Goal: Contribute content: Add original content to the website for others to see

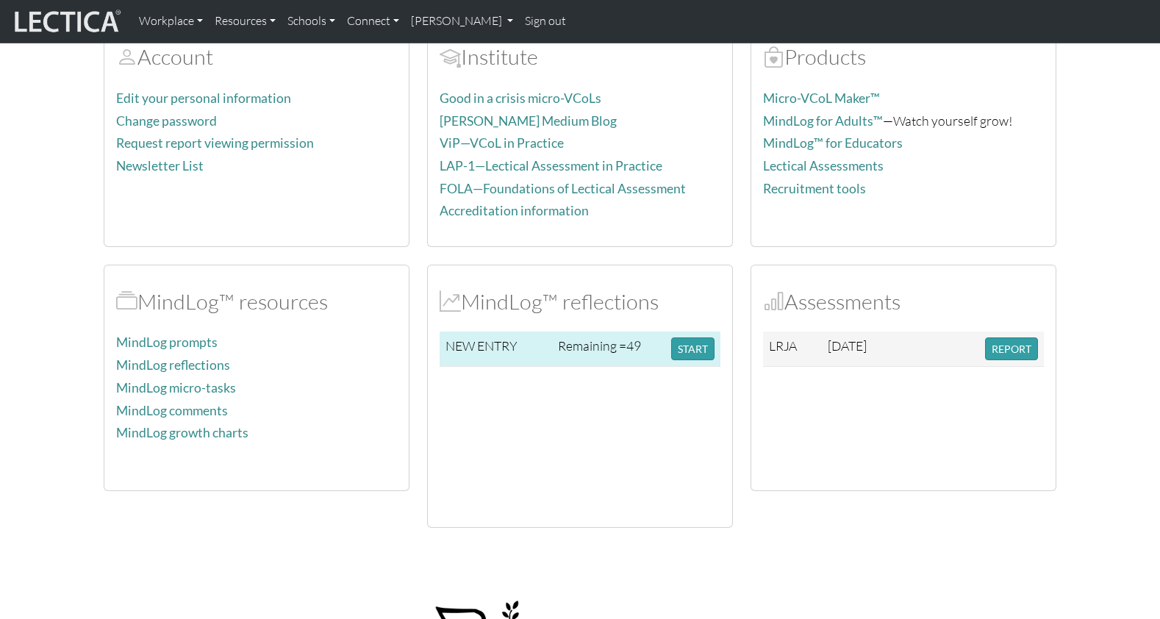
scroll to position [187, 0]
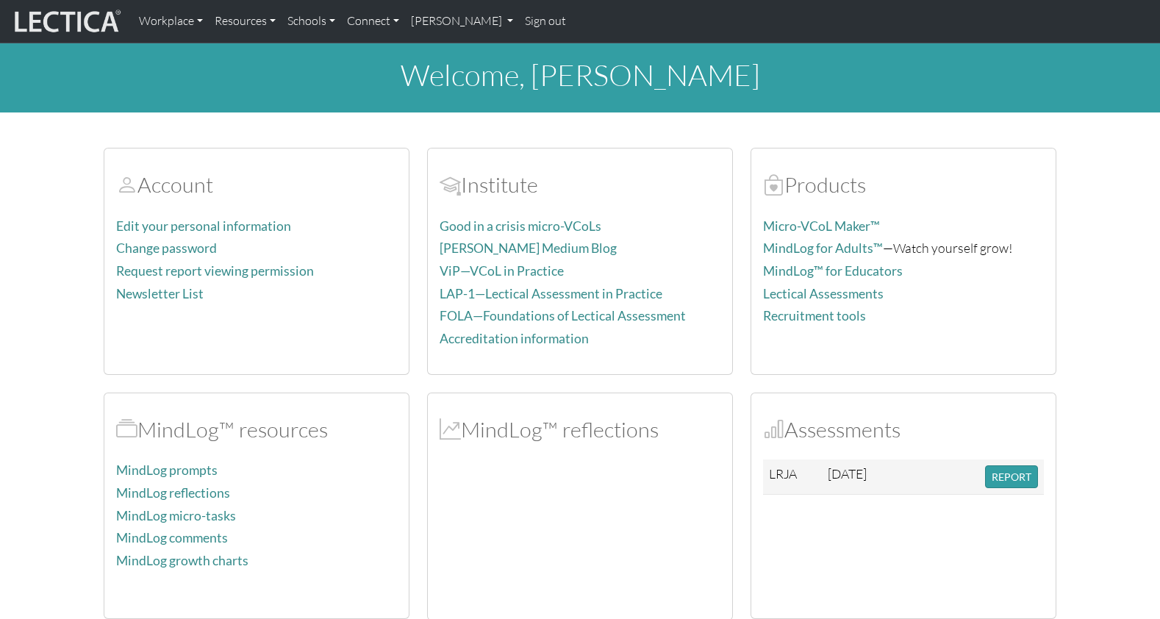
scroll to position [187, 0]
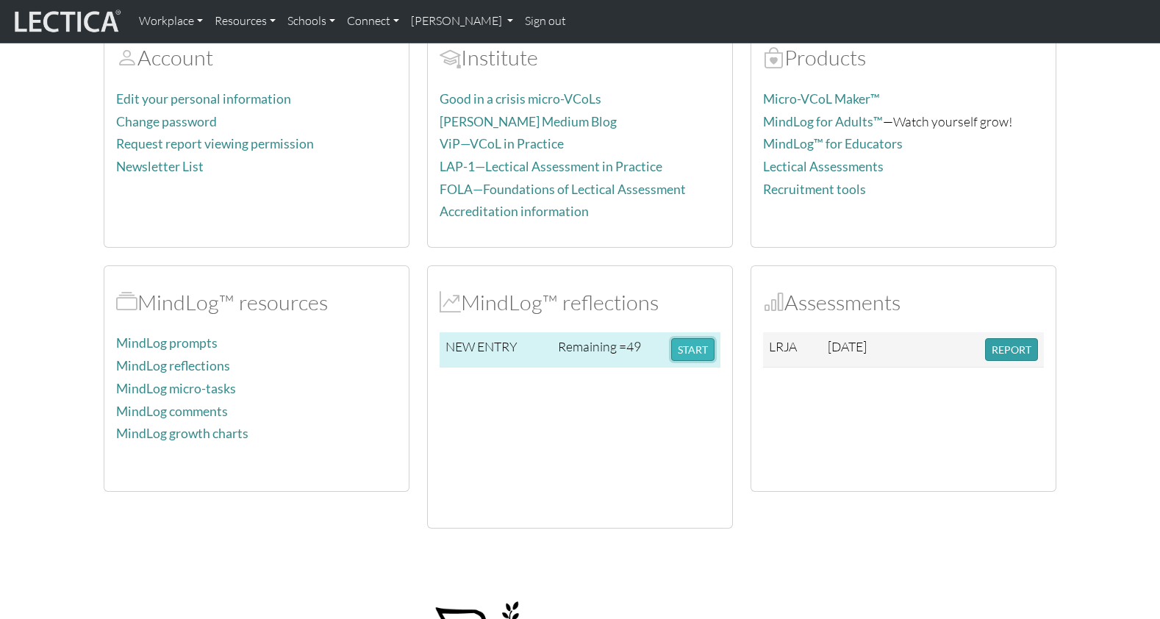
click at [689, 338] on button "START" at bounding box center [692, 349] width 43 height 23
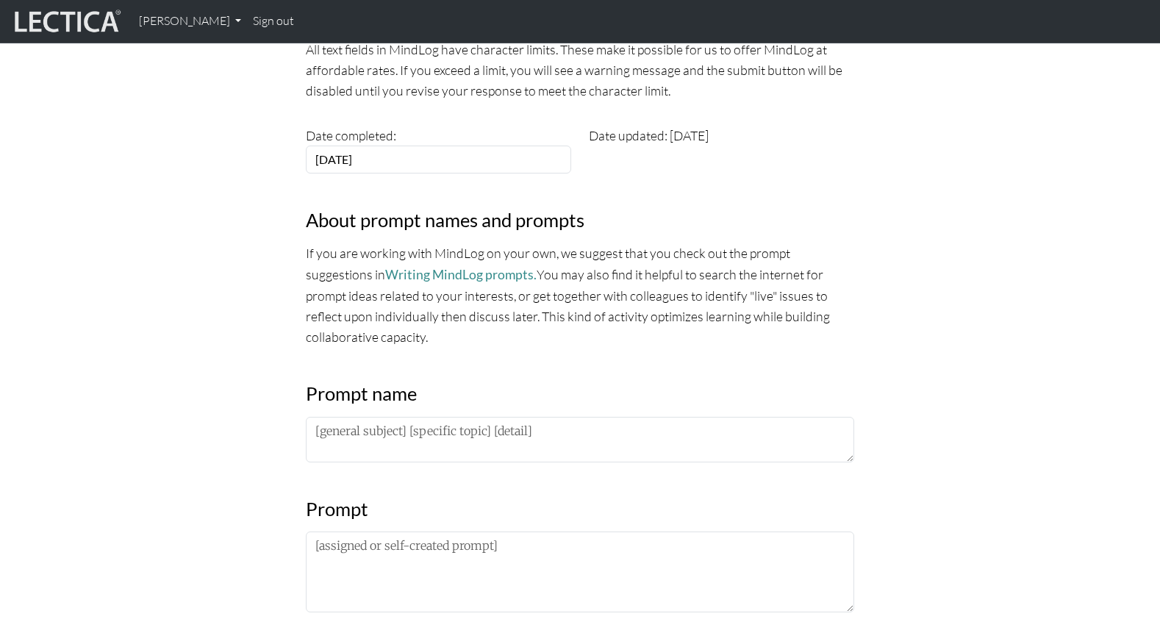
scroll to position [369, 0]
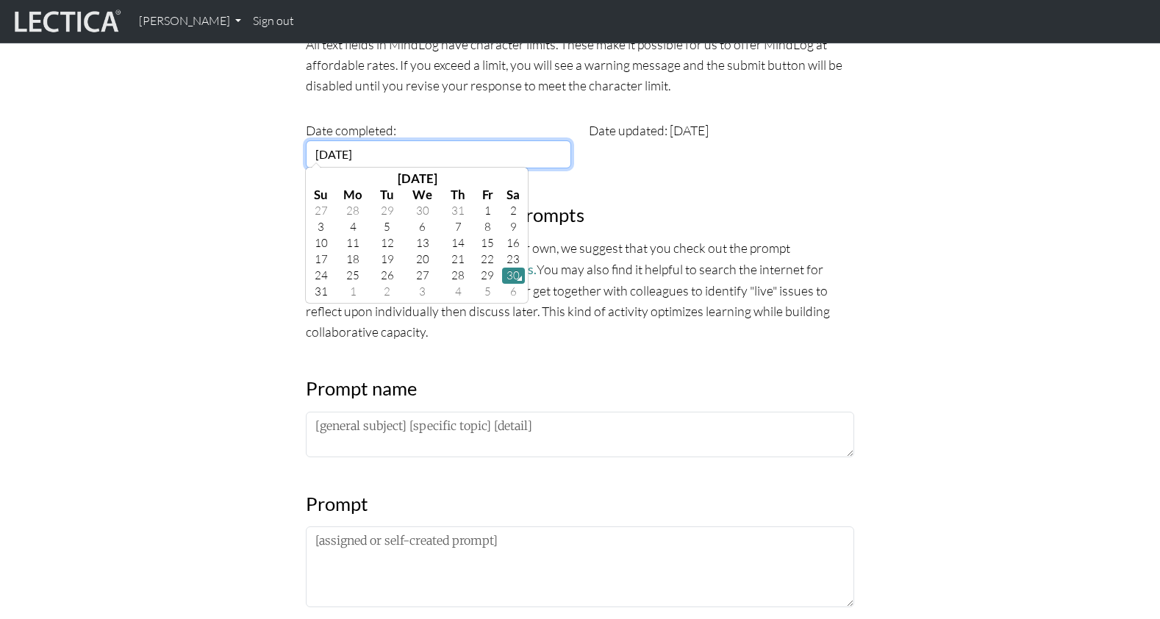
click at [356, 140] on input "[DATE]" at bounding box center [438, 154] width 265 height 28
drag, startPoint x: 362, startPoint y: 123, endPoint x: 371, endPoint y: 124, distance: 8.9
click at [371, 140] on input "2025-01-30" at bounding box center [438, 154] width 265 height 28
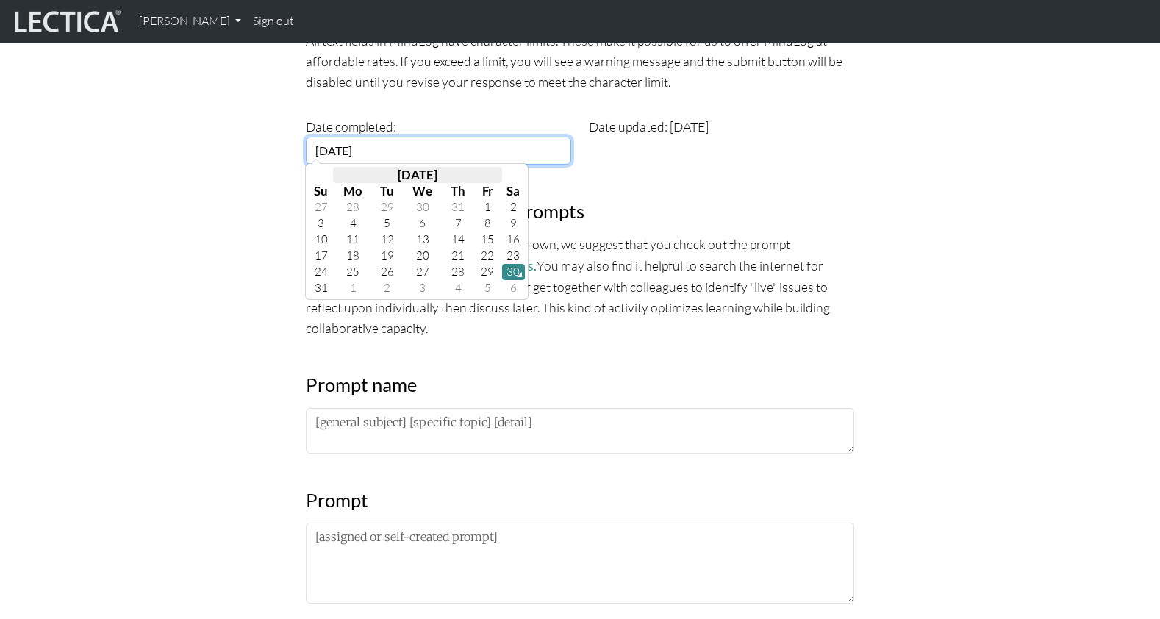
click at [435, 167] on th "August 2025" at bounding box center [417, 175] width 168 height 16
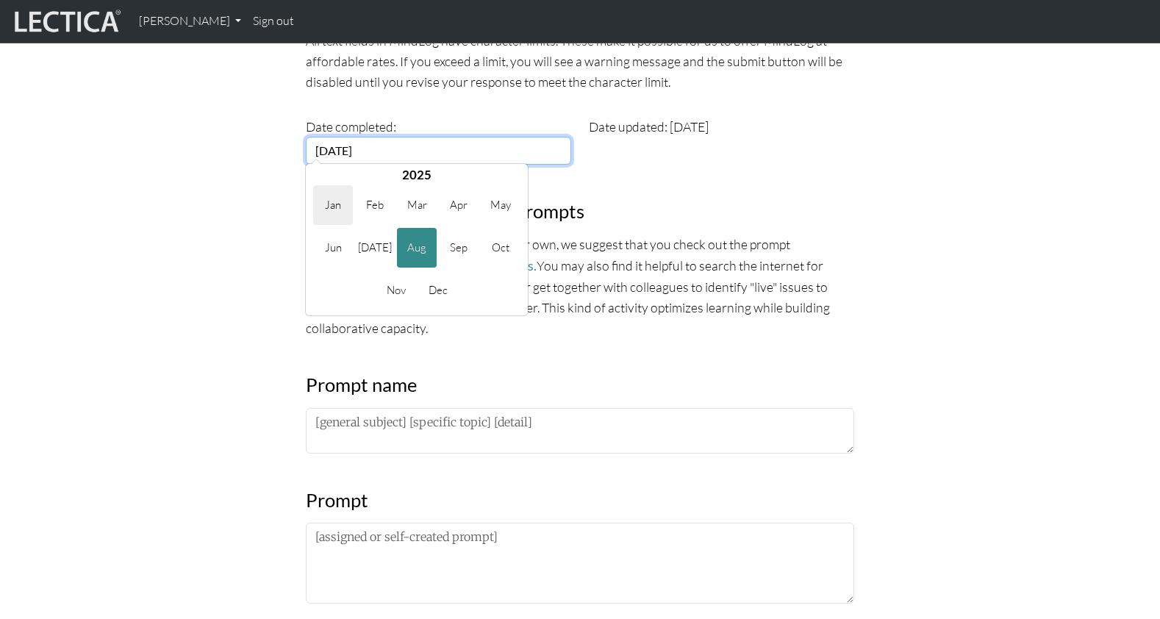
click at [348, 185] on span "Jan" at bounding box center [333, 205] width 40 height 40
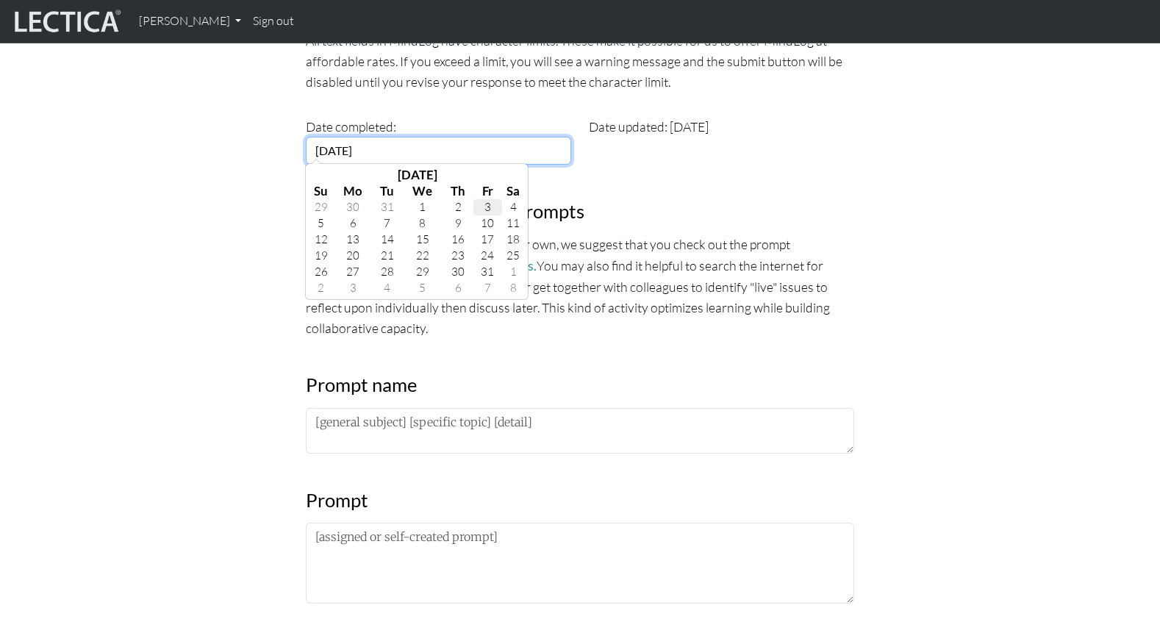
click at [473, 199] on td "3" at bounding box center [487, 207] width 28 height 16
type input "[DATE]"
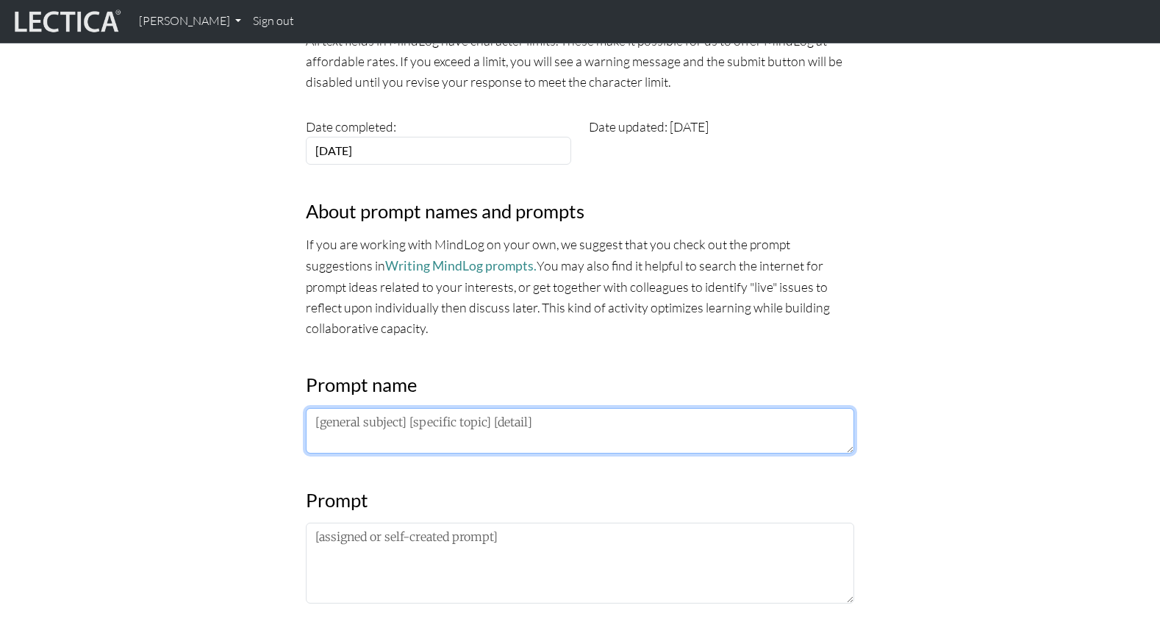
click at [546, 408] on textarea at bounding box center [580, 431] width 548 height 46
click at [341, 408] on textarea at bounding box center [580, 431] width 548 height 46
click at [348, 408] on textarea at bounding box center [580, 431] width 548 height 46
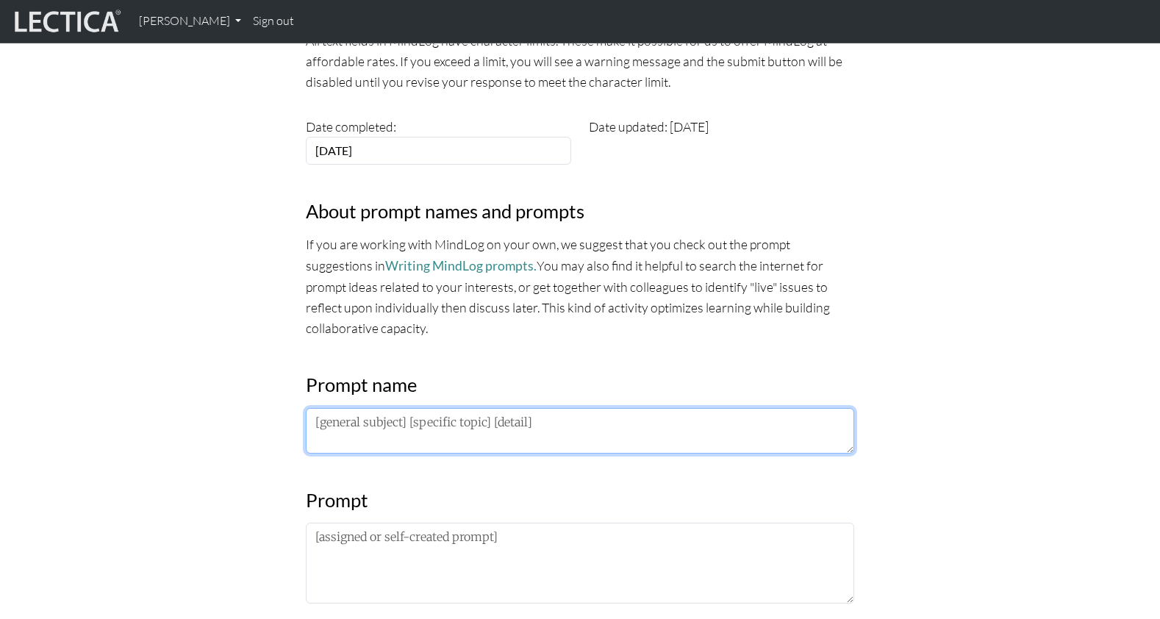
drag, startPoint x: 543, startPoint y: 354, endPoint x: 329, endPoint y: 348, distance: 213.3
click at [329, 408] on textarea at bounding box center [580, 431] width 548 height 46
type textarea "E"
type textarea "W"
type textarea "Education, good education, what is it?"
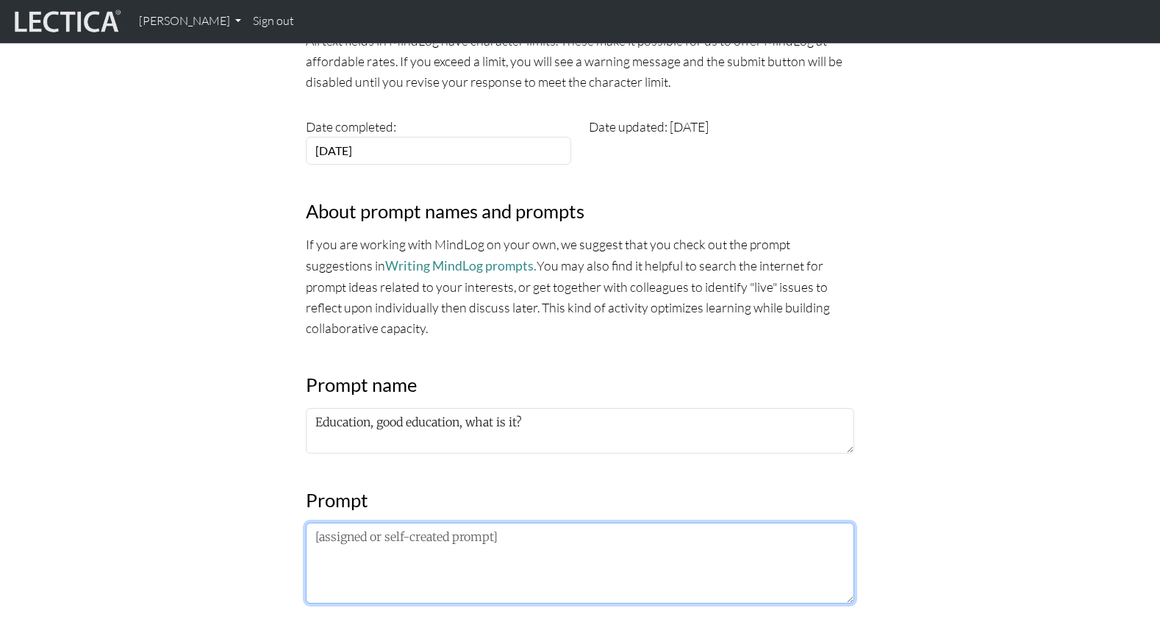
click at [317, 523] on textarea at bounding box center [580, 563] width 548 height 81
paste textarea "A good education would be one that"
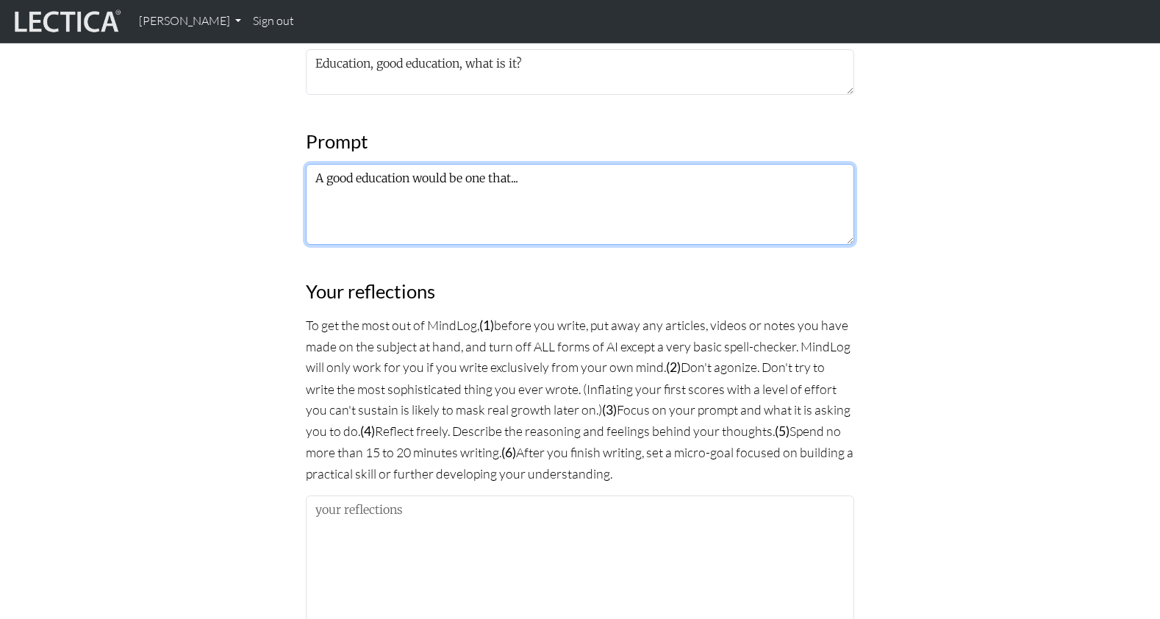
scroll to position [738, 0]
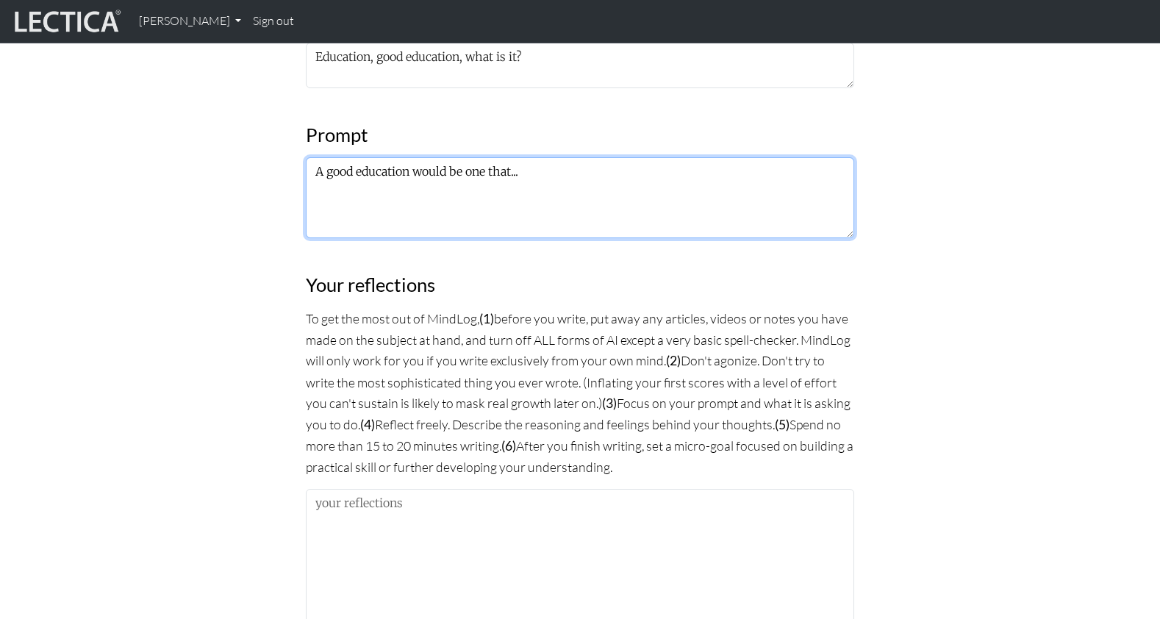
type textarea "A good education would be one that..."
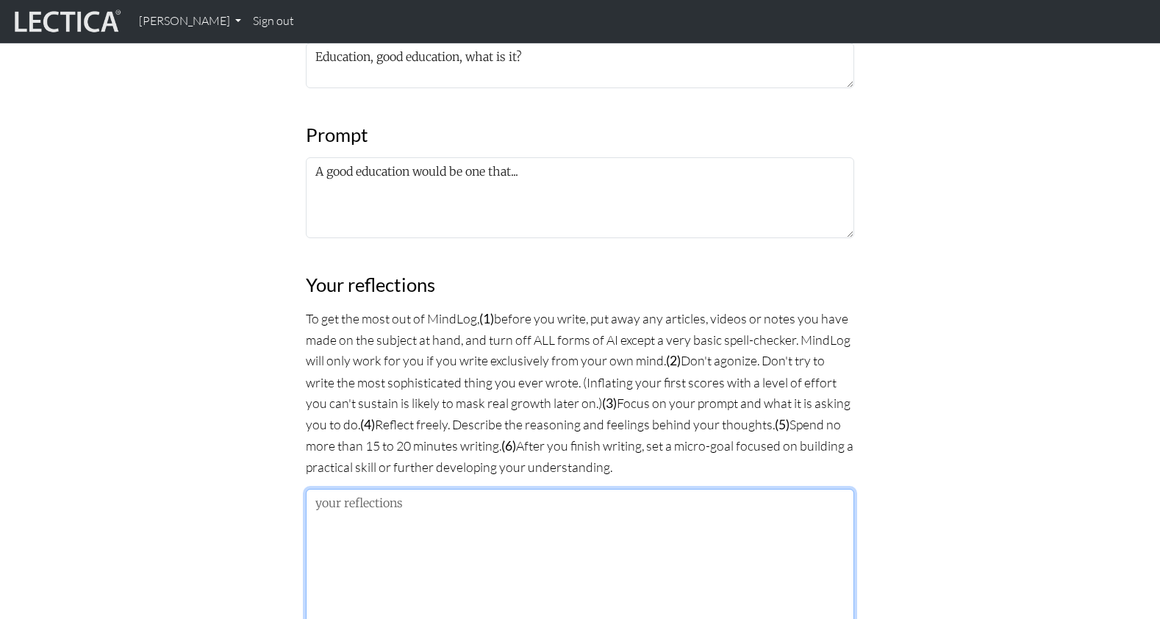
click at [356, 489] on textarea at bounding box center [580, 564] width 548 height 151
paste textarea "The purpose of education is to educate your mind so you can make a good living …"
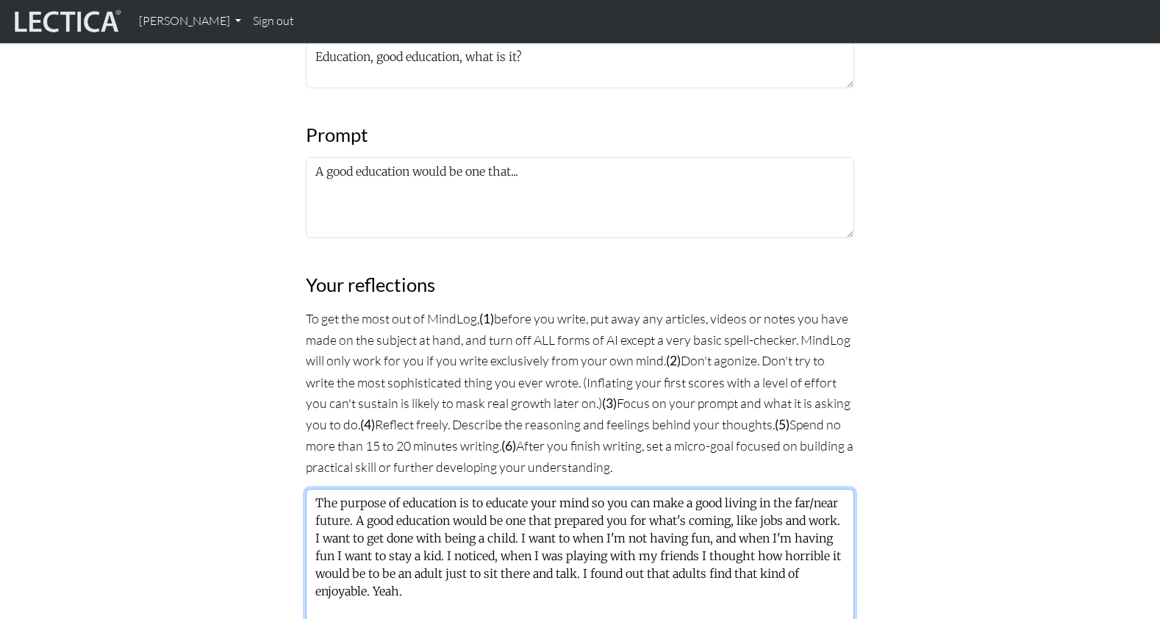
drag, startPoint x: 765, startPoint y: 402, endPoint x: 807, endPoint y: 403, distance: 42.6
click at [807, 489] on textarea "The purpose of education is to educate your mind so you can make a good living …" at bounding box center [580, 564] width 548 height 151
drag, startPoint x: 612, startPoint y: 471, endPoint x: 662, endPoint y: 471, distance: 49.3
click at [662, 489] on textarea "The purpose of education is to educate your mind so you can make a good living …" at bounding box center [580, 564] width 548 height 151
drag, startPoint x: 524, startPoint y: 470, endPoint x: 569, endPoint y: 471, distance: 44.9
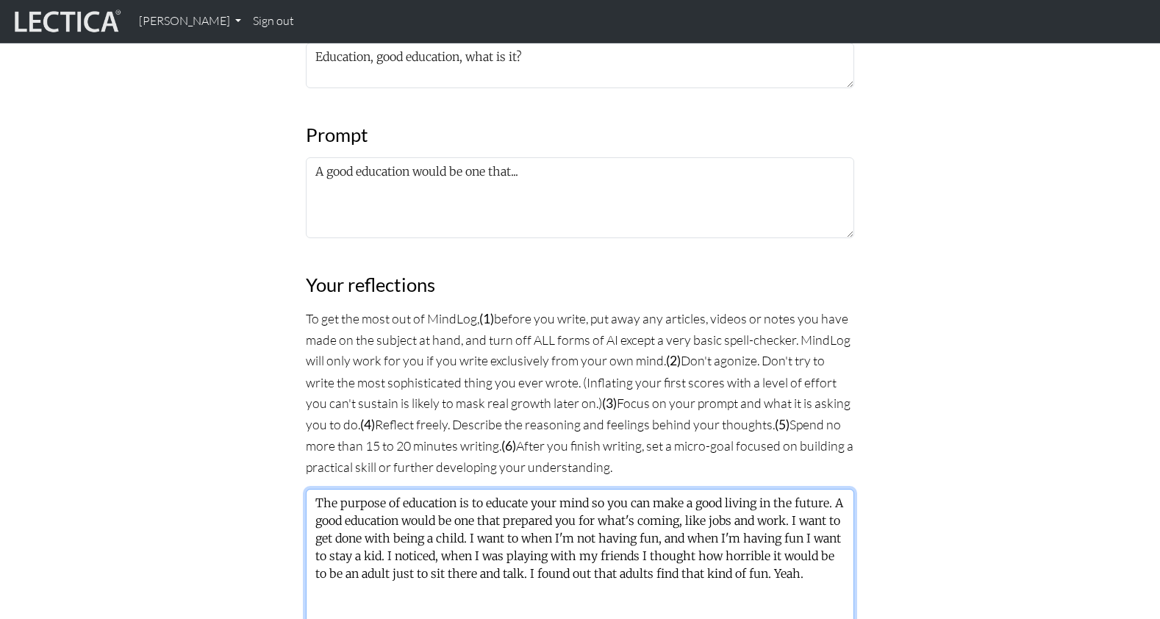
click at [569, 489] on textarea "The purpose of education is to educate your mind so you can make a good living …" at bounding box center [580, 564] width 548 height 151
click at [519, 489] on textarea "The purpose of education is to educate your mind so you can make a good living …" at bounding box center [580, 564] width 548 height 151
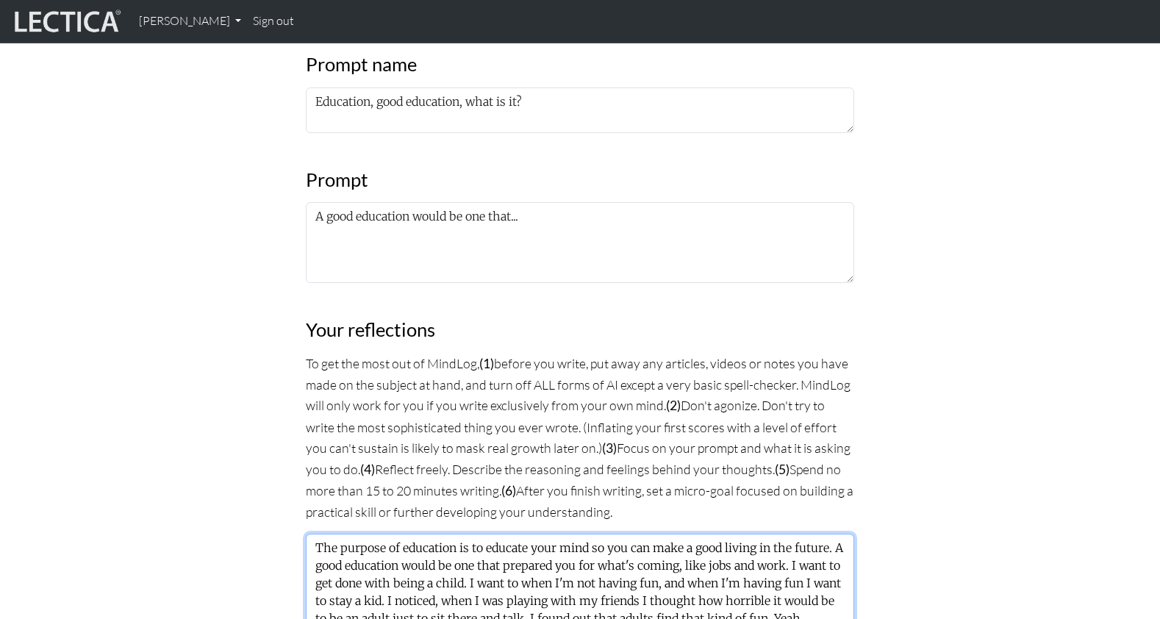
scroll to position [683, 0]
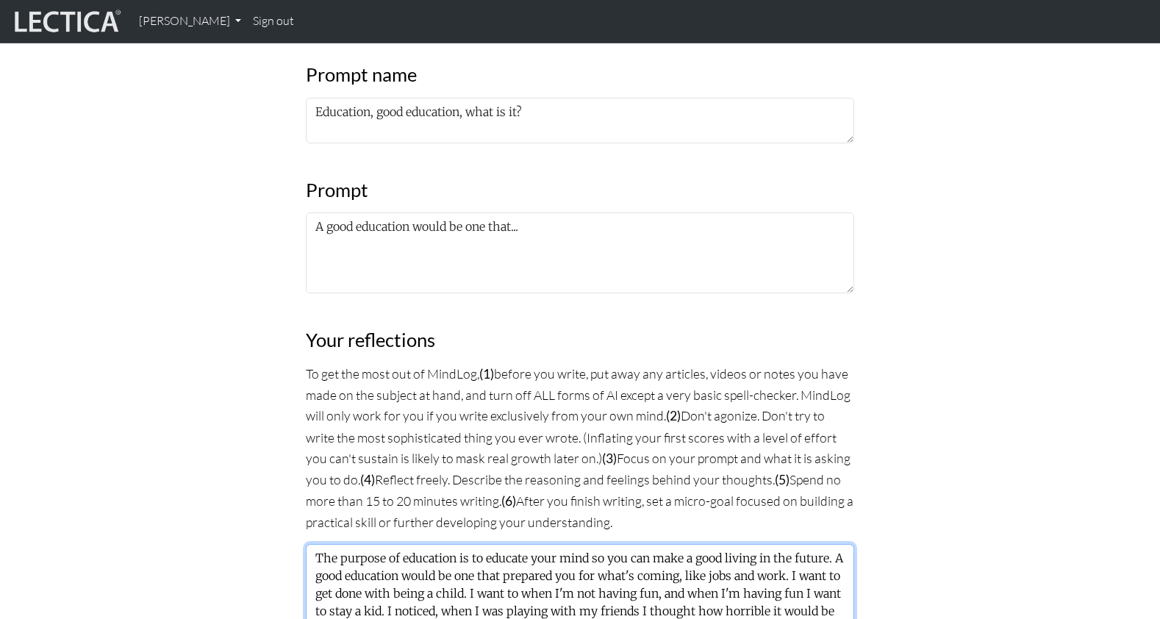
type textarea "The purpose of education is to educate your mind so you can make a good living …"
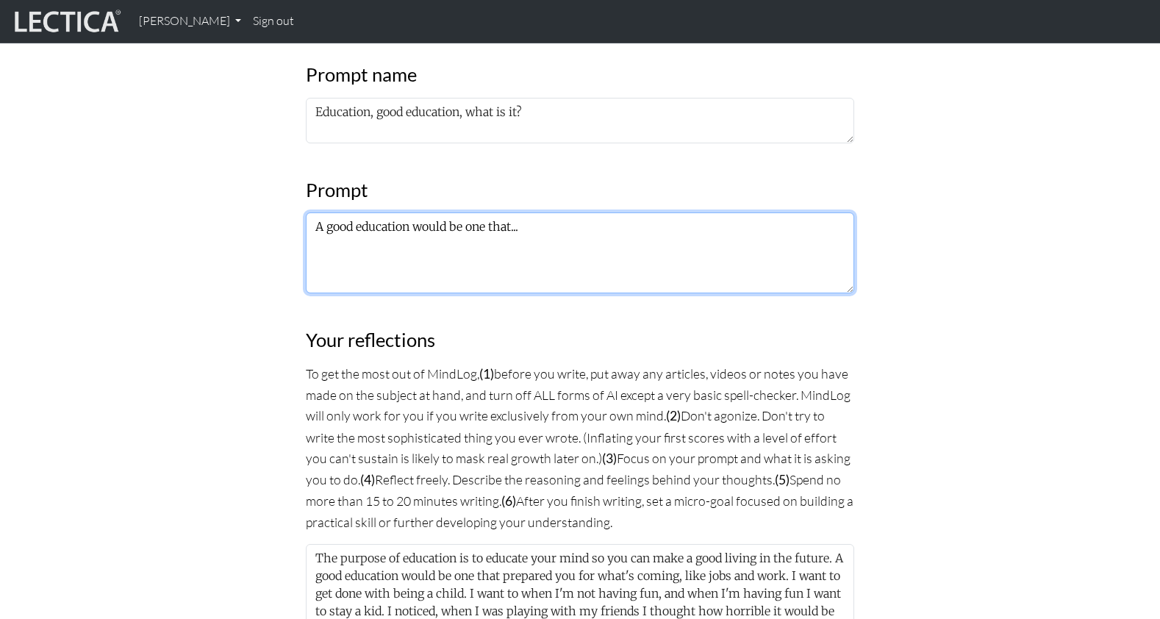
click at [316, 212] on textarea "A good education would be one that..." at bounding box center [580, 252] width 548 height 81
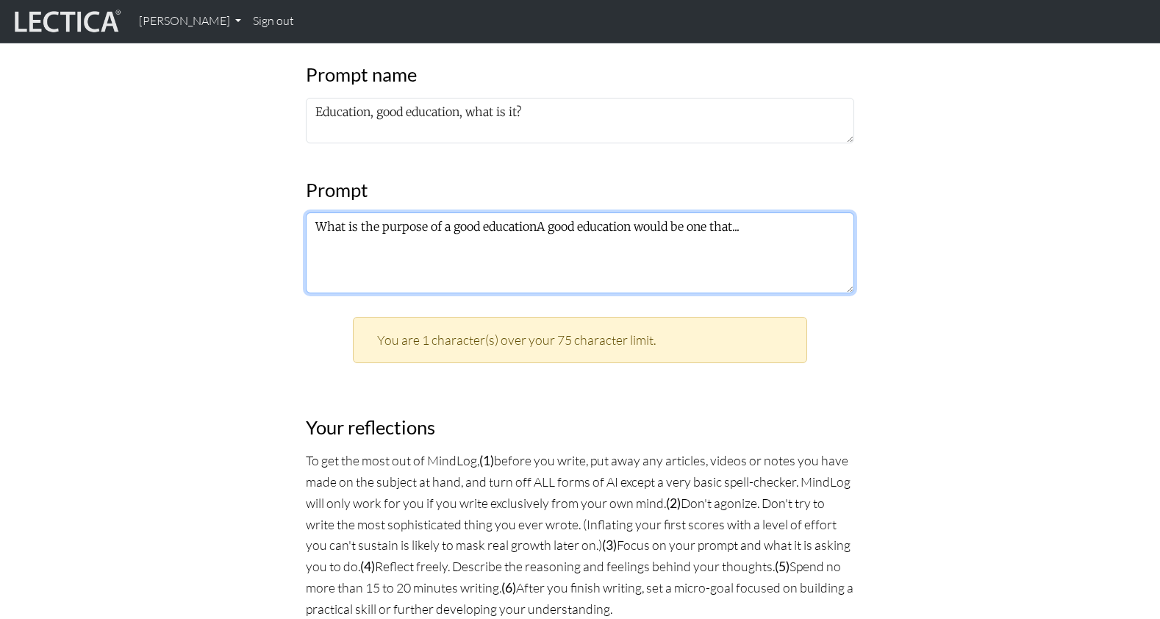
scroll to position [687, 0]
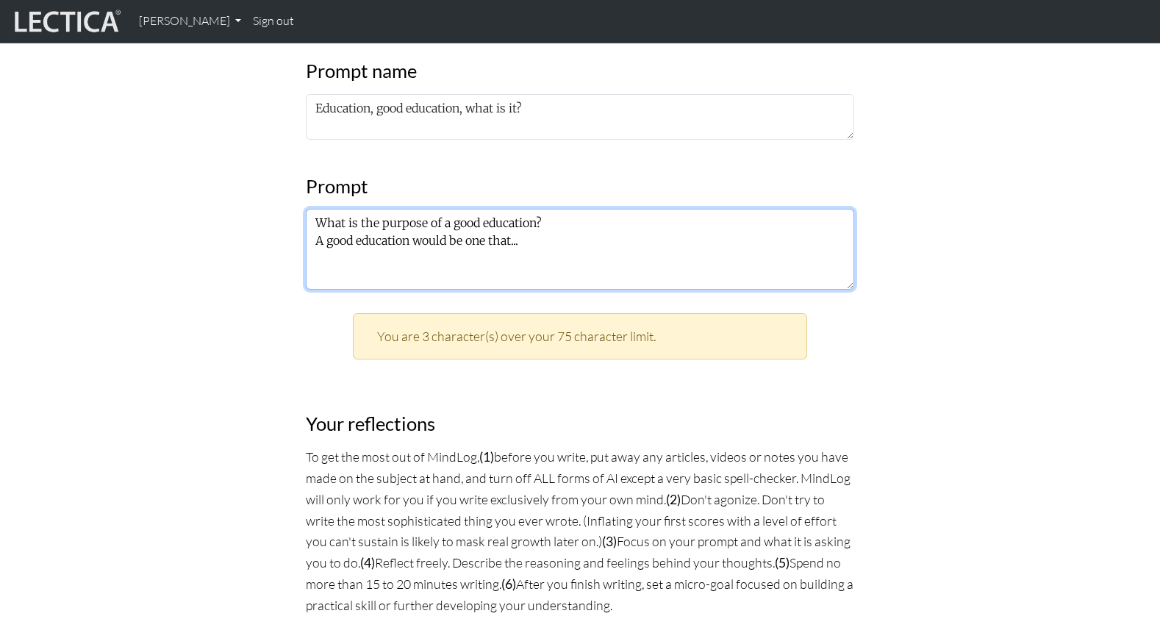
click at [316, 209] on textarea "What is the purpose of a good education? A good education would be one that..." at bounding box center [580, 249] width 548 height 81
click at [313, 209] on textarea "1. What is the purpose of a good education? A good education would be one that.…" at bounding box center [580, 249] width 548 height 81
drag, startPoint x: 326, startPoint y: 161, endPoint x: 521, endPoint y: 171, distance: 195.1
click at [521, 209] on textarea "1. What is the purpose of a good education? 2. A good education would be one th…" at bounding box center [580, 249] width 548 height 81
click at [551, 209] on textarea "1. What is the purpose of a good education? 2. A good education would be one th…" at bounding box center [580, 249] width 548 height 81
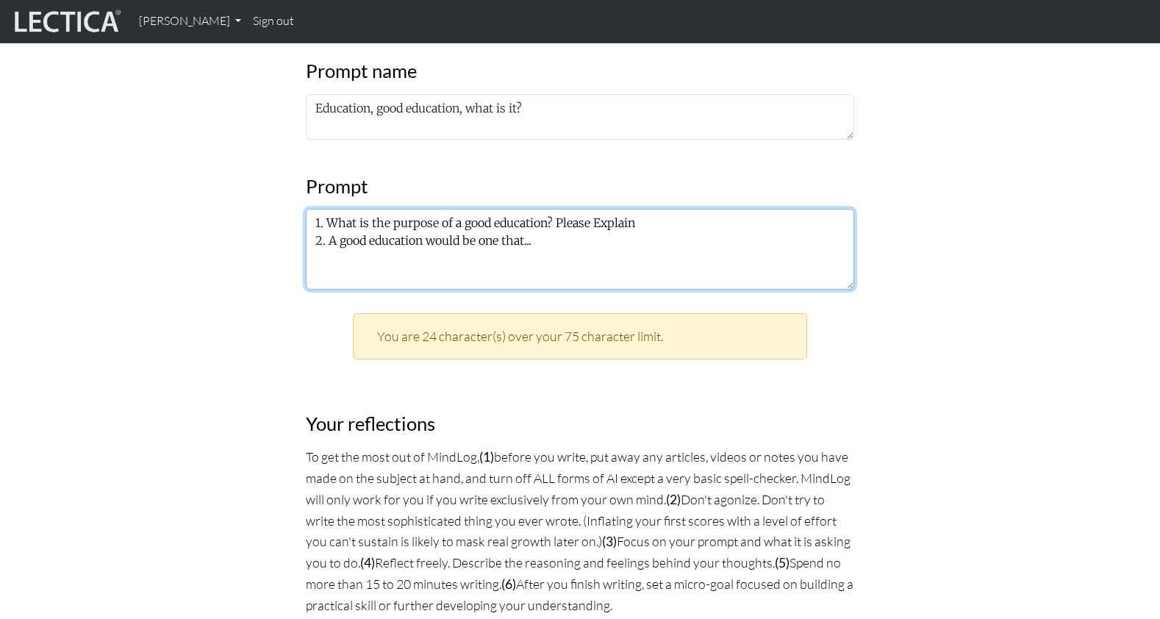
click at [579, 209] on textarea "1. What is the purpose of a good education? Please Explain 2. A good education …" at bounding box center [580, 249] width 548 height 81
drag, startPoint x: 326, startPoint y: 165, endPoint x: 519, endPoint y: 166, distance: 192.6
click at [519, 209] on textarea "1. What is the purpose of a good education? Please explain 2. A good education …" at bounding box center [580, 249] width 548 height 81
click at [518, 209] on textarea "1. What is the purpose of a good education? Please explain 2. From your perspec…" at bounding box center [580, 249] width 548 height 81
click at [523, 209] on textarea "1. What is the purpose of a good education? Please explain 2. From your perspec…" at bounding box center [580, 249] width 548 height 81
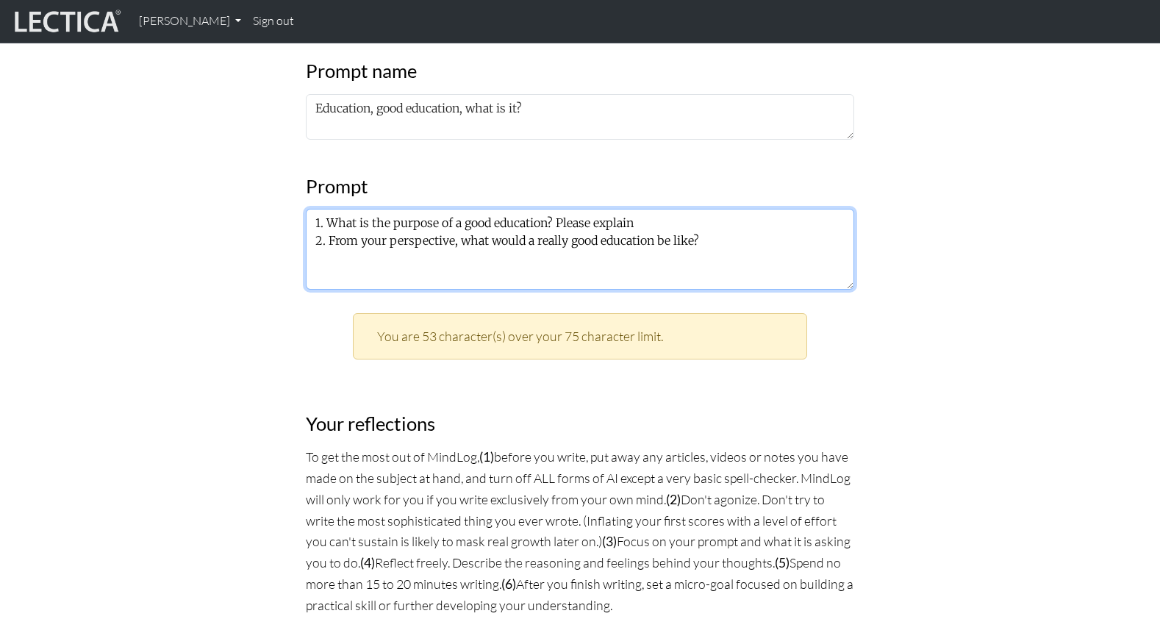
scroll to position [687, 0]
click at [530, 208] on textarea "1. What is the purpose of a good education? Please explain 2. From your perspec…" at bounding box center [580, 248] width 548 height 81
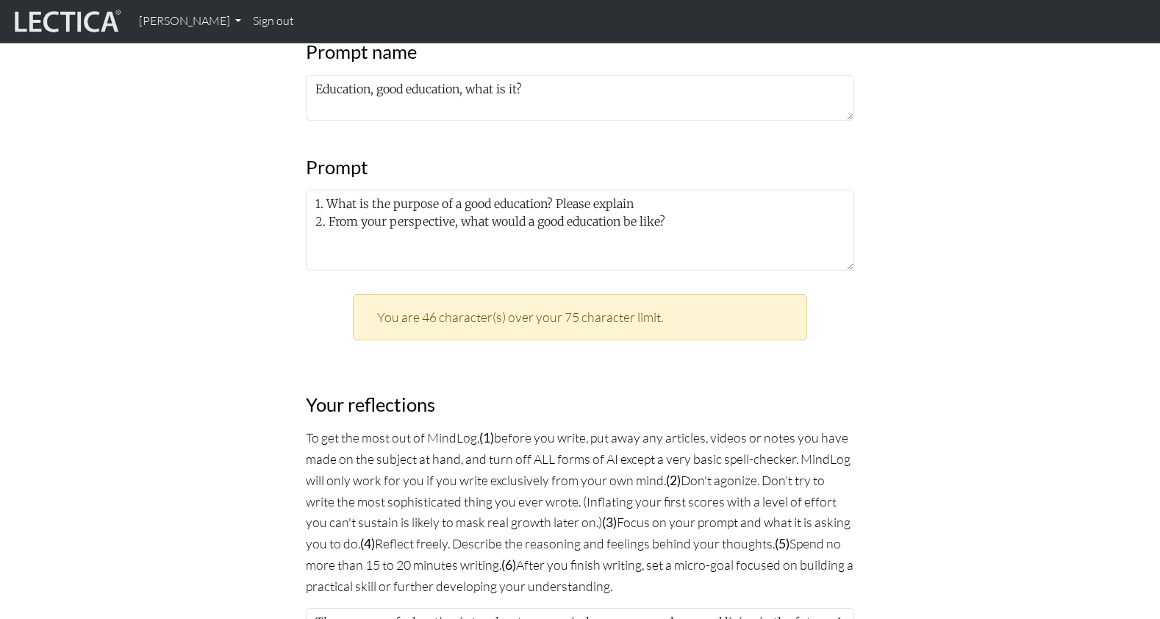
click at [1012, 207] on div "MindLog is a tool for reflecting on and learning from life experience. It's des…" at bounding box center [580, 473] width 970 height 1962
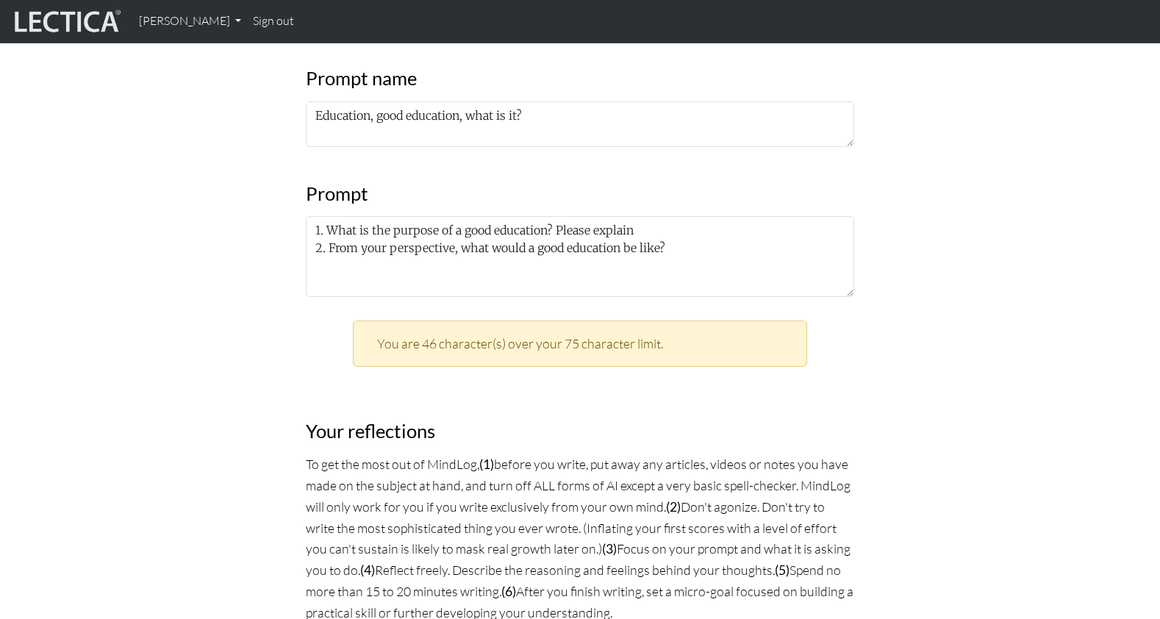
scroll to position [667, 0]
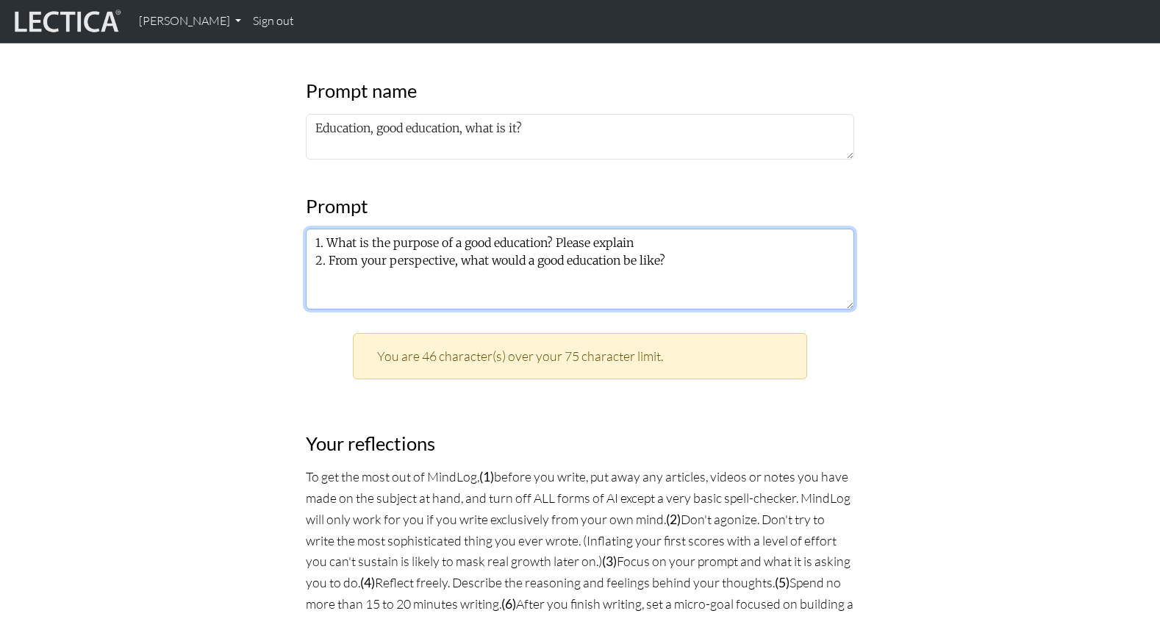
click at [313, 229] on textarea "1. What is the purpose of a good education? Please explain 2. From your perspec…" at bounding box center [580, 269] width 548 height 81
click at [318, 229] on textarea "1. What is the purpose of a good education? Please explain 2. From your perspec…" at bounding box center [580, 269] width 548 height 81
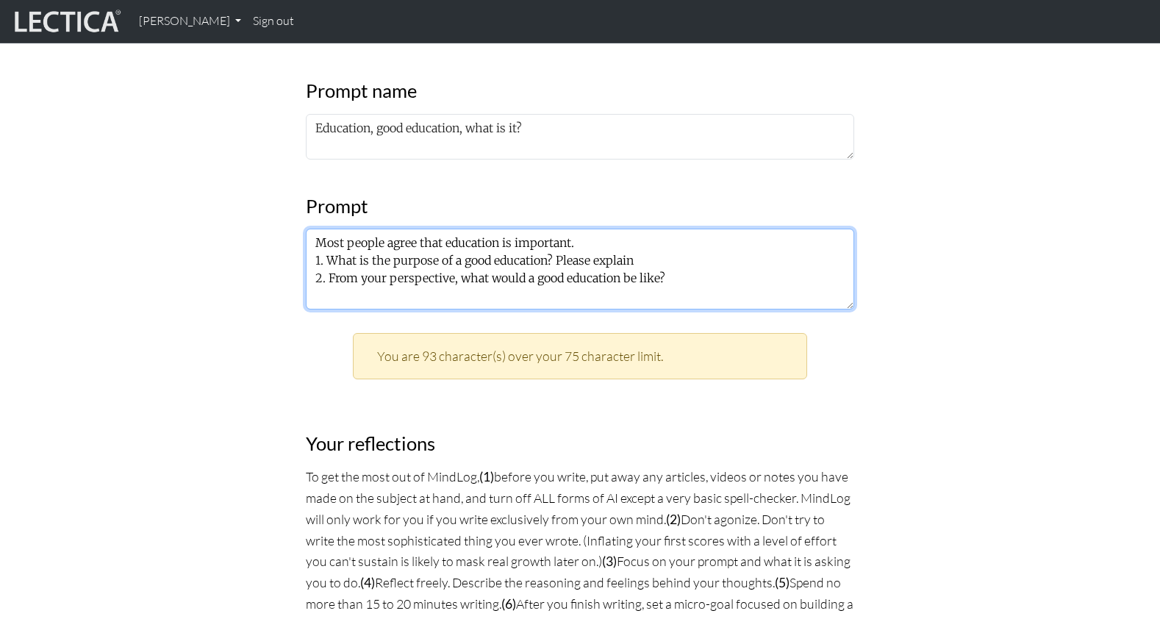
drag, startPoint x: 571, startPoint y: 165, endPoint x: 613, endPoint y: 168, distance: 42.7
click at [571, 229] on textarea "Most people agree that education is important. 1. What is the purpose of a good…" at bounding box center [580, 269] width 548 height 81
drag, startPoint x: 343, startPoint y: 182, endPoint x: 443, endPoint y: 183, distance: 100.7
click at [443, 229] on textarea "Most people agree that education is important. 1. What is the purpose of a good…" at bounding box center [580, 269] width 548 height 81
drag, startPoint x: 451, startPoint y: 183, endPoint x: 484, endPoint y: 186, distance: 33.9
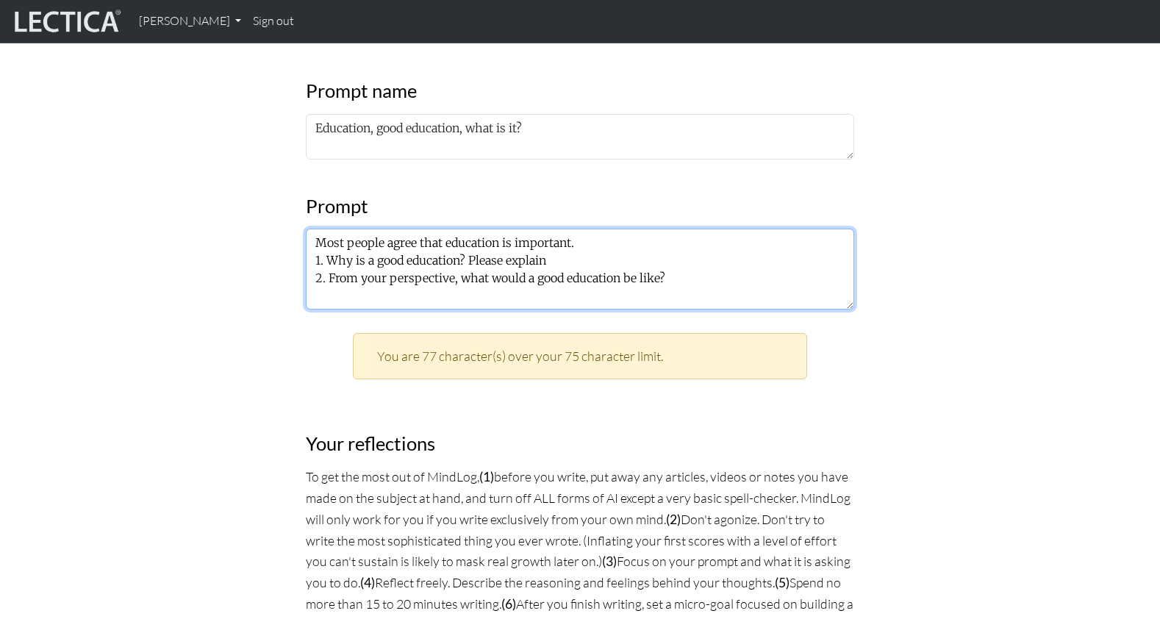
click at [451, 229] on textarea "Most people agree that education is important. 1. Why is a good education? Plea…" at bounding box center [580, 269] width 548 height 81
drag, startPoint x: 326, startPoint y: 201, endPoint x: 447, endPoint y: 194, distance: 121.5
click at [447, 229] on textarea "Most people agree that education is important. 1. Why is a good education impor…" at bounding box center [580, 269] width 548 height 81
drag, startPoint x: 450, startPoint y: 198, endPoint x: 329, endPoint y: 197, distance: 121.3
click at [329, 229] on textarea "Most people agree that education is important. 1. Why is a good education impor…" at bounding box center [580, 269] width 548 height 81
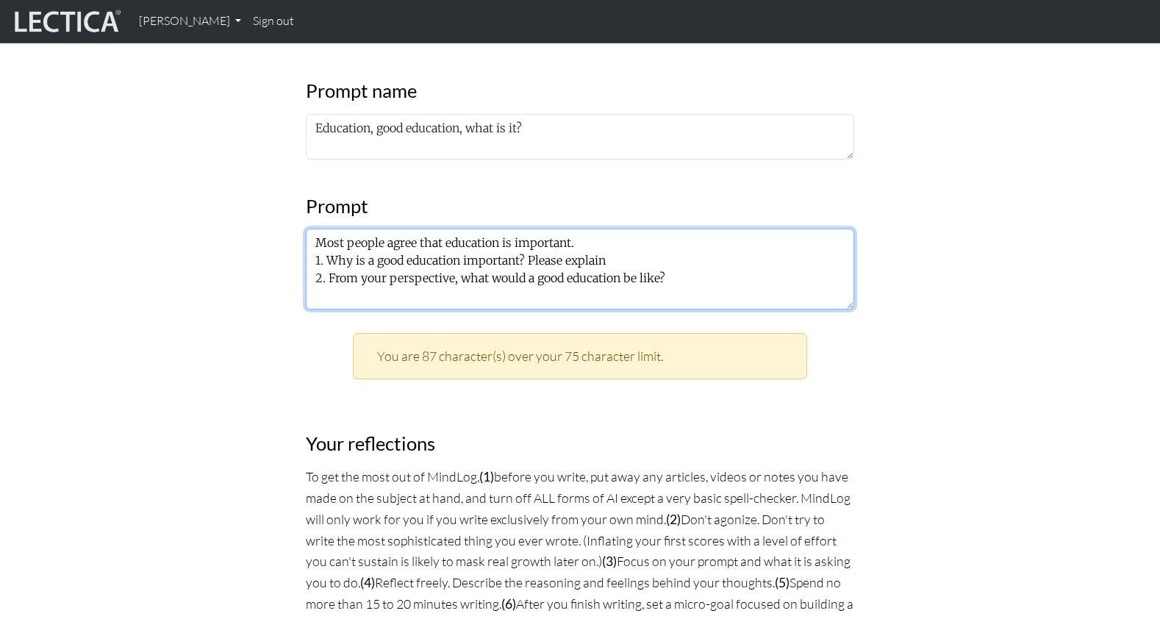
click at [598, 229] on textarea "Most people agree that education is important. 1. Why is a good education impor…" at bounding box center [580, 269] width 548 height 81
click at [656, 229] on textarea "Most people agree that education is important. 1. Why is a good education impor…" at bounding box center [580, 269] width 548 height 81
click at [726, 229] on textarea "Most people agree that education is important. 1. Why is a good education impor…" at bounding box center [580, 269] width 548 height 81
drag, startPoint x: 646, startPoint y: 199, endPoint x: 775, endPoint y: 199, distance: 129.4
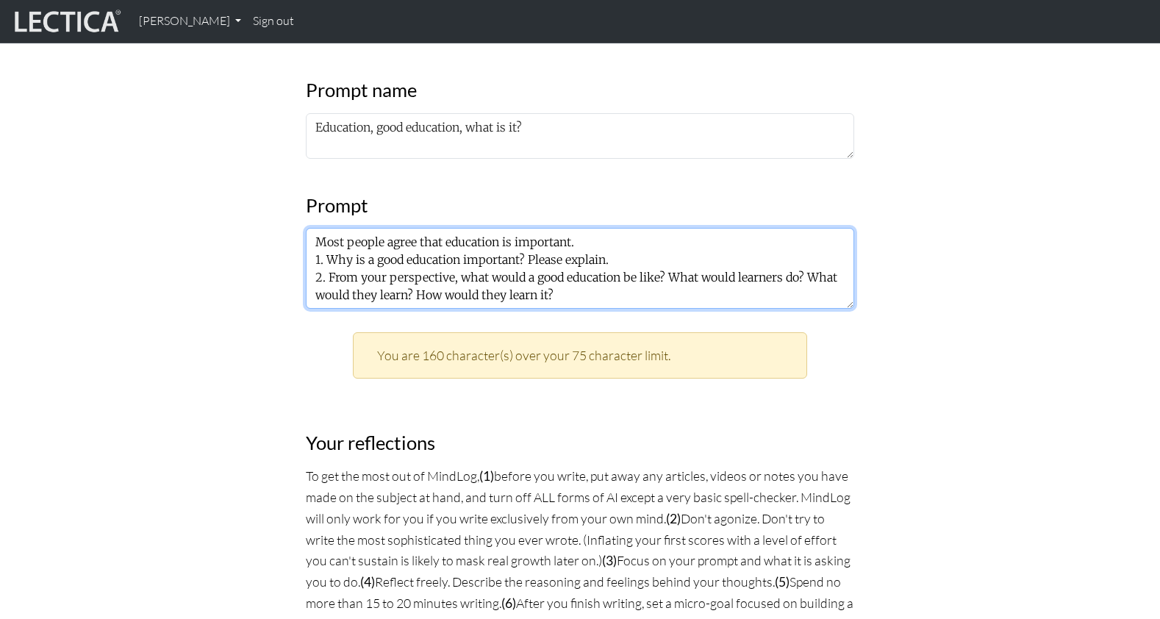
click at [775, 228] on textarea "Most people agree that education is important. 1. Why is a good education impor…" at bounding box center [580, 268] width 548 height 81
click at [647, 228] on textarea "Most people agree that education is important. 1. Why is a good education impor…" at bounding box center [580, 268] width 548 height 81
drag, startPoint x: 645, startPoint y: 199, endPoint x: 659, endPoint y: 212, distance: 19.2
click at [659, 228] on textarea "Most people agree that education is important. 1. Why is a good education impor…" at bounding box center [580, 268] width 548 height 81
click at [720, 228] on textarea "Most people agree that education is important. 1. Why is a good education impor…" at bounding box center [580, 268] width 548 height 81
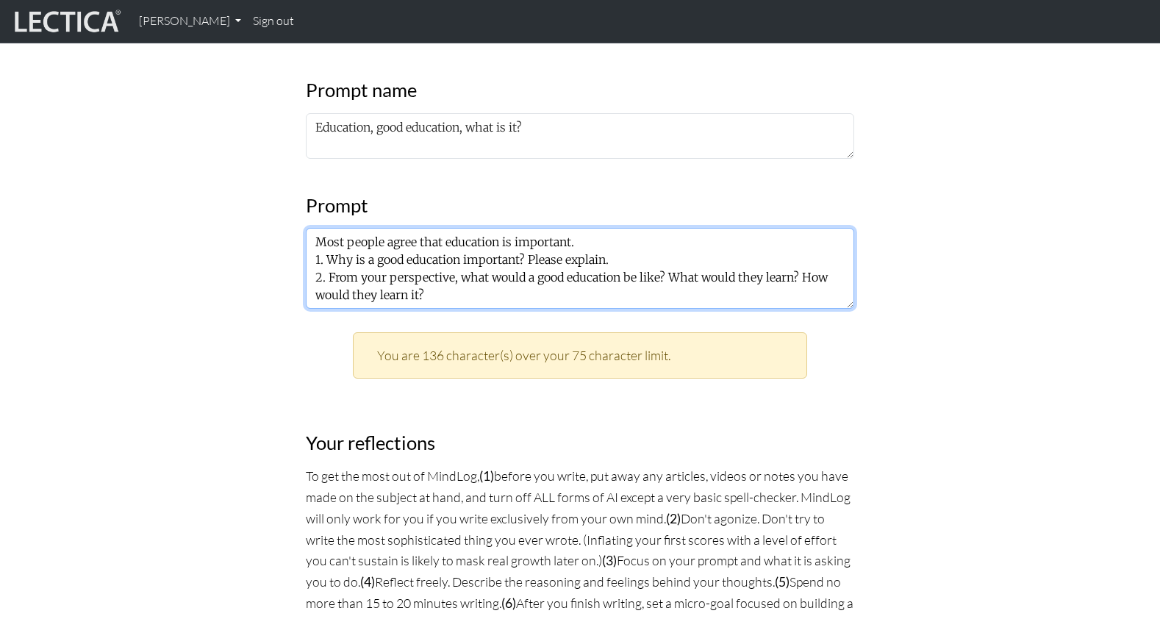
click at [720, 228] on textarea "Most people agree that education is important. 1. Why is a good education impor…" at bounding box center [580, 268] width 548 height 81
click at [433, 228] on textarea "Most people agree that education is important. 1. Why is a good education impor…" at bounding box center [580, 268] width 548 height 81
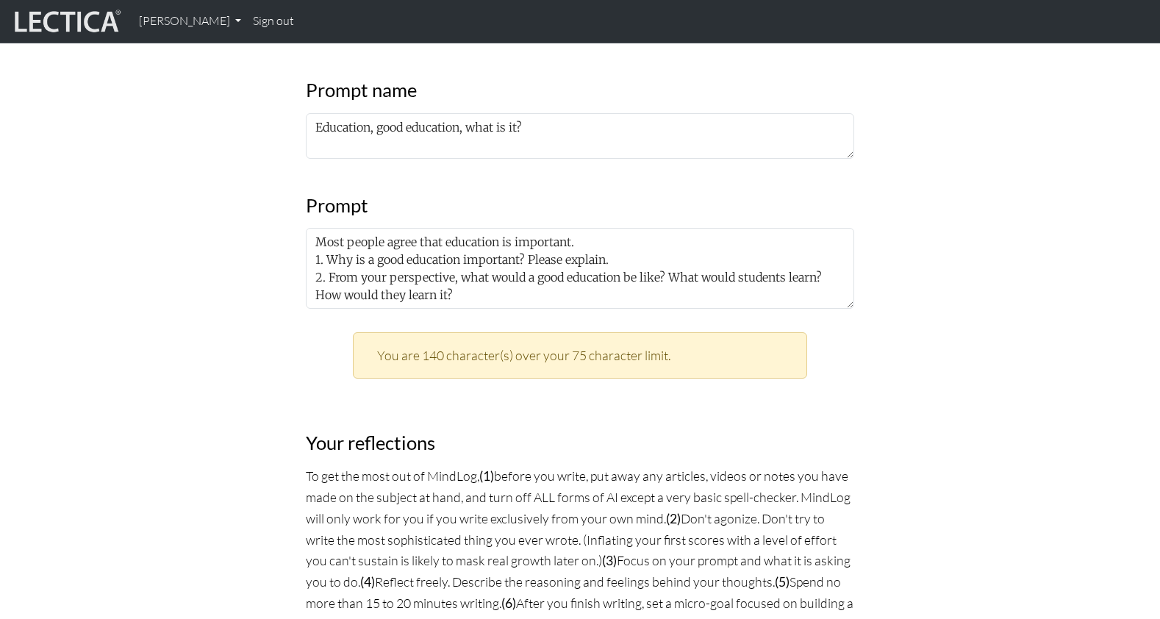
click at [942, 207] on div "MindLog is a tool for reflecting on and learning from life experience. It's des…" at bounding box center [580, 511] width 970 height 1962
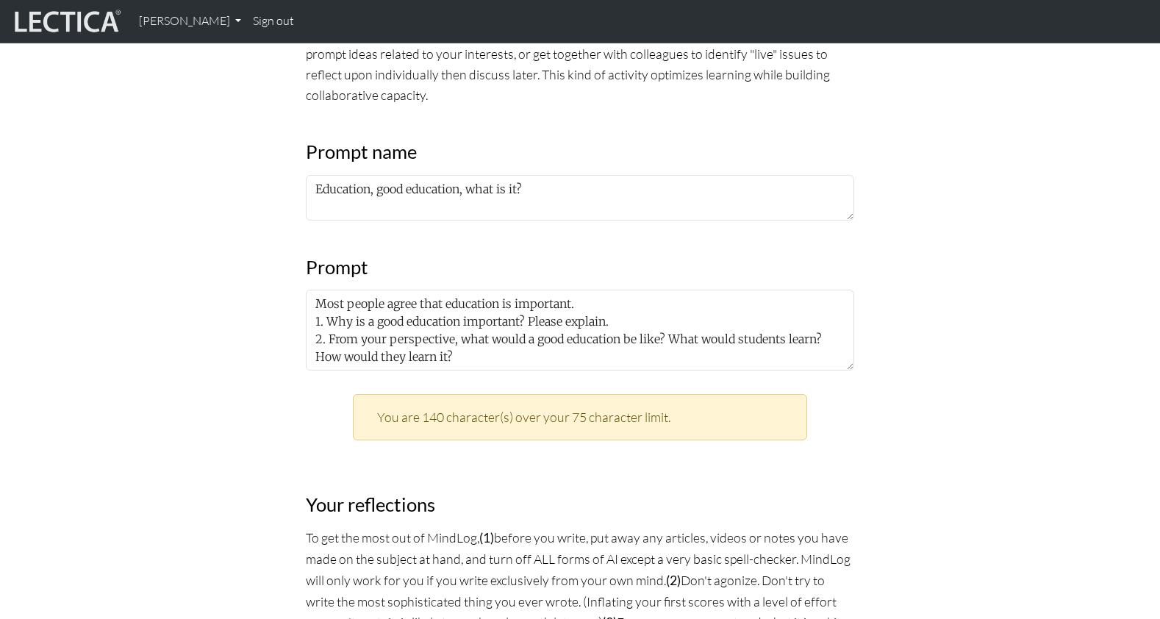
scroll to position [600, 0]
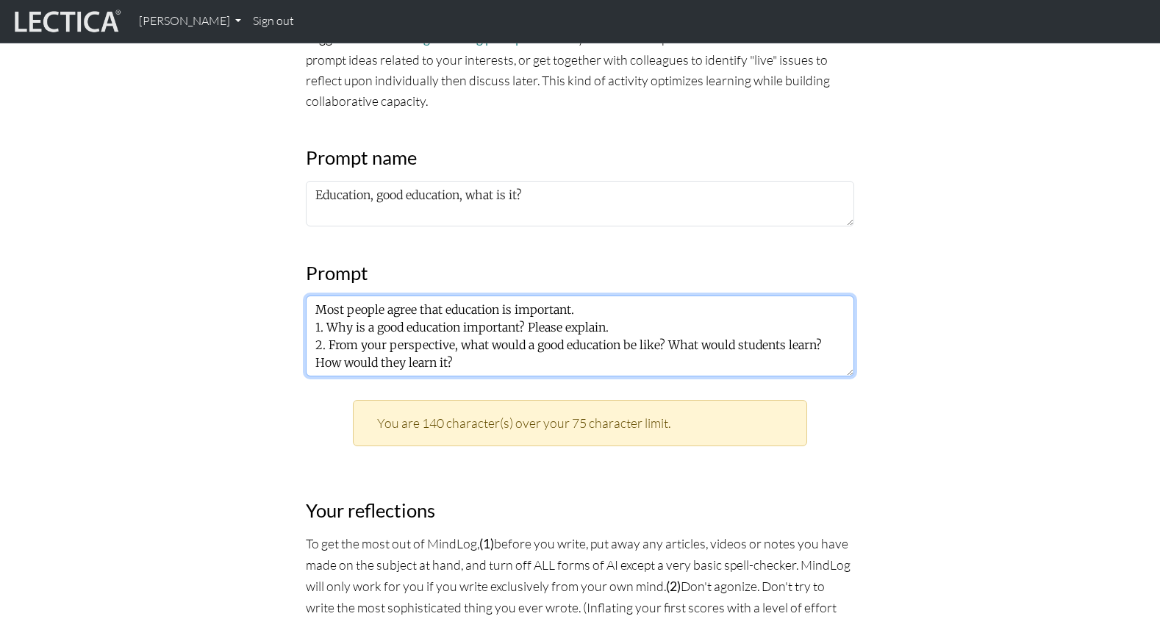
drag, startPoint x: 645, startPoint y: 263, endPoint x: 676, endPoint y: 286, distance: 38.4
click at [676, 296] on textarea "Most people agree that education is important. 1. Why is a good education impor…" at bounding box center [580, 336] width 548 height 81
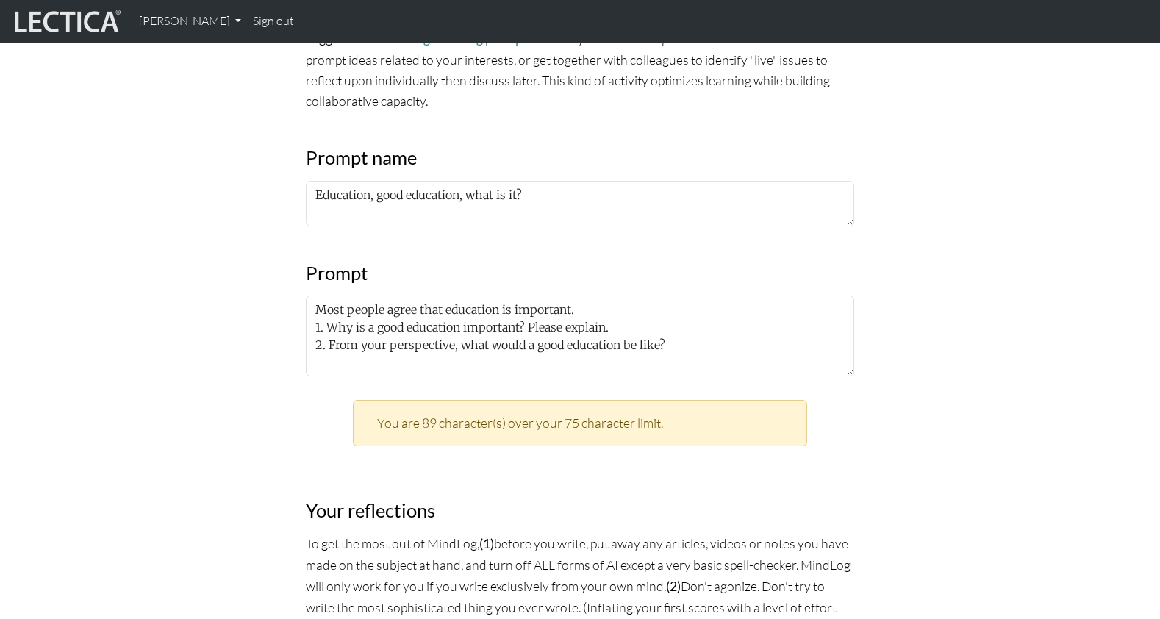
click at [649, 410] on div "MindLog is a tool for reflecting on and learning from life experience. It's des…" at bounding box center [580, 579] width 566 height 1962
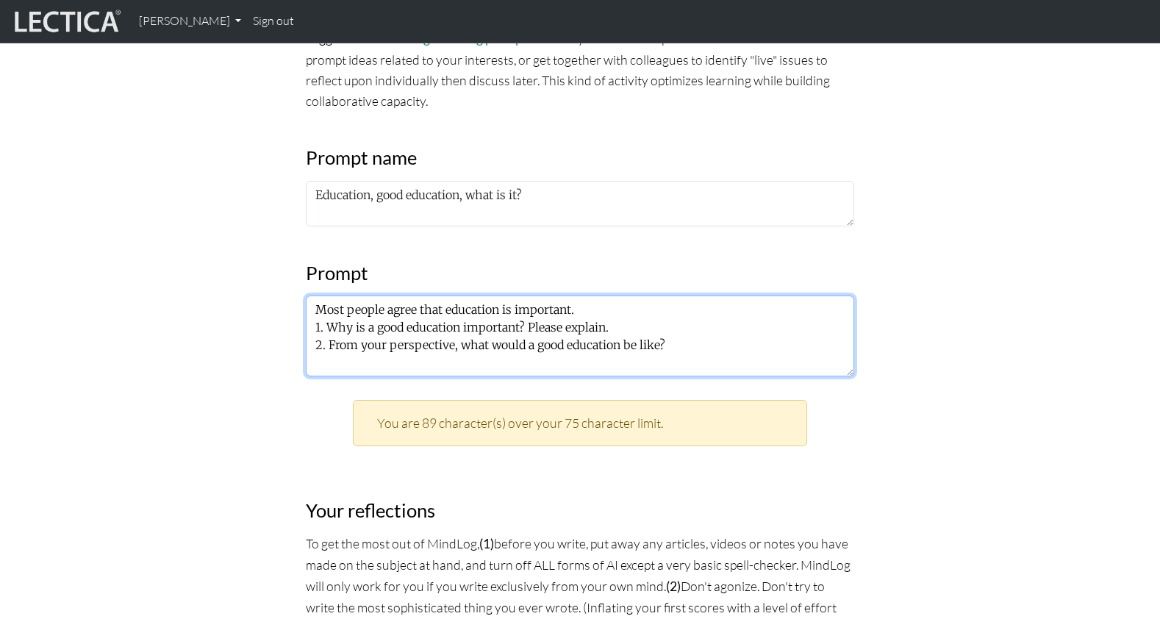
click at [673, 296] on textarea "Most people agree that education is important. 1. Why is a good education impor…" at bounding box center [580, 336] width 548 height 81
click at [332, 296] on textarea "Most people agree that education is important. 1. Why is a good education impor…" at bounding box center [580, 336] width 548 height 81
click at [657, 296] on textarea "Most people agree that education is important. 1. Why is a good education impor…" at bounding box center [580, 336] width 548 height 81
drag, startPoint x: 645, startPoint y: 263, endPoint x: 793, endPoint y: 272, distance: 148.0
click at [793, 296] on textarea "Most people agree that education is important. 1. Why is a good education impor…" at bounding box center [580, 336] width 548 height 81
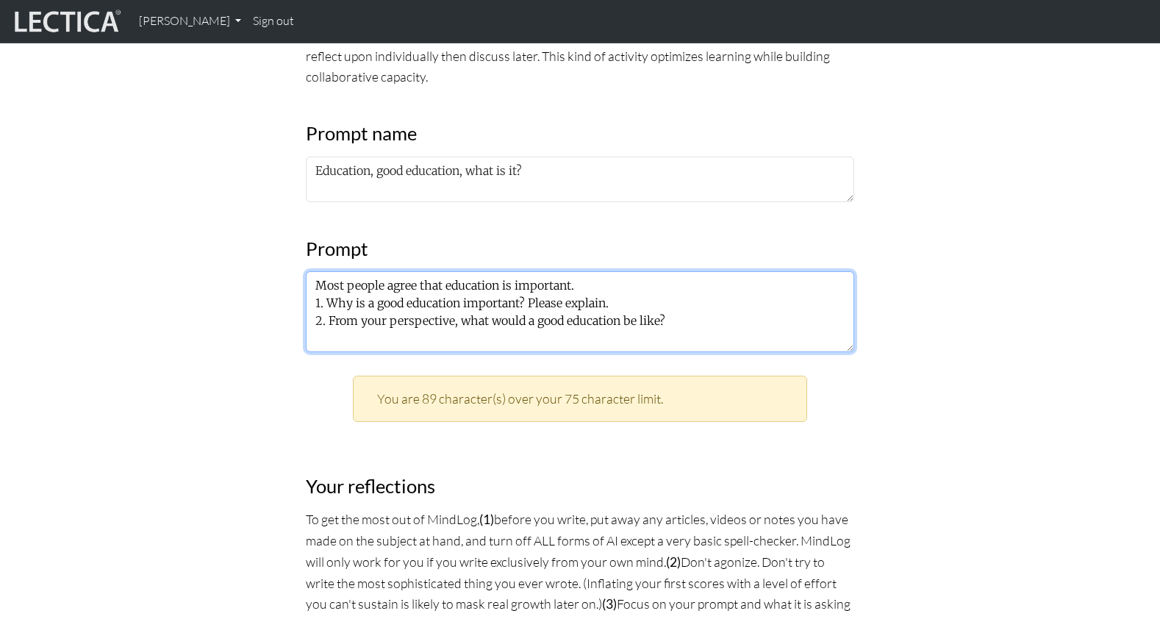
scroll to position [618, 0]
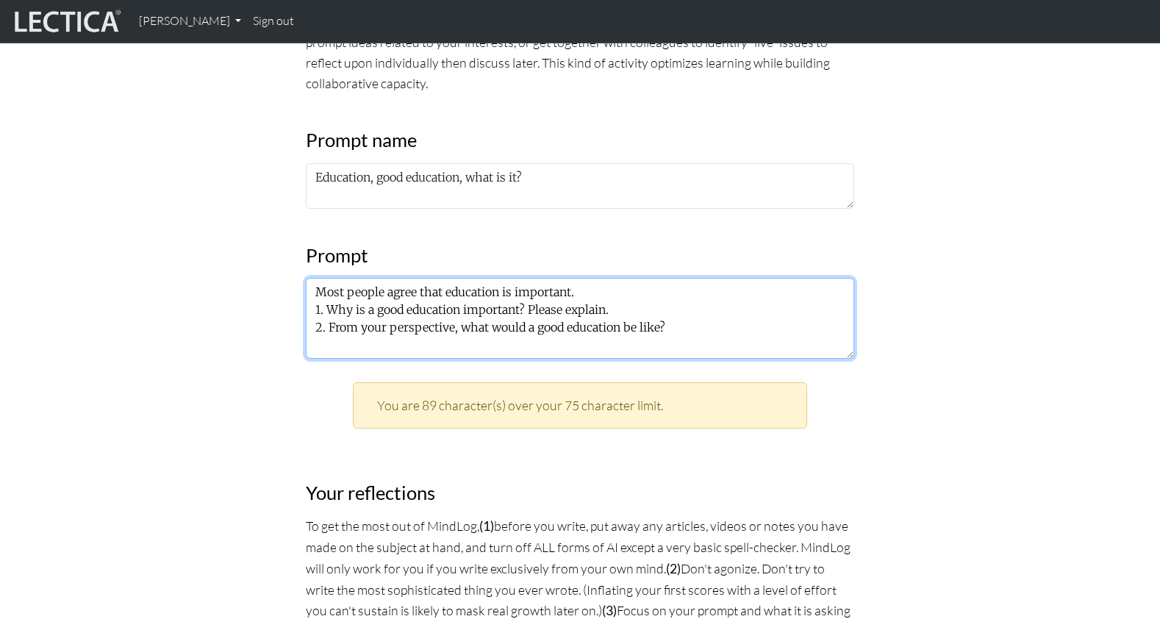
drag, startPoint x: 565, startPoint y: 216, endPoint x: 307, endPoint y: 215, distance: 258.1
click at [307, 278] on textarea "Most people agree that education is important. 1. Why is a good education impor…" at bounding box center [580, 318] width 548 height 81
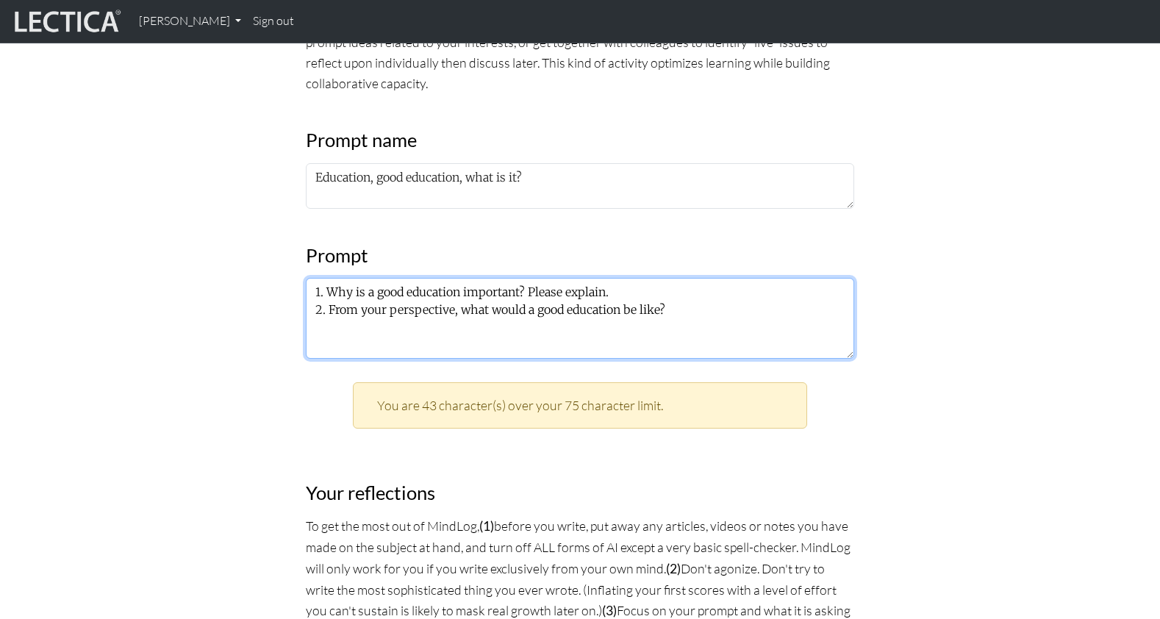
click at [314, 278] on textarea "1. Why is a good education important? Please explain. 2. From your perspective,…" at bounding box center [580, 318] width 548 height 81
drag, startPoint x: 325, startPoint y: 235, endPoint x: 325, endPoint y: 218, distance: 17.6
click at [325, 278] on textarea "1. Why is a good education important? Please explain. 2. From your perspective,…" at bounding box center [580, 318] width 548 height 81
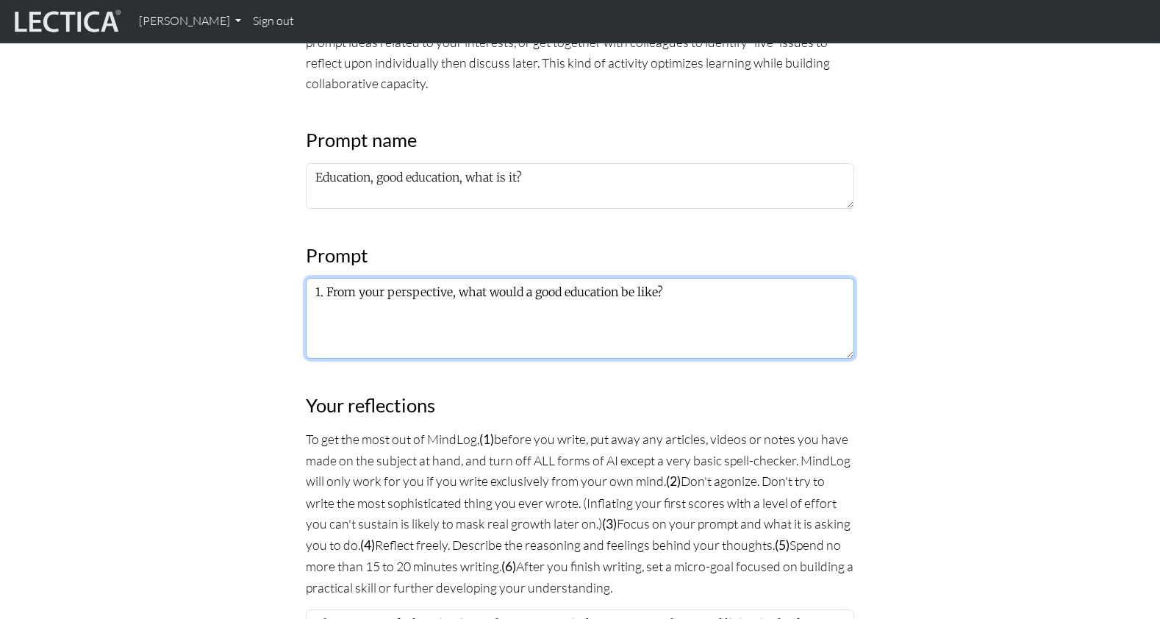
click at [504, 278] on textarea "1. From your perspective, what would a good education be like?" at bounding box center [580, 318] width 548 height 81
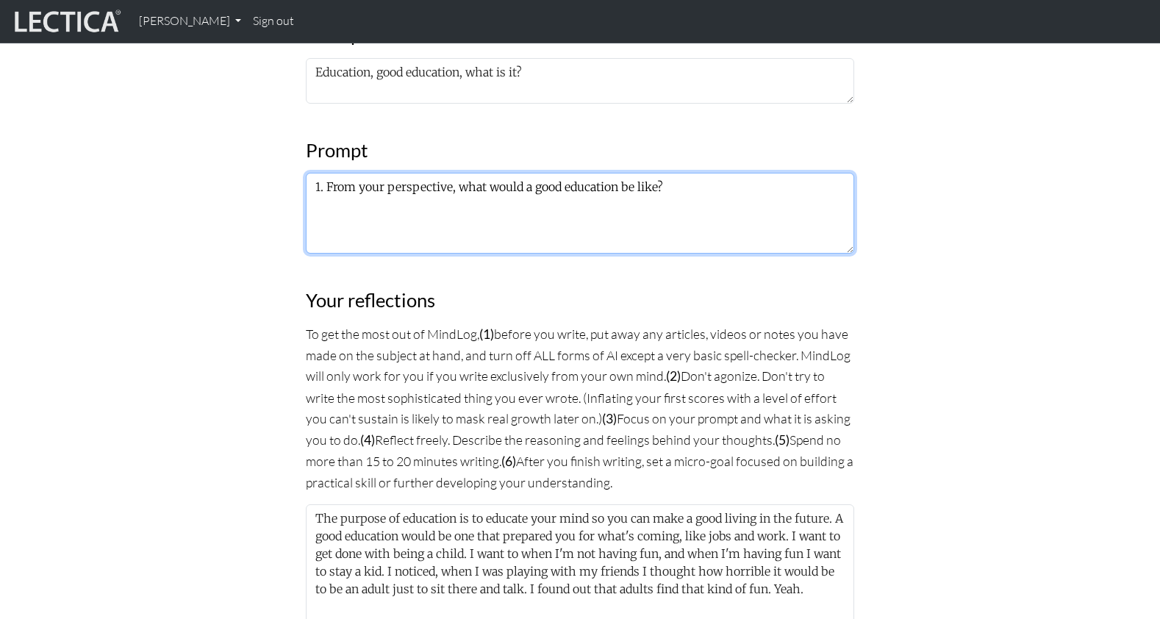
scroll to position [725, 0]
type textarea "1. From your perspective, what would a good education be like?"
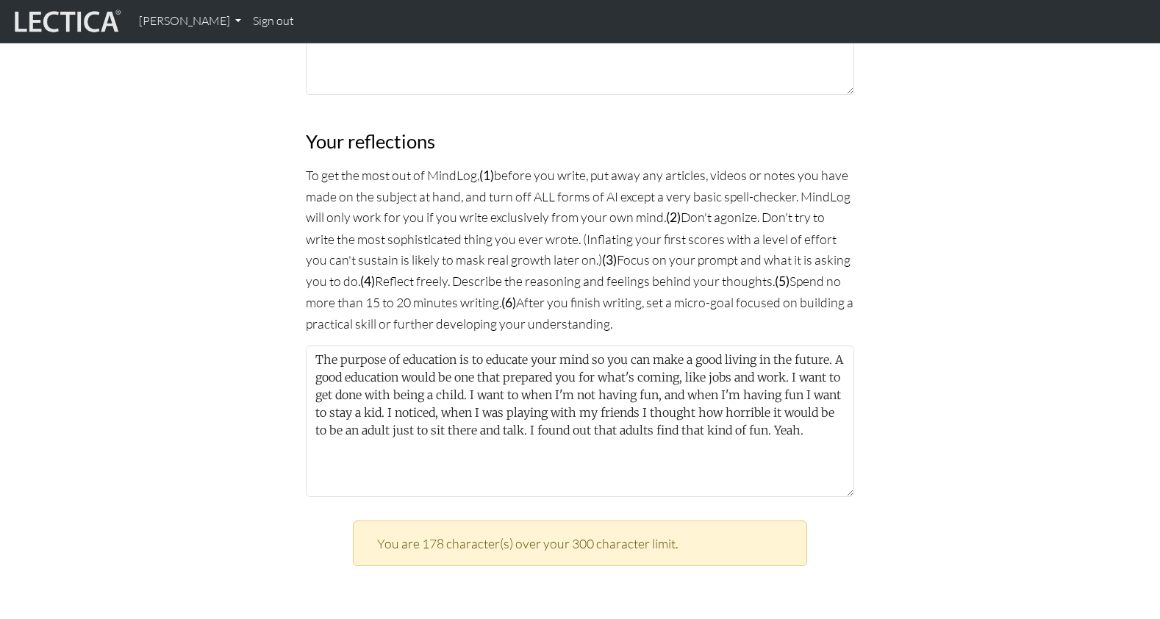
scroll to position [896, 0]
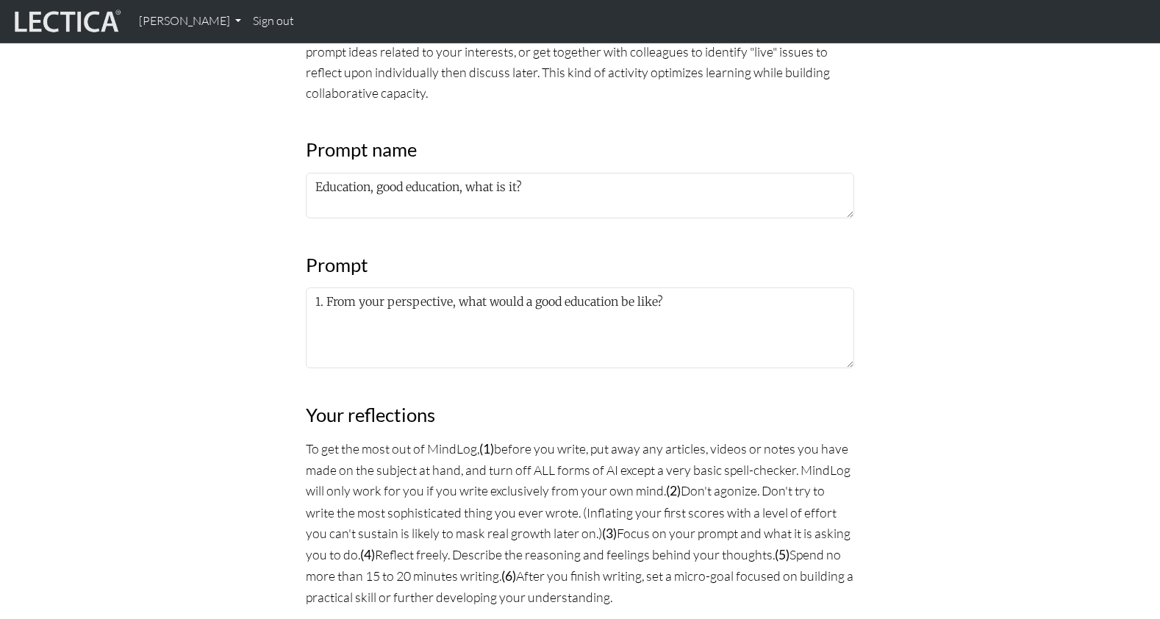
scroll to position [588, 0]
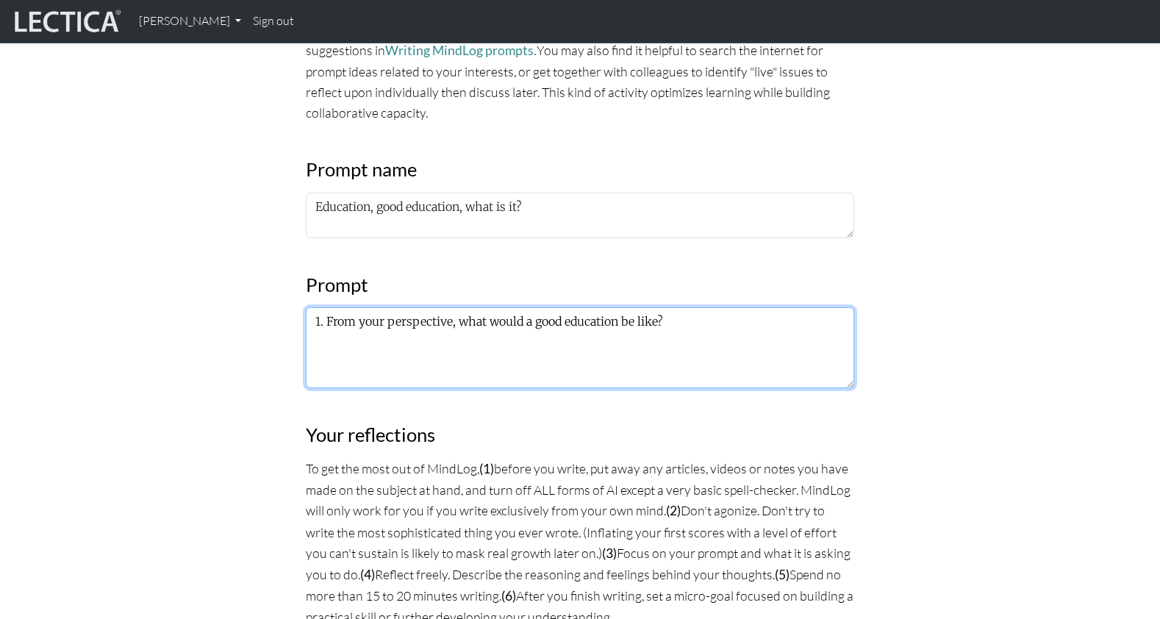
click at [653, 307] on textarea "1. From your perspective, what would a good education be like?" at bounding box center [580, 347] width 548 height 81
click at [312, 307] on textarea "1. From your perspective, what would a good education be like?" at bounding box center [580, 347] width 548 height 81
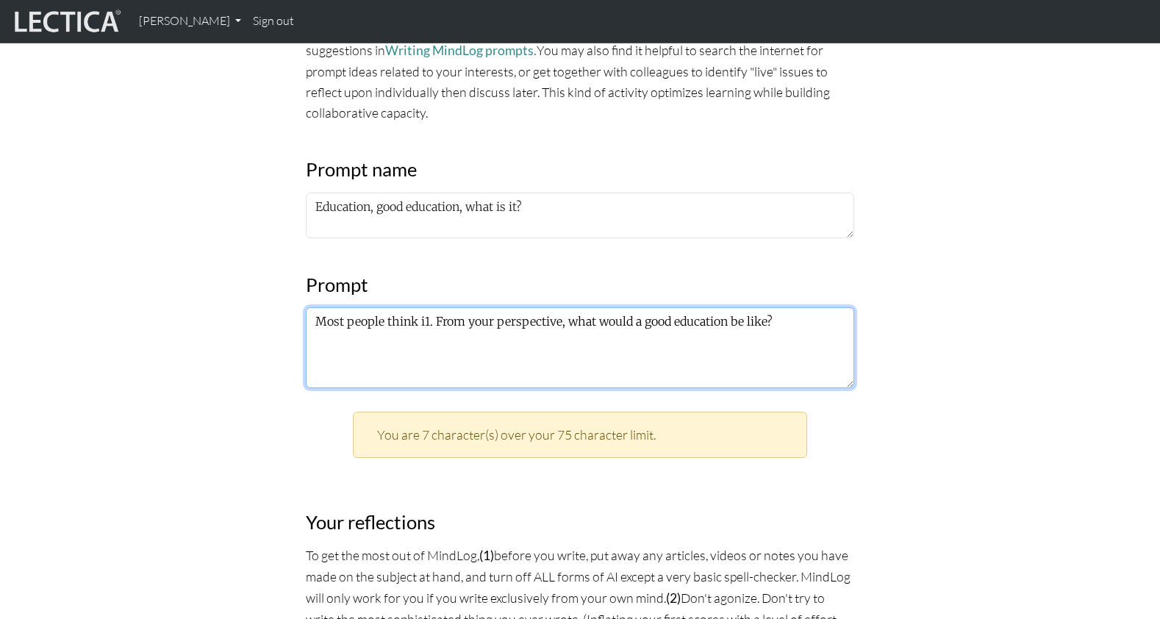
scroll to position [592, 0]
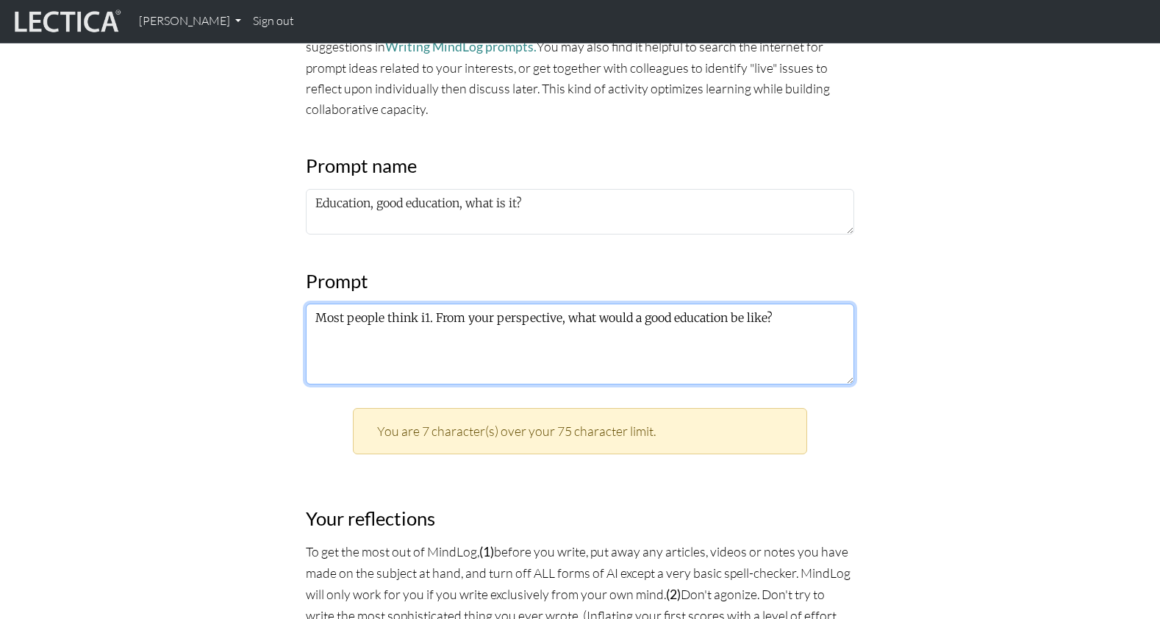
drag, startPoint x: 425, startPoint y: 243, endPoint x: 297, endPoint y: 233, distance: 128.3
click at [297, 233] on div "MindLog is a tool for reflecting on and learning from life experience. It's des…" at bounding box center [580, 587] width 566 height 1962
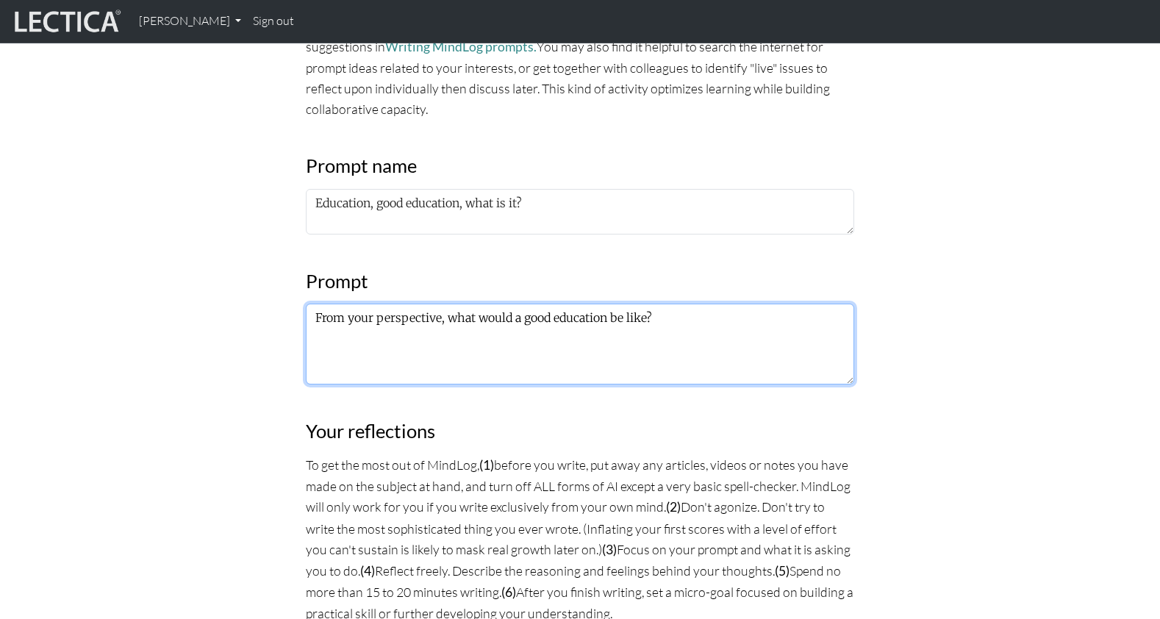
type textarea "From your perspective, what would a good education be like?"
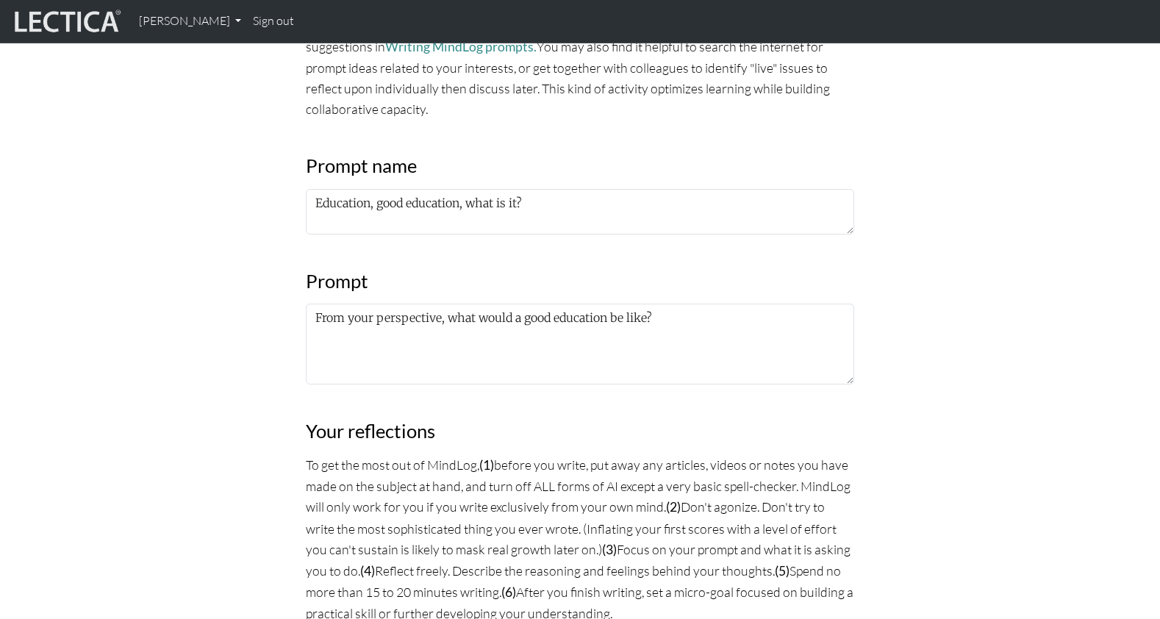
click at [195, 237] on div "MindLog is a tool for reflecting on and learning from life experience. It's des…" at bounding box center [580, 544] width 970 height 1876
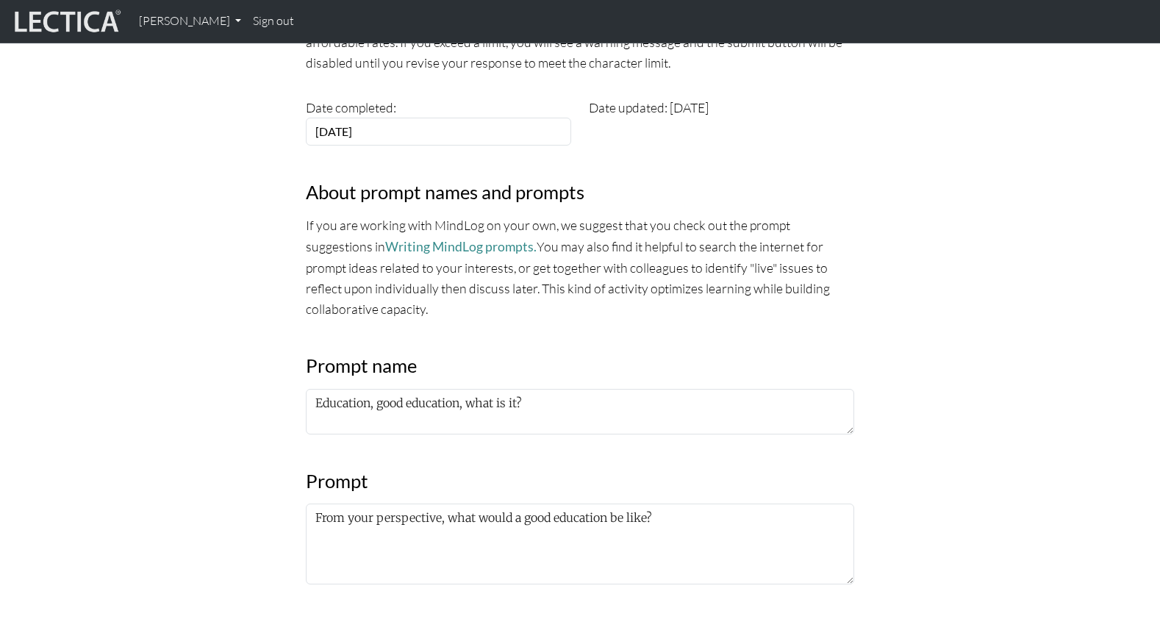
scroll to position [370, 0]
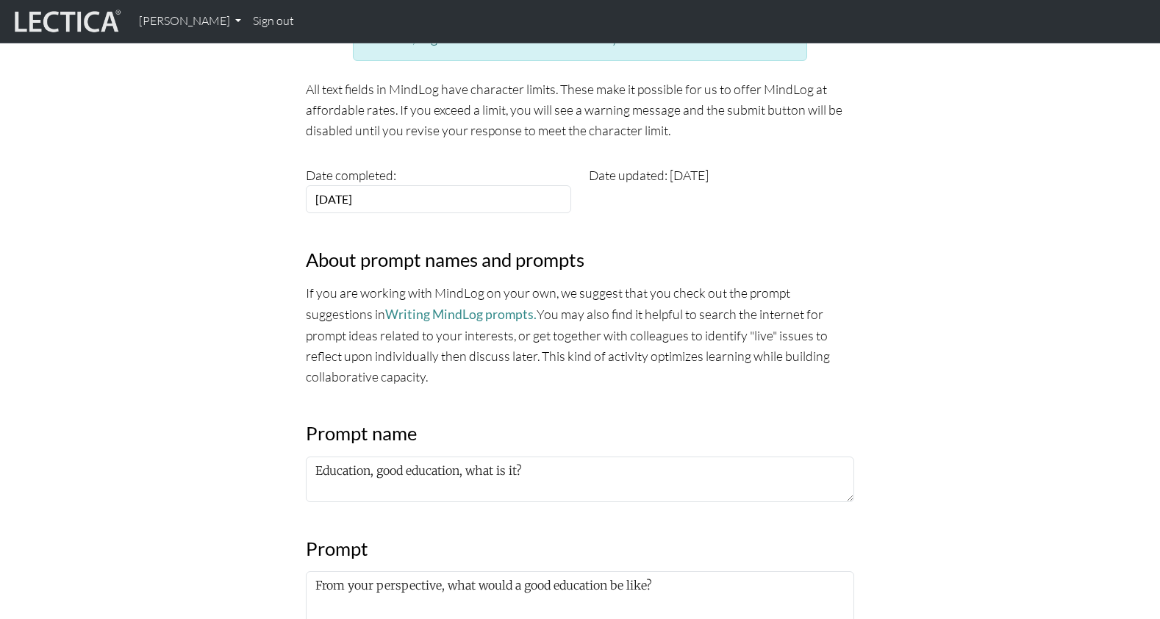
scroll to position [370, 0]
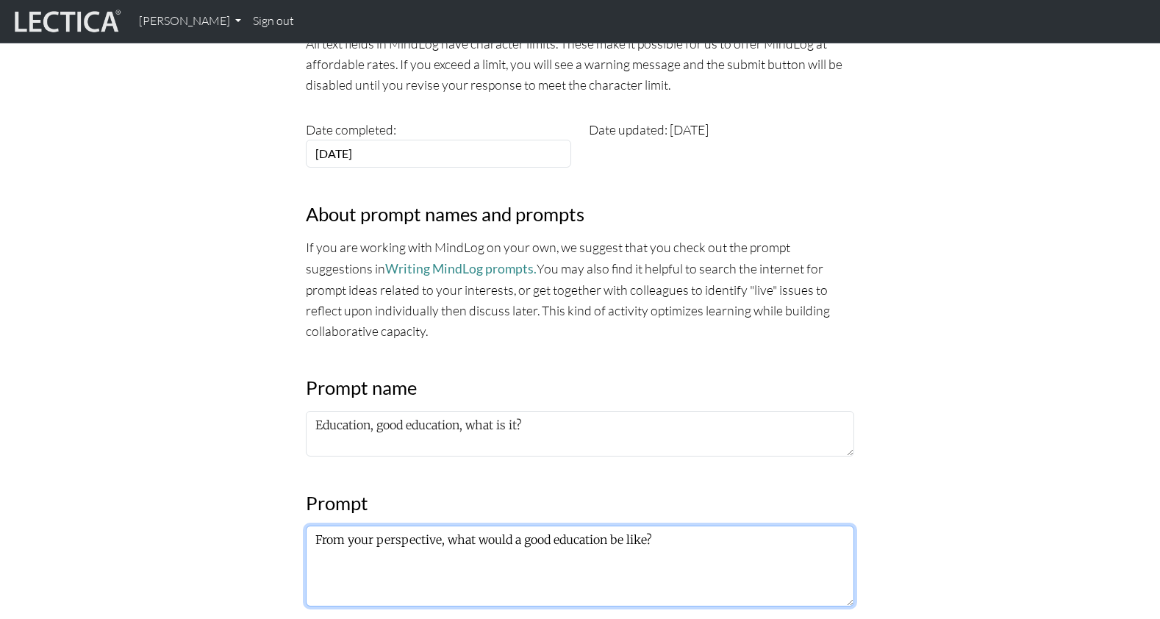
click at [656, 526] on textarea "From your perspective, what would a good education be like?" at bounding box center [580, 566] width 548 height 81
drag, startPoint x: 643, startPoint y: 467, endPoint x: 306, endPoint y: 458, distance: 336.8
click at [307, 526] on textarea "From your perspective, what would a good education be like?" at bounding box center [580, 566] width 548 height 81
click at [656, 526] on textarea "From your perspective, what would a good education be like?" at bounding box center [580, 566] width 548 height 81
paste textarea "From your perspective, what would a good education be like?"
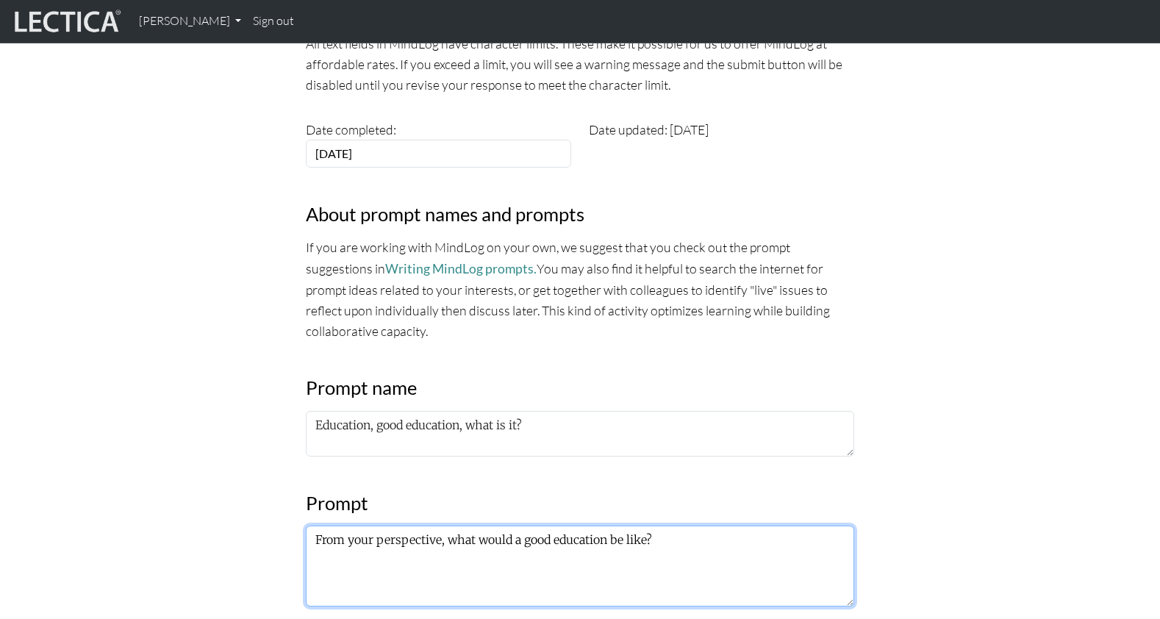
type textarea "From your perspective, what would a good education be like? From your perspecti…"
click at [477, 526] on textarea "From your perspective, what would a good education be like? From your perspecti…" at bounding box center [580, 566] width 548 height 81
click at [554, 526] on textarea "From your perspective, what would a good education be like? From your perspecti…" at bounding box center [580, 566] width 548 height 81
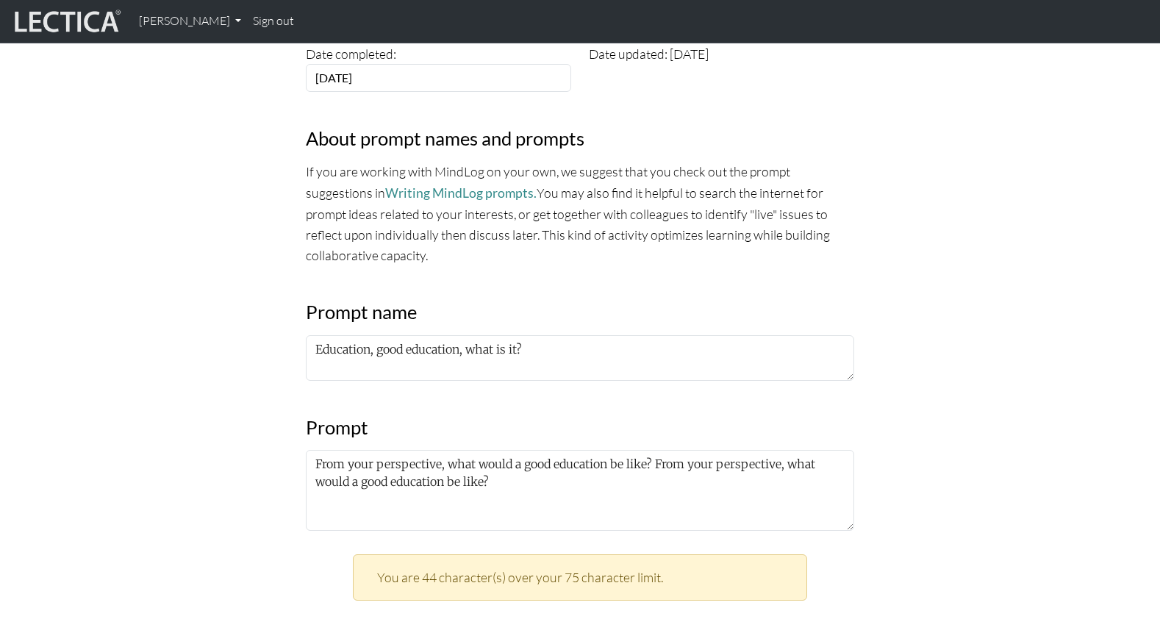
scroll to position [448, 0]
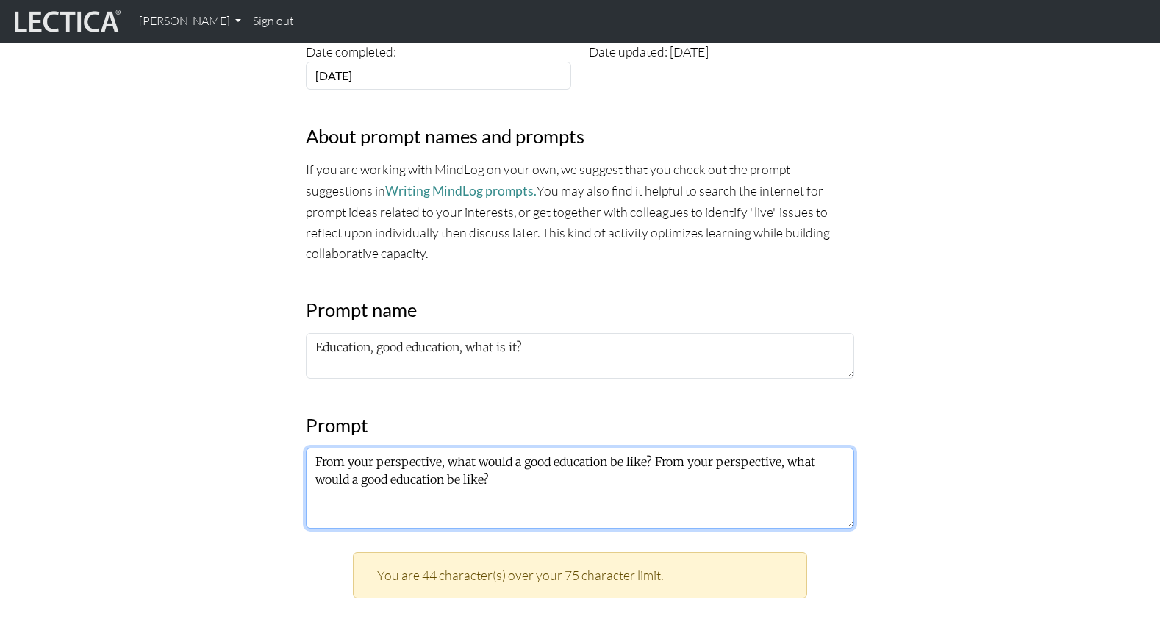
click at [472, 448] on textarea "From your perspective, what would a good education be like? From your perspecti…" at bounding box center [580, 488] width 548 height 81
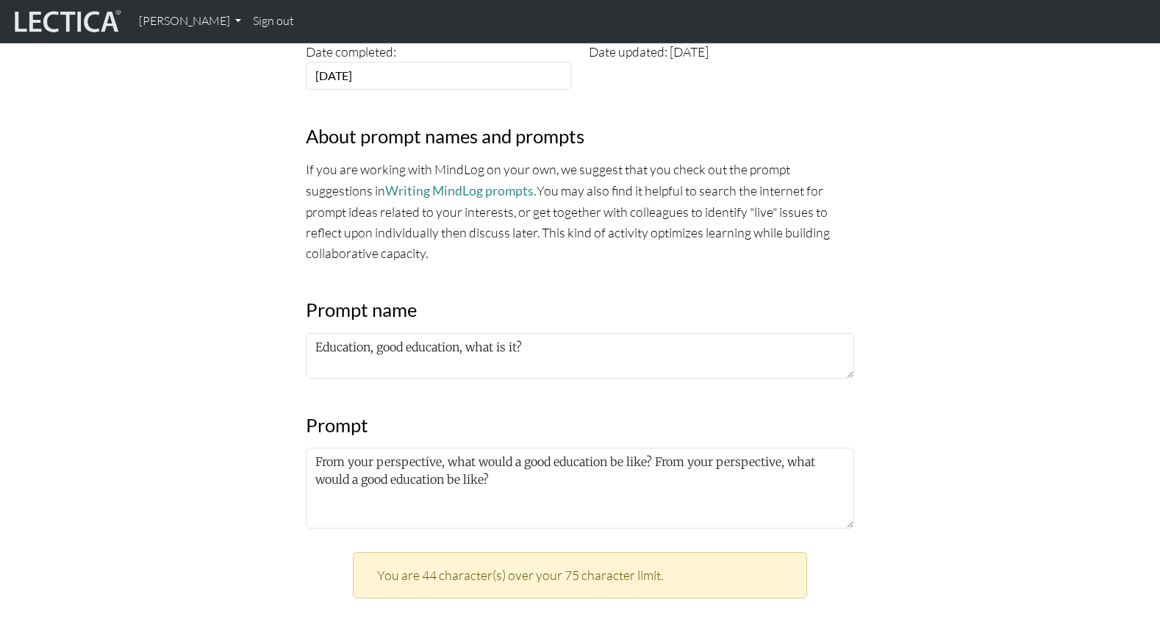
drag, startPoint x: 645, startPoint y: 496, endPoint x: 686, endPoint y: 493, distance: 41.3
click at [646, 552] on div "You are 44 character(s) over your 75 character limit." at bounding box center [580, 575] width 454 height 46
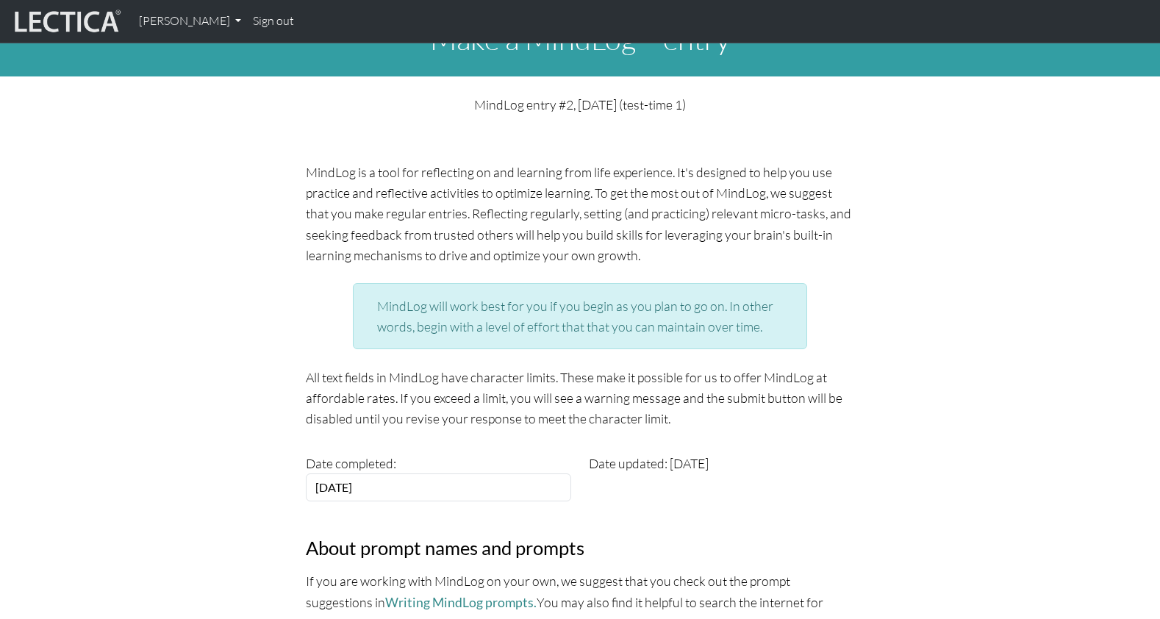
scroll to position [0, 0]
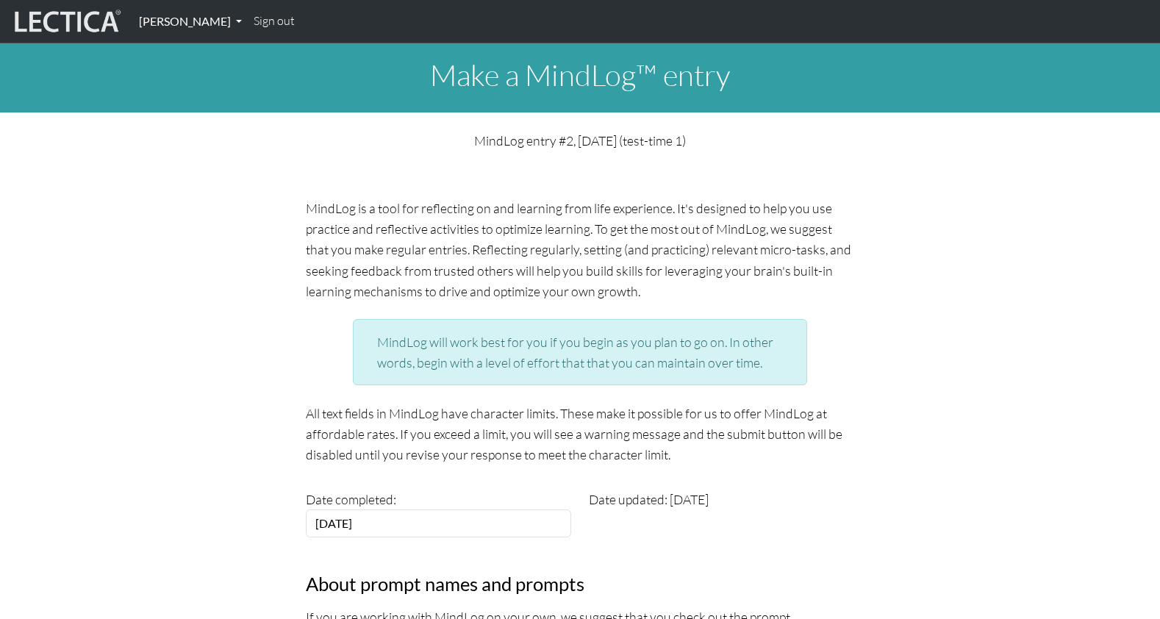
click at [172, 21] on link "[PERSON_NAME]" at bounding box center [190, 21] width 115 height 31
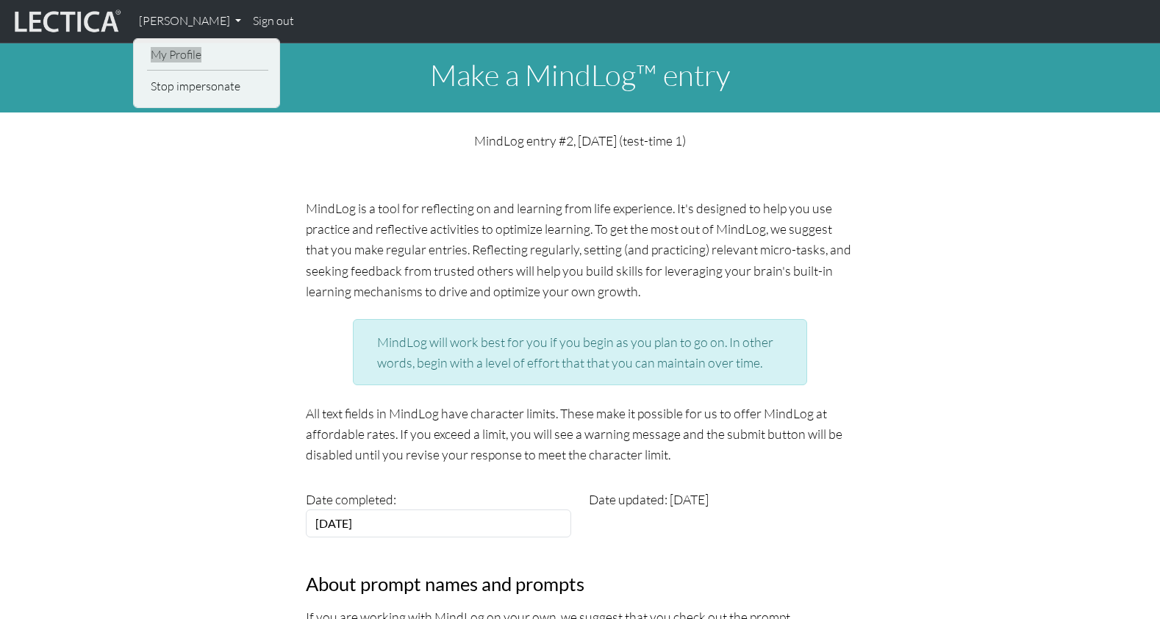
drag, startPoint x: 168, startPoint y: 51, endPoint x: 863, endPoint y: 1, distance: 696.6
click at [0, 0] on nav "Francis Marshall My Profile Stop impersonate Sign out" at bounding box center [580, 21] width 1160 height 43
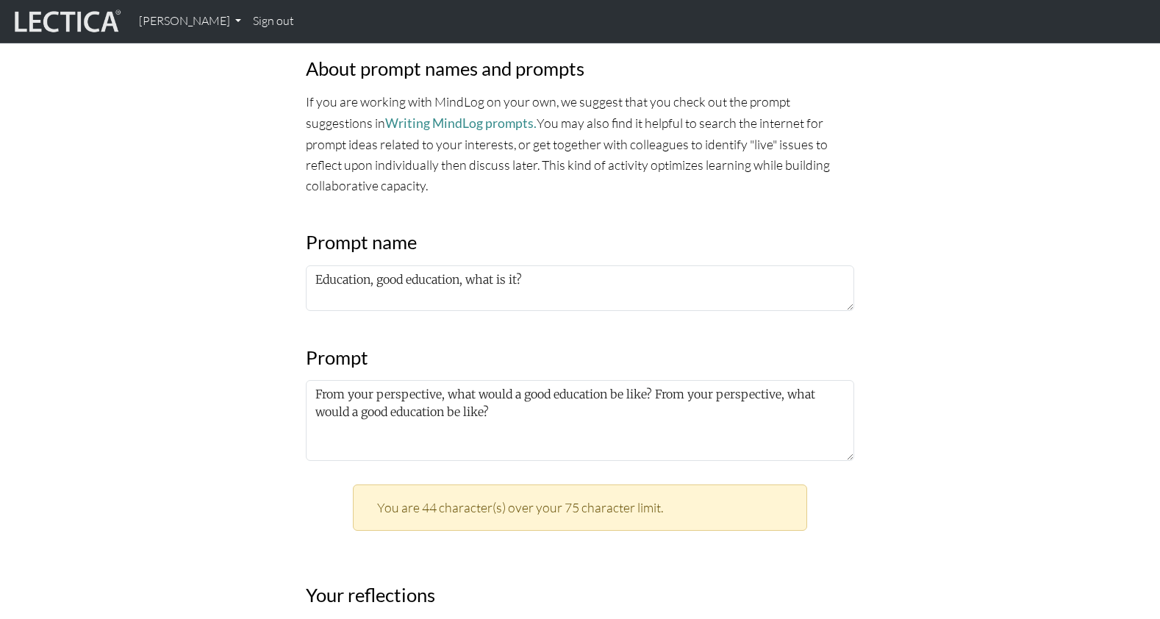
scroll to position [526, 0]
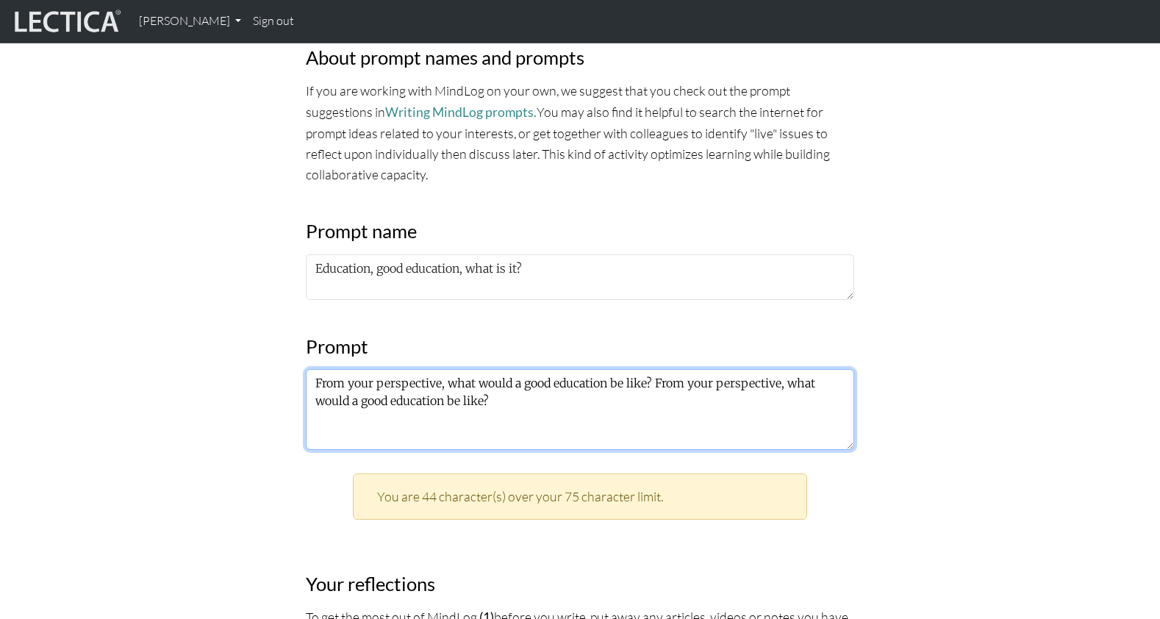
drag, startPoint x: 634, startPoint y: 307, endPoint x: 644, endPoint y: 343, distance: 37.3
click at [644, 369] on textarea "From your perspective, what would a good education be like? From your perspecti…" at bounding box center [580, 409] width 548 height 81
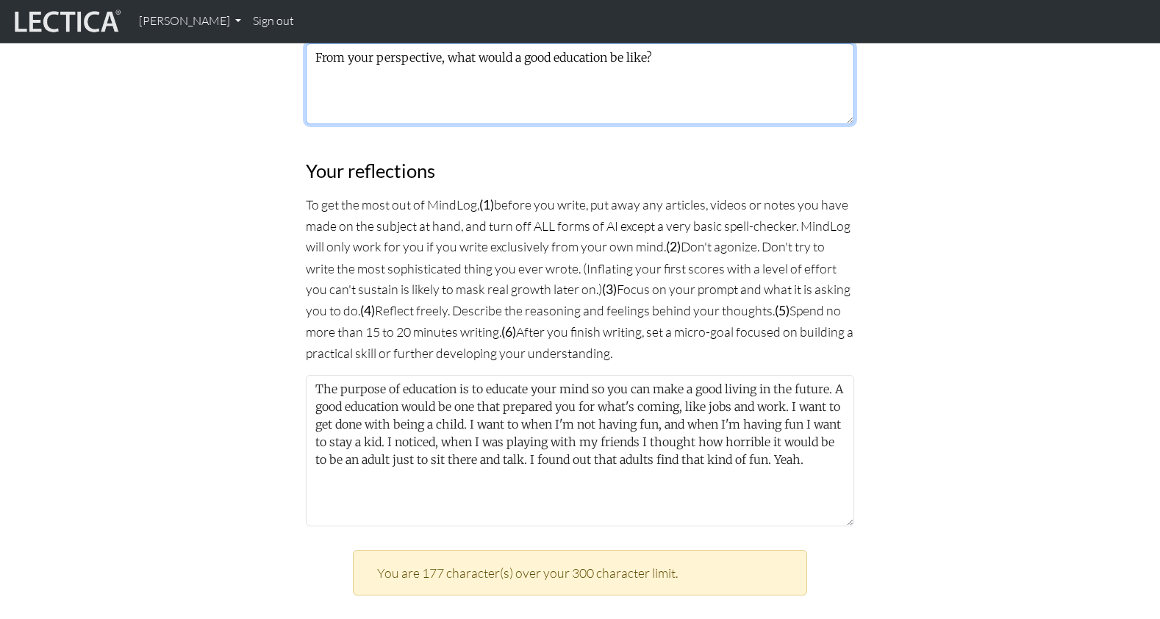
scroll to position [845, 0]
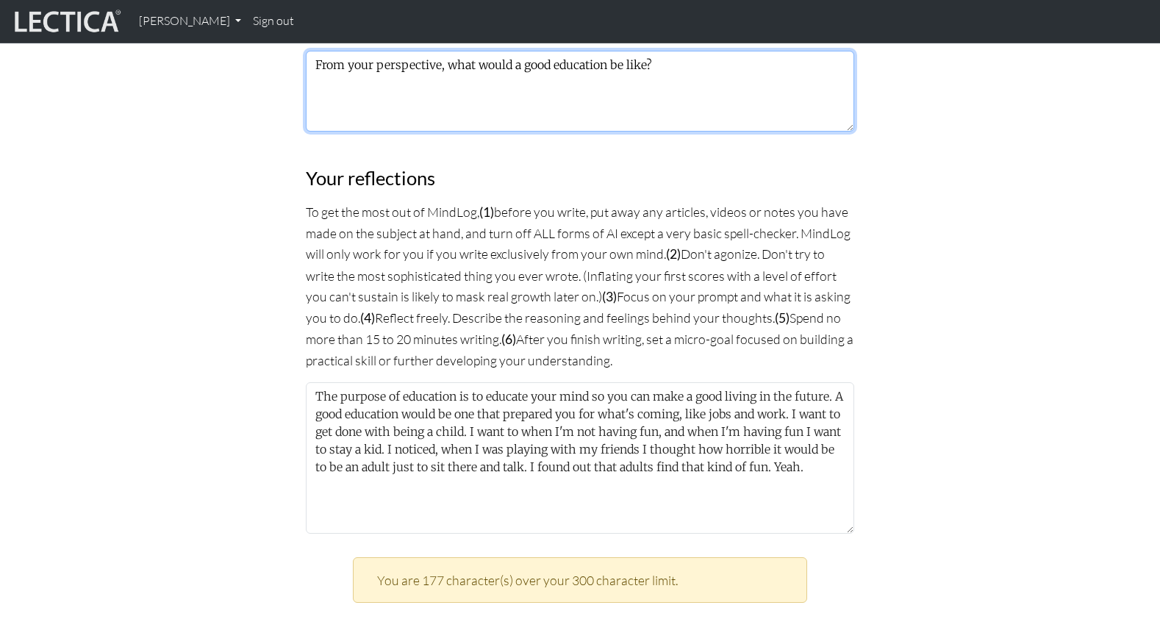
type textarea "From your perspective, what would a good education be like?"
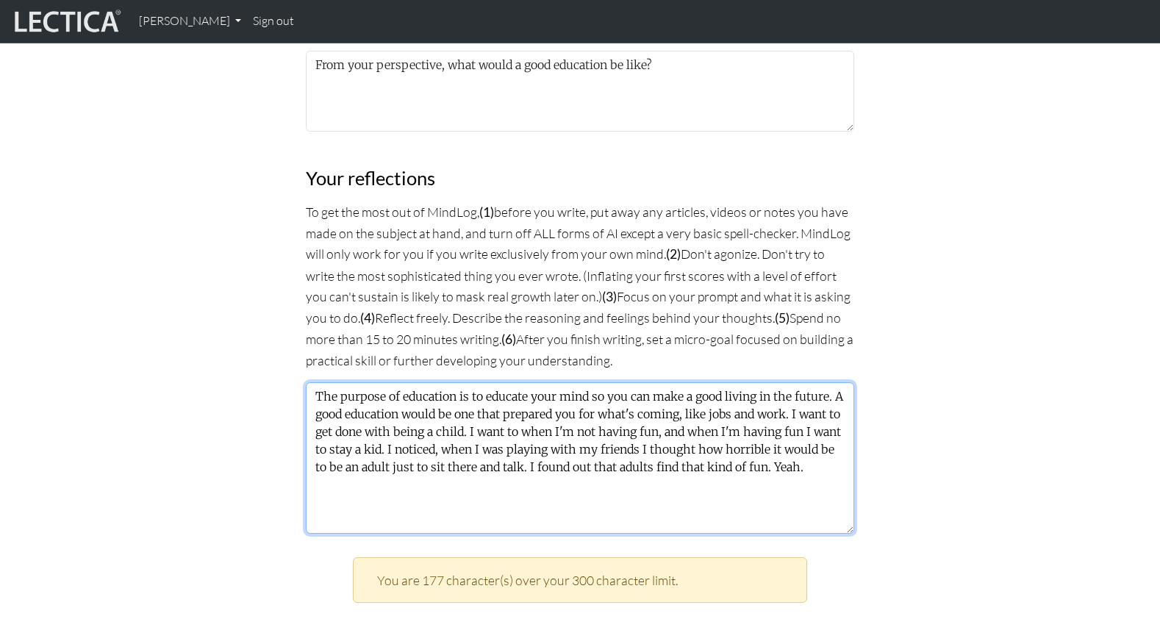
click at [711, 382] on textarea "The purpose of education is to educate your mind so you can make a good living …" at bounding box center [580, 457] width 548 height 151
drag, startPoint x: 734, startPoint y: 315, endPoint x: 693, endPoint y: 359, distance: 59.8
click at [693, 382] on textarea "The purpose of education is to educate your mind so you can make a good living …" at bounding box center [580, 457] width 548 height 151
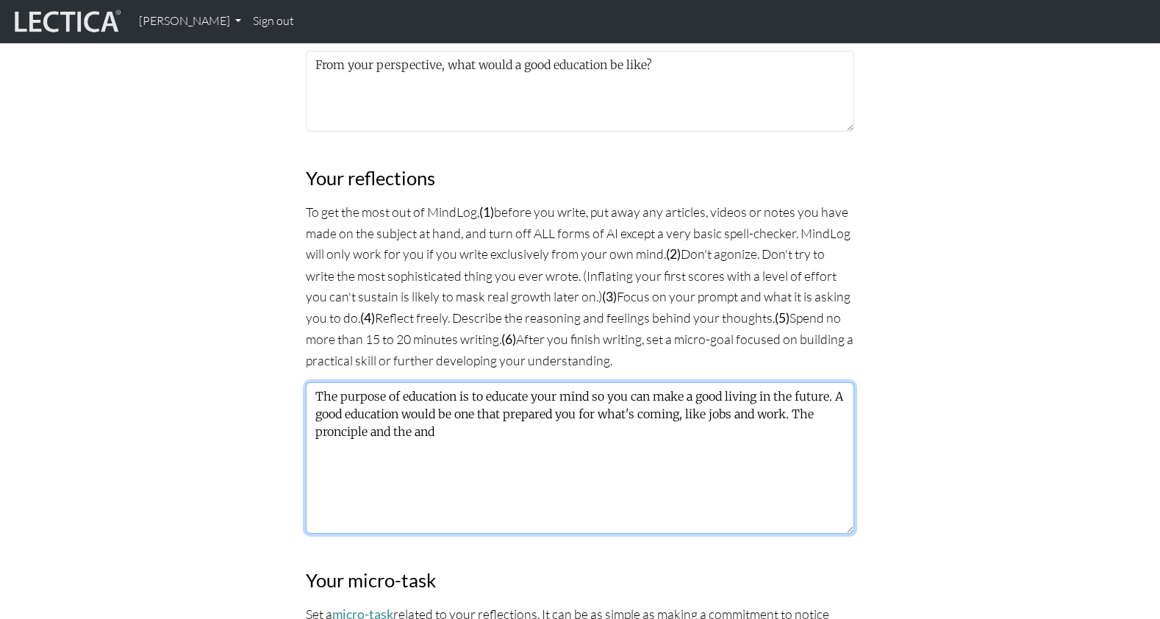
click at [771, 382] on textarea "The purpose of education is to educate your mind so you can make a good living …" at bounding box center [580, 457] width 548 height 151
click at [358, 382] on textarea "The purpose of education is to educate your mind so you can make a good living …" at bounding box center [580, 457] width 548 height 151
click at [575, 382] on textarea "The purpose of education is to educate your mind so you can make a good living …" at bounding box center [580, 457] width 548 height 151
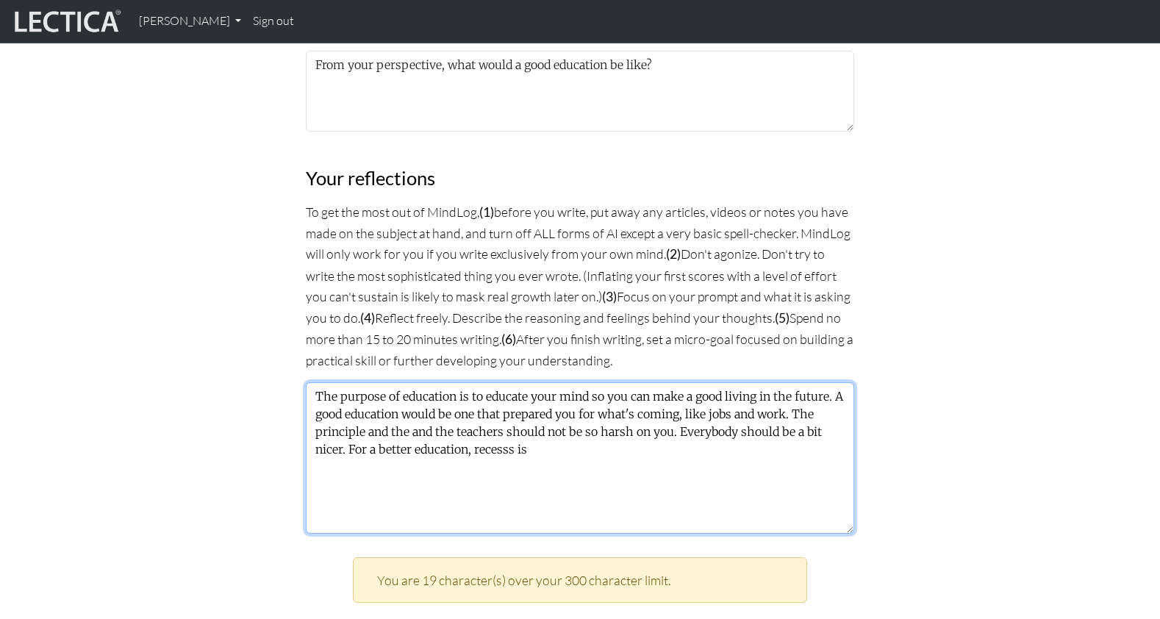
click at [405, 382] on textarea "The purpose of education is to educate your mind so you can make a good living …" at bounding box center [580, 457] width 548 height 151
click at [457, 382] on textarea "The purpose of education is to educate your mind so you can make a good living …" at bounding box center [580, 457] width 548 height 151
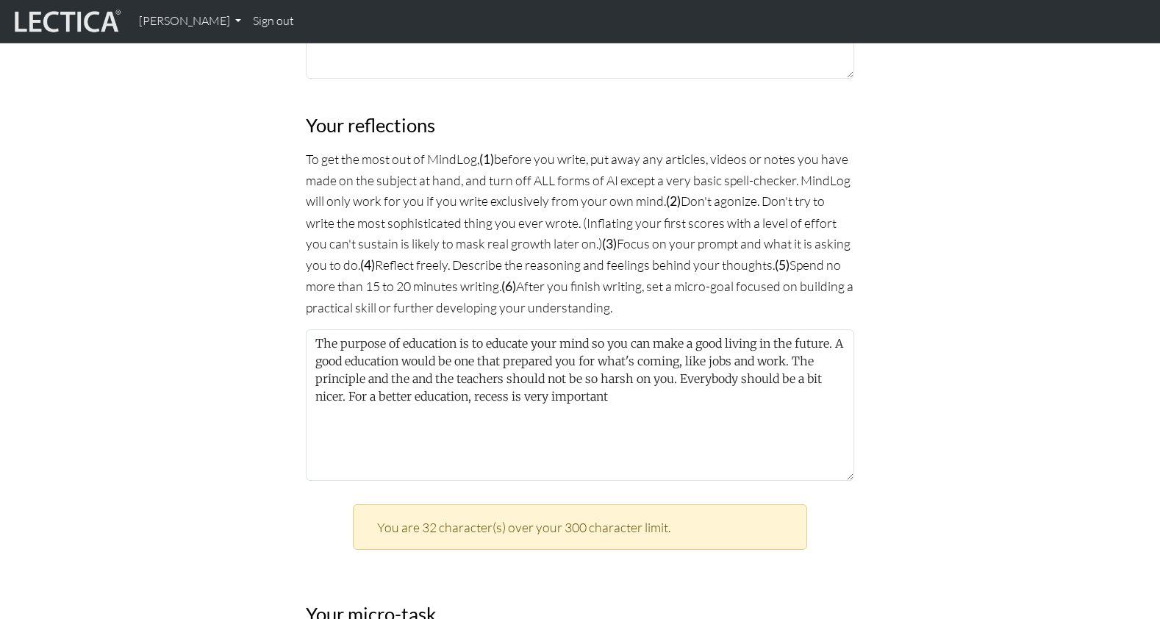
scroll to position [909, 0]
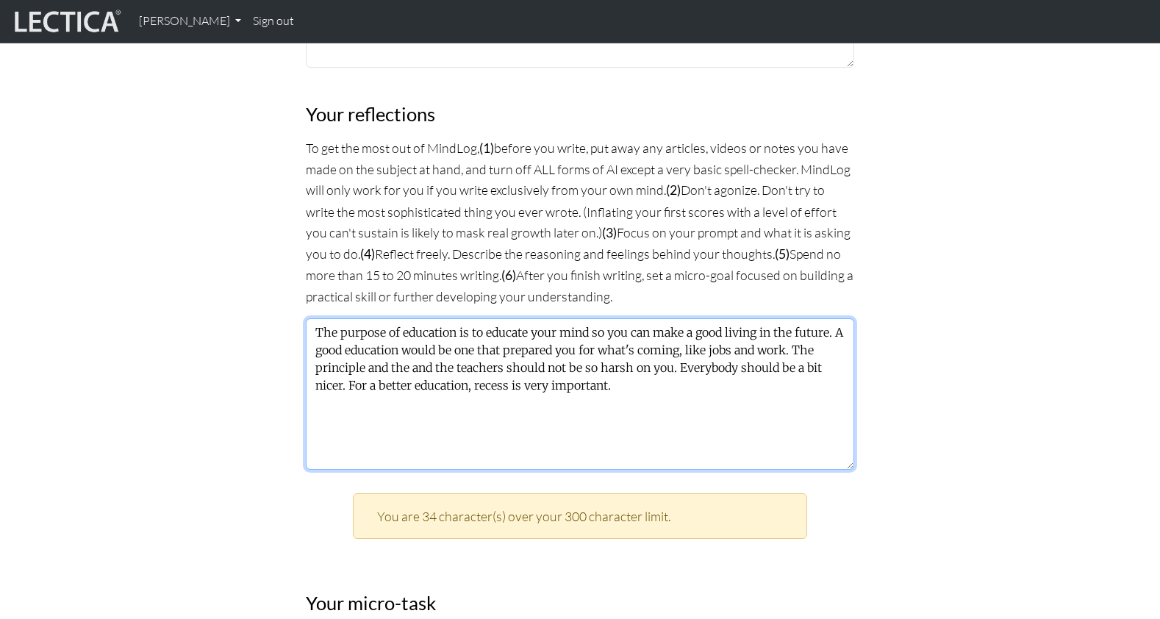
paste textarea "You need to air out yourself. If you kept on going with problems all day then y…"
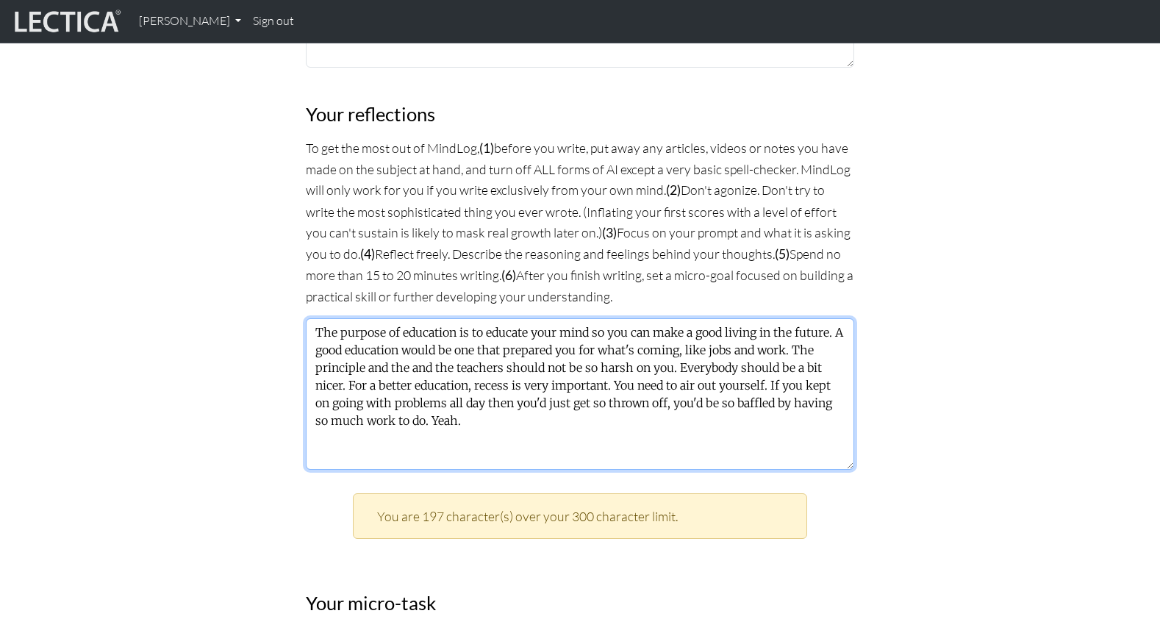
drag, startPoint x: 364, startPoint y: 298, endPoint x: 762, endPoint y: 301, distance: 398.5
click at [762, 318] on textarea "The purpose of education is to educate your mind so you can make a good living …" at bounding box center [580, 393] width 548 height 151
click at [668, 318] on textarea "The purpose of education is to educate your mind so you can make a good living …" at bounding box center [580, 393] width 548 height 151
click at [688, 318] on textarea "The purpose of education is to educate your mind so you can make a good living …" at bounding box center [580, 393] width 548 height 151
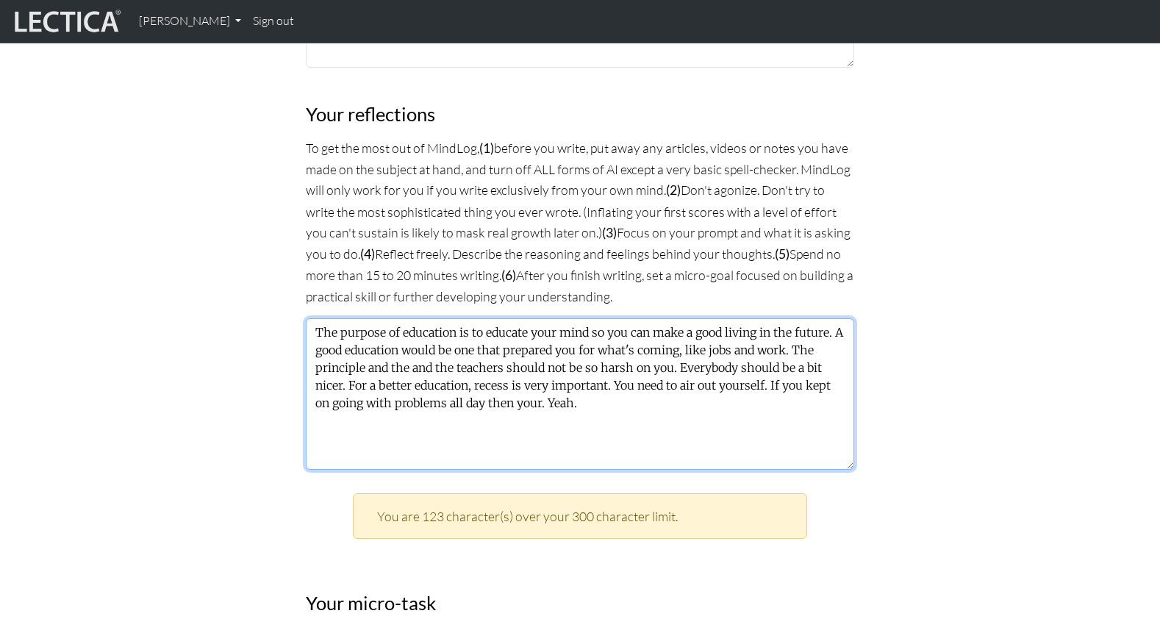
click at [688, 318] on textarea "The purpose of education is to educate your mind so you can make a good living …" at bounding box center [580, 393] width 548 height 151
click at [399, 318] on textarea "The purpose of education is to educate your mind so you can make a good living …" at bounding box center [580, 393] width 548 height 151
drag, startPoint x: 657, startPoint y: 298, endPoint x: 692, endPoint y: 300, distance: 34.6
click at [692, 318] on textarea "The purpose of education is to educate your mind so you can make a good living …" at bounding box center [580, 393] width 548 height 151
click at [564, 318] on textarea "The purpose of education is to educate your mind so you can make a good living …" at bounding box center [580, 393] width 548 height 151
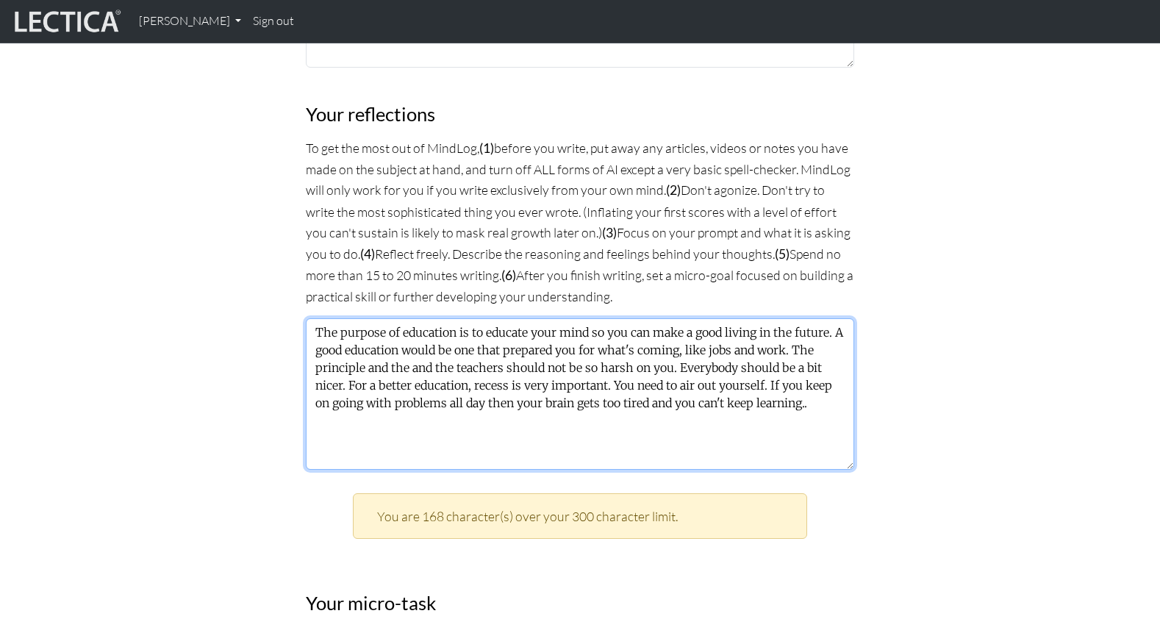
paste textarea "School's a really harsh place"
click at [769, 318] on textarea "The purpose of education is to educate your mind so you can make a good living …" at bounding box center [580, 393] width 548 height 151
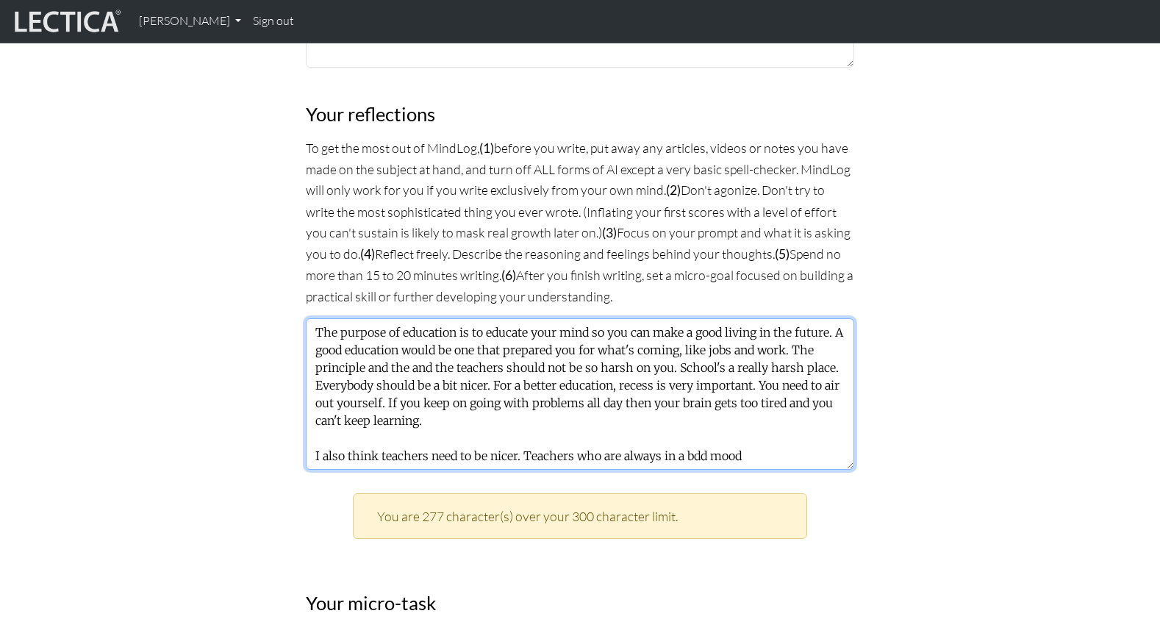
click at [674, 334] on textarea "The purpose of education is to educate your mind so you can make a good living …" at bounding box center [580, 393] width 548 height 151
click at [732, 329] on textarea "The purpose of education is to educate your mind so you can make a good living …" at bounding box center [580, 393] width 548 height 151
click at [757, 336] on textarea "The purpose of education is to educate your mind so you can make a good living …" at bounding box center [580, 393] width 548 height 151
click at [834, 331] on textarea "The purpose of education is to educate your mind so you can make a good living …" at bounding box center [580, 393] width 548 height 151
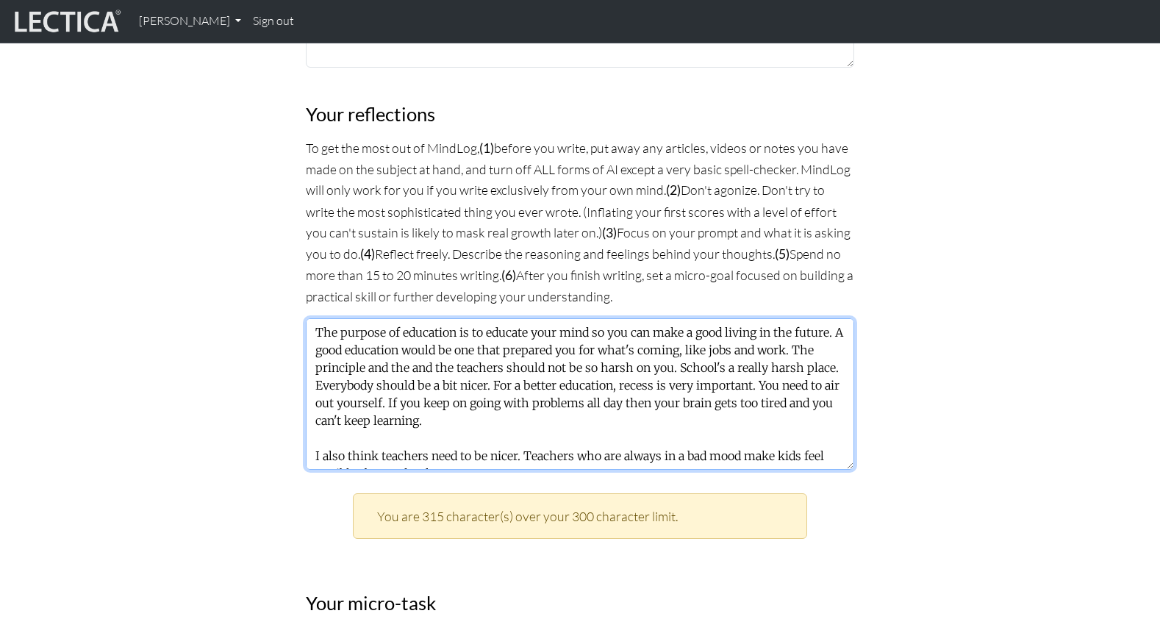
paste textarea "A teacher that was all equally fair and nice to everybody would be nice to have"
drag, startPoint x: 437, startPoint y: 347, endPoint x: 499, endPoint y: 348, distance: 61.8
click at [499, 348] on textarea "The purpose of education is to educate your mind so you can make a good living …" at bounding box center [580, 393] width 548 height 151
click at [770, 342] on textarea "The purpose of education is to educate your mind so you can make a good living …" at bounding box center [580, 393] width 548 height 151
drag, startPoint x: 722, startPoint y: 348, endPoint x: 762, endPoint y: 348, distance: 39.7
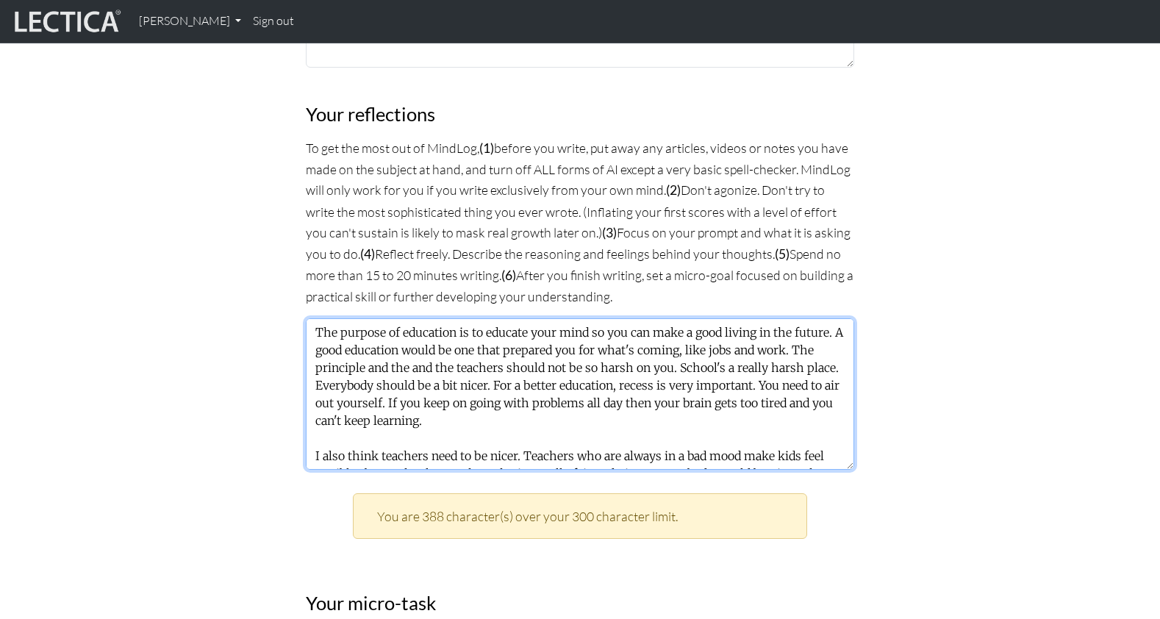
click at [762, 348] on textarea "The purpose of education is to educate your mind so you can make a good living …" at bounding box center [580, 393] width 548 height 151
click at [768, 345] on textarea "The purpose of education is to educate your mind so you can make a good living …" at bounding box center [580, 393] width 548 height 151
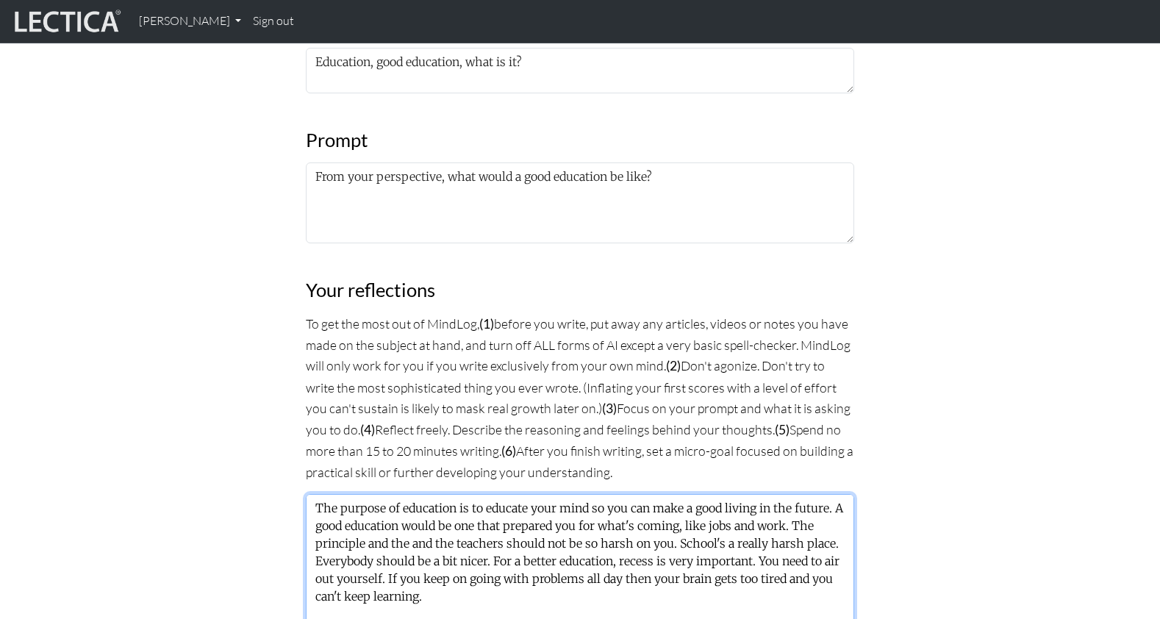
scroll to position [744, 0]
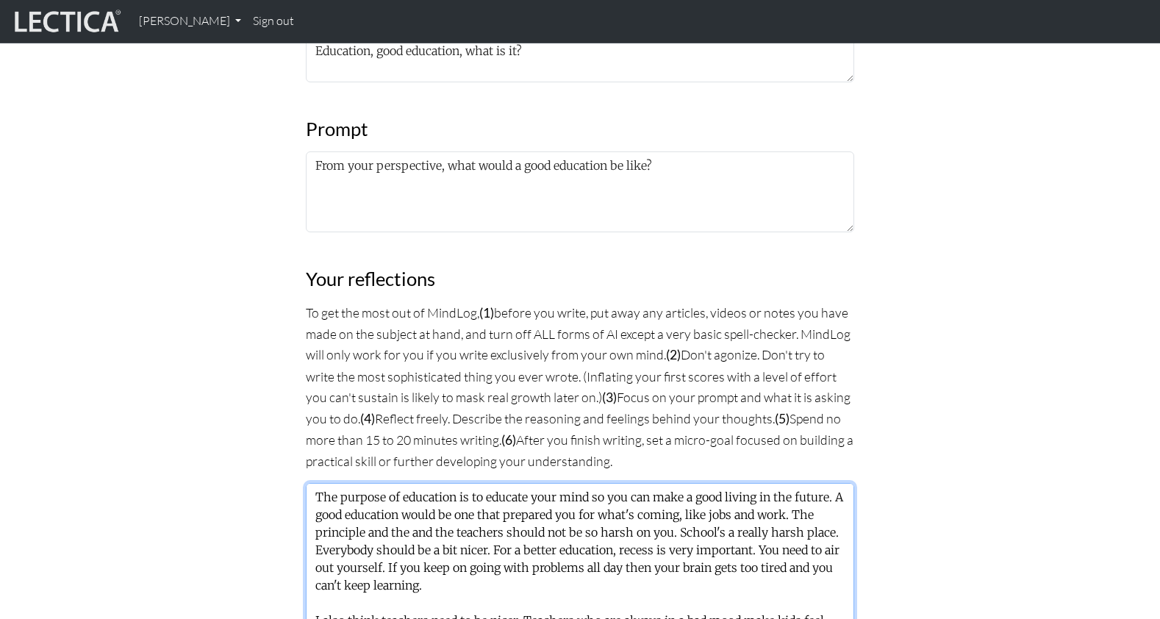
click at [780, 509] on textarea "The purpose of education is to educate your mind so you can make a good living …" at bounding box center [580, 558] width 548 height 151
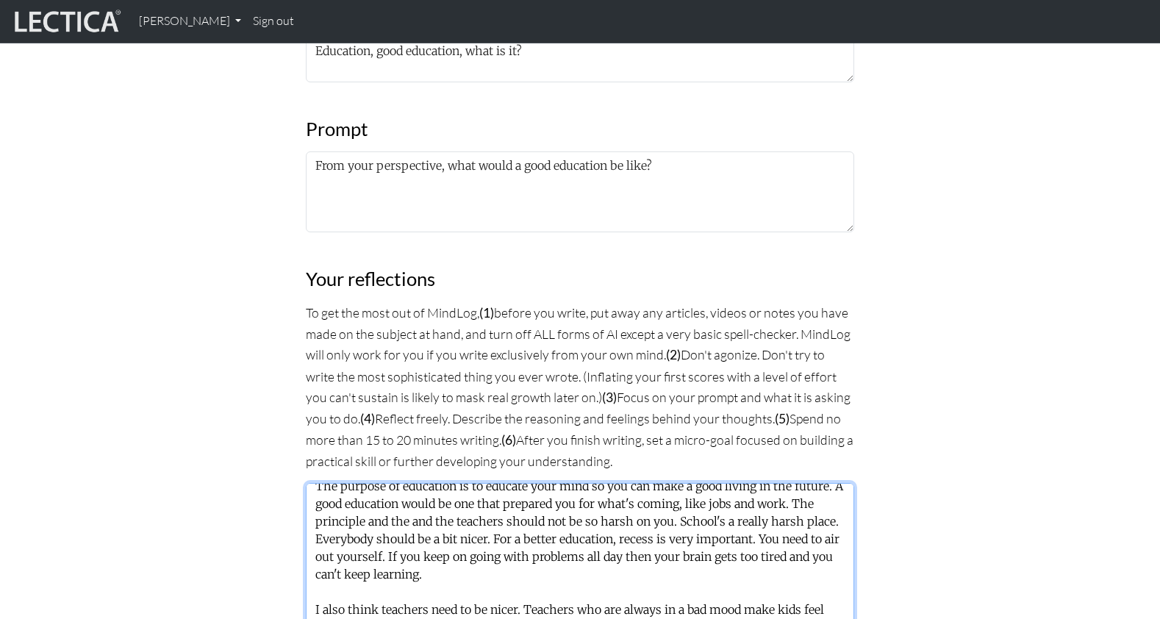
scroll to position [28, 0]
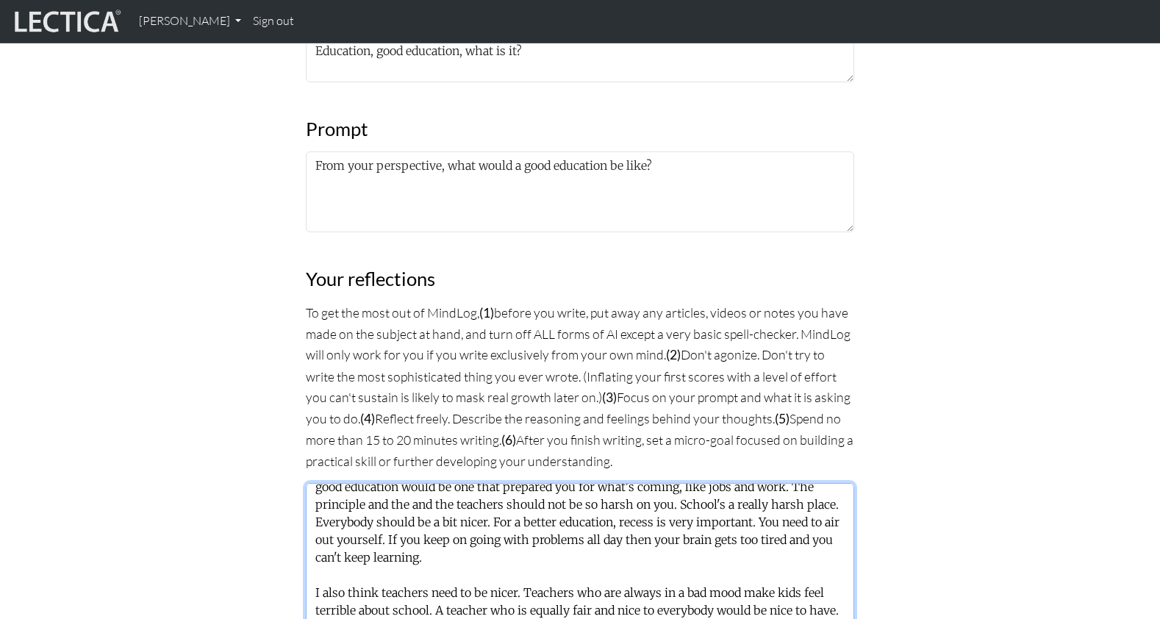
click at [387, 520] on textarea "The purpose of education is to educate your mind so you can make a good living …" at bounding box center [580, 558] width 548 height 151
click at [534, 521] on textarea "The purpose of education is to educate your mind so you can make a good living …" at bounding box center [580, 558] width 548 height 151
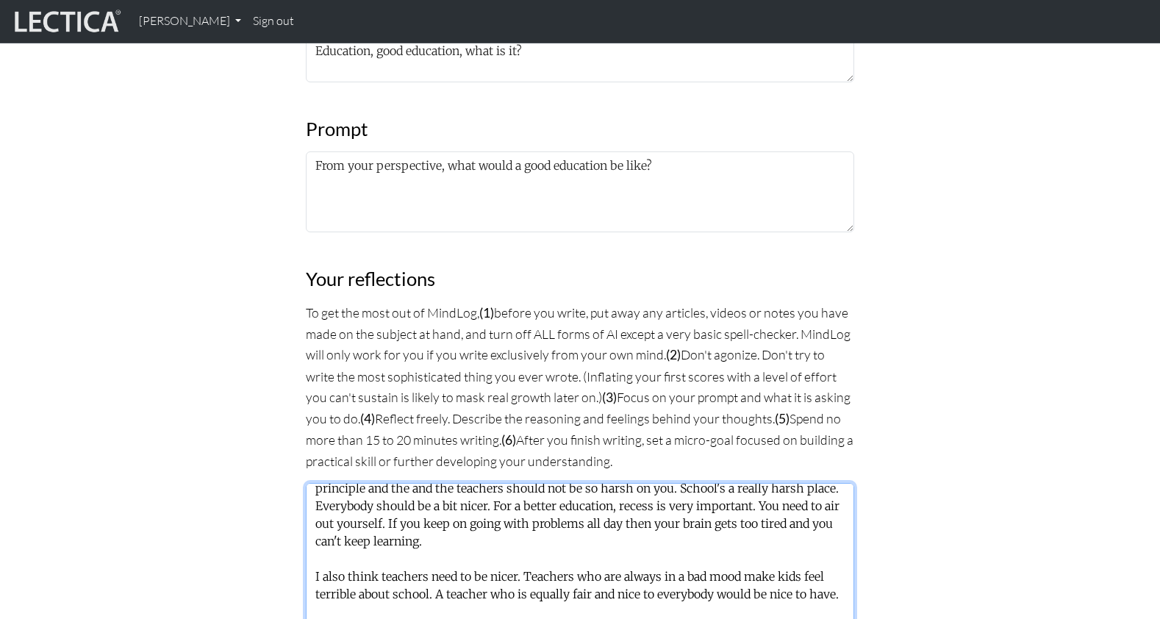
scroll to position [49, 0]
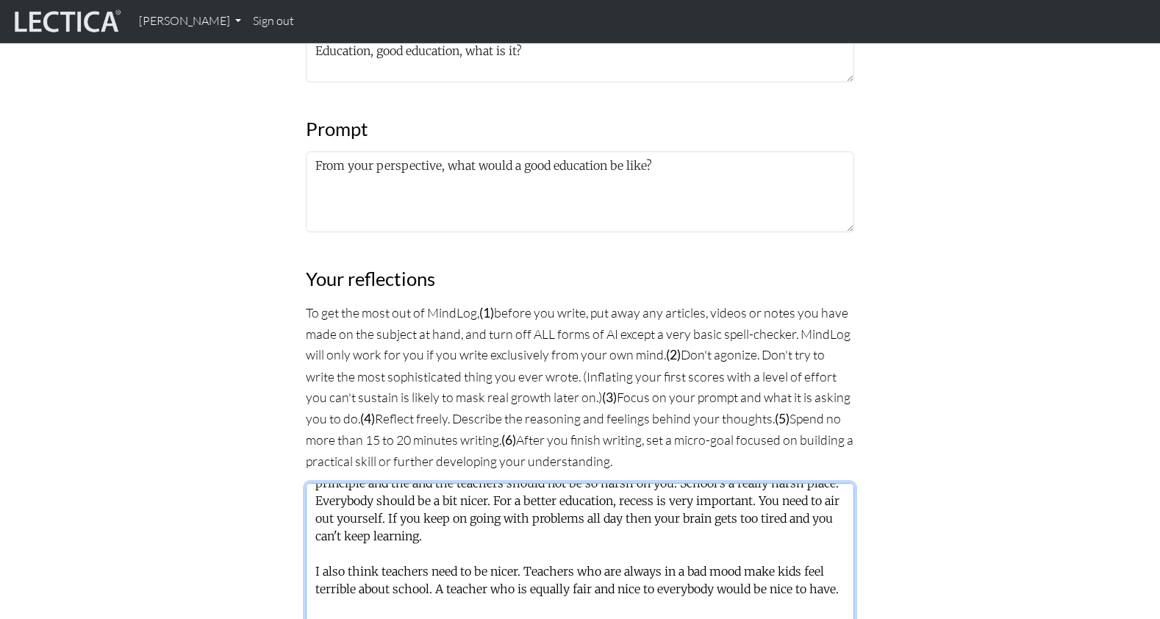
click at [717, 515] on textarea "The purpose of education is to educate your mind so you can make a good living …" at bounding box center [580, 558] width 548 height 151
drag, startPoint x: 693, startPoint y: 513, endPoint x: 763, endPoint y: 515, distance: 69.9
click at [763, 515] on textarea "The purpose of education is to educate your mind so you can make a good living …" at bounding box center [580, 558] width 548 height 151
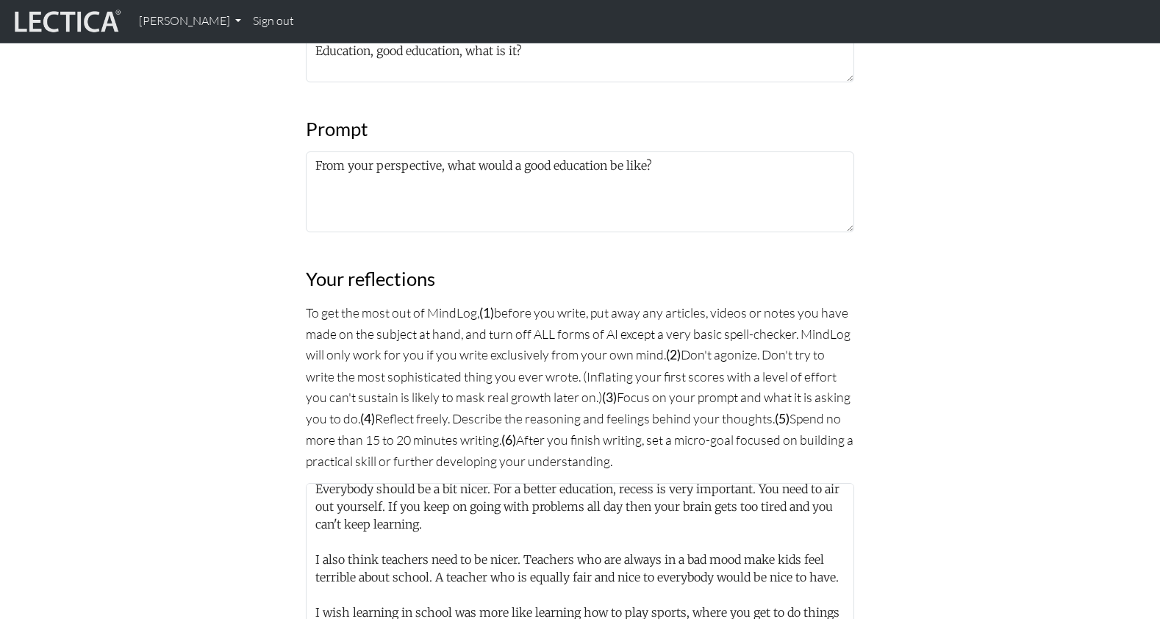
click at [212, 454] on div "MindLog is a tool for reflecting on and learning from life experience. It's des…" at bounding box center [580, 392] width 970 height 1876
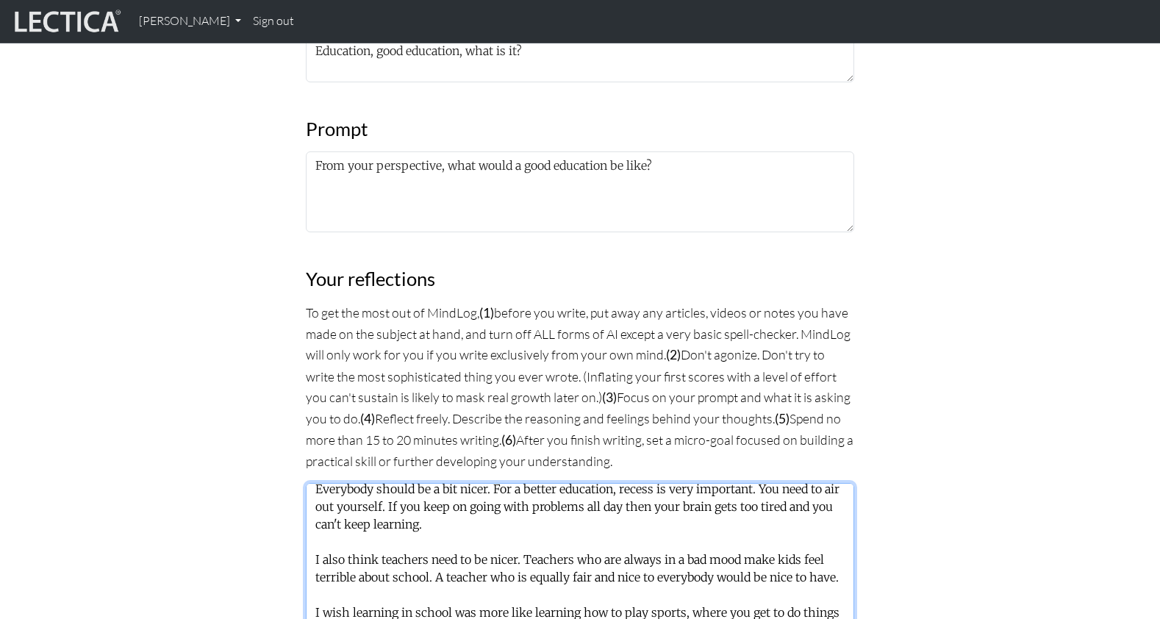
click at [504, 515] on textarea "The purpose of education is to educate your mind so you can make a good living …" at bounding box center [580, 558] width 548 height 151
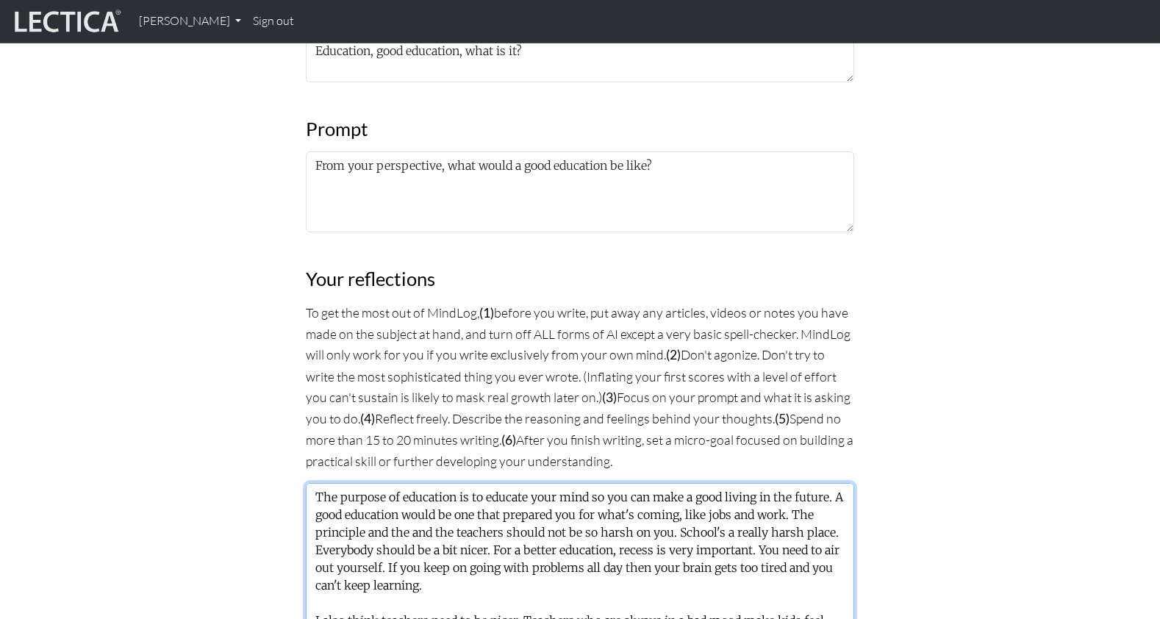
drag, startPoint x: 518, startPoint y: 515, endPoint x: 302, endPoint y: 387, distance: 250.5
click at [302, 387] on div "MindLog is a tool for reflecting on and learning from life experience. It's des…" at bounding box center [580, 392] width 566 height 1876
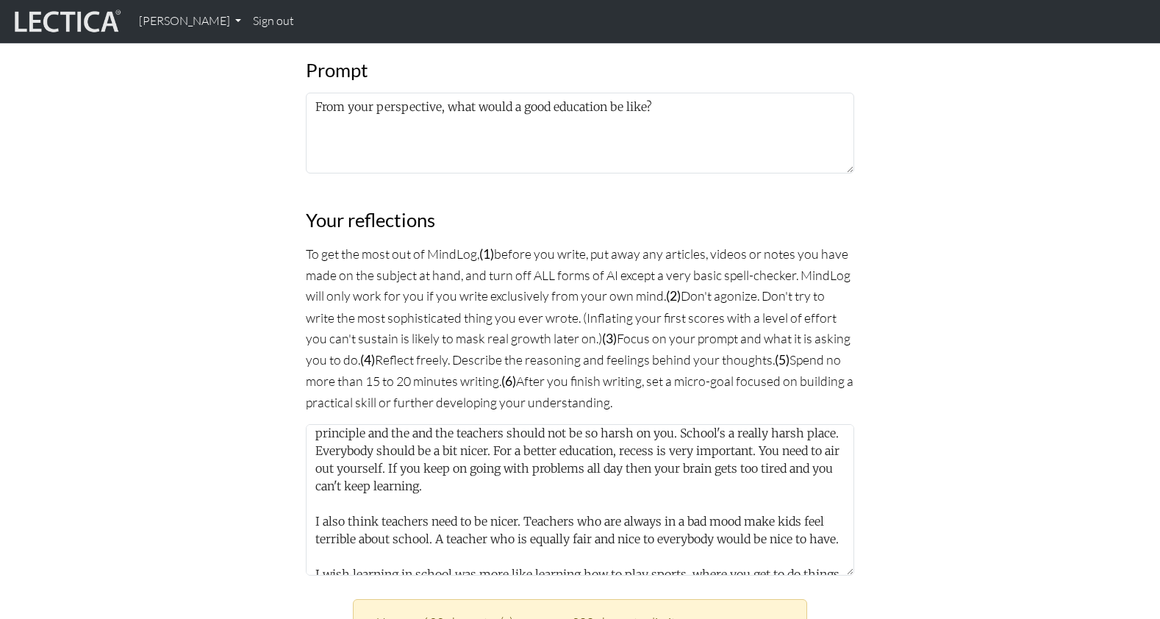
scroll to position [66, 0]
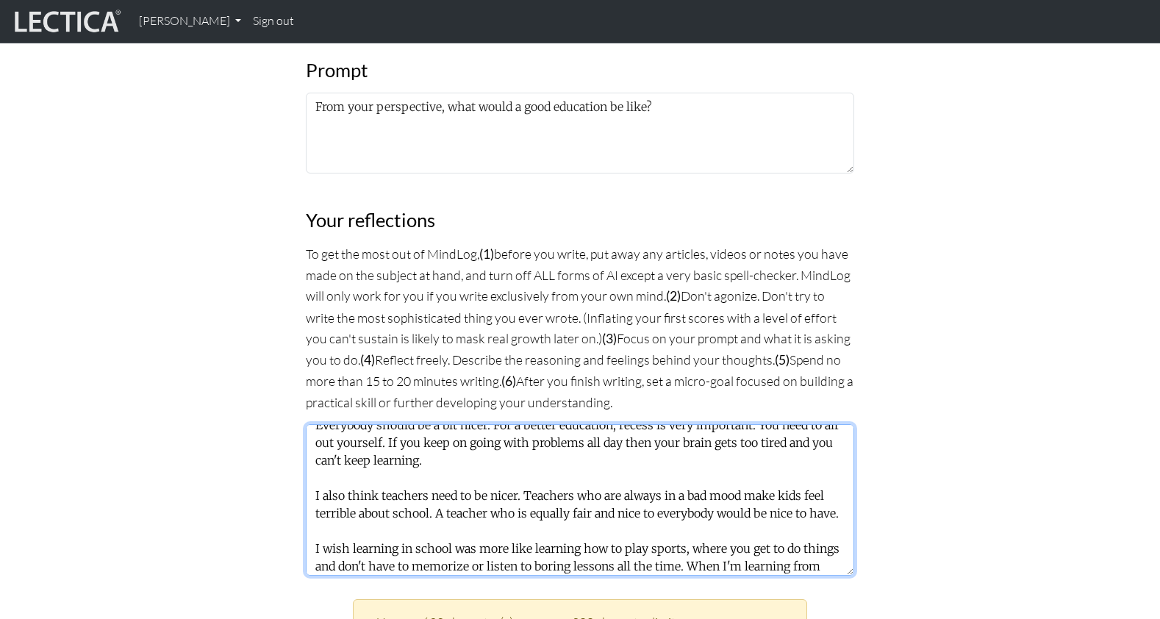
click at [478, 424] on textarea "The purpose of education is to educate your mind so you can make a good living …" at bounding box center [580, 499] width 548 height 151
click at [479, 424] on textarea "The purpose of education is to educate your mind so you can make a good living …" at bounding box center [580, 499] width 548 height 151
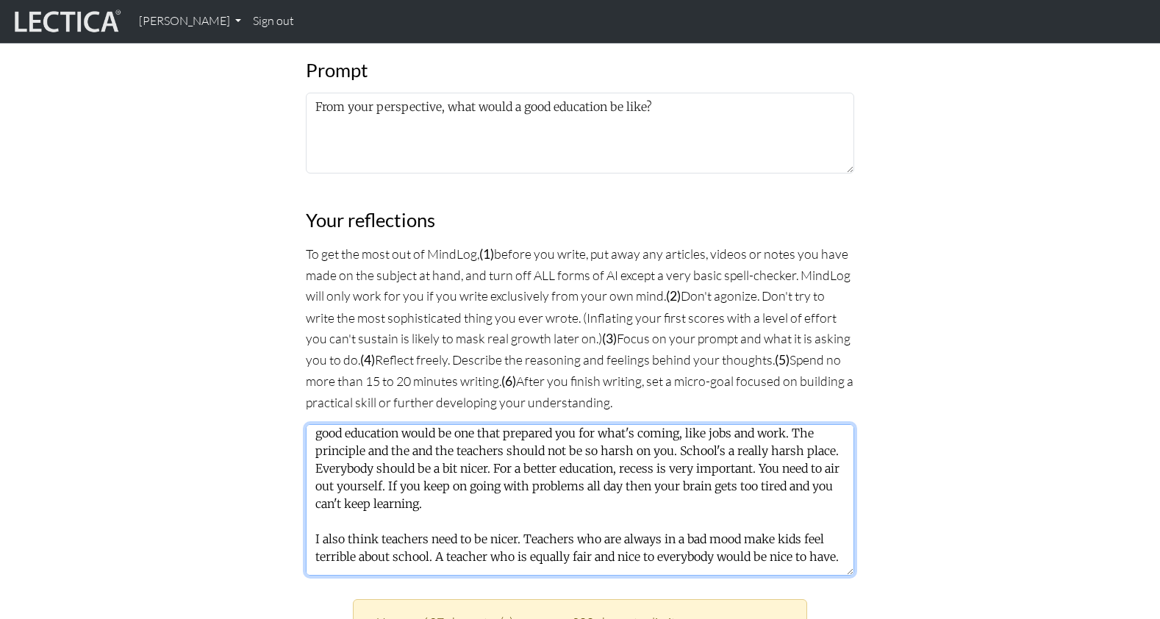
scroll to position [0, 0]
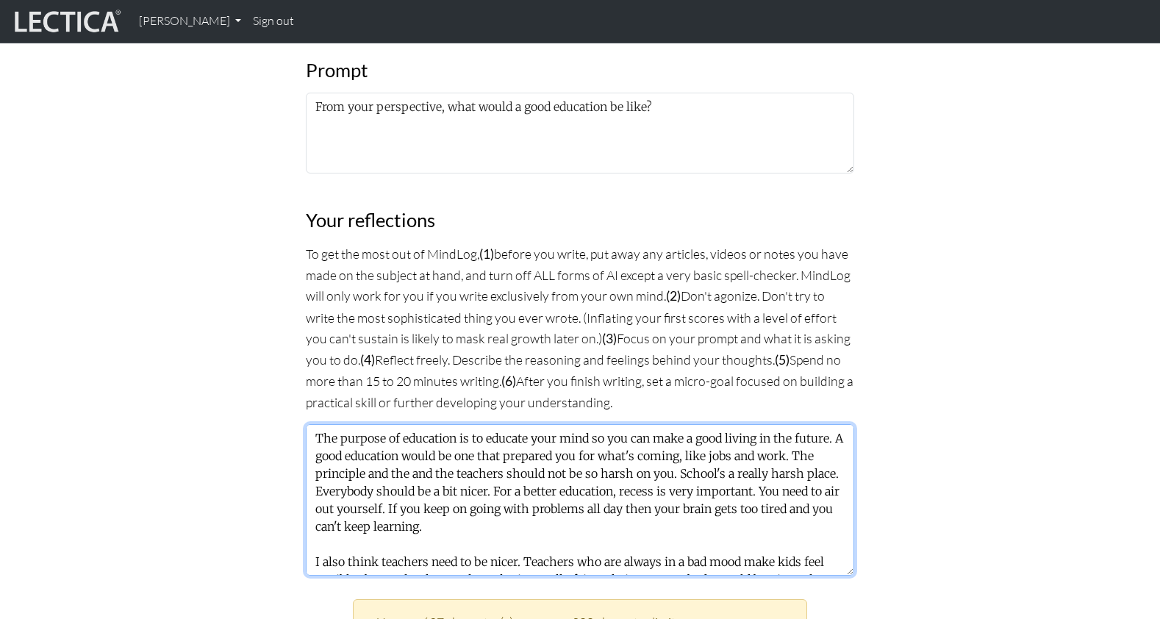
click at [394, 424] on textarea "The purpose of education is to educate your mind so you can make a good living …" at bounding box center [580, 499] width 548 height 151
drag, startPoint x: 403, startPoint y: 357, endPoint x: 465, endPoint y: 360, distance: 62.6
click at [465, 424] on textarea "The purpose of education is to educate your mind so you can make a good living …" at bounding box center [580, 499] width 548 height 151
click at [559, 424] on textarea "The purpose of education is to educate your mind so you can make a good living …" at bounding box center [580, 499] width 548 height 151
drag, startPoint x: 522, startPoint y: 369, endPoint x: 532, endPoint y: 369, distance: 10.3
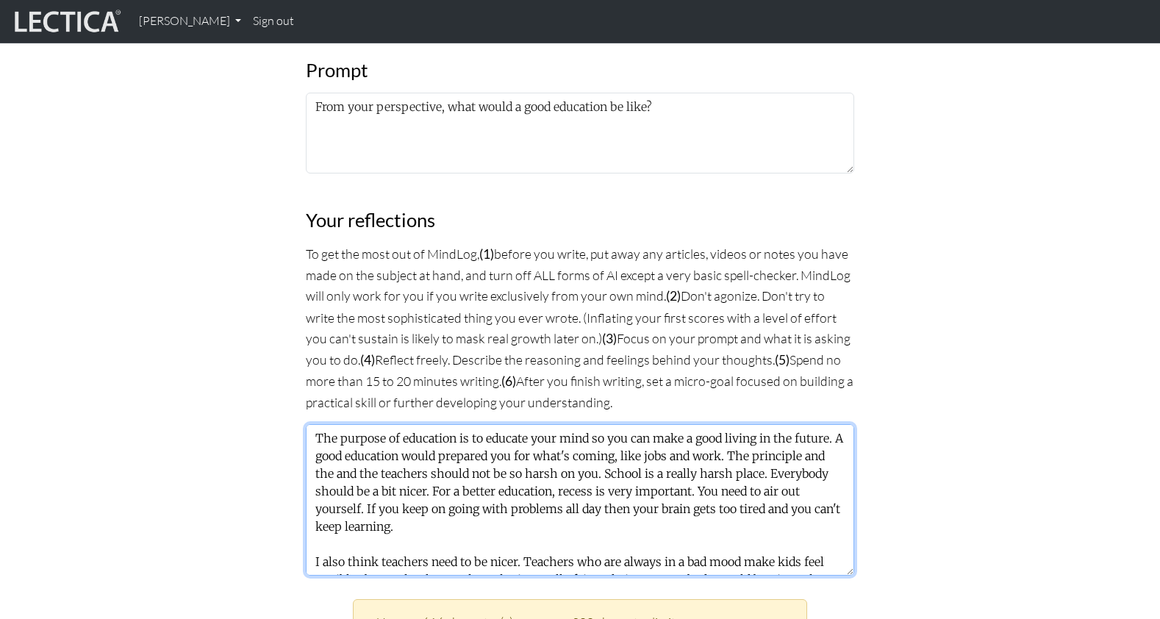
click at [523, 424] on textarea "The purpose of education is to educate your mind so you can make a good living …" at bounding box center [580, 499] width 548 height 151
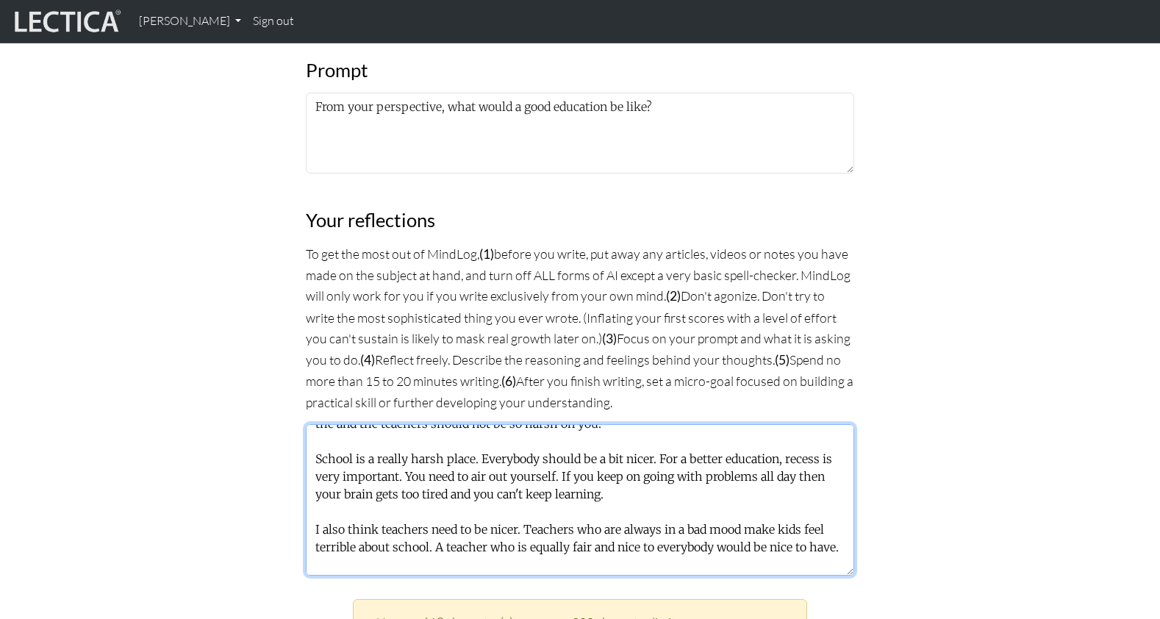
scroll to position [60, 0]
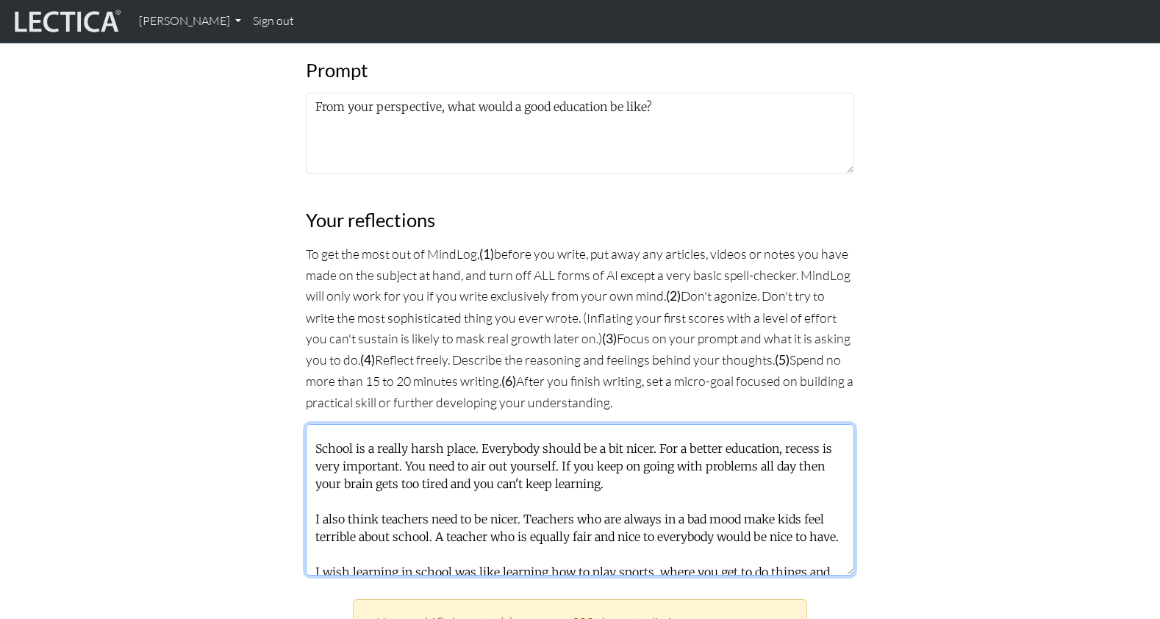
drag, startPoint x: 510, startPoint y: 410, endPoint x: 304, endPoint y: 411, distance: 205.9
click at [304, 411] on div "MindLog is a tool for reflecting on and learning from life experience. It's des…" at bounding box center [580, 333] width 566 height 1876
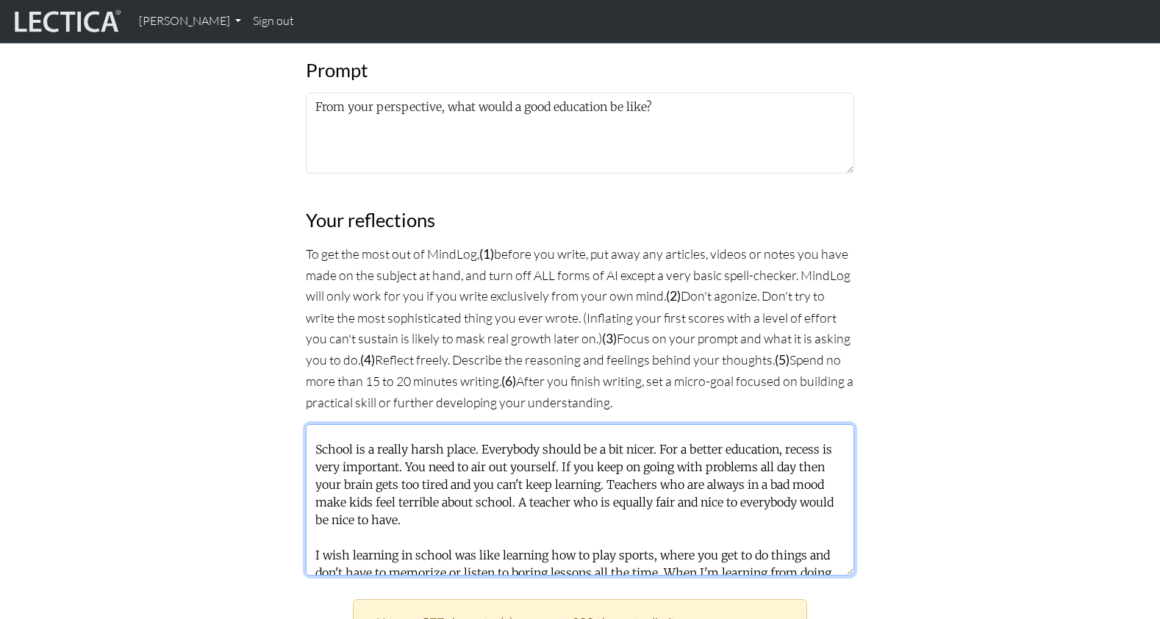
scroll to position [66, 0]
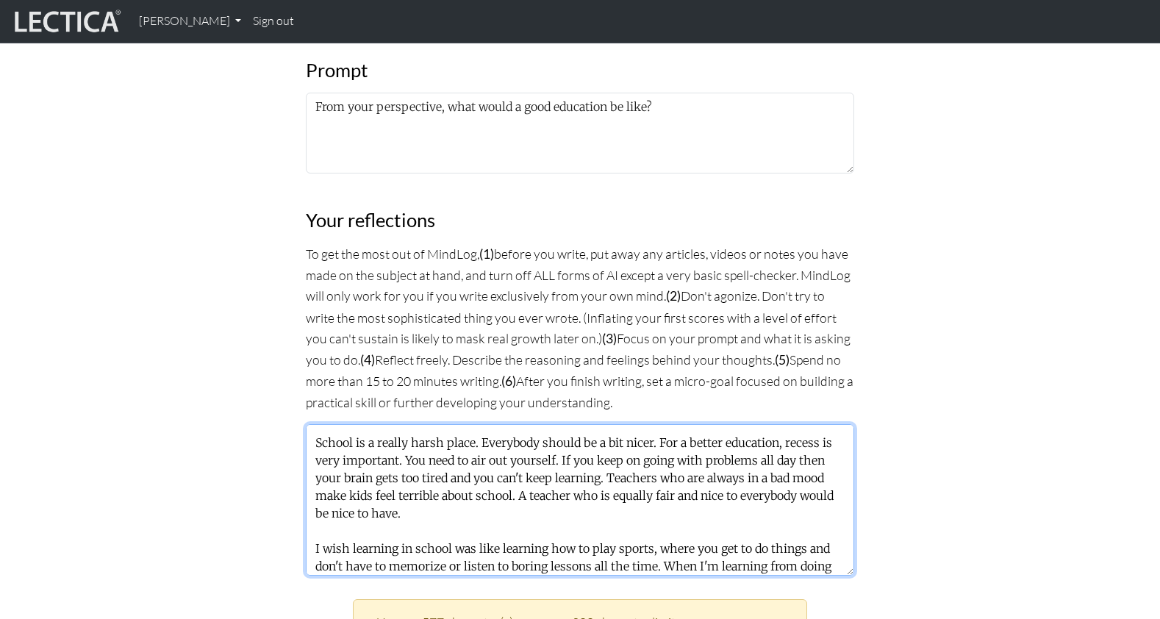
click at [531, 424] on textarea "The purpose of education is to educate your mind so you can make a good living …" at bounding box center [580, 499] width 548 height 151
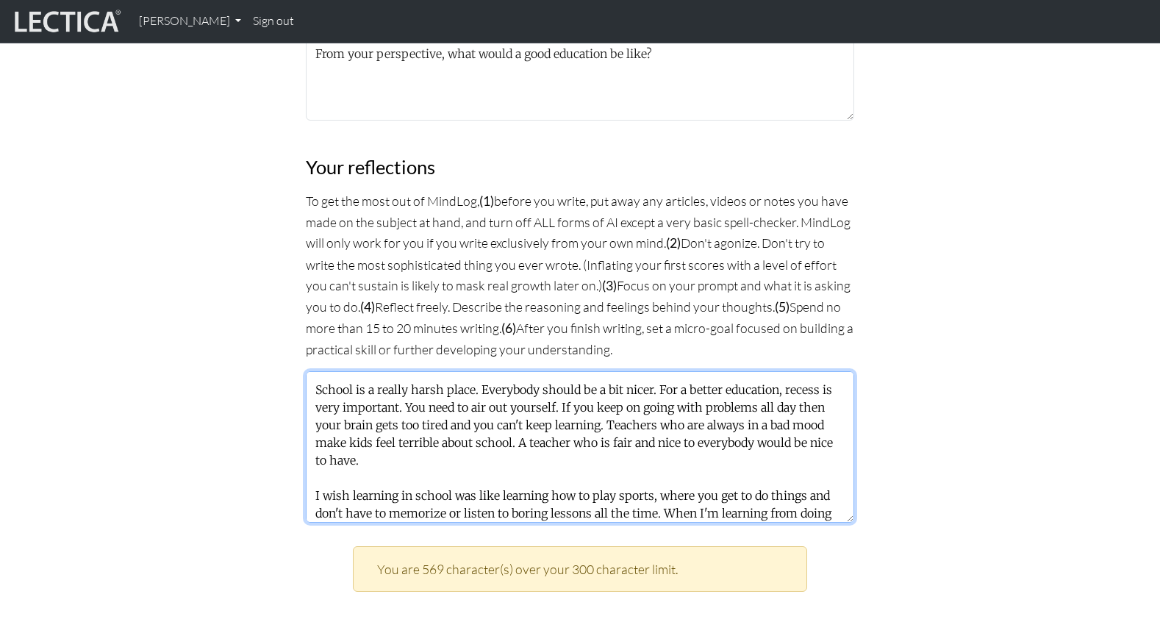
scroll to position [859, 0]
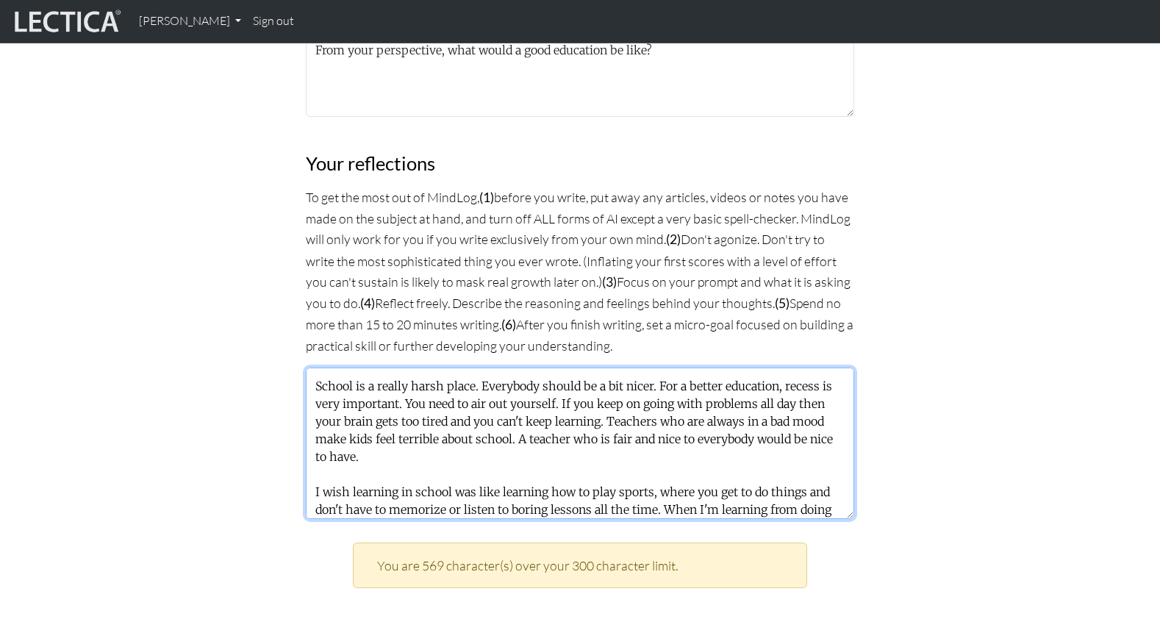
click at [364, 394] on textarea "The purpose of education is to educate your mind so you can make a good living …" at bounding box center [580, 443] width 548 height 151
drag, startPoint x: 364, startPoint y: 394, endPoint x: 422, endPoint y: 393, distance: 58.1
click at [364, 394] on textarea "The purpose of education is to educate your mind so you can make a good living …" at bounding box center [580, 443] width 548 height 151
click at [485, 390] on textarea "The purpose of education is to educate your mind so you can make a good living …" at bounding box center [580, 443] width 548 height 151
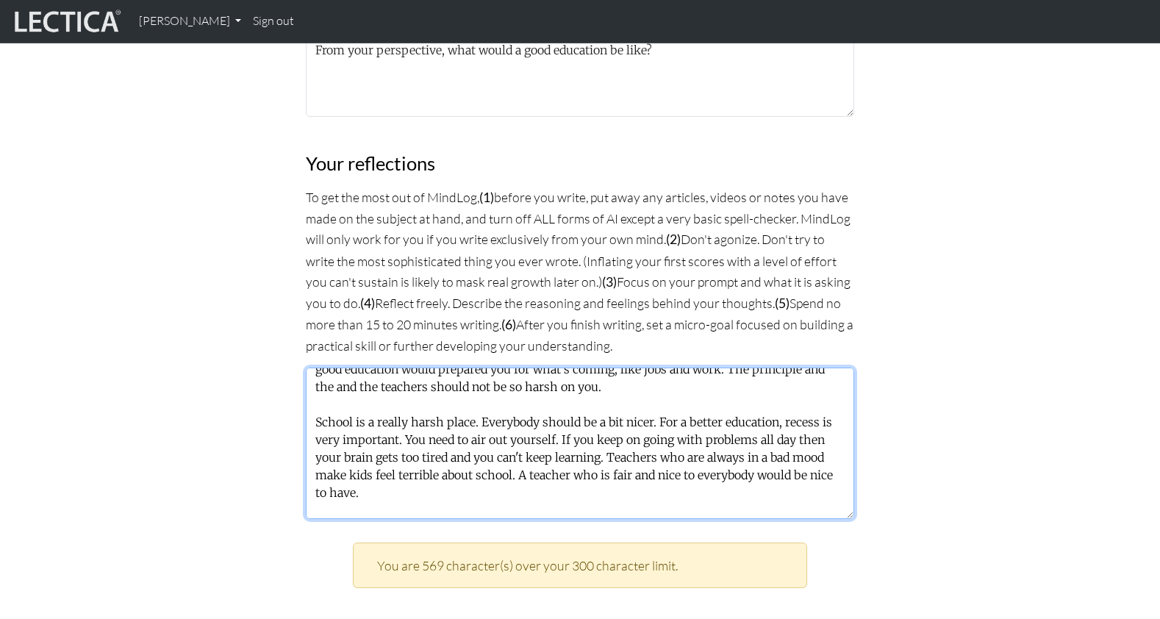
scroll to position [49, 0]
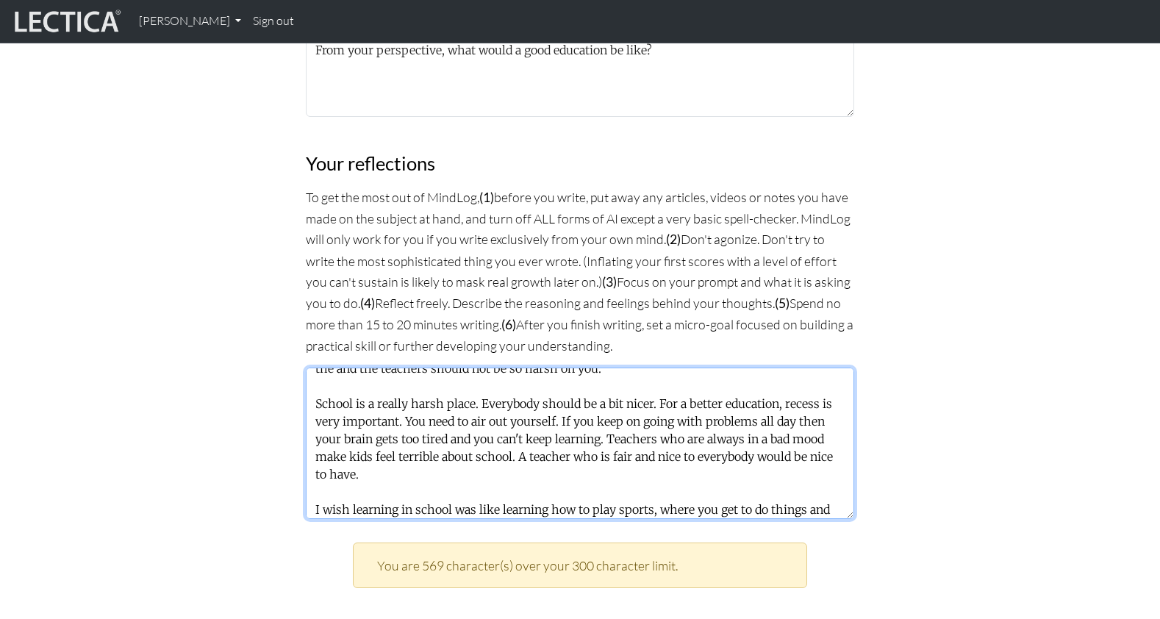
drag, startPoint x: 636, startPoint y: 300, endPoint x: 759, endPoint y: 300, distance: 123.5
click at [759, 368] on textarea "The purpose of education is to educate your mind so you can make a good living …" at bounding box center [580, 443] width 548 height 151
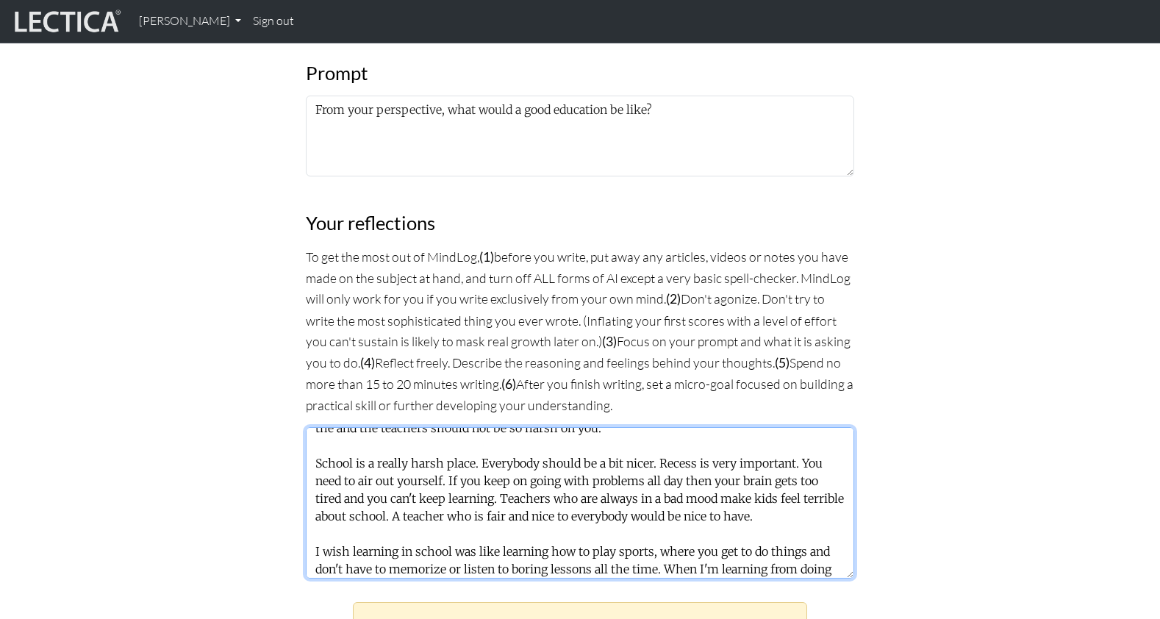
scroll to position [795, 0]
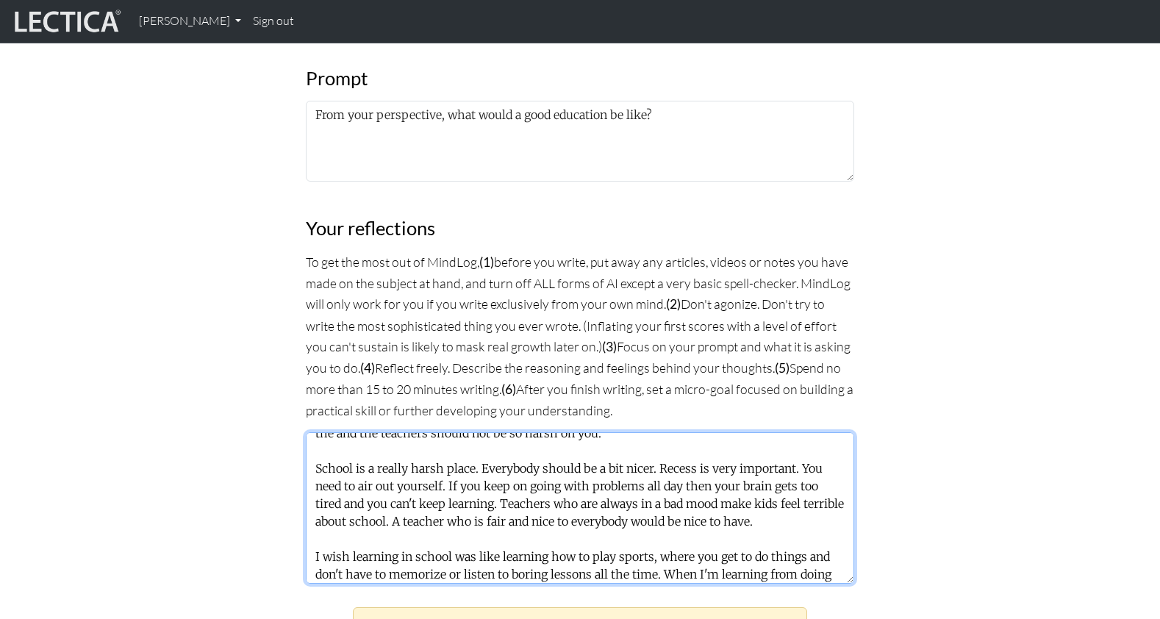
click at [314, 432] on textarea "The purpose of education is to educate your mind so you can make a good living …" at bounding box center [580, 507] width 548 height 151
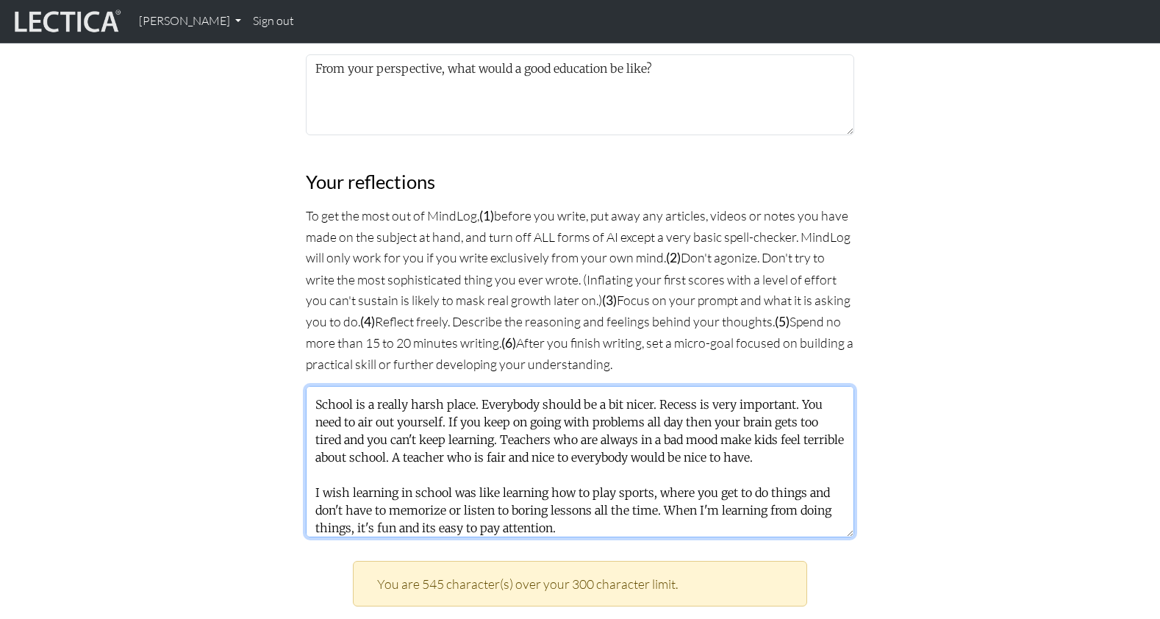
scroll to position [843, 0]
click at [312, 385] on textarea "The purpose of education is to educate your mind so you can make a good living …" at bounding box center [580, 460] width 548 height 151
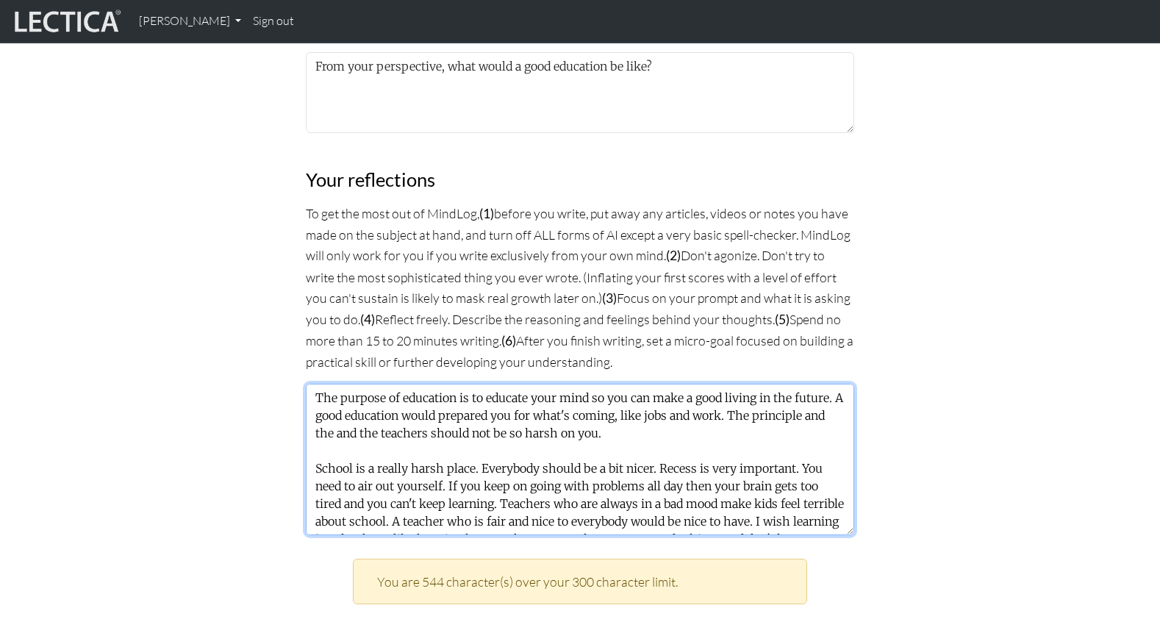
scroll to position [2, 0]
drag, startPoint x: 788, startPoint y: 312, endPoint x: 866, endPoint y: 312, distance: 77.9
click at [866, 312] on div "MindLog is a tool for reflecting on and learning from life experience. It's des…" at bounding box center [580, 292] width 970 height 1876
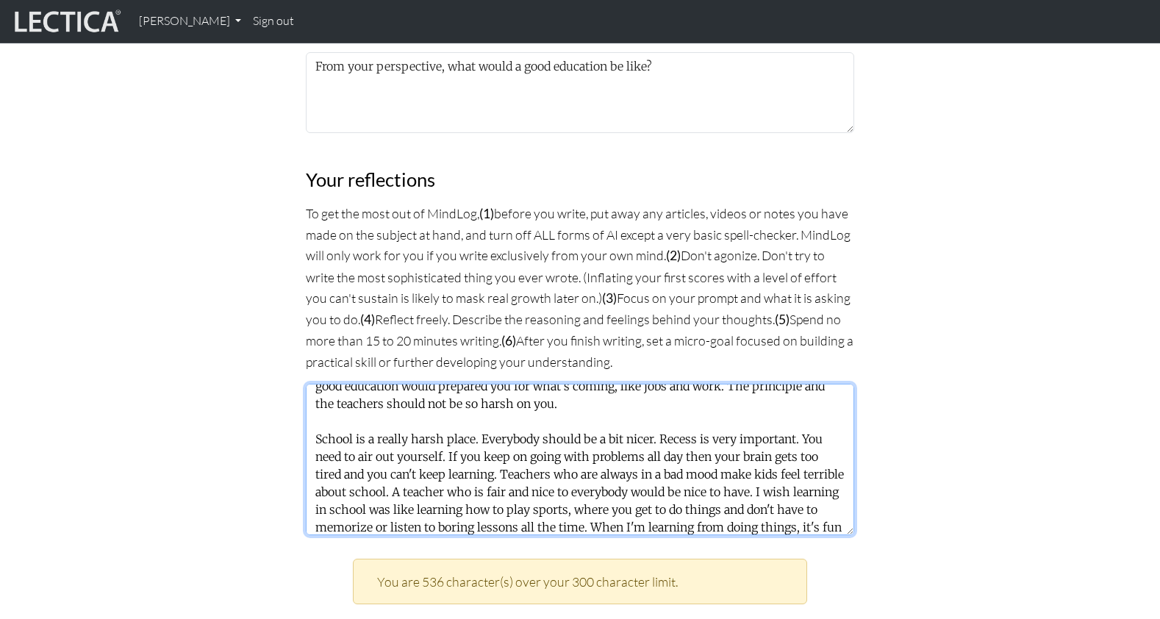
scroll to position [33, 0]
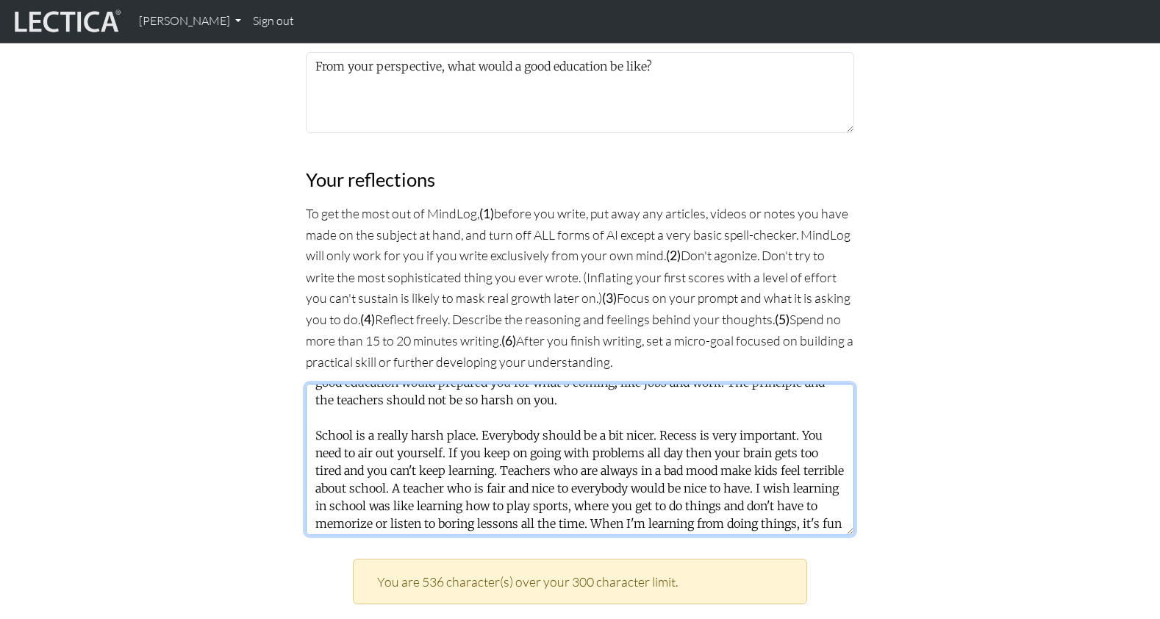
drag, startPoint x: 770, startPoint y: 329, endPoint x: 379, endPoint y: 344, distance: 391.4
click at [379, 384] on textarea "The purpose of education is to educate your mind so you can make a good living …" at bounding box center [580, 459] width 548 height 151
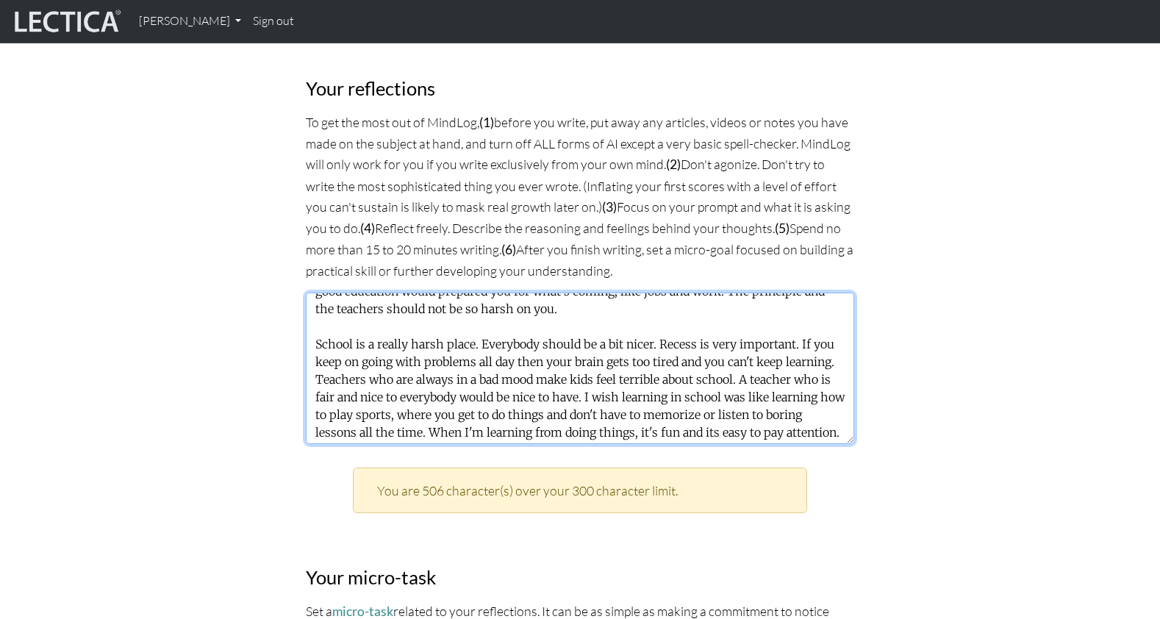
type textarea "The purpose of education is to educate your mind so you can make a good living …"
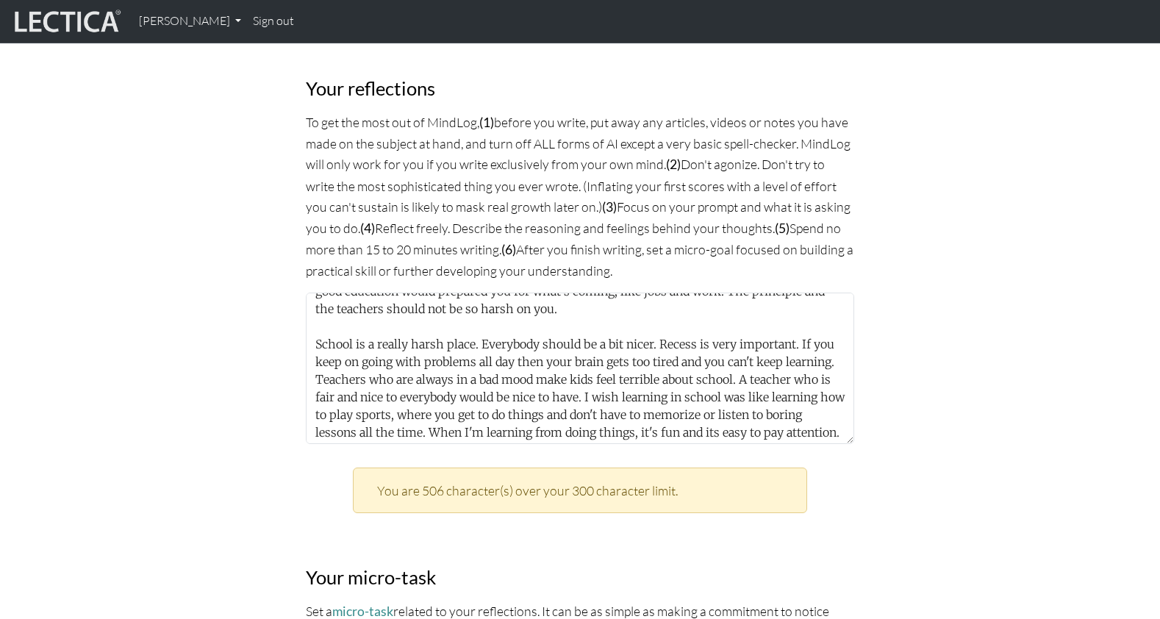
click at [1059, 239] on div "MindLog is a tool for reflecting on and learning from life experience. It's des…" at bounding box center [580, 201] width 970 height 1876
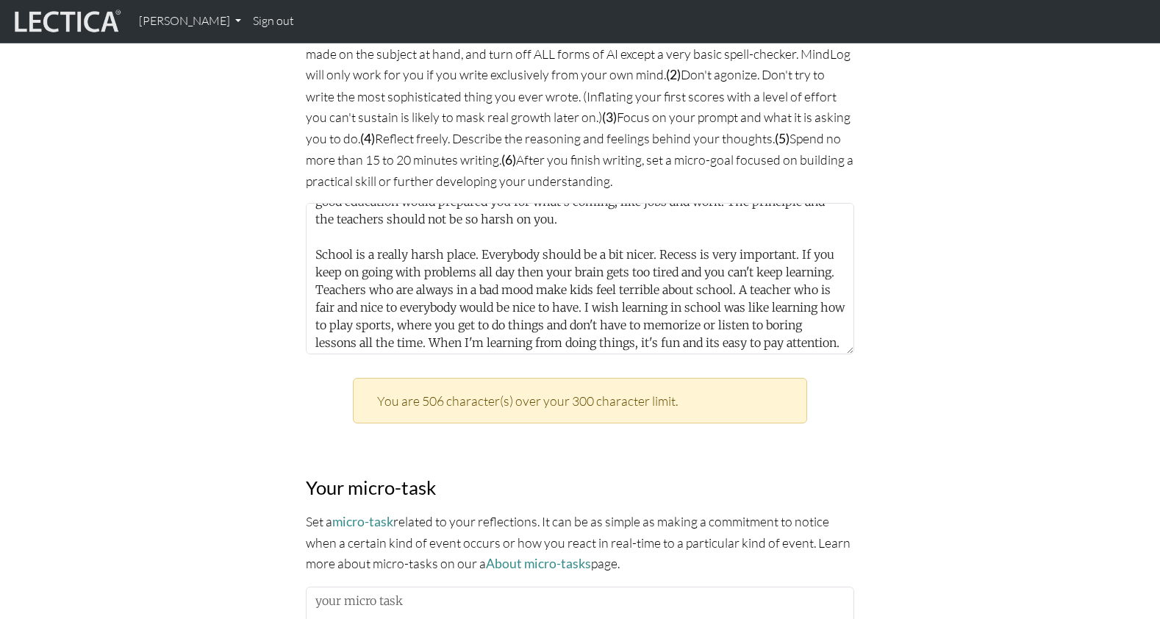
scroll to position [1023, 0]
click at [426, 587] on textarea at bounding box center [580, 627] width 548 height 81
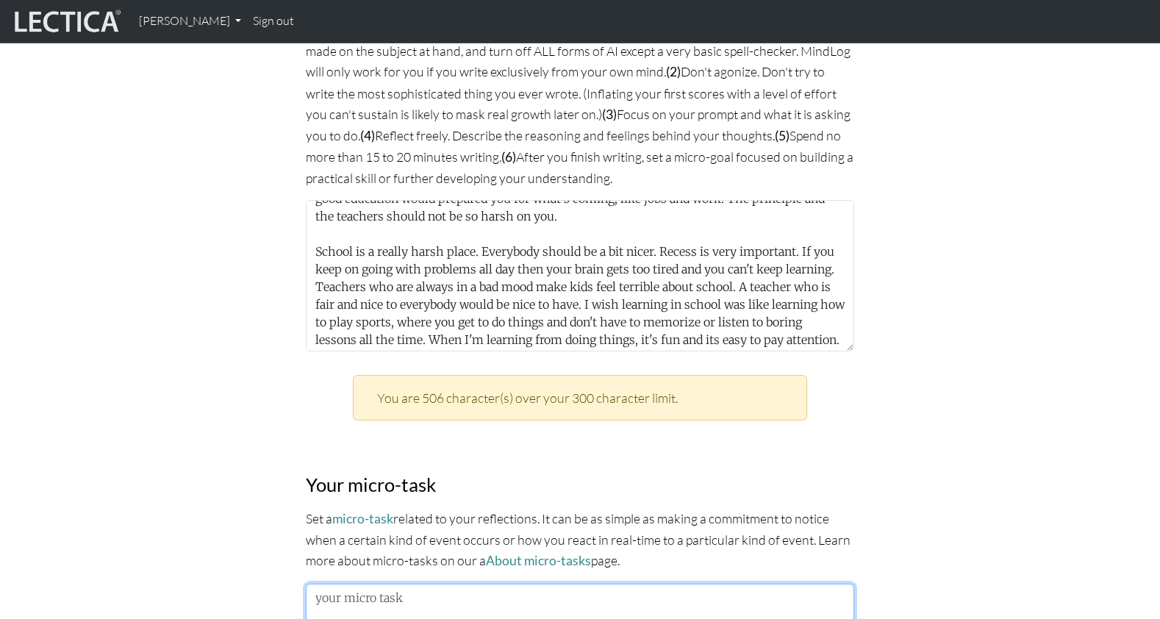
scroll to position [1028, 0]
type textarea "I'm going to think about how to"
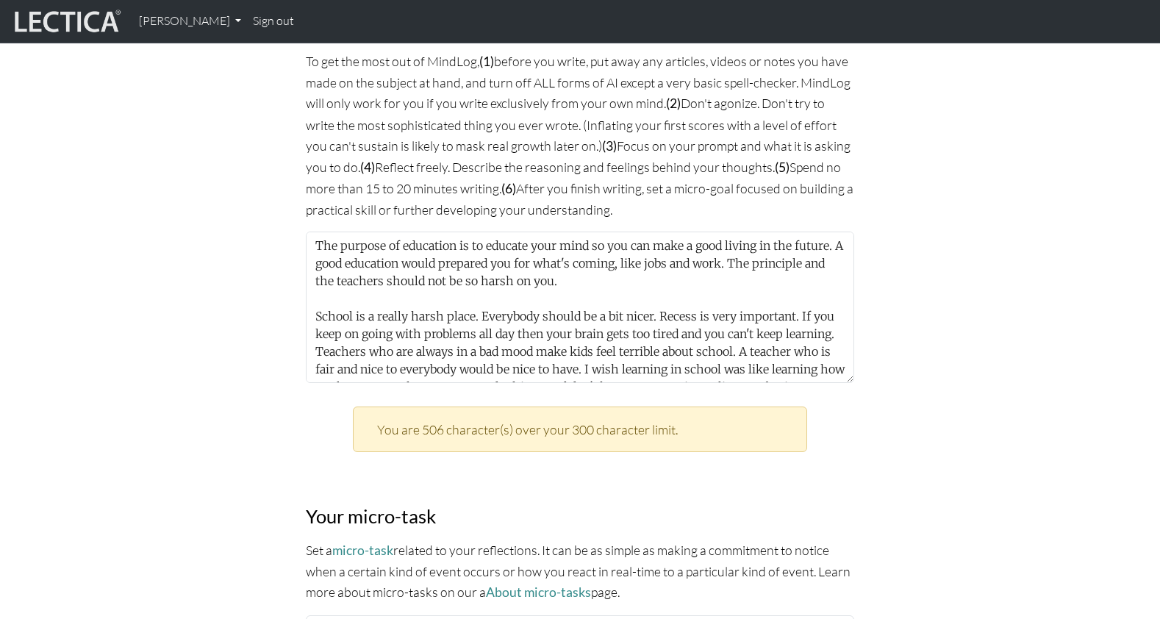
scroll to position [33, 0]
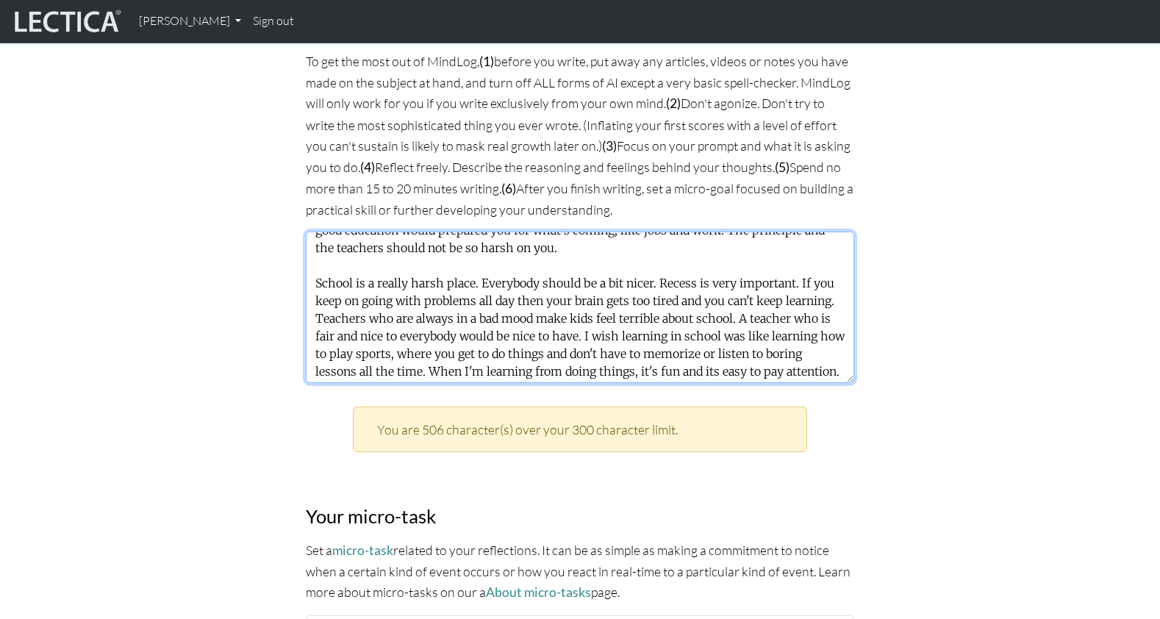
drag, startPoint x: 668, startPoint y: 260, endPoint x: 639, endPoint y: 218, distance: 51.2
click at [639, 232] on textarea "The purpose of education is to educate your mind so you can make a good living …" at bounding box center [580, 307] width 548 height 151
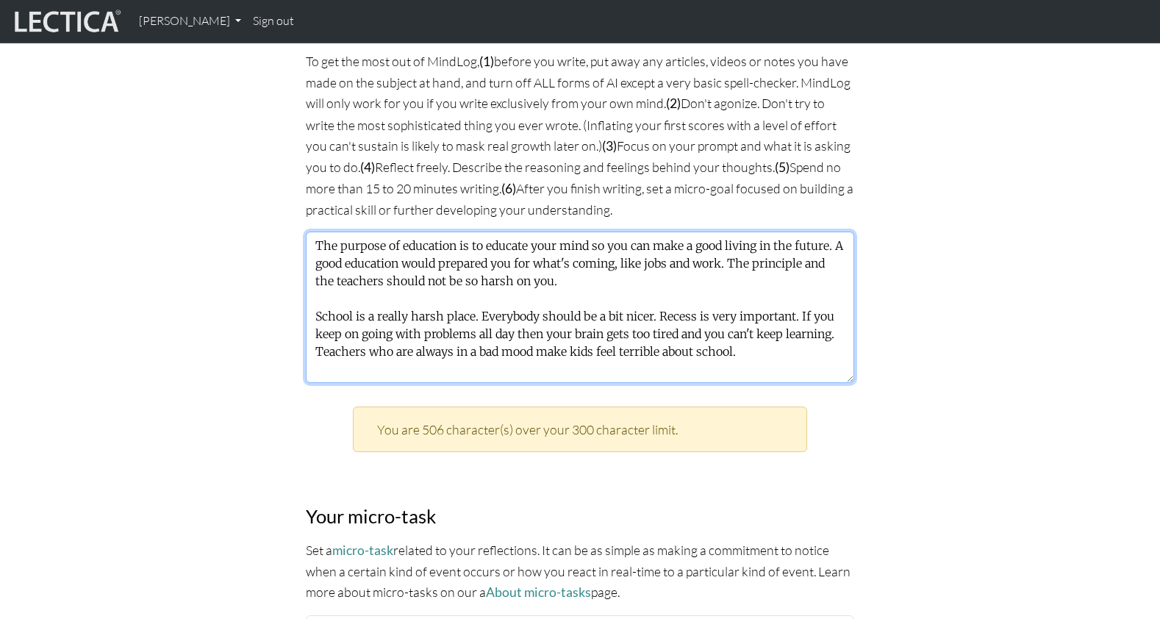
scroll to position [0, 0]
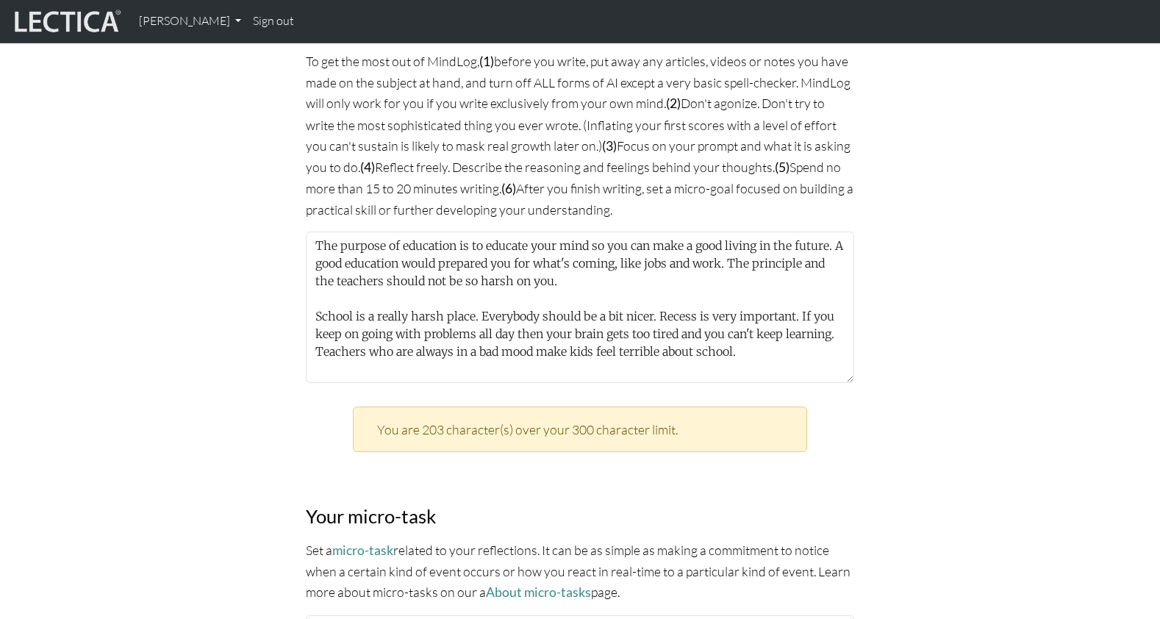
click at [252, 352] on div "MindLog is a tool for reflecting on and learning from life experience. It's des…" at bounding box center [580, 140] width 970 height 1876
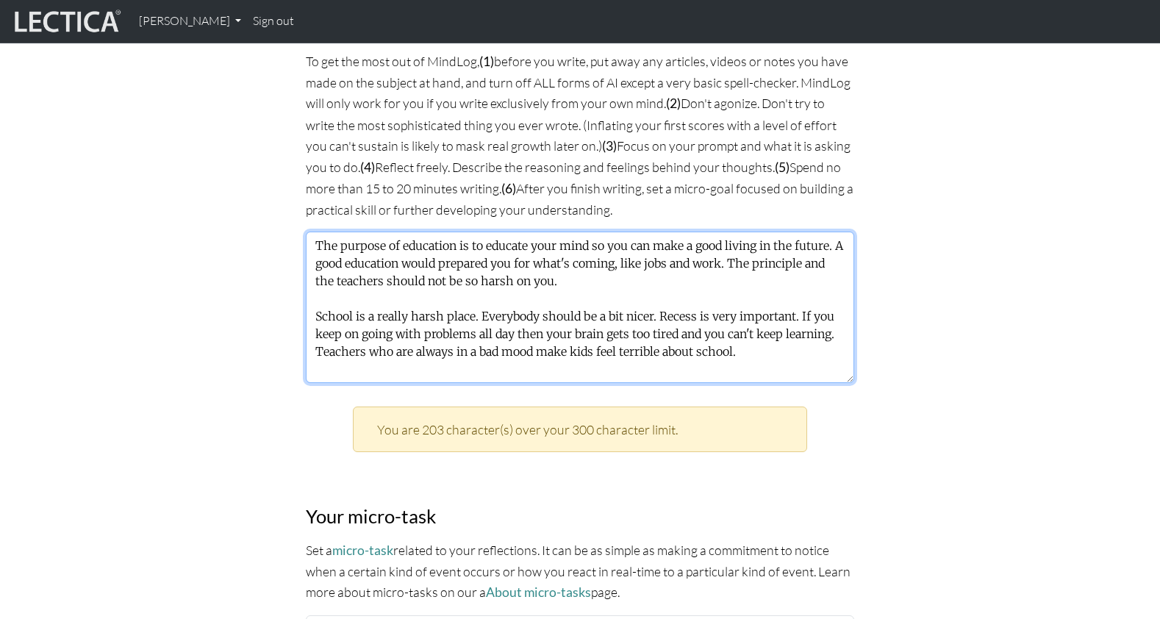
click at [666, 248] on textarea "The purpose of education is to educate your mind so you can make a good living …" at bounding box center [580, 307] width 548 height 151
paste textarea "A teacher who is fair and nice to everybody would be nice to have. I wish learn…"
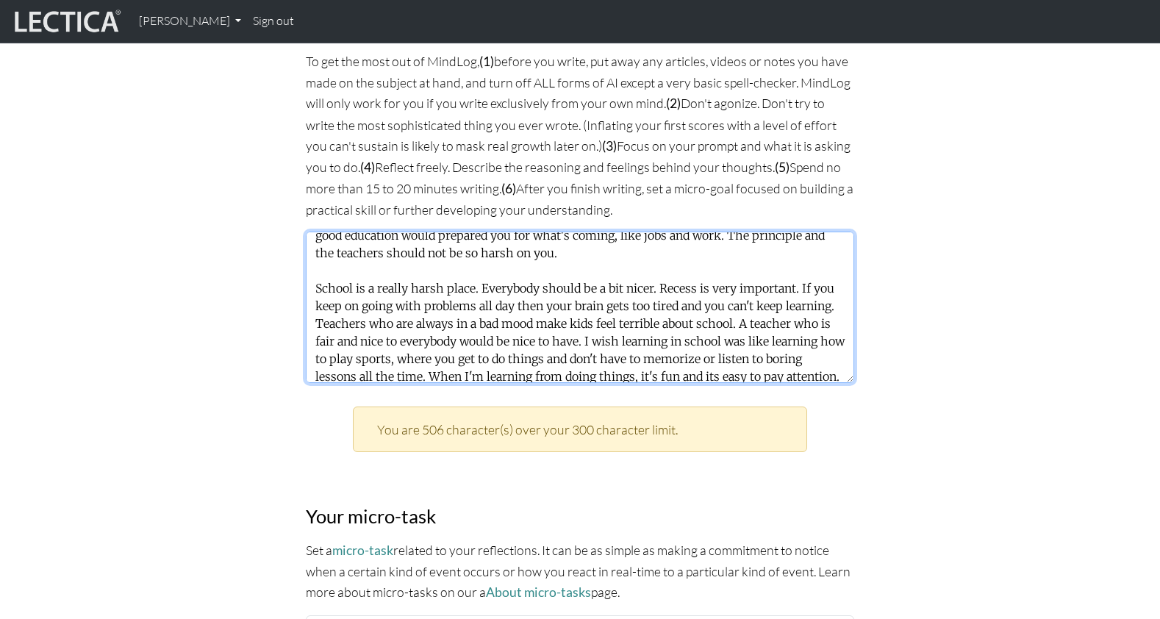
drag, startPoint x: 648, startPoint y: 266, endPoint x: 296, endPoint y: 176, distance: 362.7
click at [296, 176] on div "MindLog is a tool for reflecting on and learning from life experience. It's des…" at bounding box center [580, 140] width 970 height 1876
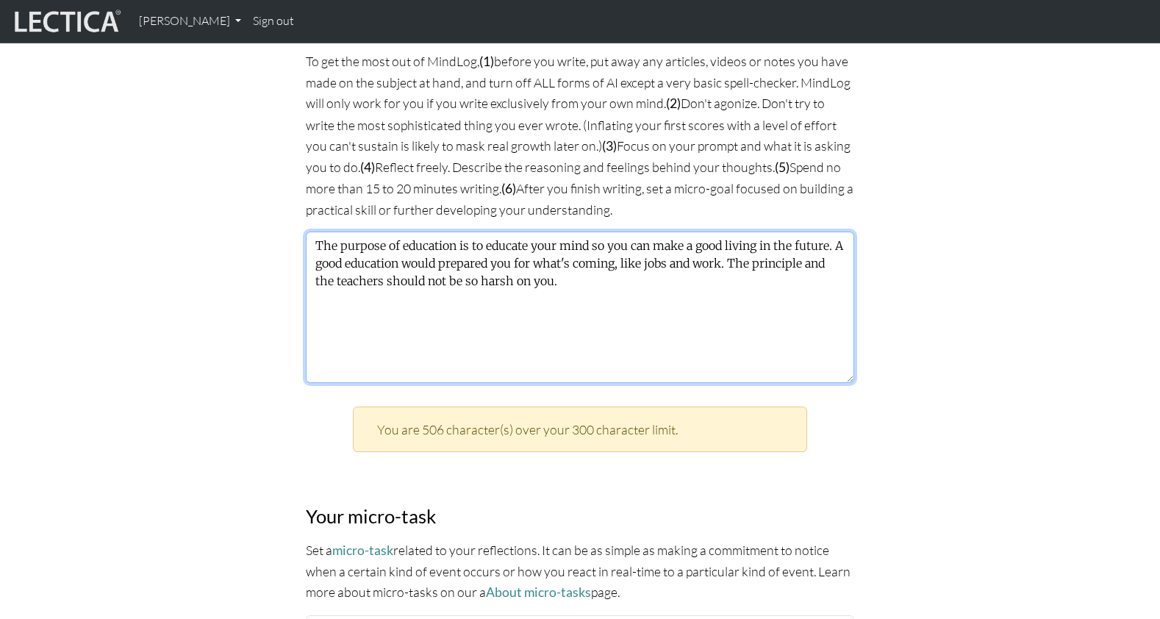
scroll to position [0, 0]
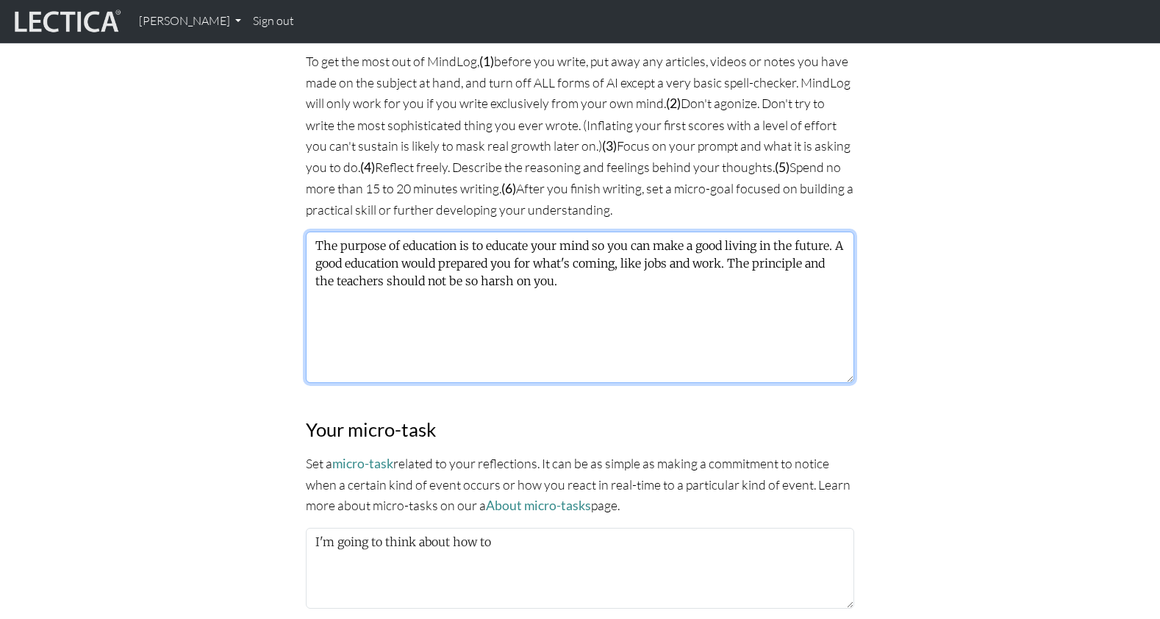
type textarea "The purpose of education is to educate your mind so you can make a good living …"
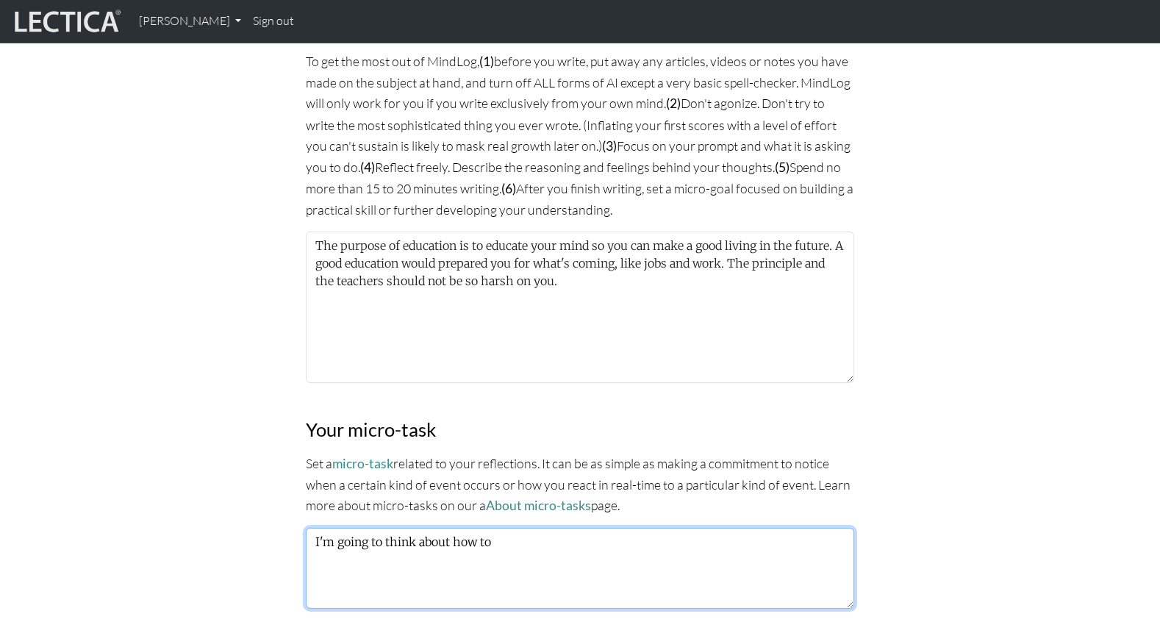
click at [526, 528] on textarea "I'm going to think about how to" at bounding box center [580, 568] width 548 height 81
drag, startPoint x: 318, startPoint y: 422, endPoint x: 364, endPoint y: 425, distance: 46.4
click at [364, 528] on textarea "I'm going to think about how to" at bounding box center [580, 568] width 548 height 81
drag, startPoint x: 427, startPoint y: 421, endPoint x: 479, endPoint y: 423, distance: 52.3
click at [479, 528] on textarea "I want to think about how to" at bounding box center [580, 568] width 548 height 81
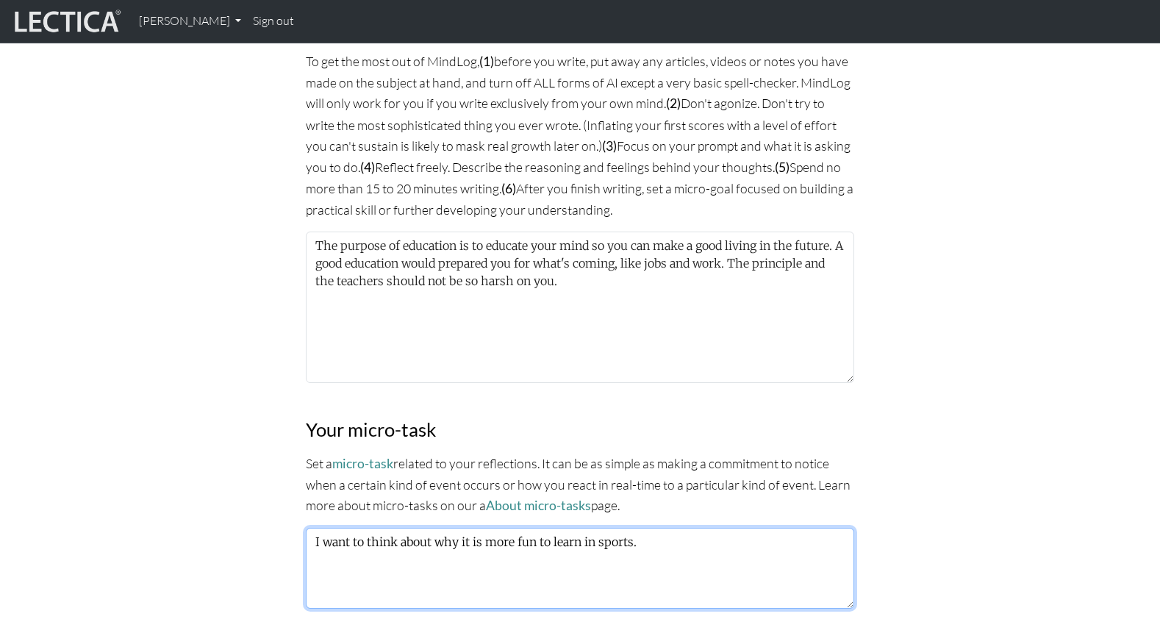
scroll to position [1003, 0]
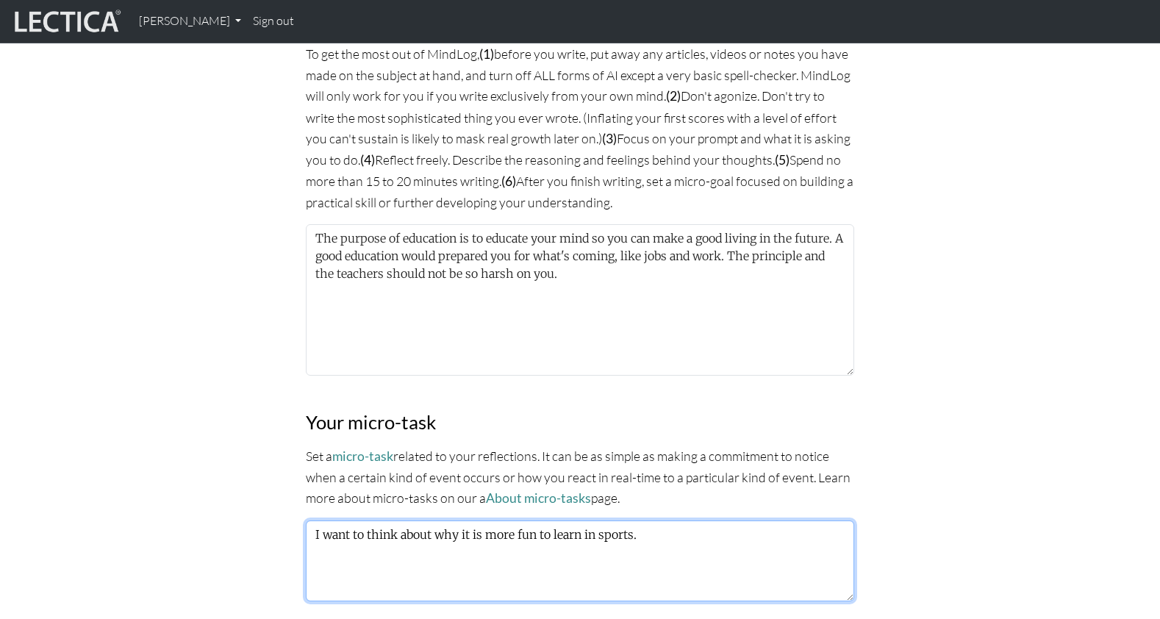
type textarea "I want to think about why it is more fun to learn in sports."
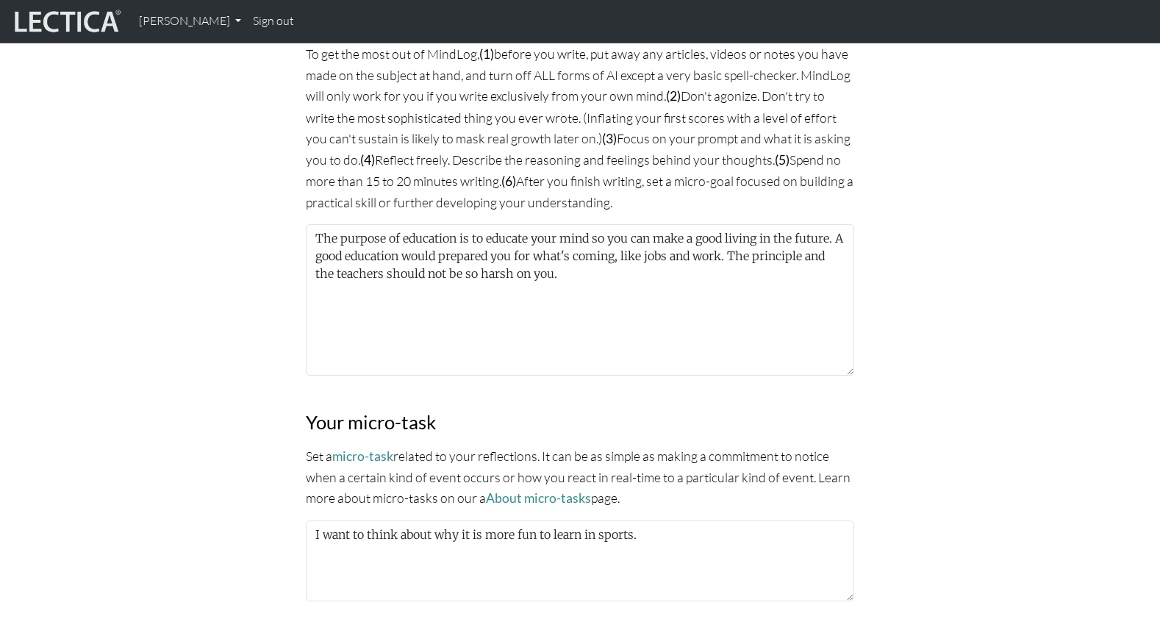
click at [1033, 297] on div "MindLog is a tool for reflecting on and learning from life experience. It's des…" at bounding box center [580, 89] width 970 height 1789
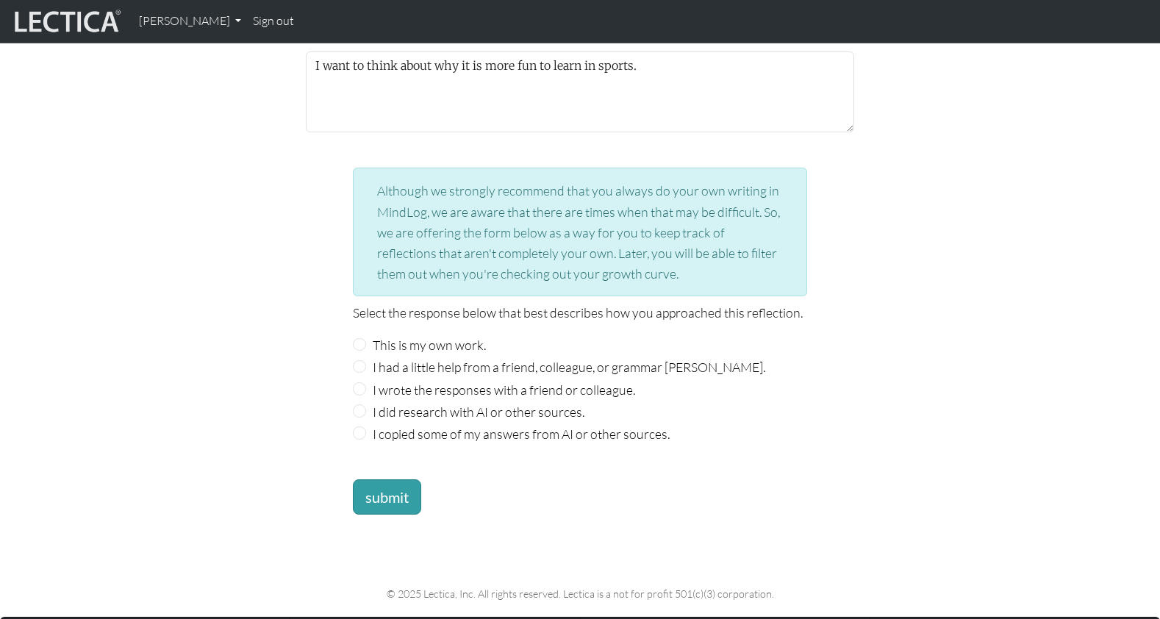
scroll to position [1489, 0]
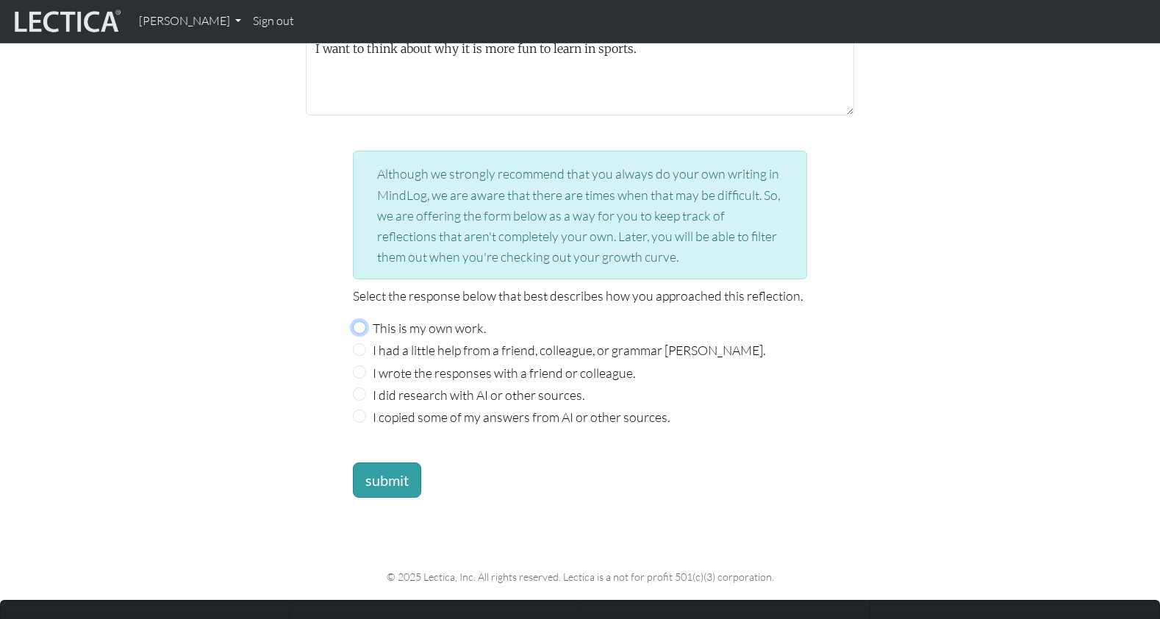
click at [360, 321] on input "This is my own work." at bounding box center [359, 327] width 13 height 13
radio input "true"
click at [380, 462] on button "submit" at bounding box center [387, 479] width 68 height 35
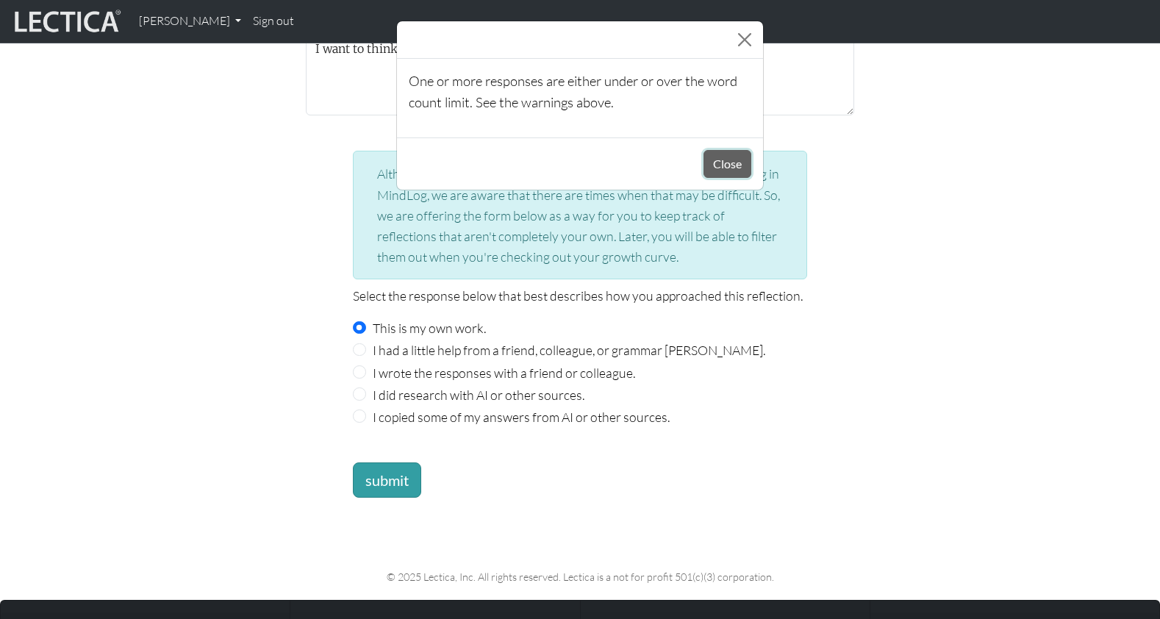
click at [725, 154] on button "Close" at bounding box center [728, 164] width 48 height 28
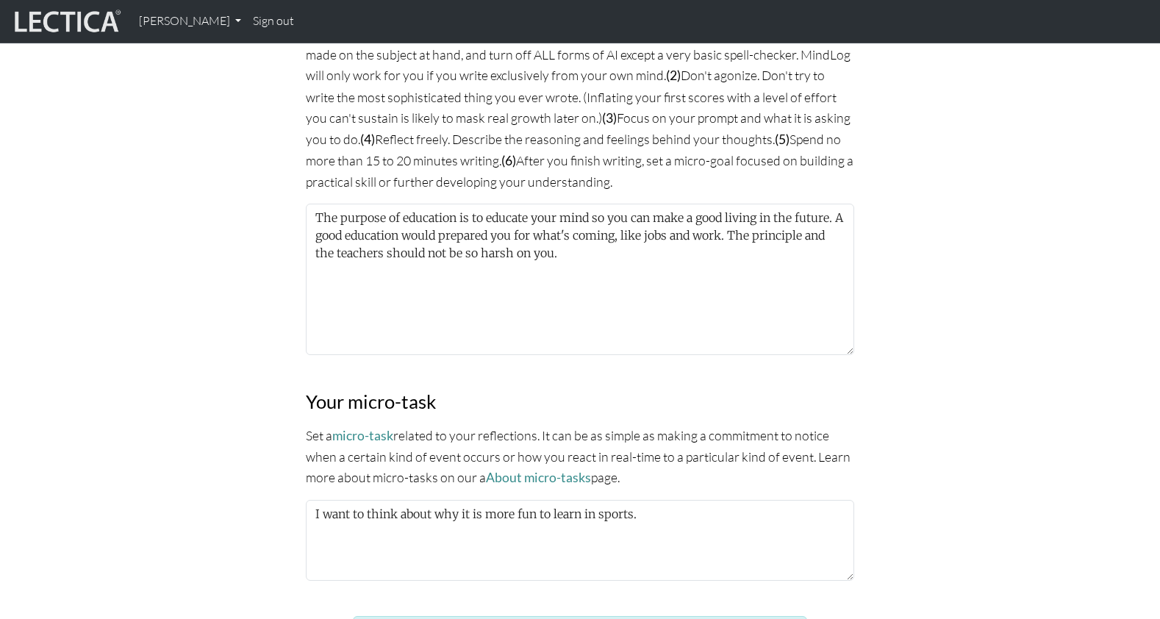
scroll to position [959, 0]
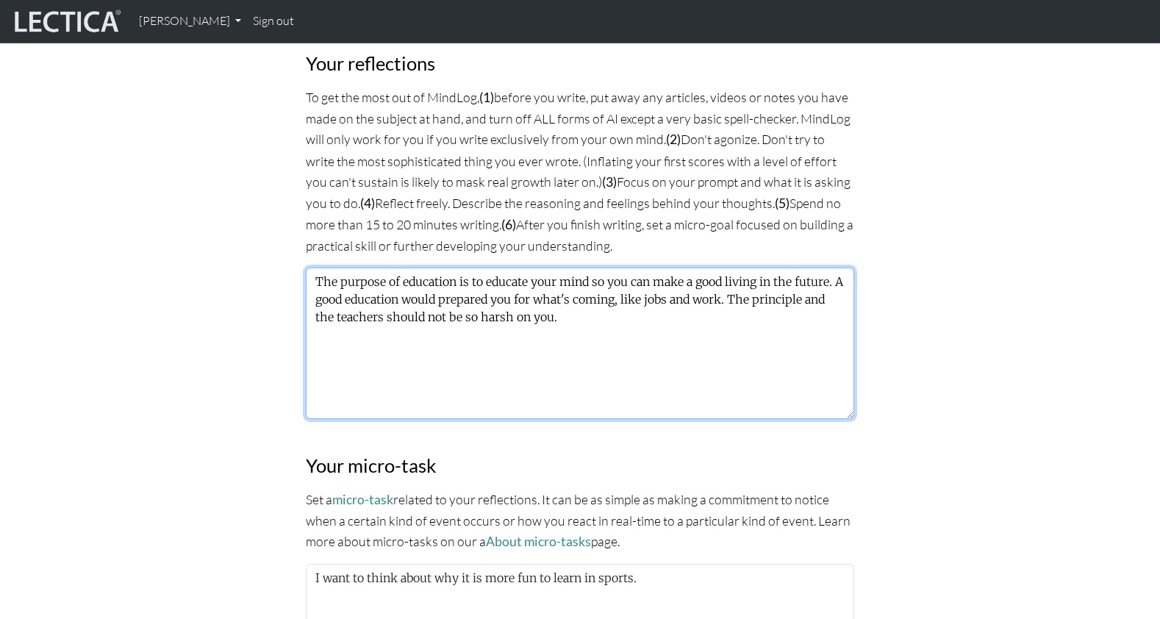
click at [535, 268] on textarea "The purpose of education is to educate your mind so you can make a good living …" at bounding box center [580, 343] width 548 height 151
click at [496, 268] on textarea "The purpose of education is to educate your mind so you can make a good living …" at bounding box center [580, 343] width 548 height 151
type textarea "The purpose of education is to educate your mind so you can make a good living …"
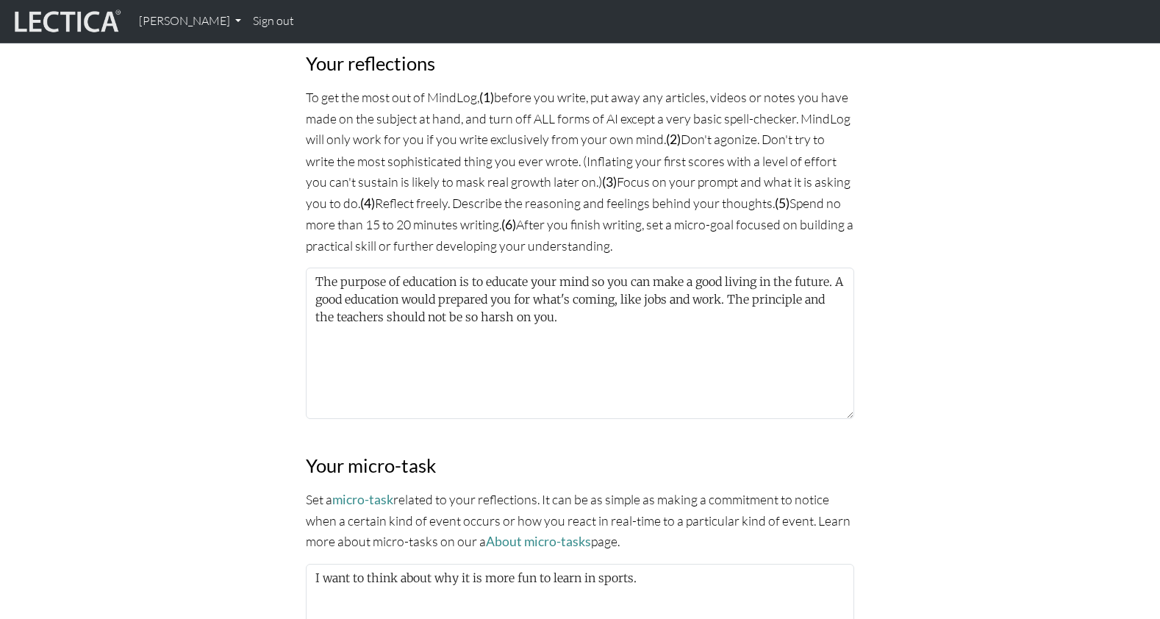
drag, startPoint x: 152, startPoint y: 289, endPoint x: 172, endPoint y: 282, distance: 21.2
click at [152, 290] on div "MindLog is a tool for reflecting on and learning from life experience. It's des…" at bounding box center [580, 132] width 970 height 1789
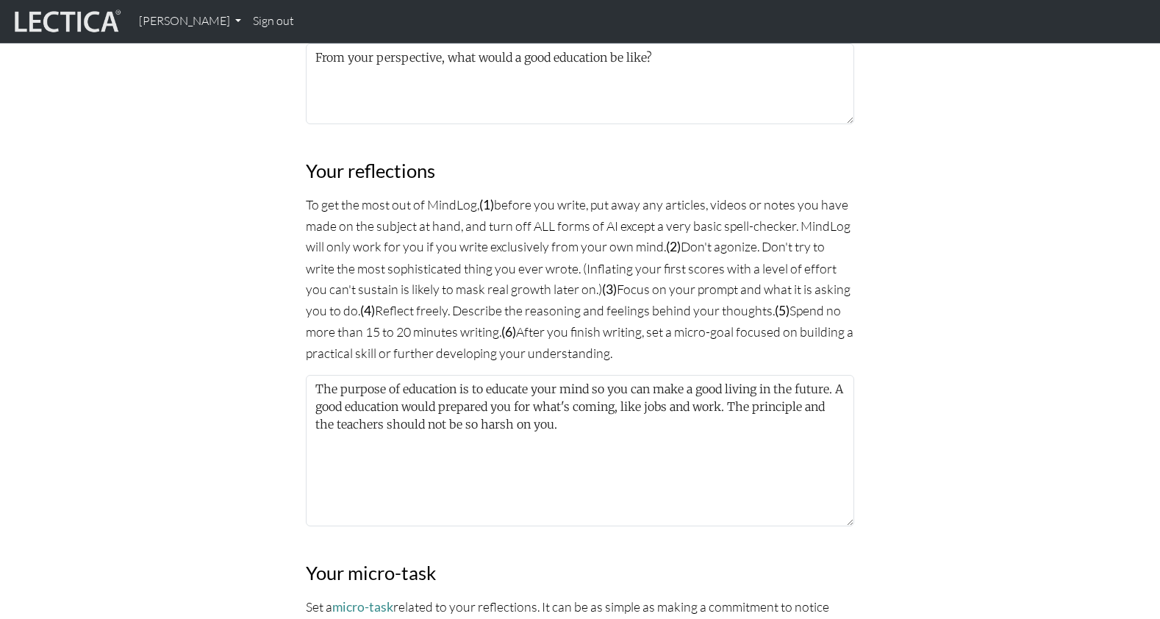
scroll to position [748, 0]
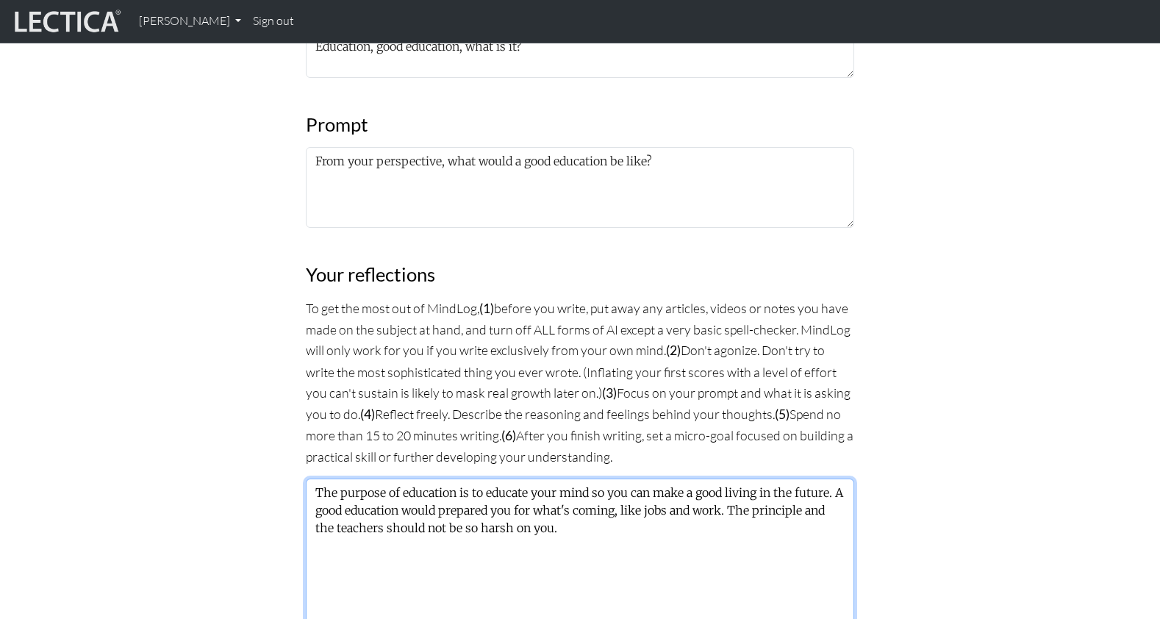
click at [491, 479] on textarea "The purpose of education is to educate your mind so you can make a good living …" at bounding box center [580, 554] width 548 height 151
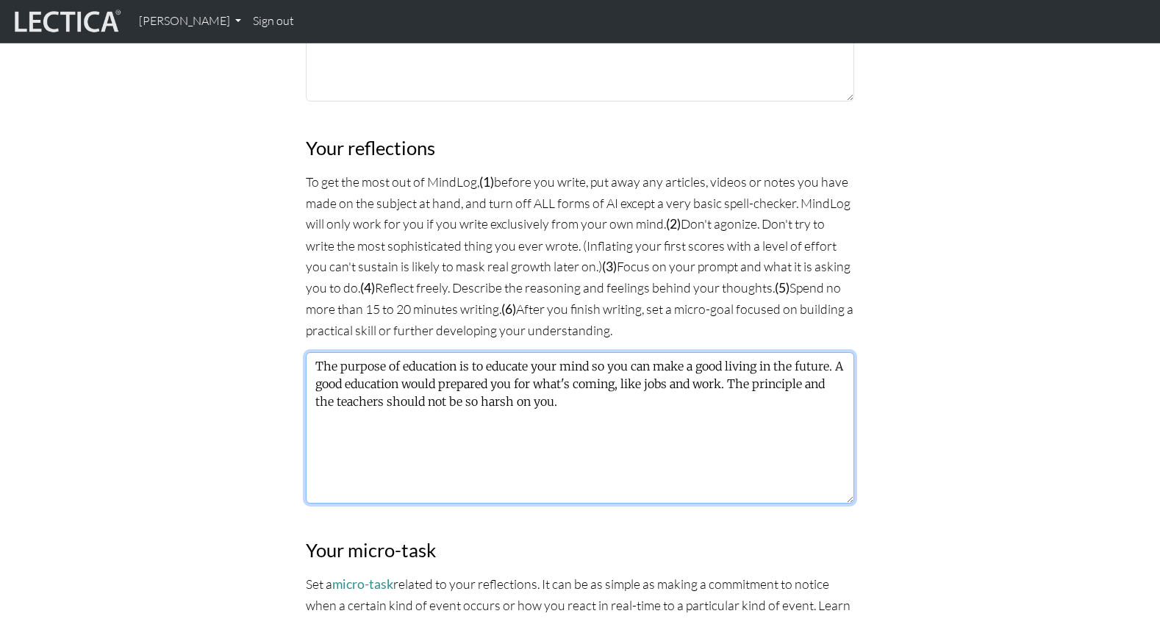
scroll to position [879, 0]
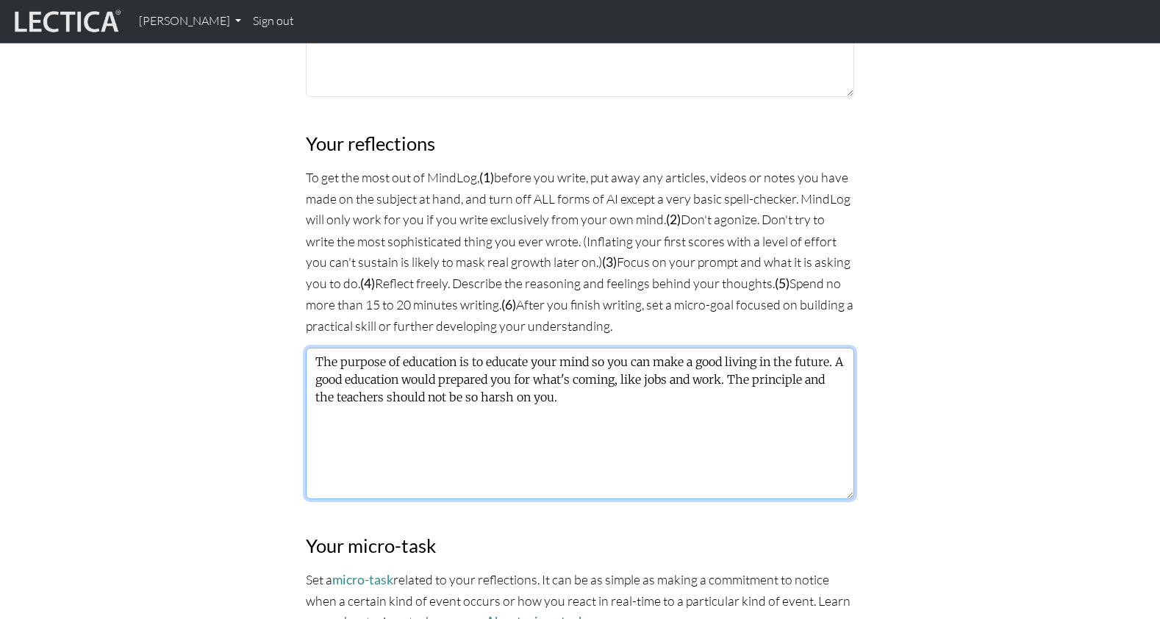
click at [483, 348] on textarea "The purpose of education is to educate your mind so you can make a good living …" at bounding box center [580, 423] width 548 height 151
drag, startPoint x: 485, startPoint y: 301, endPoint x: 437, endPoint y: 322, distance: 53.0
click at [522, 354] on textarea "The purpose of education is to educate your mind so you can make a good living …" at bounding box center [580, 423] width 548 height 151
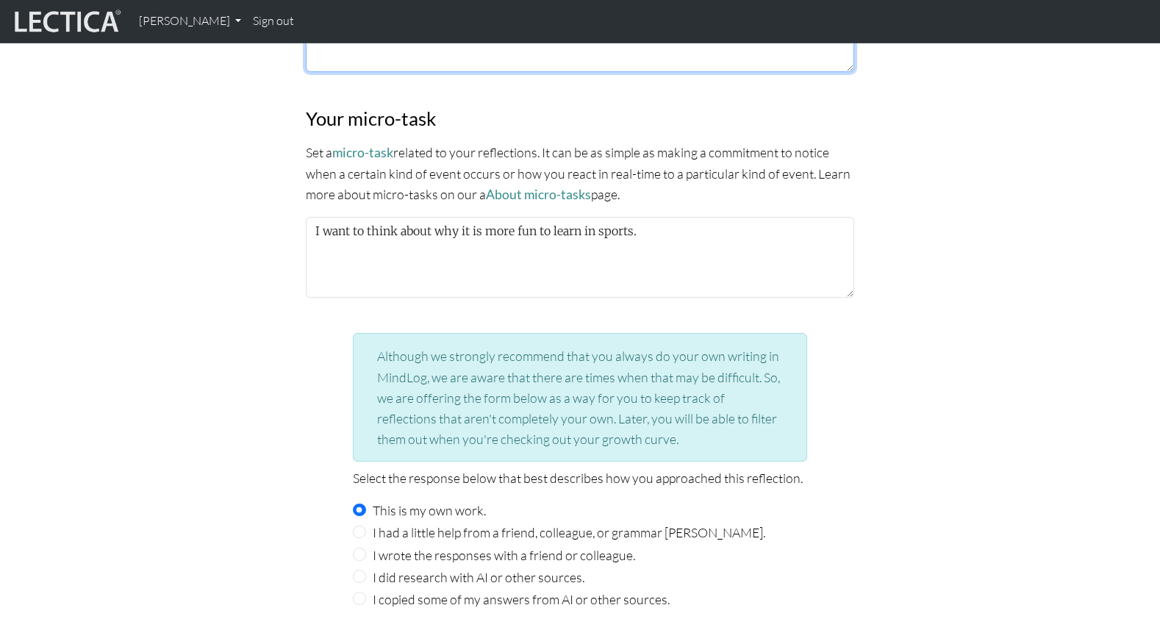
scroll to position [1143, 0]
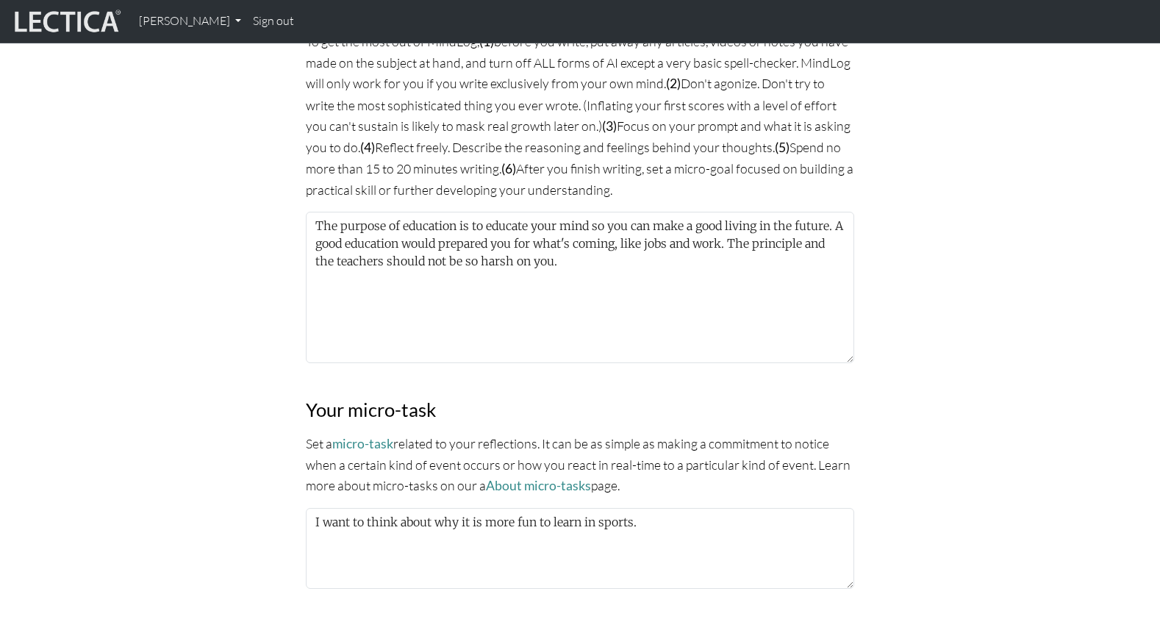
click at [1048, 233] on div "MindLog is a tool for reflecting on and learning from life experience. It's des…" at bounding box center [580, 76] width 970 height 1789
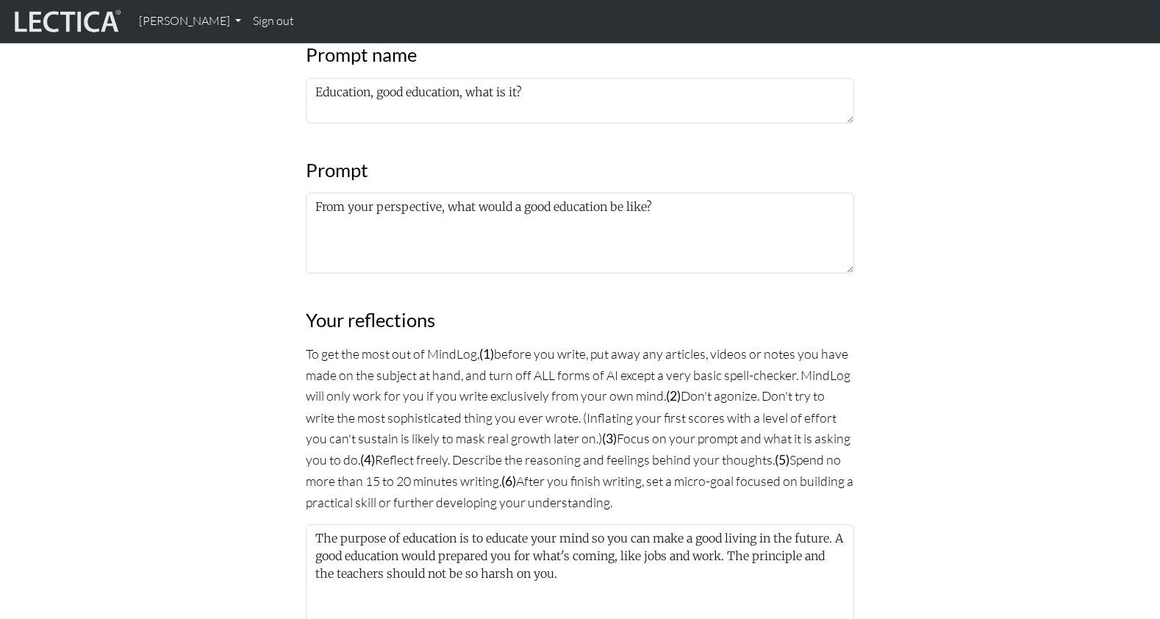
scroll to position [678, 0]
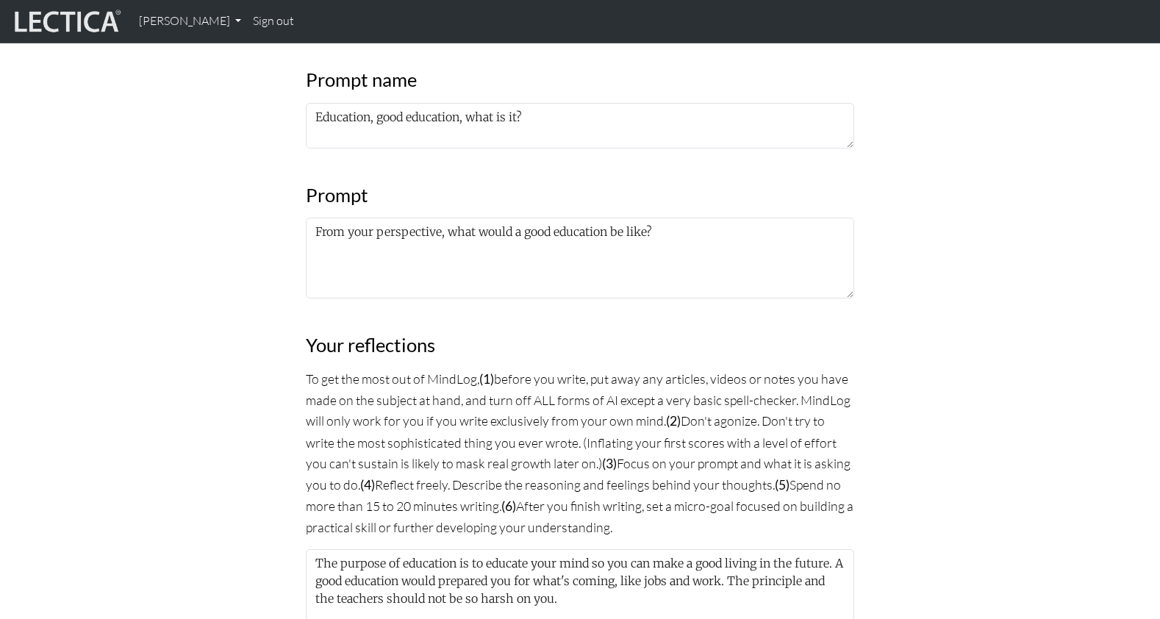
click at [992, 210] on div "MindLog is a tool for reflecting on and learning from life experience. It's des…" at bounding box center [580, 414] width 970 height 1789
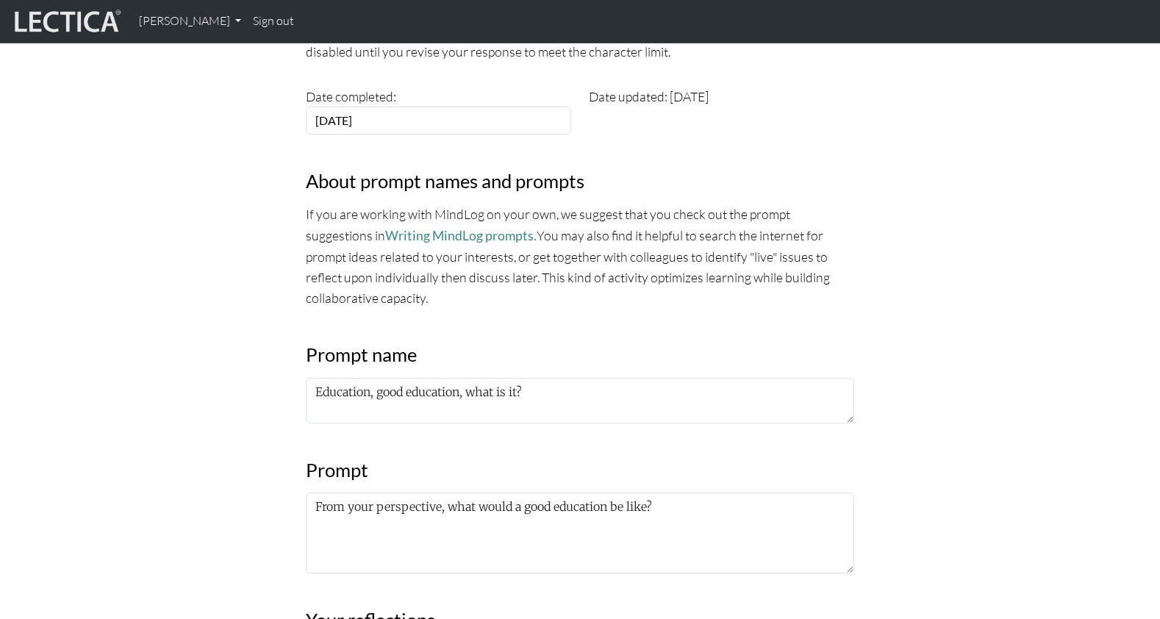
scroll to position [404, 0]
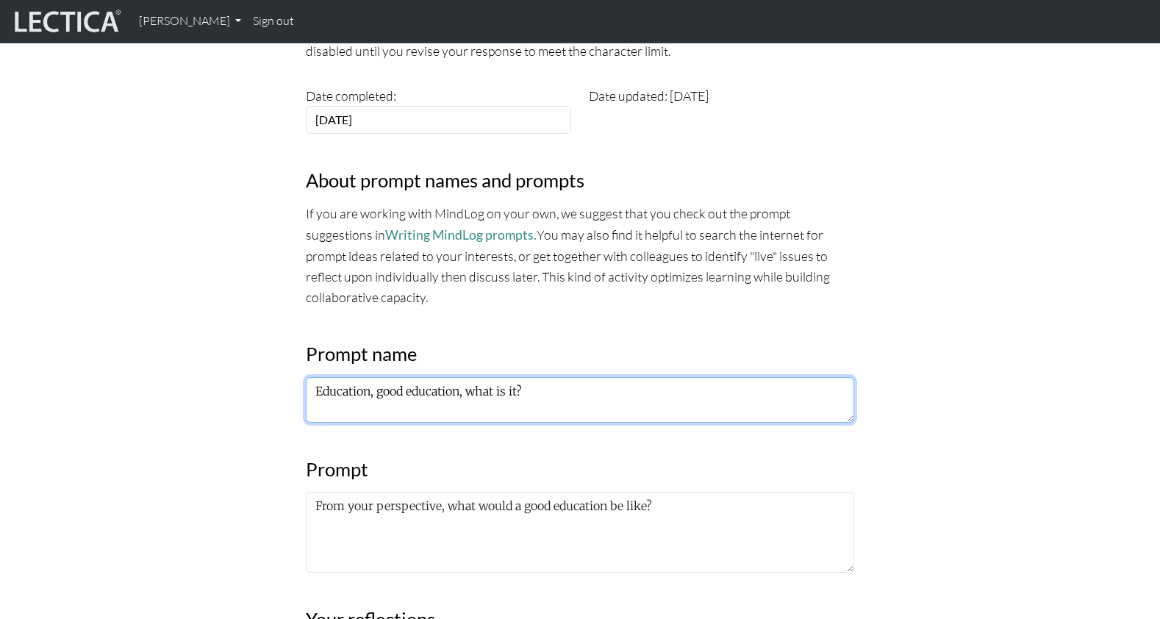
click at [587, 377] on textarea "Education, good education, what is it?" at bounding box center [580, 400] width 548 height 46
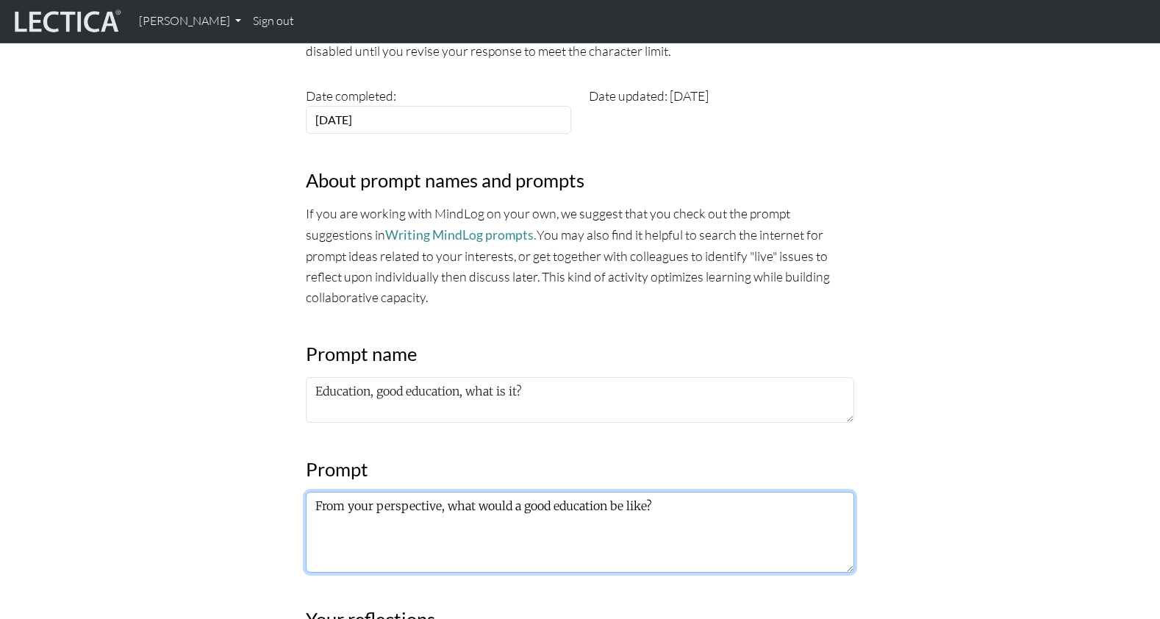
click at [476, 492] on textarea "From your perspective, what would a good education be like?" at bounding box center [580, 532] width 548 height 81
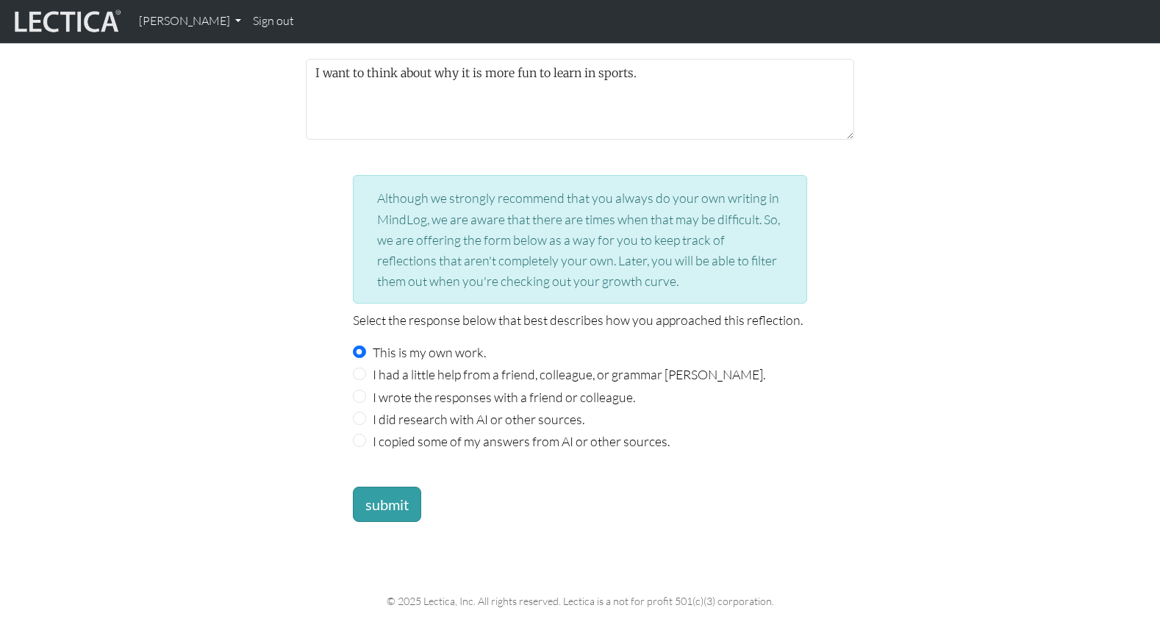
scroll to position [1507, 0]
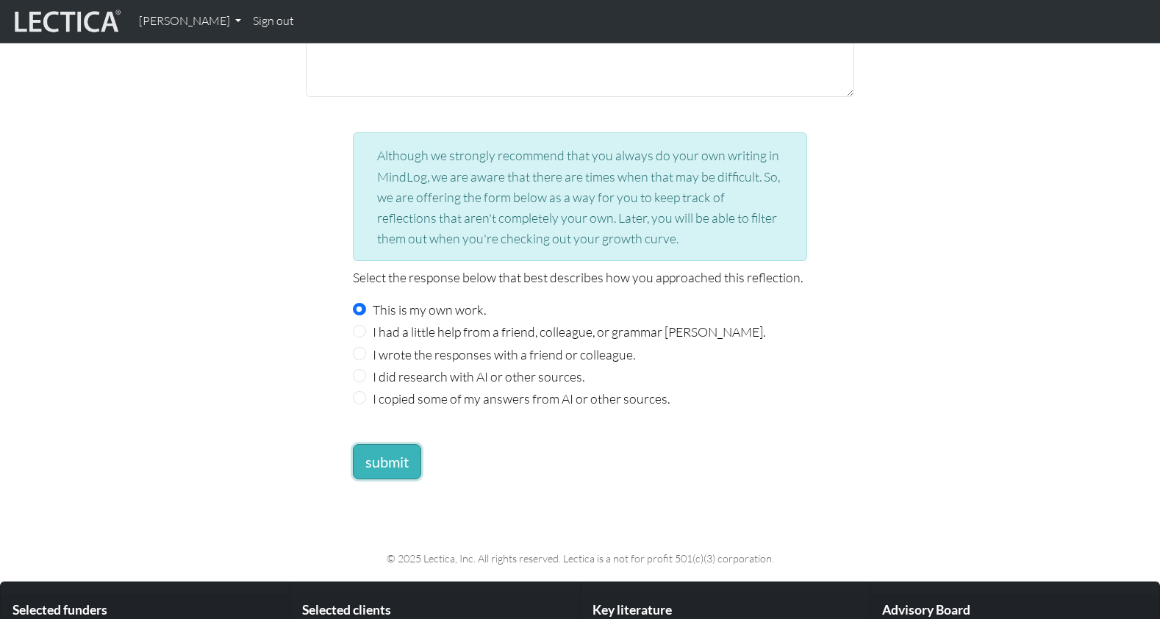
click at [388, 444] on button "submit" at bounding box center [387, 461] width 68 height 35
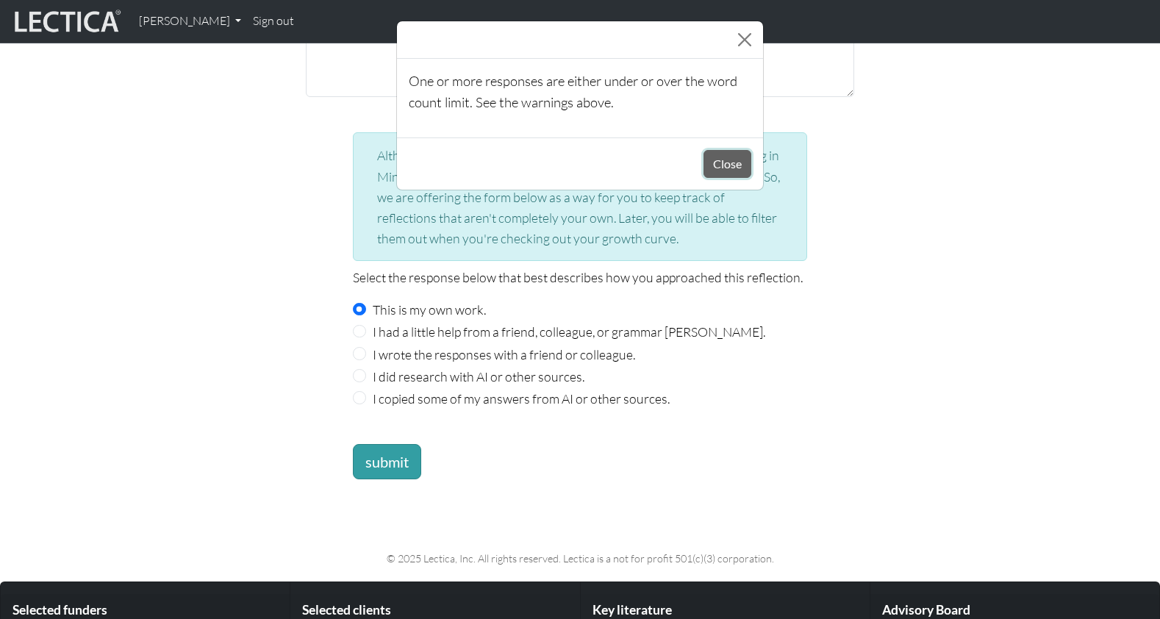
click at [724, 150] on button "Close" at bounding box center [728, 164] width 48 height 28
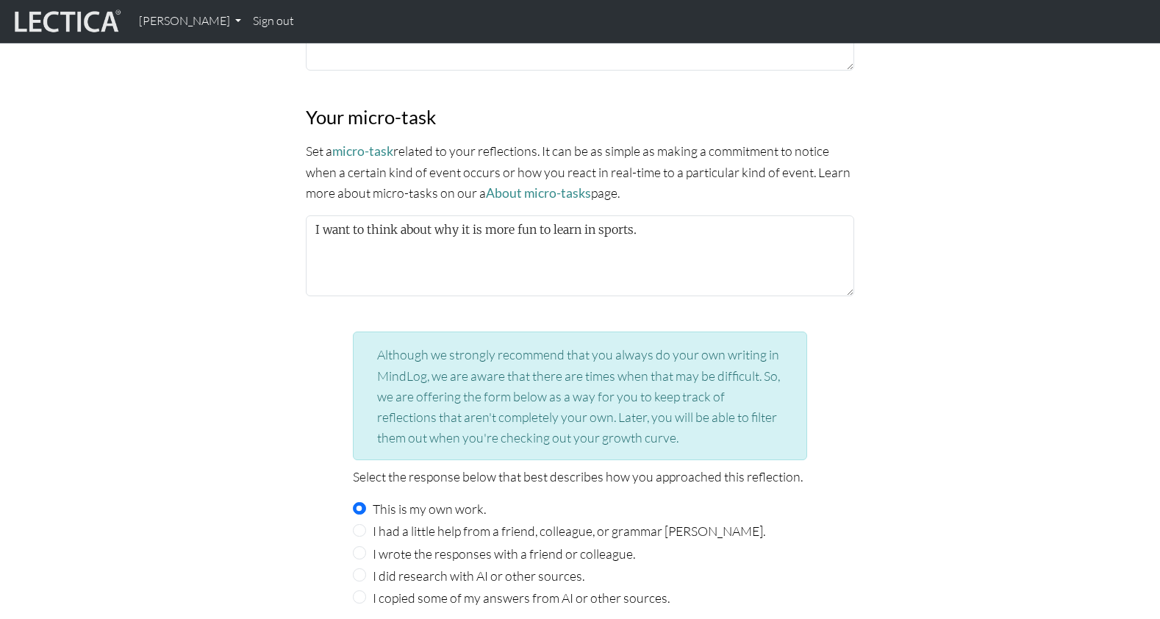
scroll to position [1304, 0]
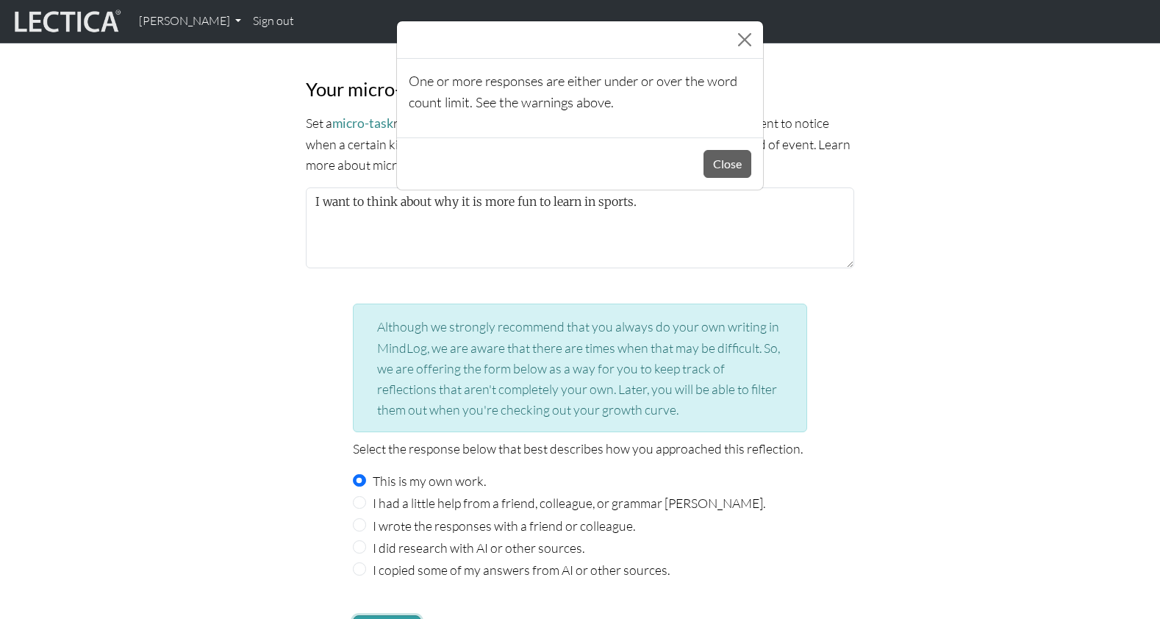
scroll to position [1338, 0]
click at [727, 156] on button "Close" at bounding box center [728, 164] width 48 height 28
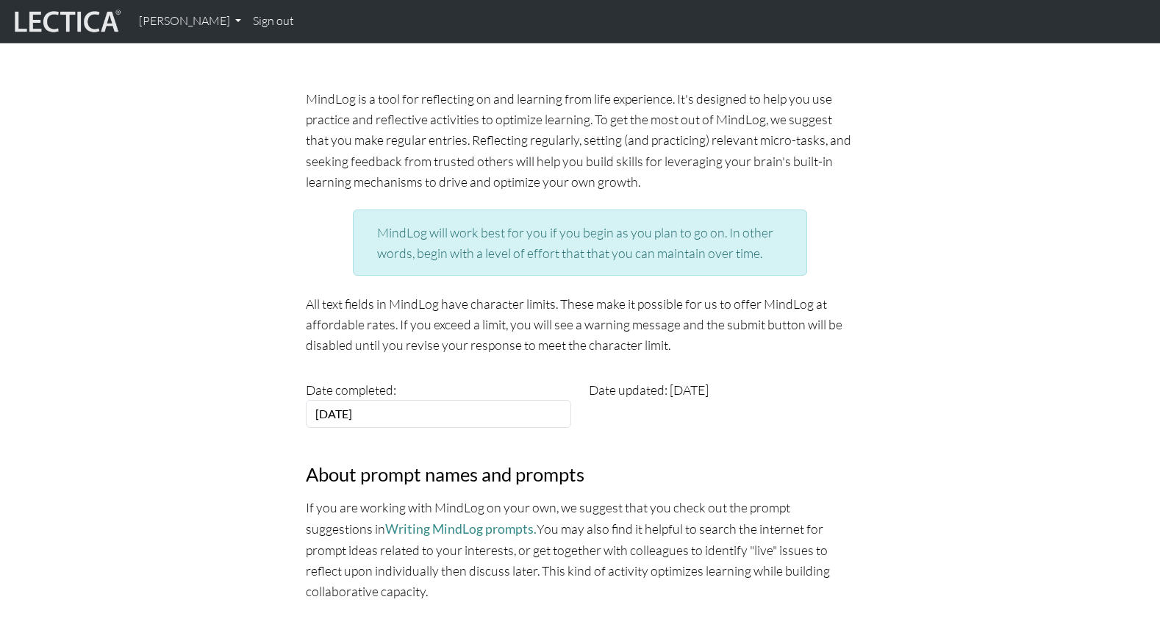
scroll to position [0, 0]
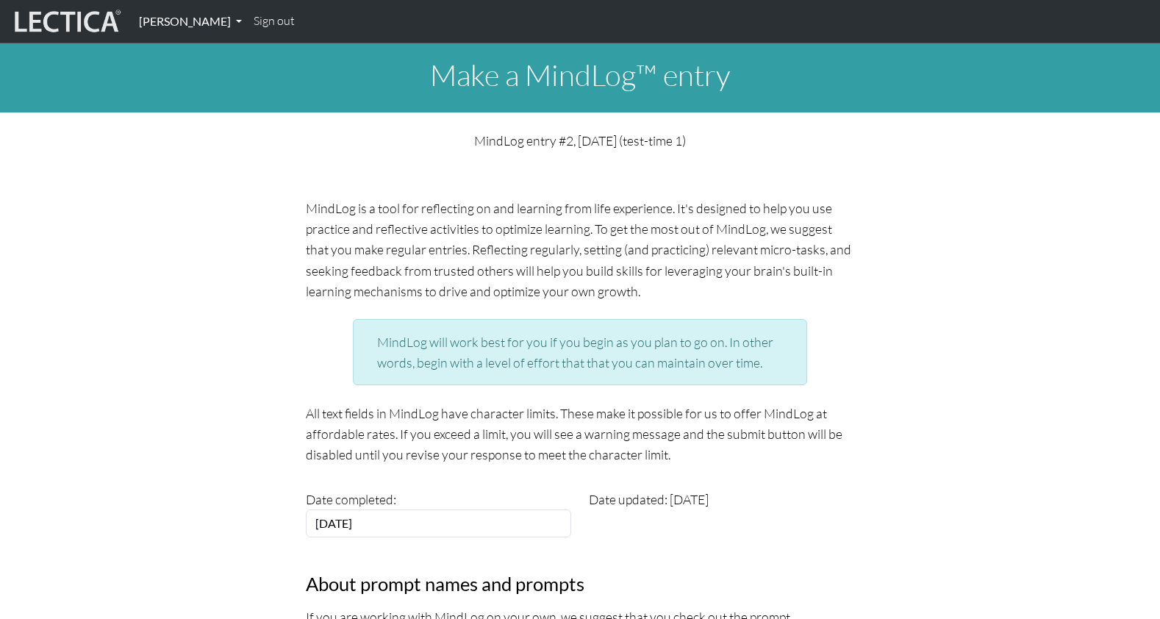
click at [188, 19] on link "Francis Marshall" at bounding box center [190, 21] width 115 height 31
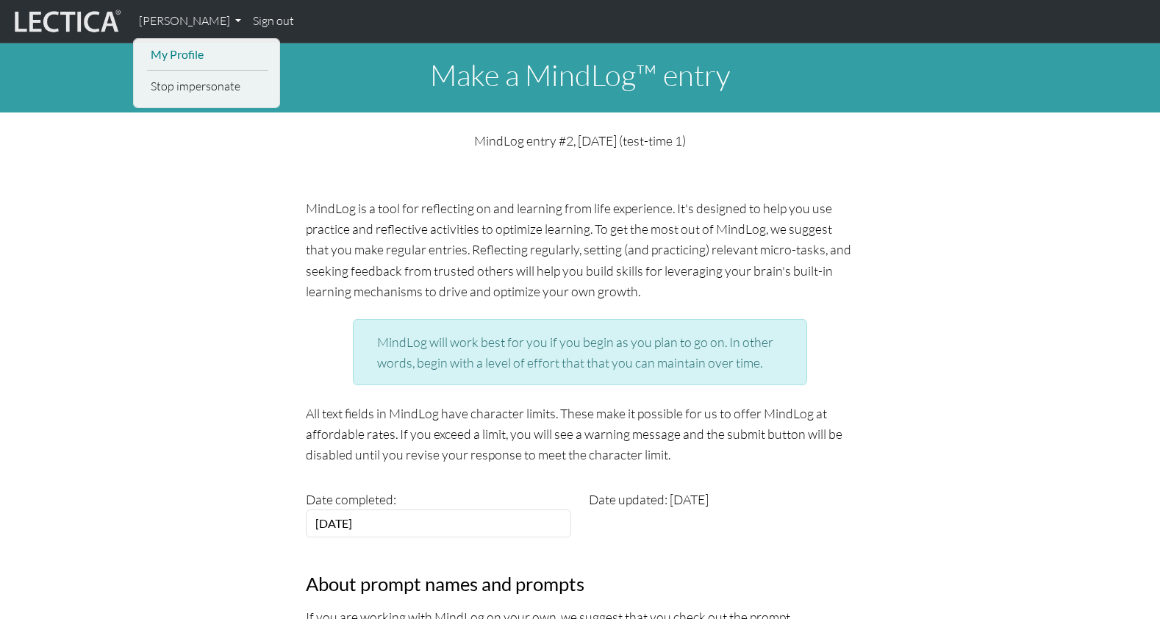
click at [187, 45] on link "My Profile" at bounding box center [207, 55] width 121 height 20
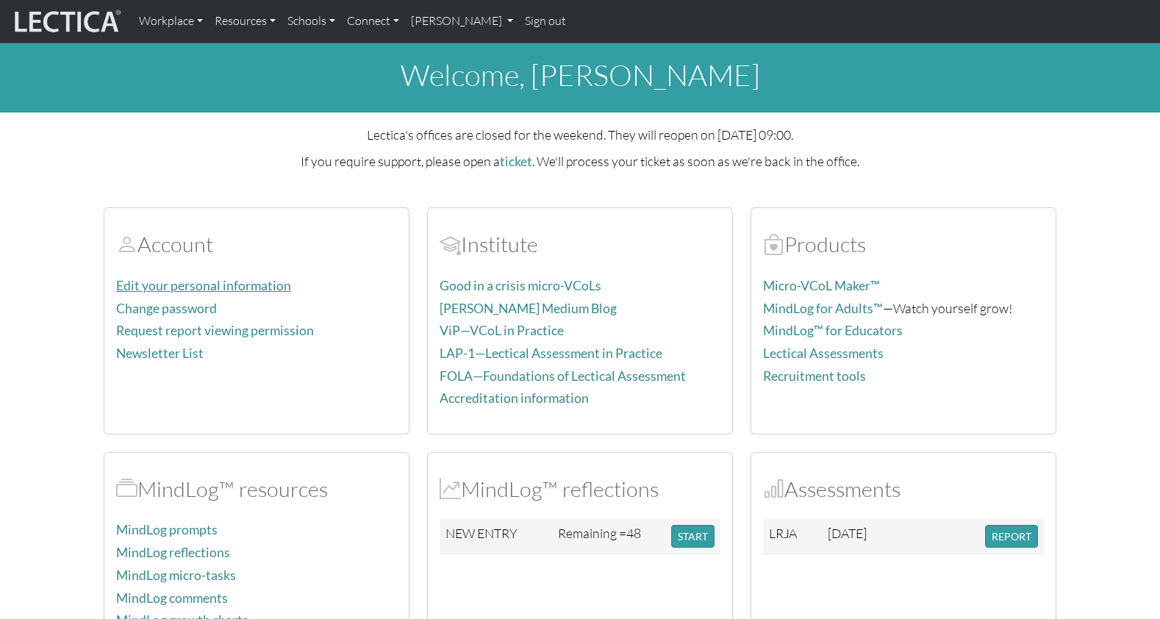
click at [186, 278] on link "Edit your personal information" at bounding box center [203, 285] width 175 height 15
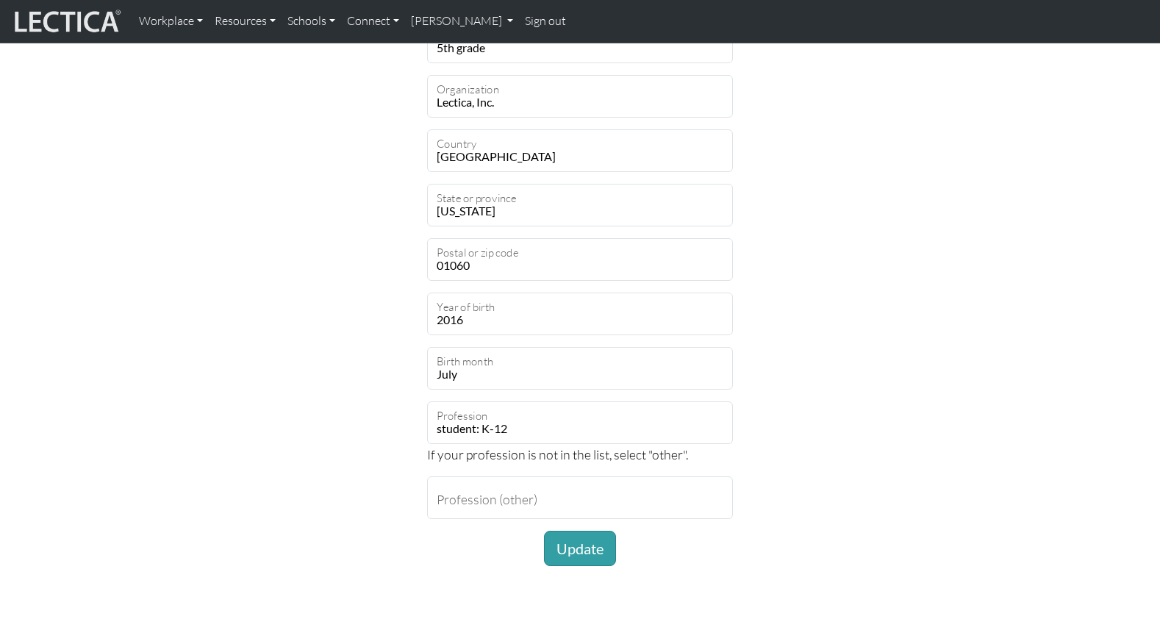
scroll to position [799, 0]
click at [887, 356] on div "Make desired changes below mindlog_5th Username Francis First name Marshall Las…" at bounding box center [580, 49] width 970 height 1055
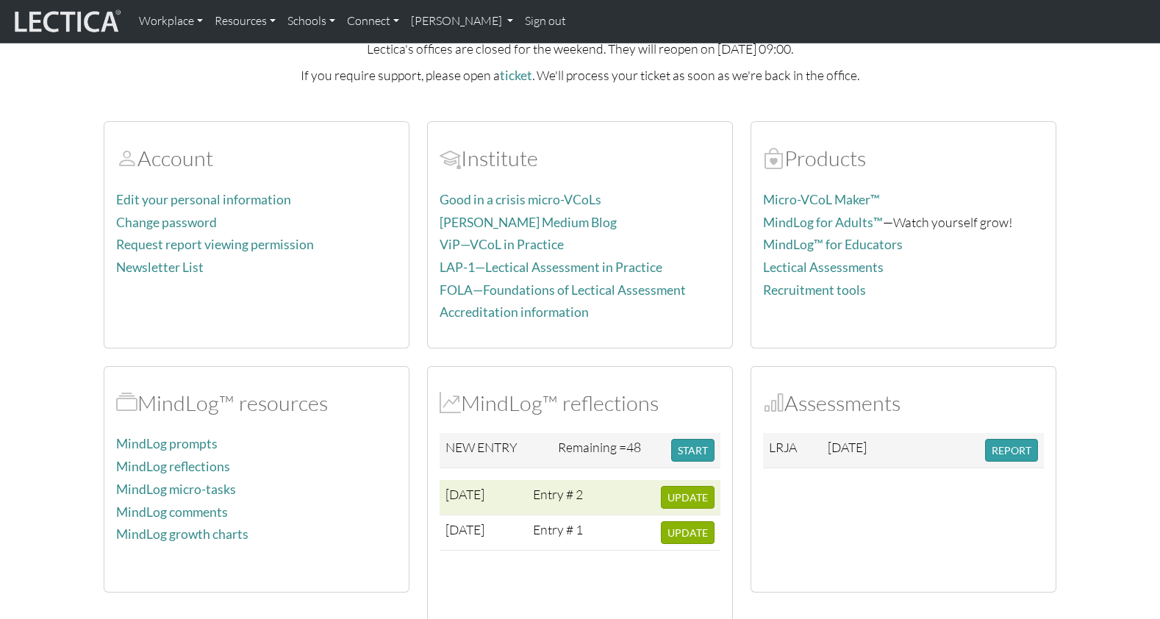
scroll to position [101, 0]
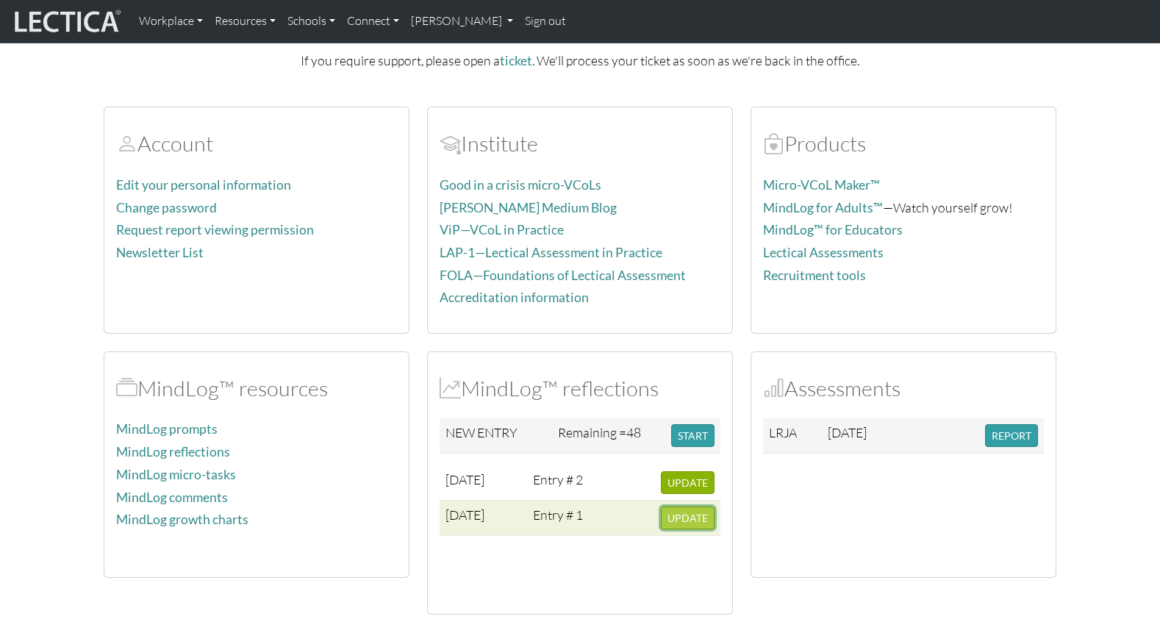
click at [685, 512] on span "UPDATE" at bounding box center [688, 518] width 40 height 12
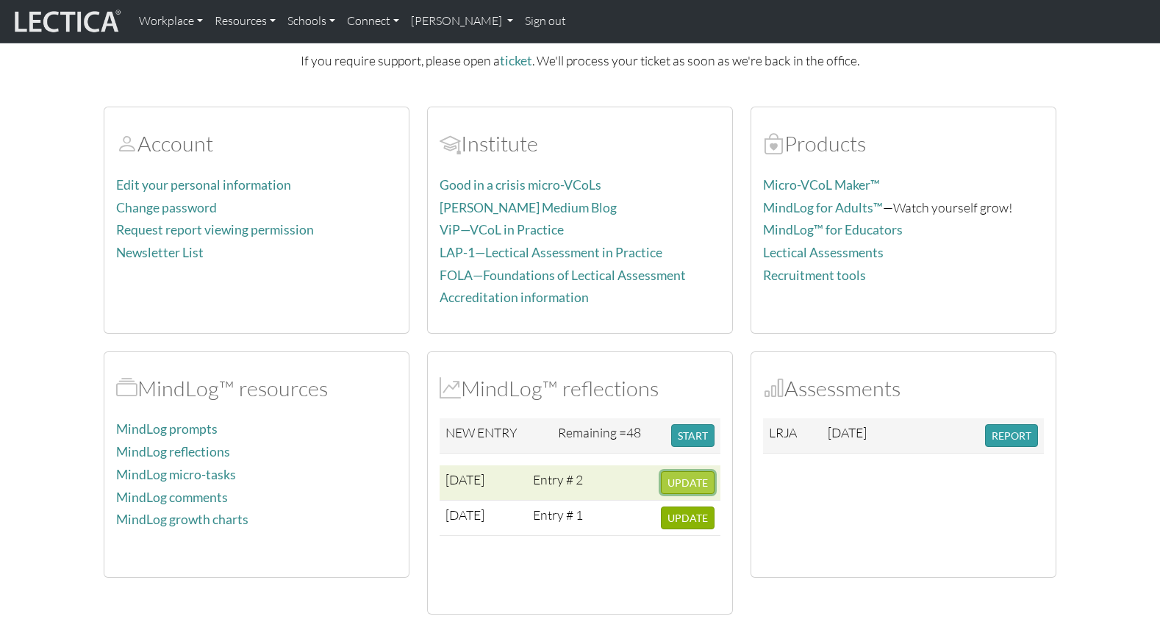
click at [686, 476] on span "UPDATE" at bounding box center [688, 482] width 40 height 12
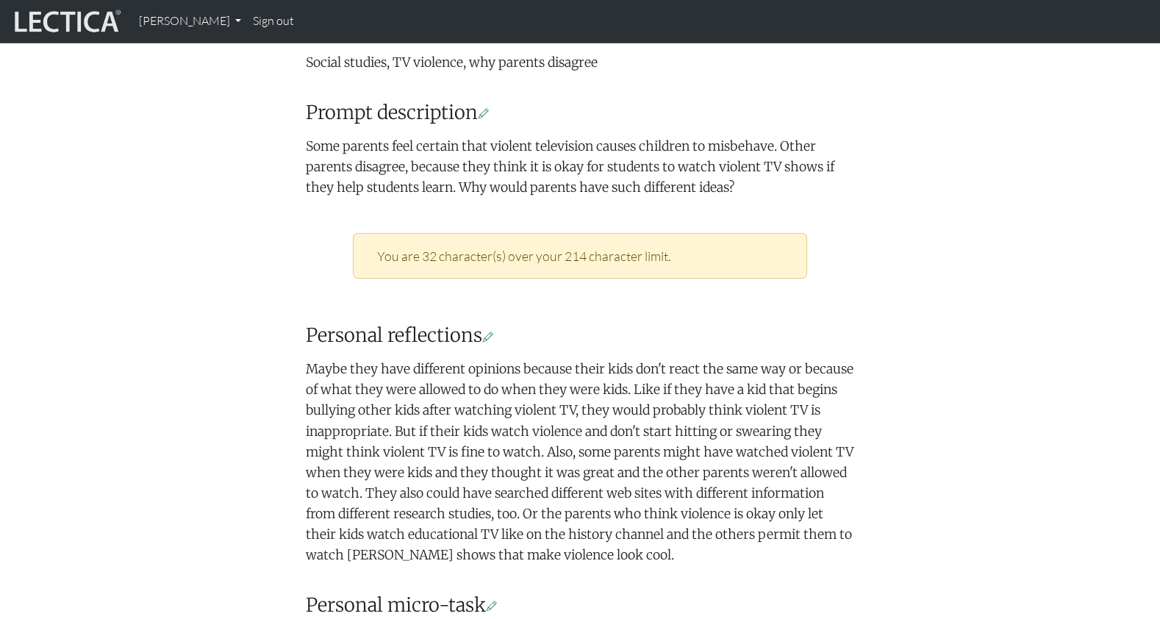
scroll to position [463, 0]
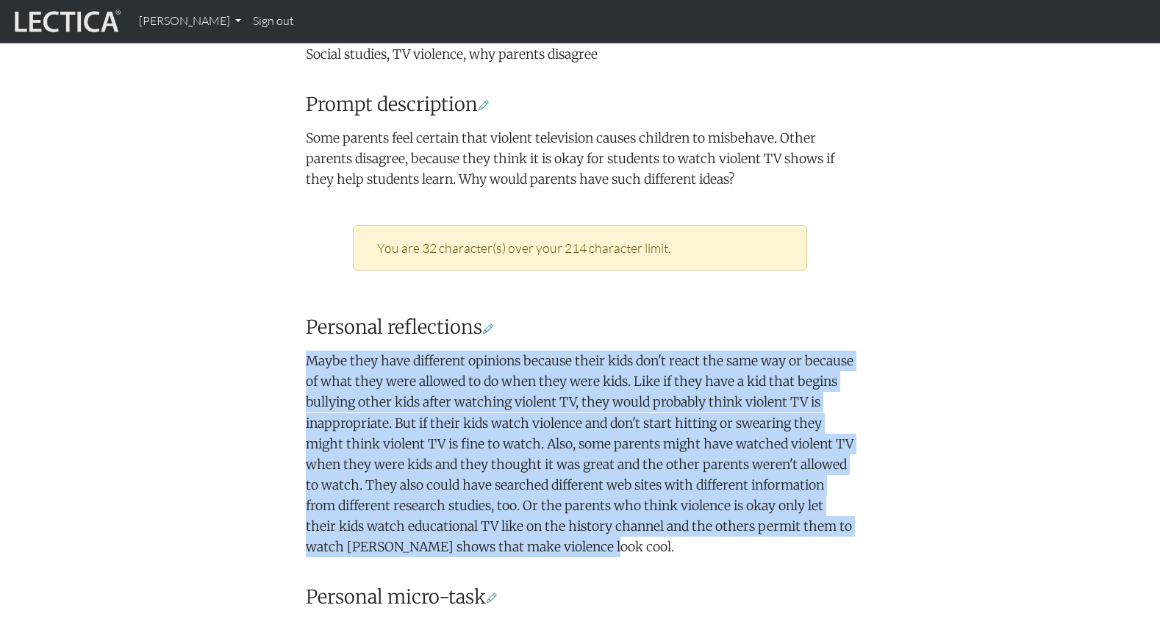
drag, startPoint x: 309, startPoint y: 292, endPoint x: 850, endPoint y: 440, distance: 560.9
click at [850, 440] on p "Maybe they have different opinions because their kids don't react the same way …" at bounding box center [580, 454] width 548 height 207
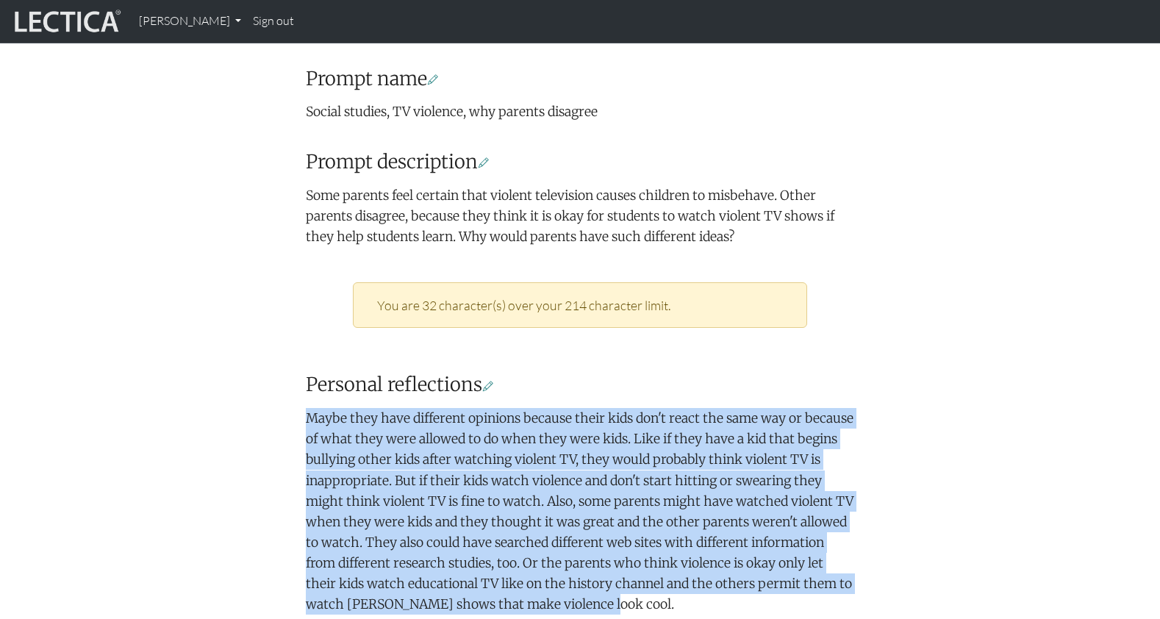
scroll to position [385, 0]
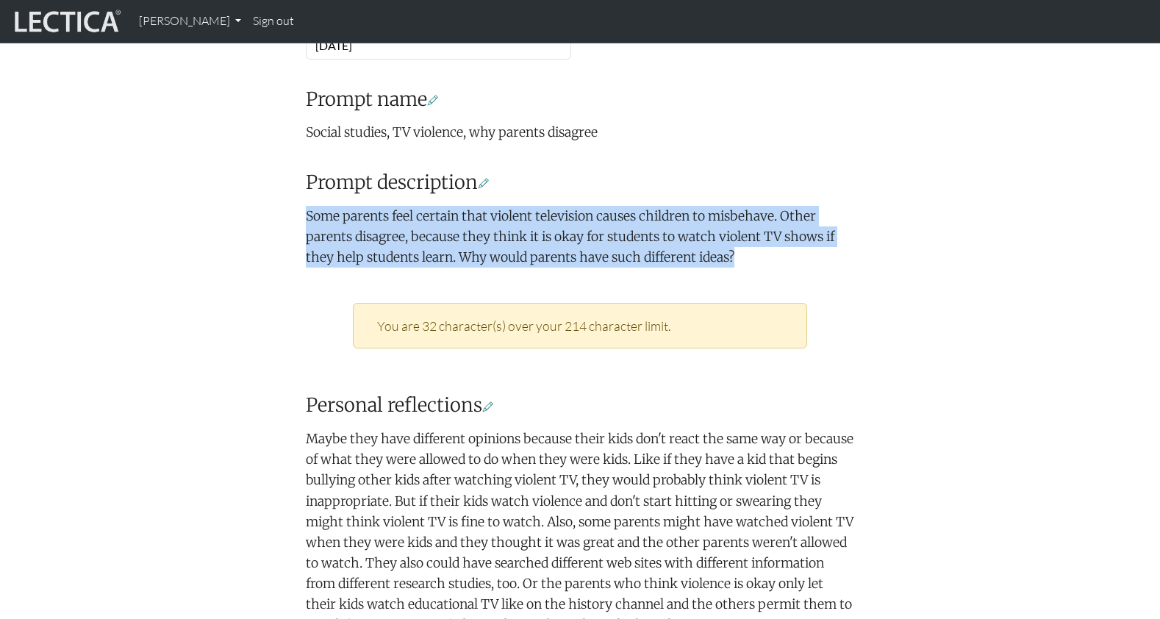
drag, startPoint x: 306, startPoint y: 160, endPoint x: 672, endPoint y: 189, distance: 367.3
click at [672, 206] on p "Some parents feel certain that violent television causes children to misbehave.…" at bounding box center [580, 237] width 548 height 62
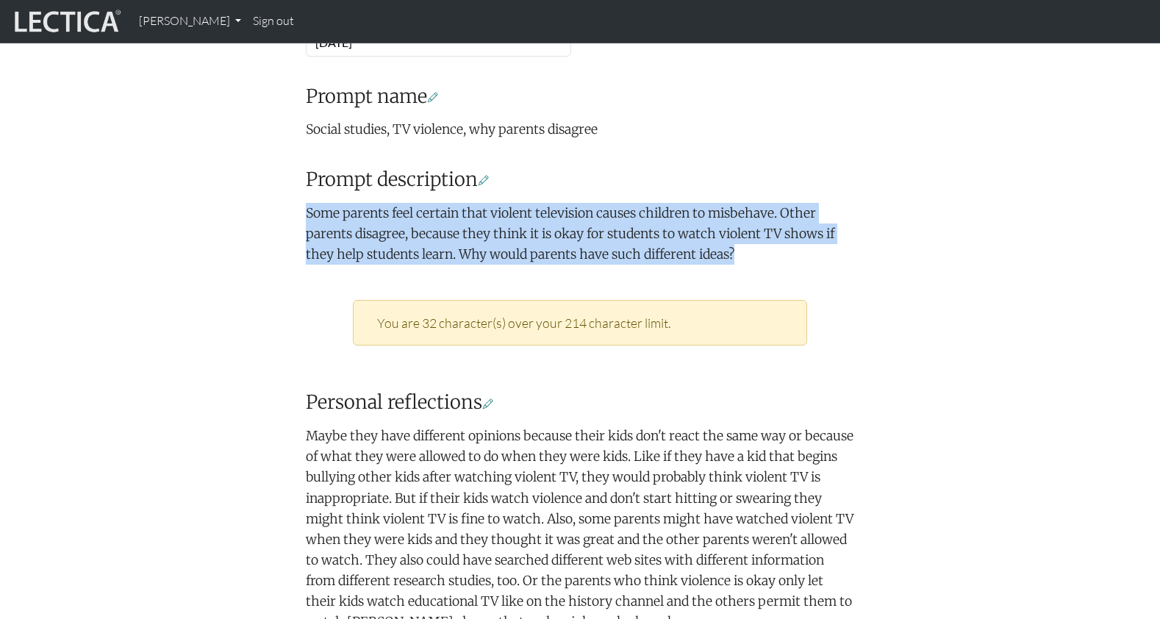
scroll to position [387, 0]
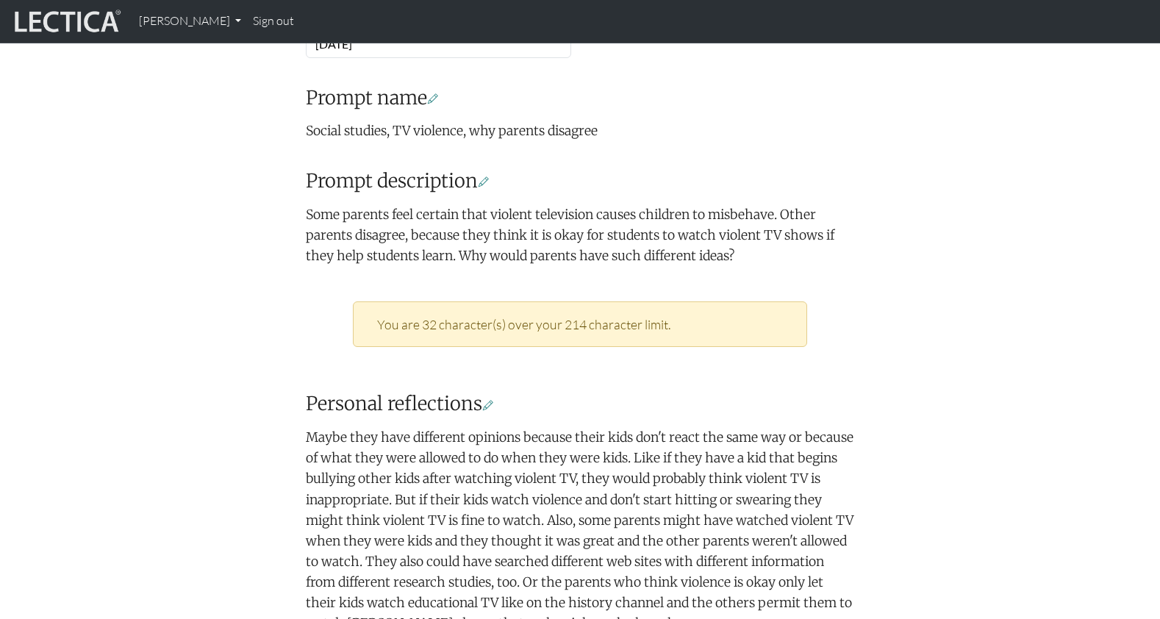
click at [486, 301] on div "You are 32 character(s) over your 214 character limit." at bounding box center [580, 324] width 454 height 46
drag, startPoint x: 498, startPoint y: 263, endPoint x: 557, endPoint y: 262, distance: 58.8
click at [557, 301] on div "You are 32 character(s) over your 214 character limit." at bounding box center [580, 324] width 454 height 46
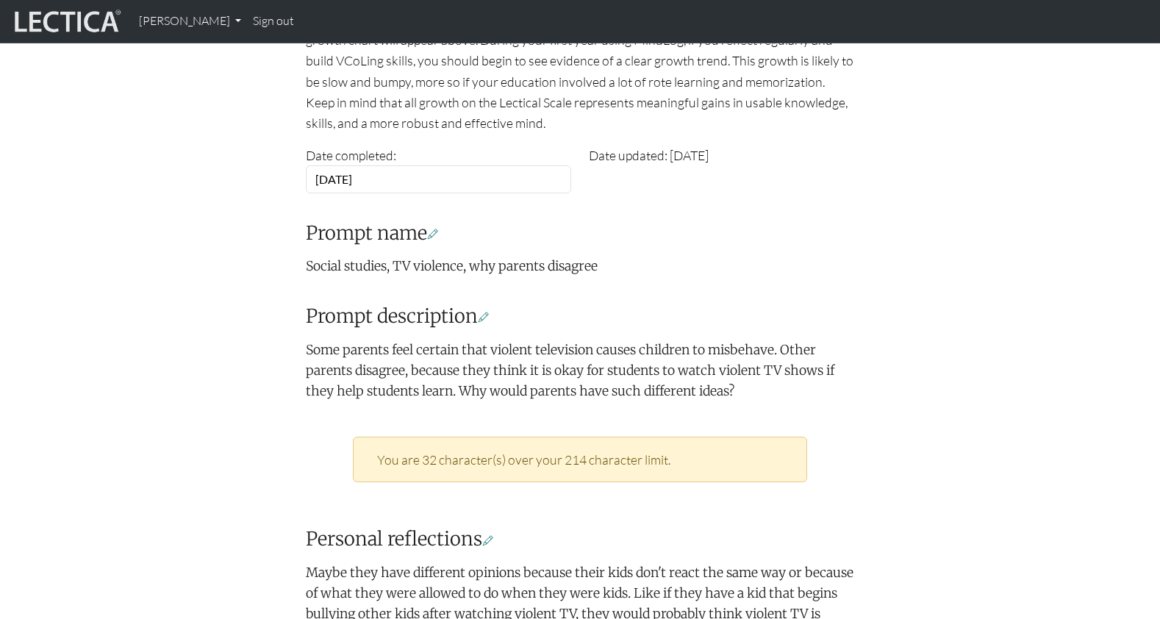
scroll to position [276, 0]
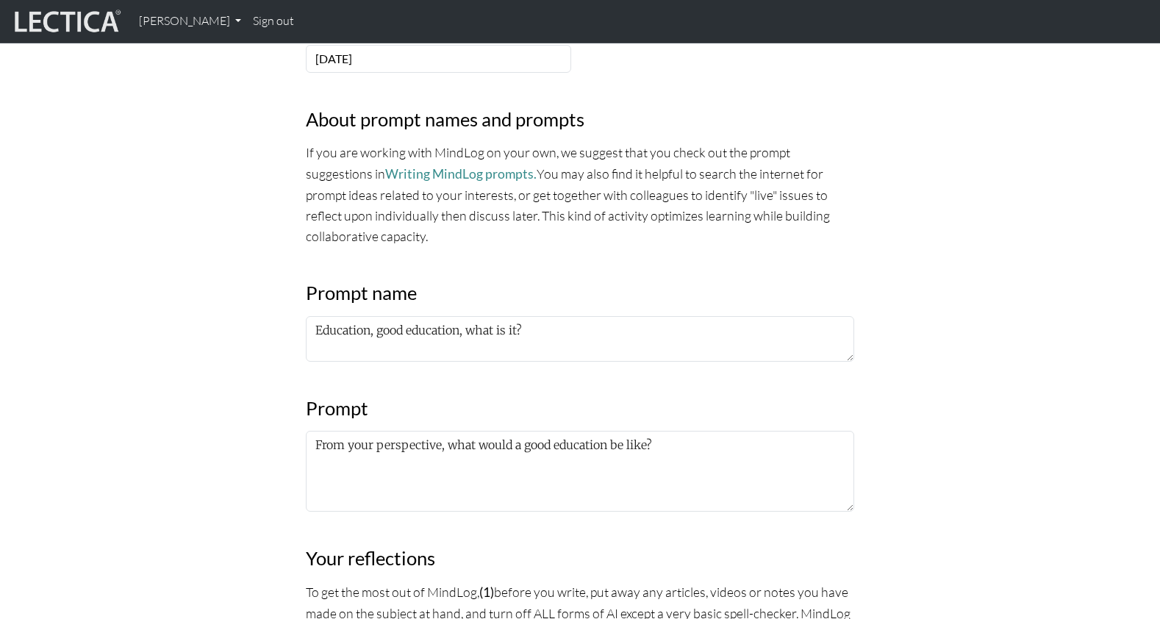
scroll to position [468, 0]
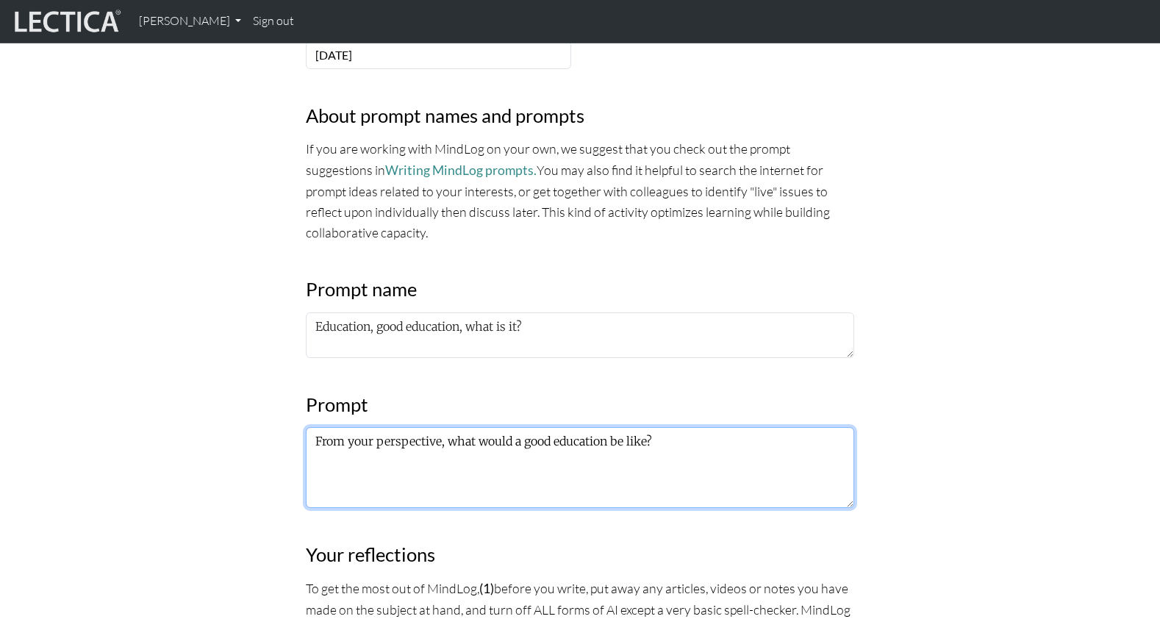
click at [671, 427] on textarea "From your perspective, what would a good education be like?" at bounding box center [580, 467] width 548 height 81
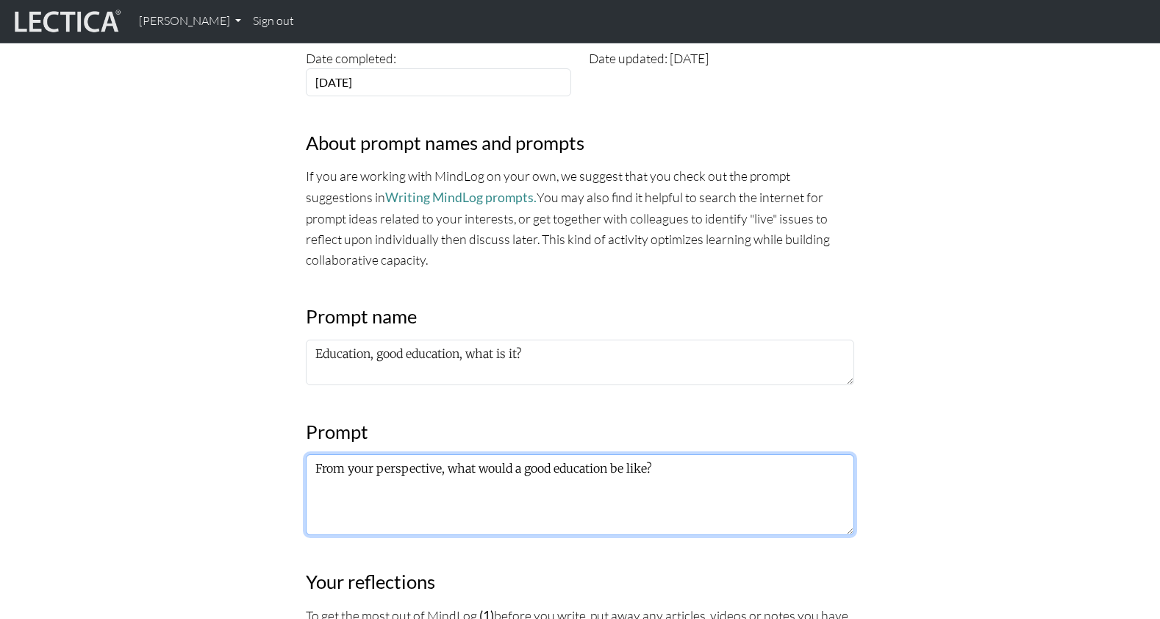
scroll to position [439, 0]
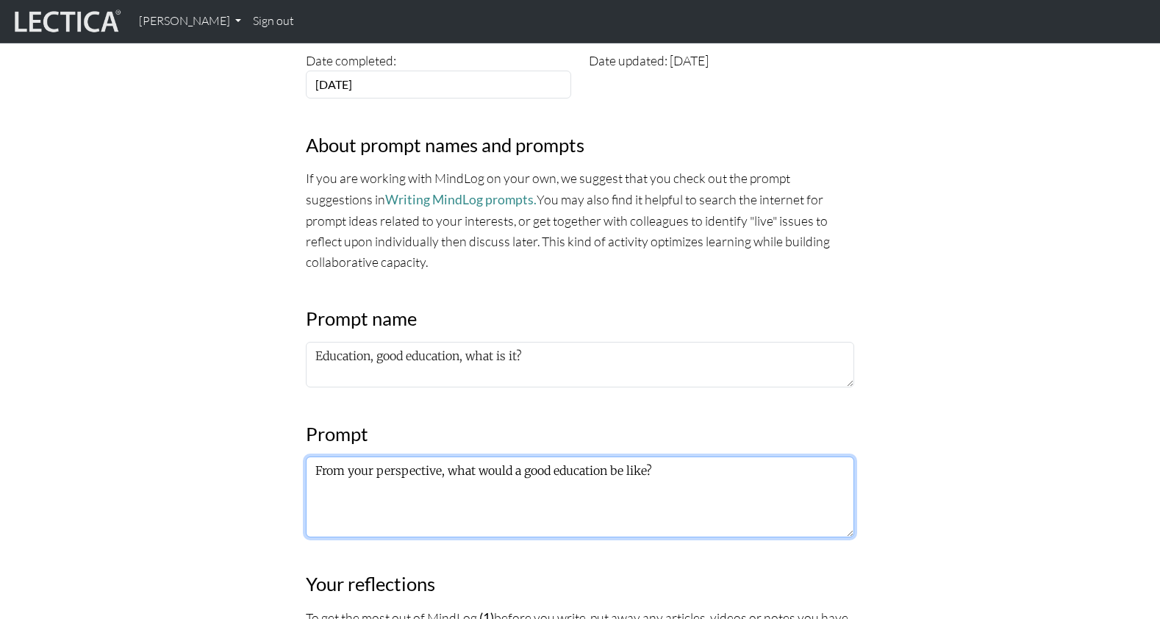
click at [314, 457] on textarea "From your perspective, what would a good education be like?" at bounding box center [580, 497] width 548 height 81
click at [676, 457] on textarea "Most people think that it is important to get a good education. 1. From your pe…" at bounding box center [580, 497] width 548 height 81
click at [679, 457] on textarea "Most people think that it is important to get a good education. 1. From your pe…" at bounding box center [580, 497] width 548 height 81
click at [318, 457] on textarea "Most people think that it is important to get a good education. 1. From your pe…" at bounding box center [580, 497] width 548 height 81
click at [321, 457] on textarea "Most people think that it is important to get a good education. 2. From your pe…" at bounding box center [580, 497] width 548 height 81
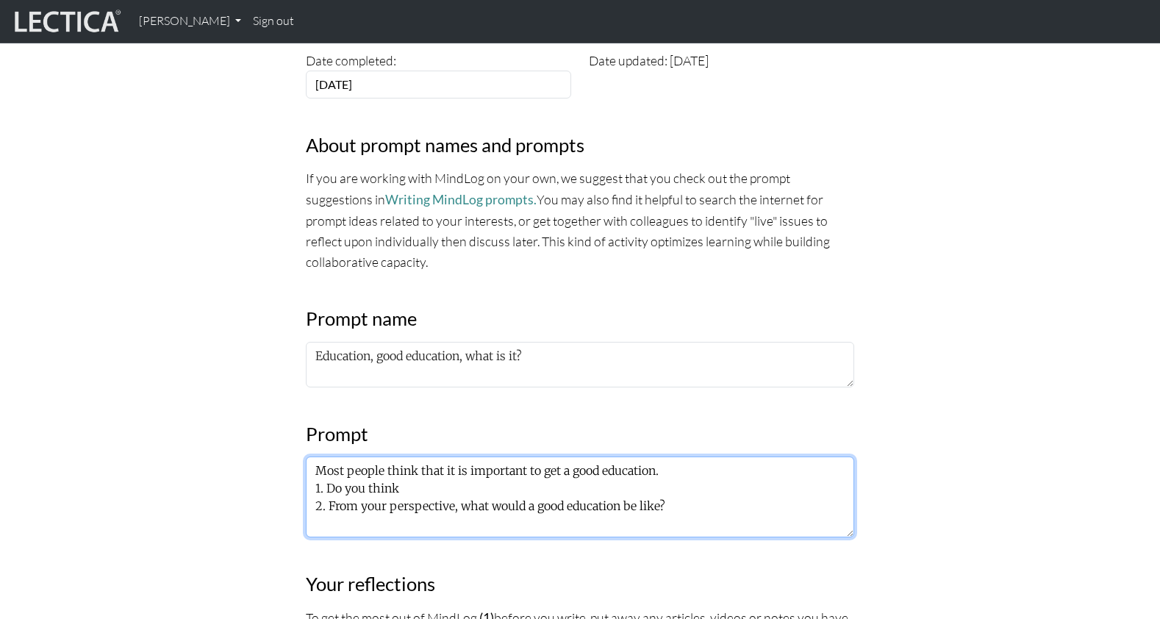
drag, startPoint x: 326, startPoint y: 415, endPoint x: 395, endPoint y: 407, distance: 69.6
click at [395, 457] on textarea "Most people think that it is important to get a good education. 1. Do you think…" at bounding box center [580, 497] width 548 height 81
drag, startPoint x: 351, startPoint y: 412, endPoint x: 388, endPoint y: 411, distance: 36.8
click at [388, 457] on textarea "Most people think that it is important to get a good education. 1. Why is a g 2…" at bounding box center [580, 497] width 548 height 81
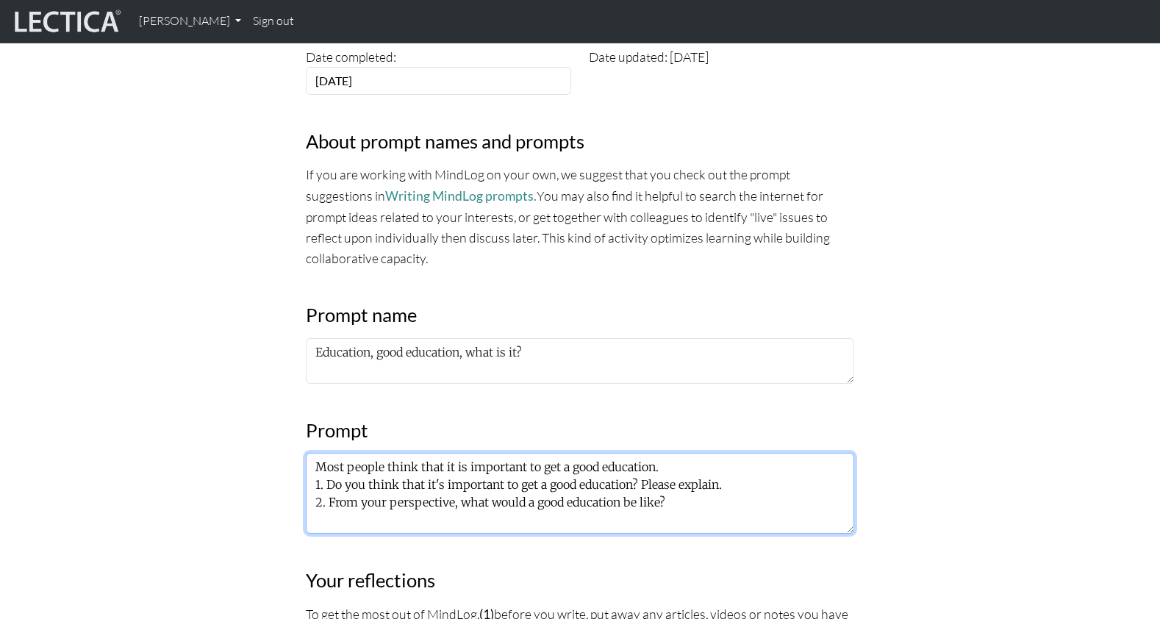
scroll to position [443, 0]
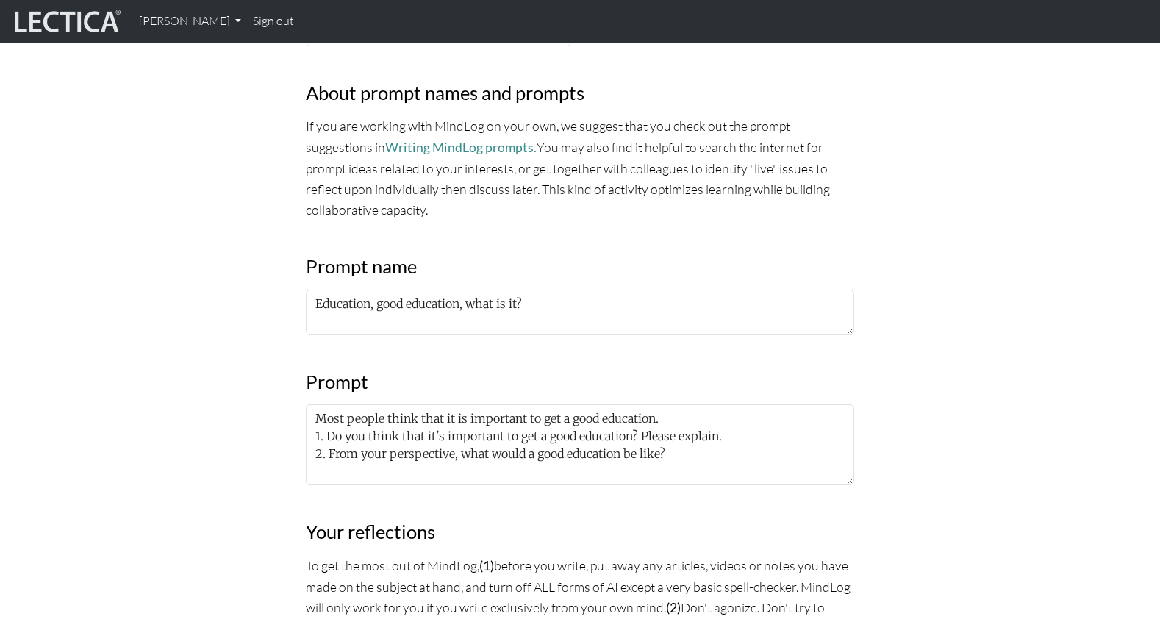
scroll to position [496, 0]
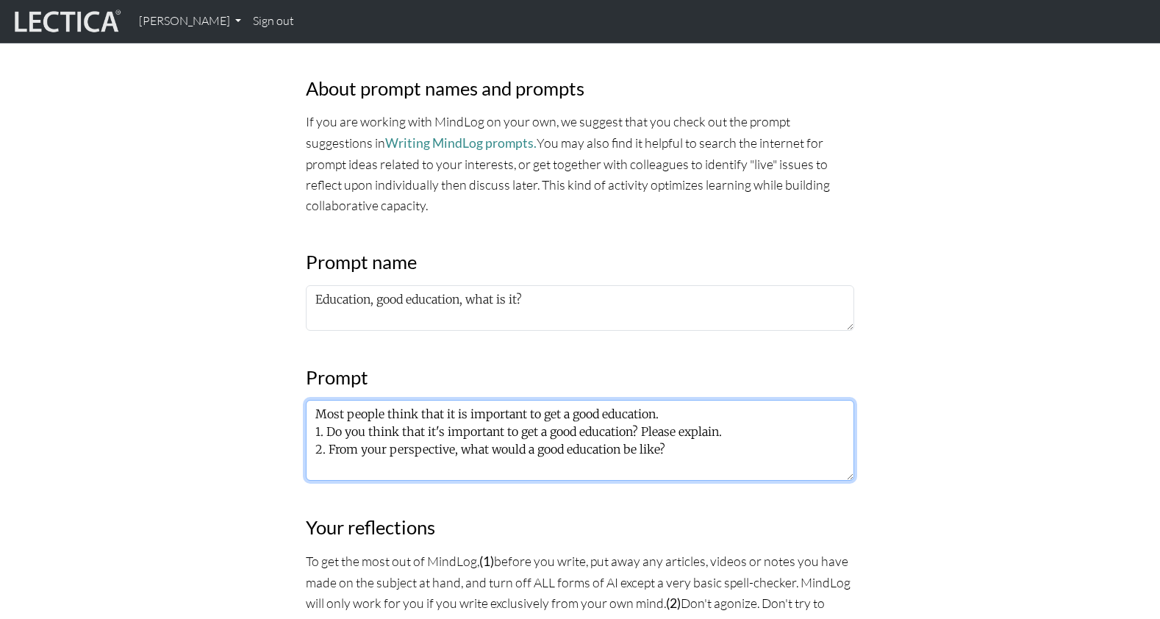
click at [656, 400] on textarea "Most people think that it is important to get a good education. 1. Do you think…" at bounding box center [580, 440] width 548 height 81
drag, startPoint x: 621, startPoint y: 373, endPoint x: 300, endPoint y: 378, distance: 320.6
click at [300, 378] on div "MindLog is a tool for reflecting on and learning from life experience. It's des…" at bounding box center [580, 596] width 566 height 1789
click at [682, 400] on textarea "Most people think that it is important to get a good education. 1. Do you think…" at bounding box center [580, 440] width 548 height 81
paste textarea "2. From your perspective, what would a good education be like?"
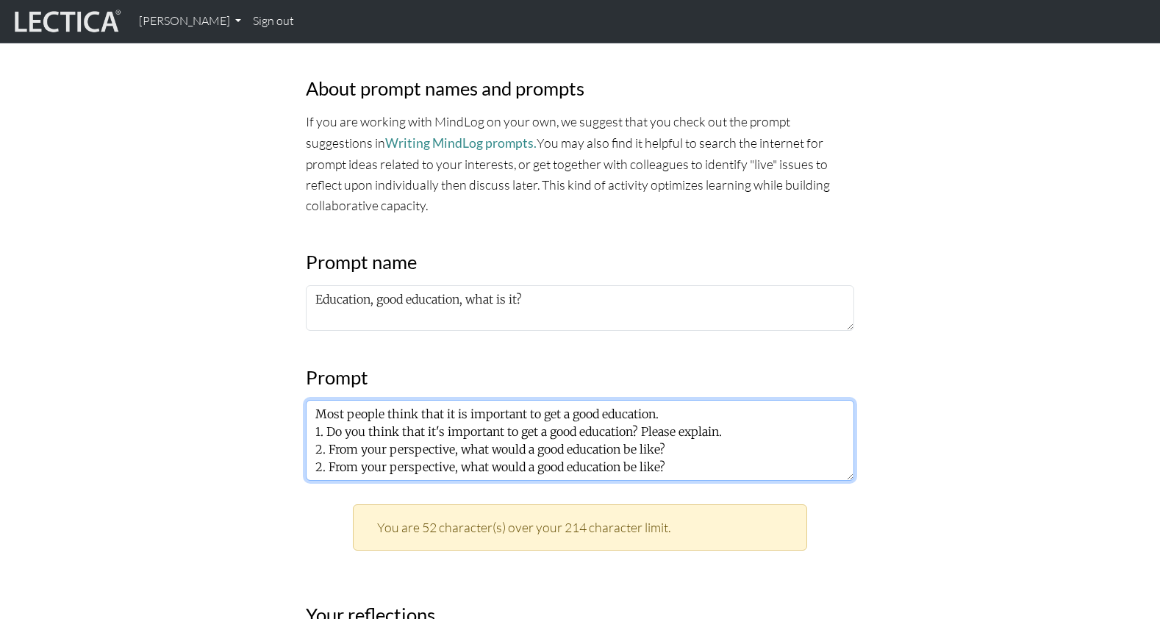
drag, startPoint x: 644, startPoint y: 386, endPoint x: 301, endPoint y: 389, distance: 342.6
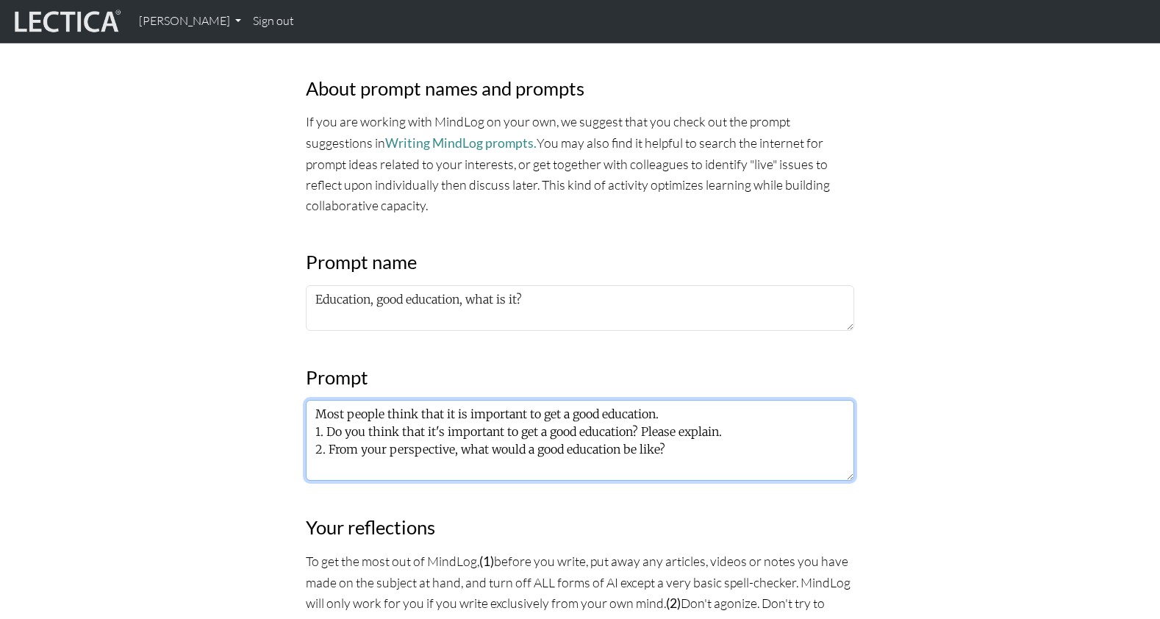
type textarea "Most people think that it is important to get a good education. 1. Do you think…"
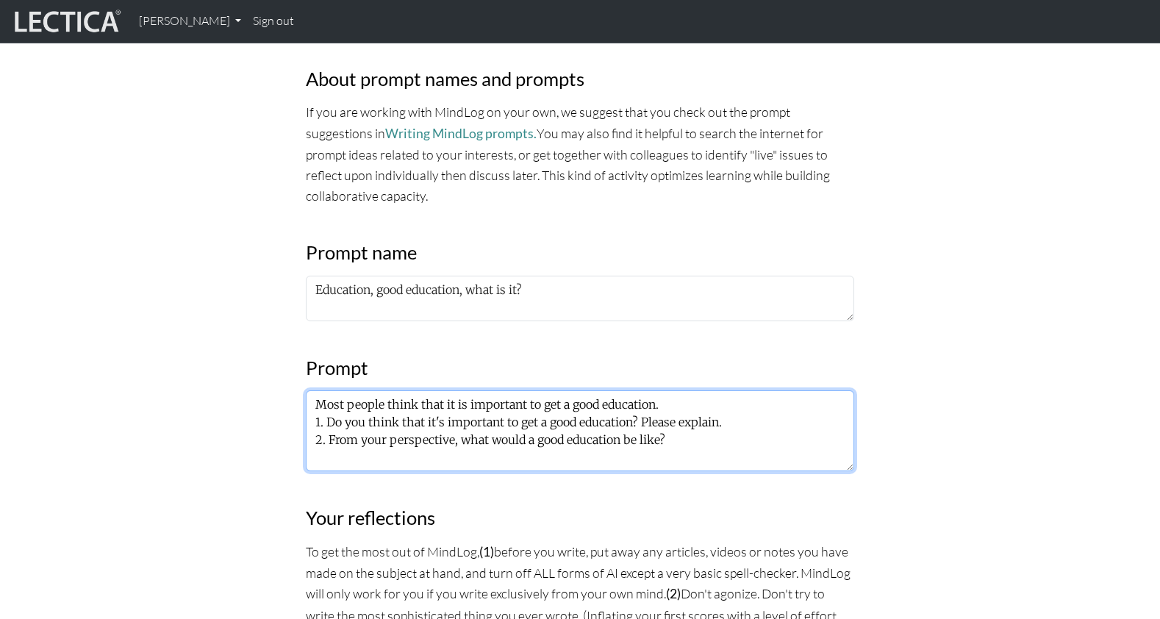
click at [761, 390] on textarea "Most people think that it is important to get a good education. 1. Do you think…" at bounding box center [580, 430] width 548 height 81
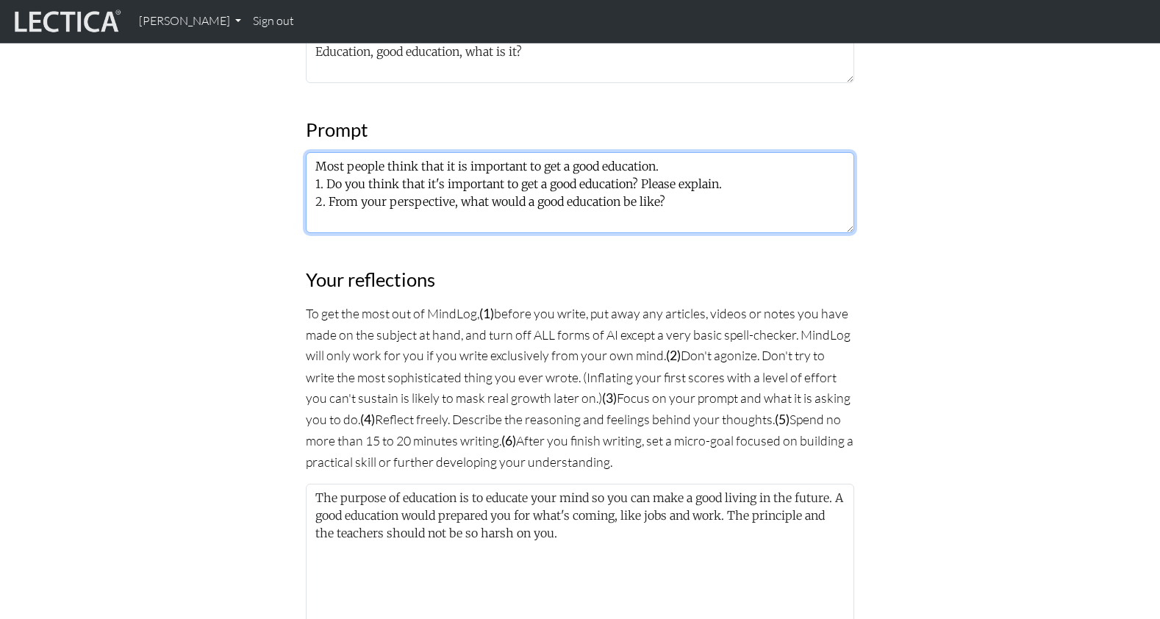
scroll to position [745, 0]
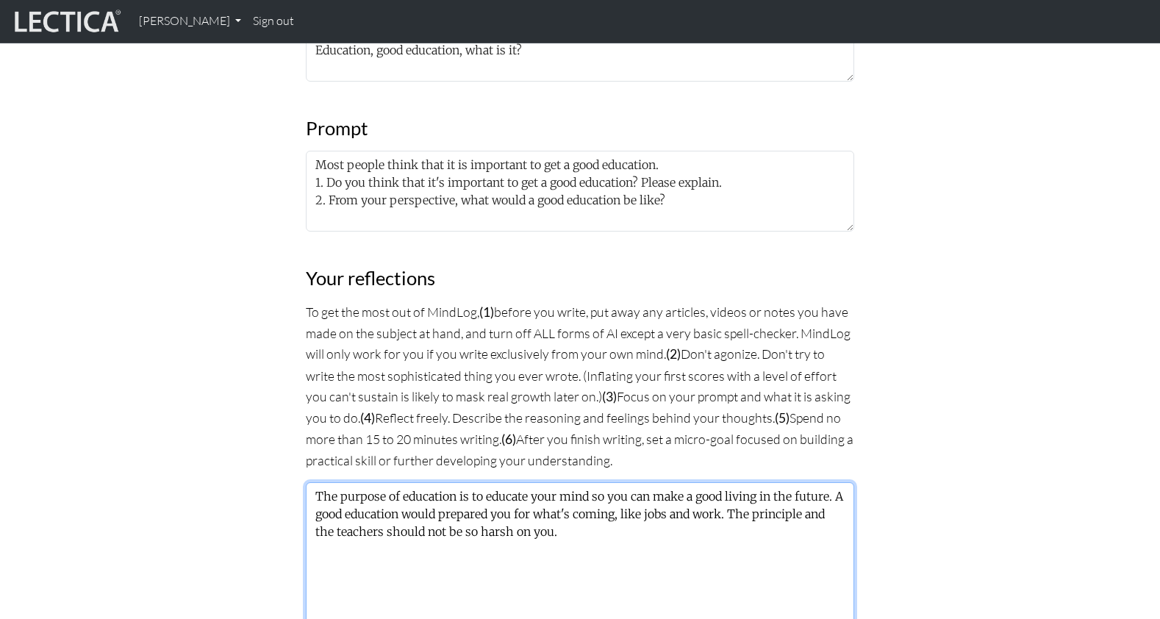
drag, startPoint x: 319, startPoint y: 454, endPoint x: 344, endPoint y: 460, distance: 25.5
click at [319, 482] on textarea "The purpose of education is to educate your mind so you can make a good living …" at bounding box center [580, 557] width 548 height 151
paste textarea "School is a really harsh place. Everybody should be a bit nicer. Recess is very…"
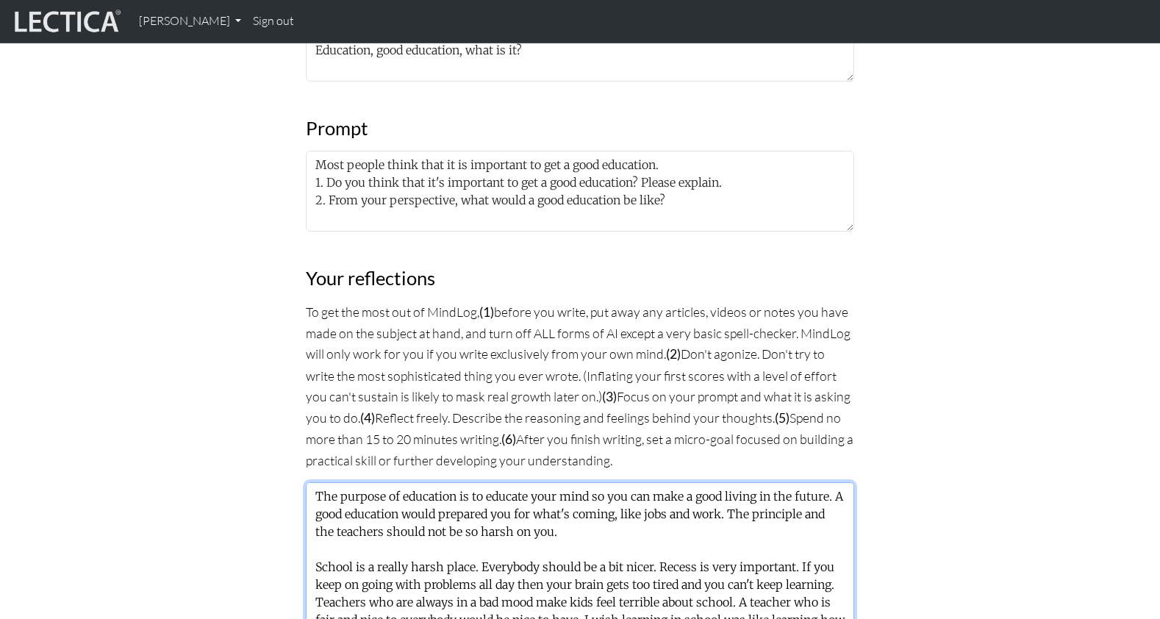
scroll to position [28, 0]
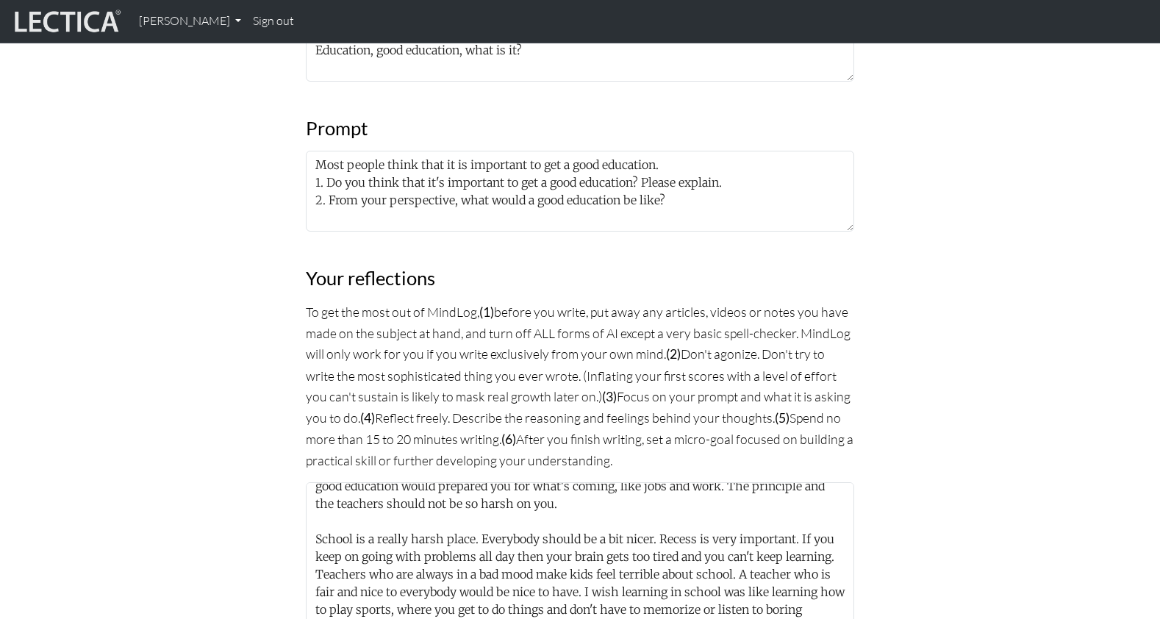
click at [246, 472] on div "MindLog is a tool for reflecting on and learning from life experience. It's des…" at bounding box center [580, 347] width 970 height 1789
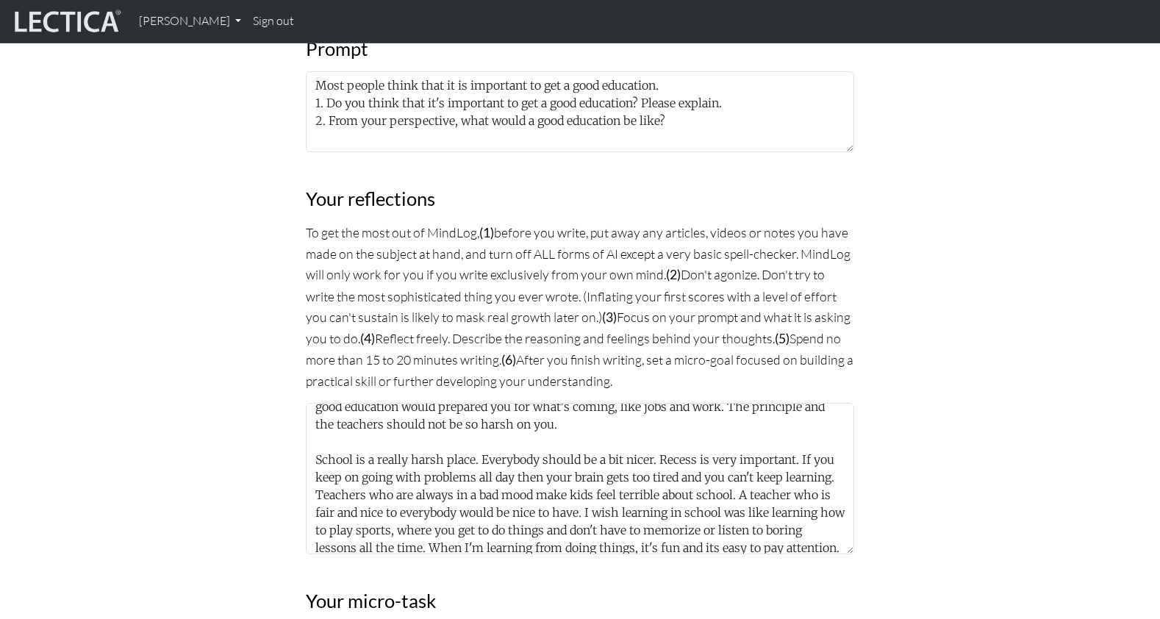
scroll to position [807, 0]
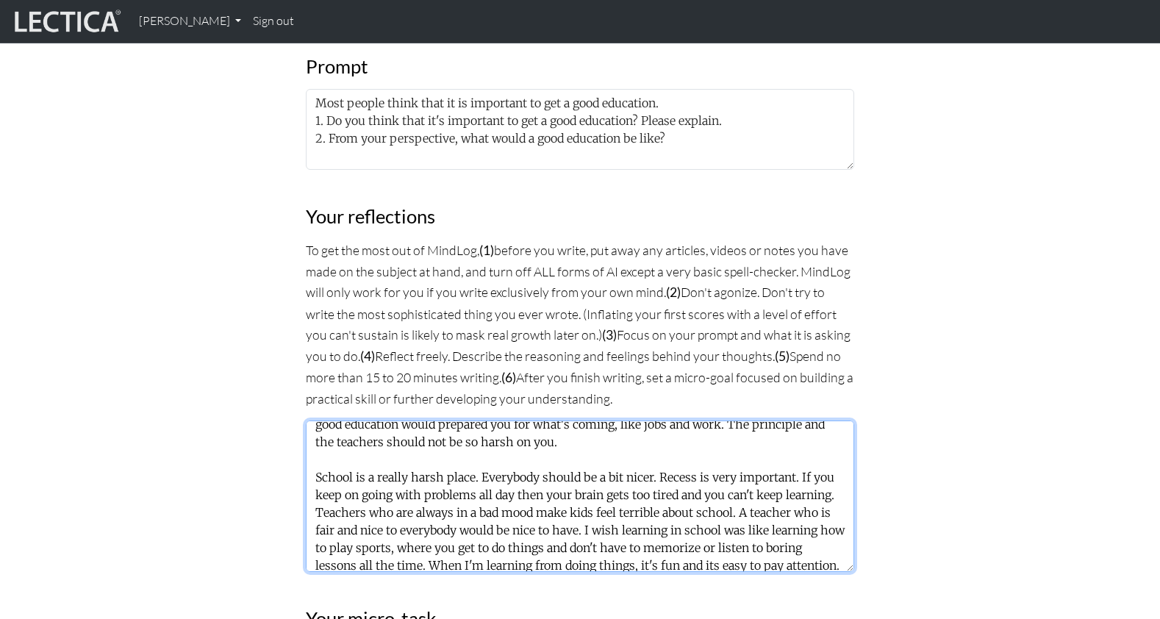
click at [655, 454] on textarea "The purpose of education is to educate your mind so you can make a good living …" at bounding box center [580, 496] width 548 height 151
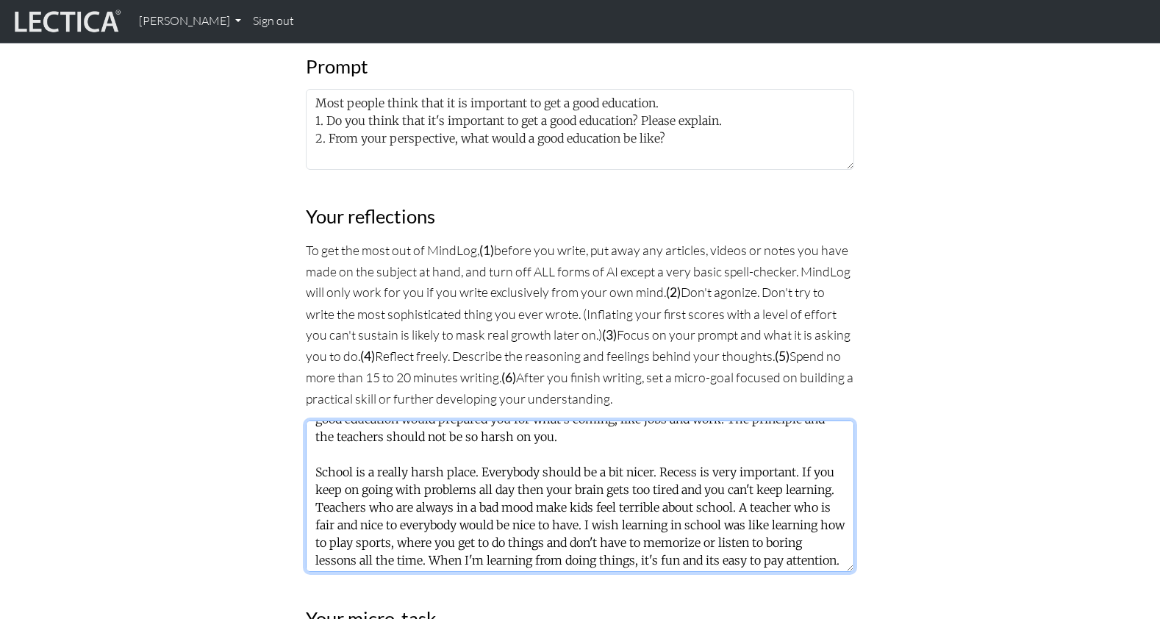
drag, startPoint x: 679, startPoint y: 456, endPoint x: 642, endPoint y: 453, distance: 36.9
click at [624, 452] on textarea "The purpose of education is to educate your mind so you can make a good living …" at bounding box center [580, 496] width 548 height 151
click at [659, 453] on textarea "The purpose of education is to educate your mind so you can make a good living …" at bounding box center [580, 496] width 548 height 151
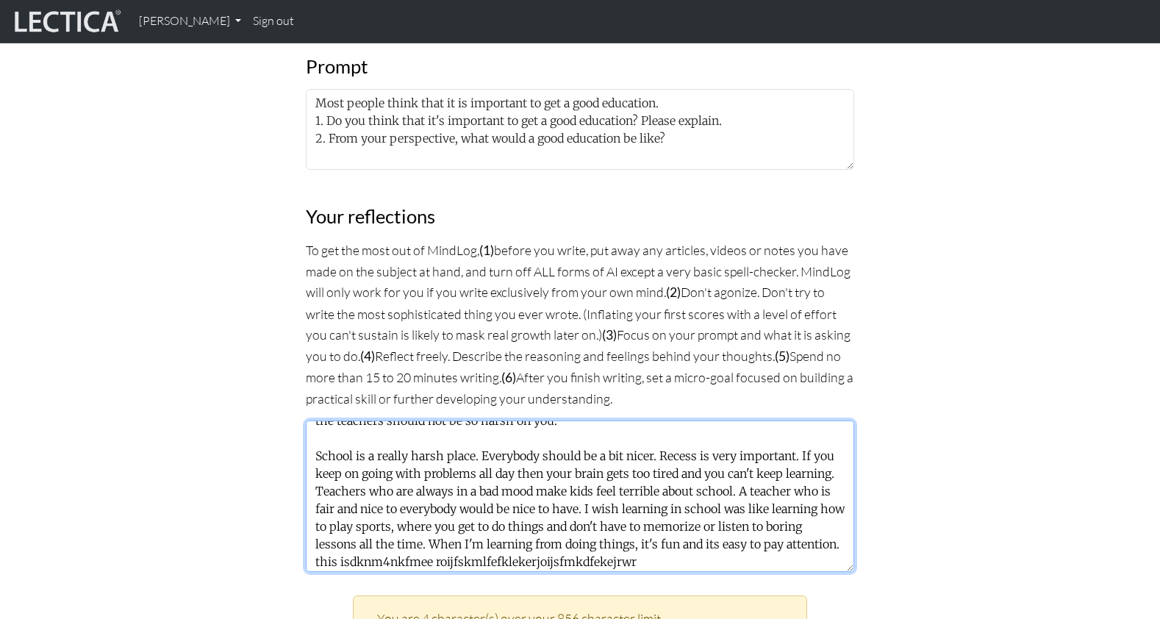
drag, startPoint x: 649, startPoint y: 438, endPoint x: 681, endPoint y: 461, distance: 39.0
click at [681, 461] on textarea "The purpose of education is to educate your mind so you can make a good living …" at bounding box center [580, 496] width 548 height 151
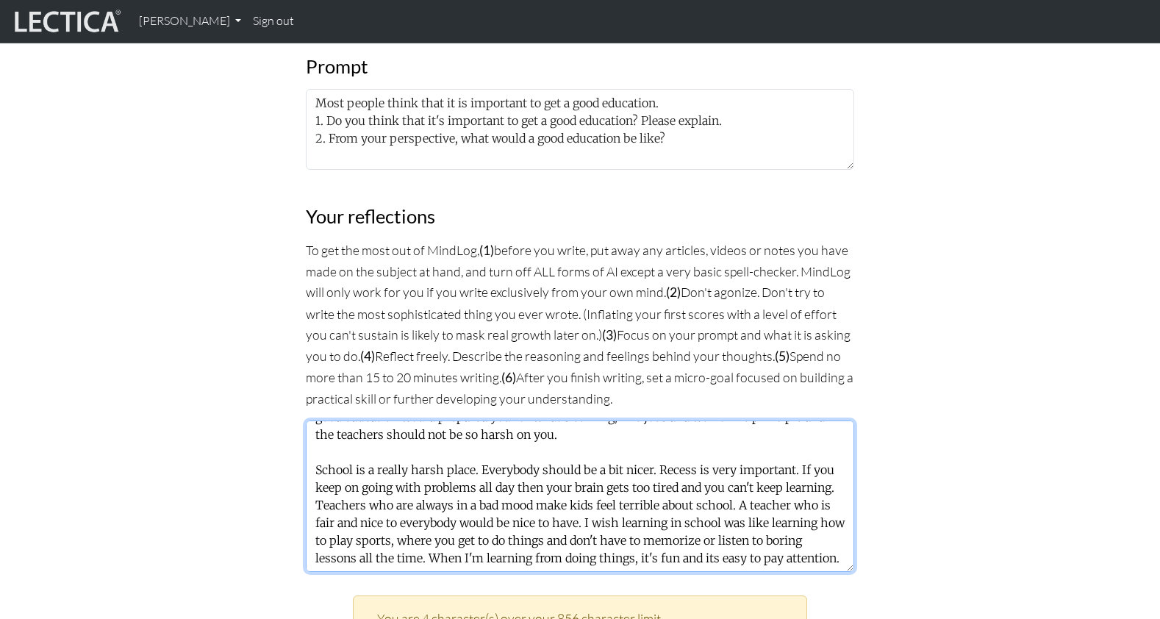
scroll to position [33, 0]
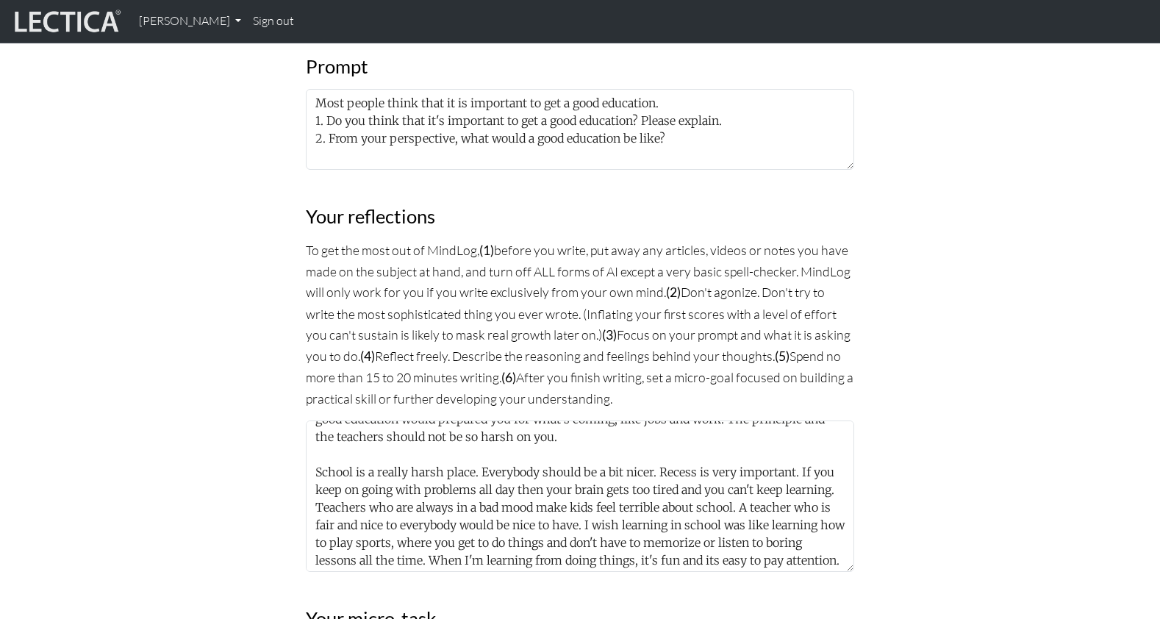
click at [121, 483] on div "MindLog is a tool for reflecting on and learning from life experience. It's des…" at bounding box center [580, 285] width 970 height 1789
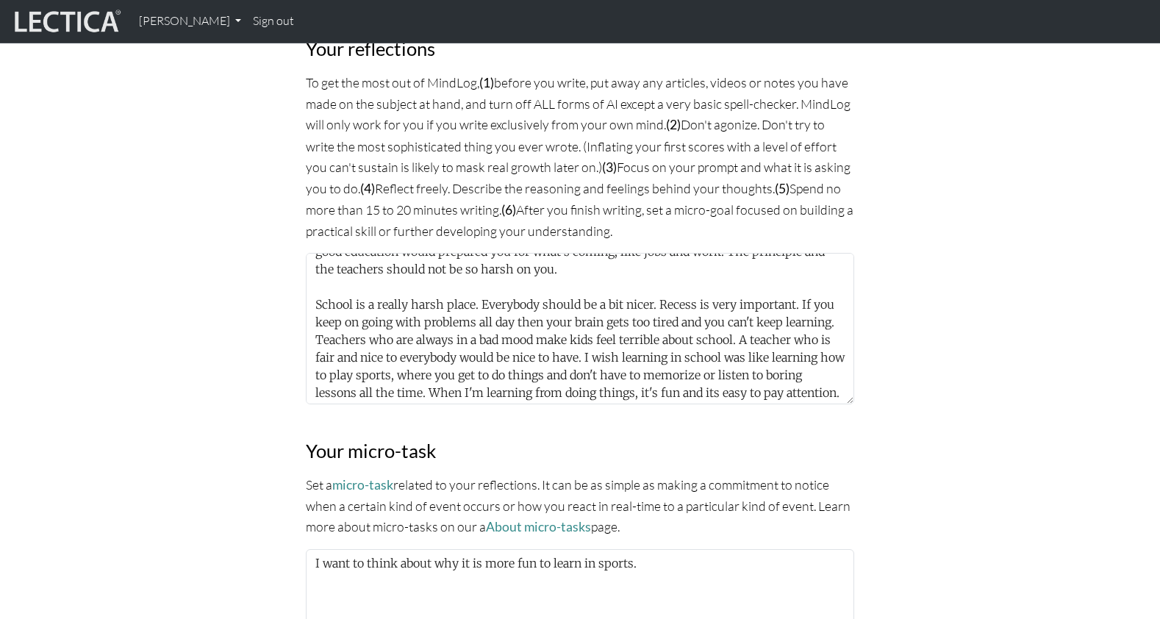
scroll to position [947, 0]
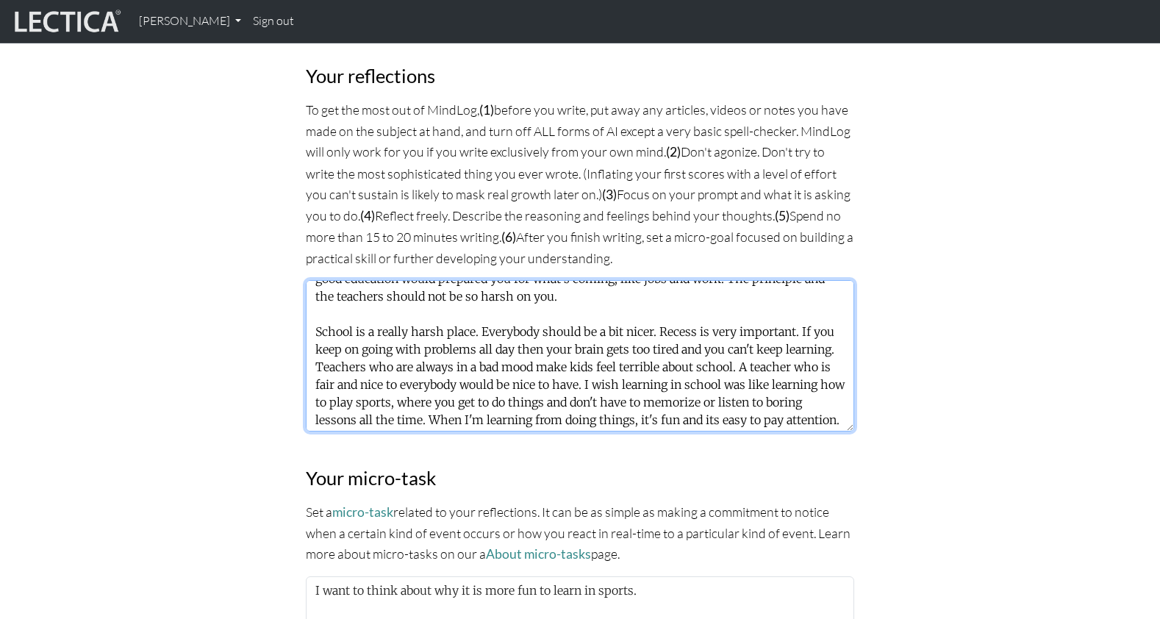
click at [665, 310] on textarea "The purpose of education is to educate your mind so you can make a good living …" at bounding box center [580, 355] width 548 height 151
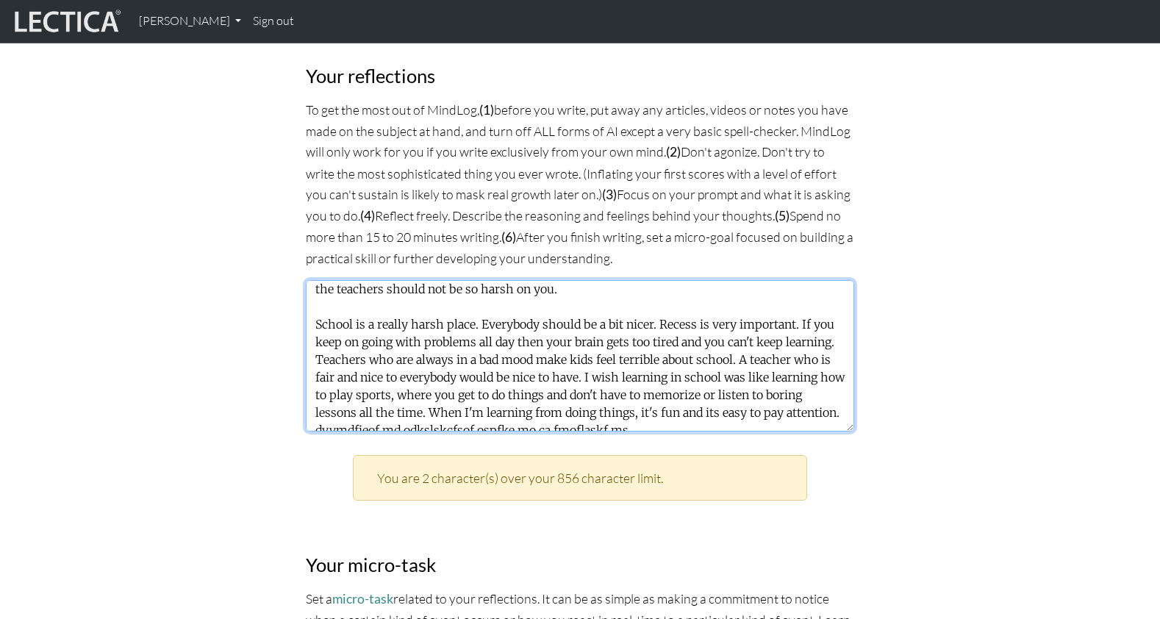
scroll to position [49, 0]
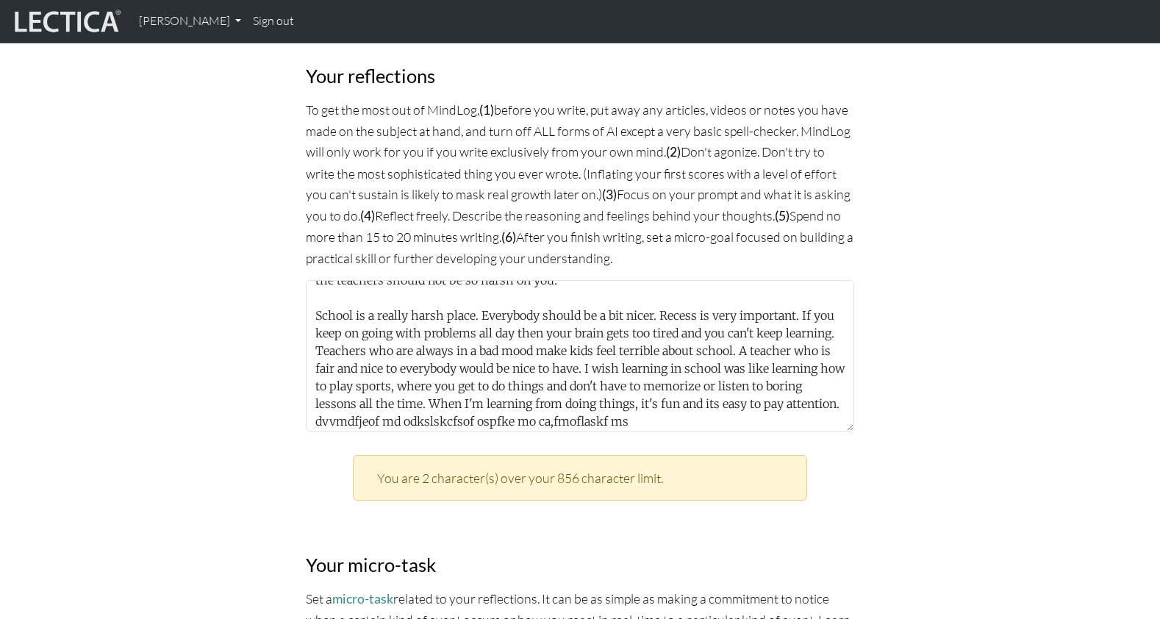
click at [130, 319] on div "MindLog is a tool for reflecting on and learning from life experience. It's des…" at bounding box center [580, 189] width 970 height 1876
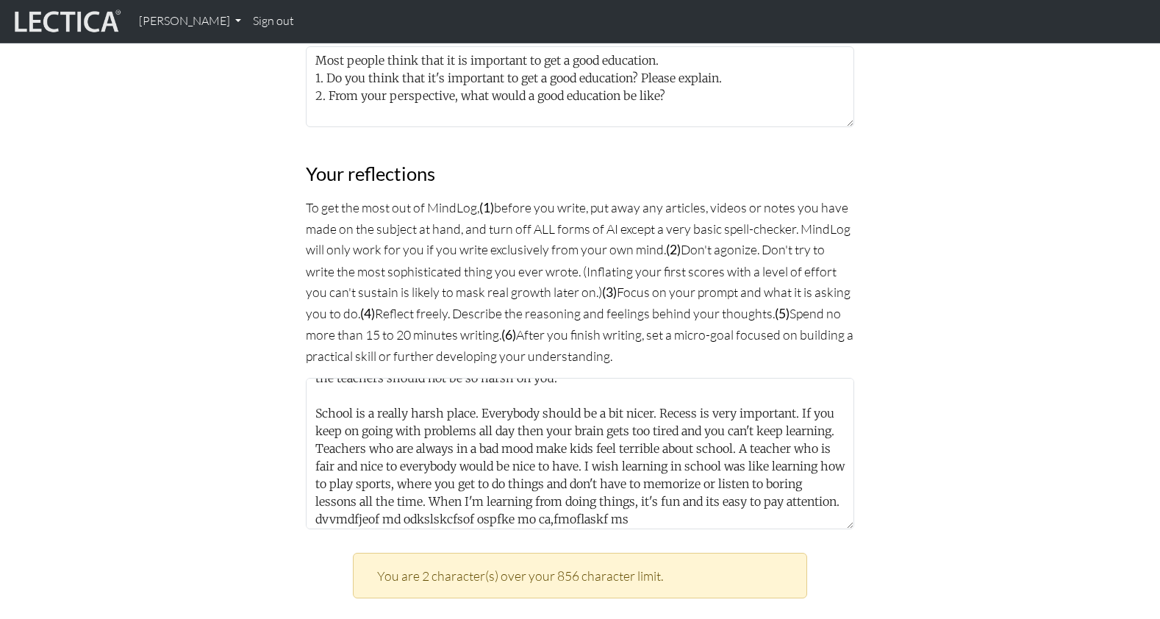
scroll to position [848, 0]
click at [164, 387] on div "MindLog is a tool for reflecting on and learning from life experience. It's des…" at bounding box center [580, 287] width 970 height 1876
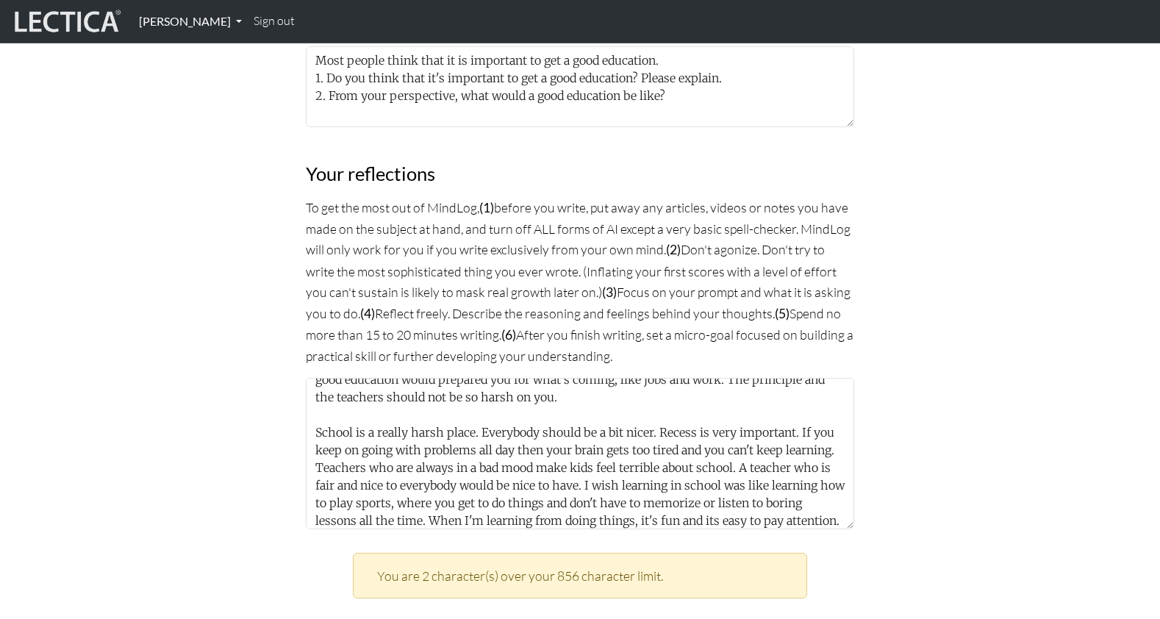
scroll to position [49, 0]
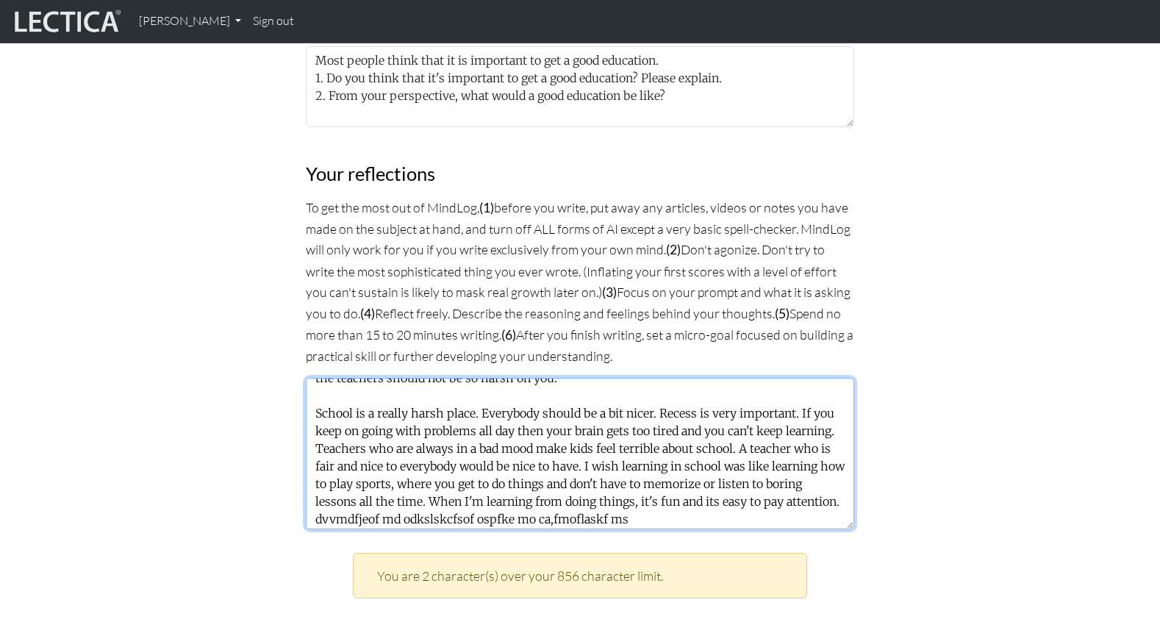
drag, startPoint x: 649, startPoint y: 387, endPoint x: 671, endPoint y: 417, distance: 36.3
click at [671, 417] on textarea "The purpose of education is to educate your mind so you can make a good living …" at bounding box center [580, 453] width 548 height 151
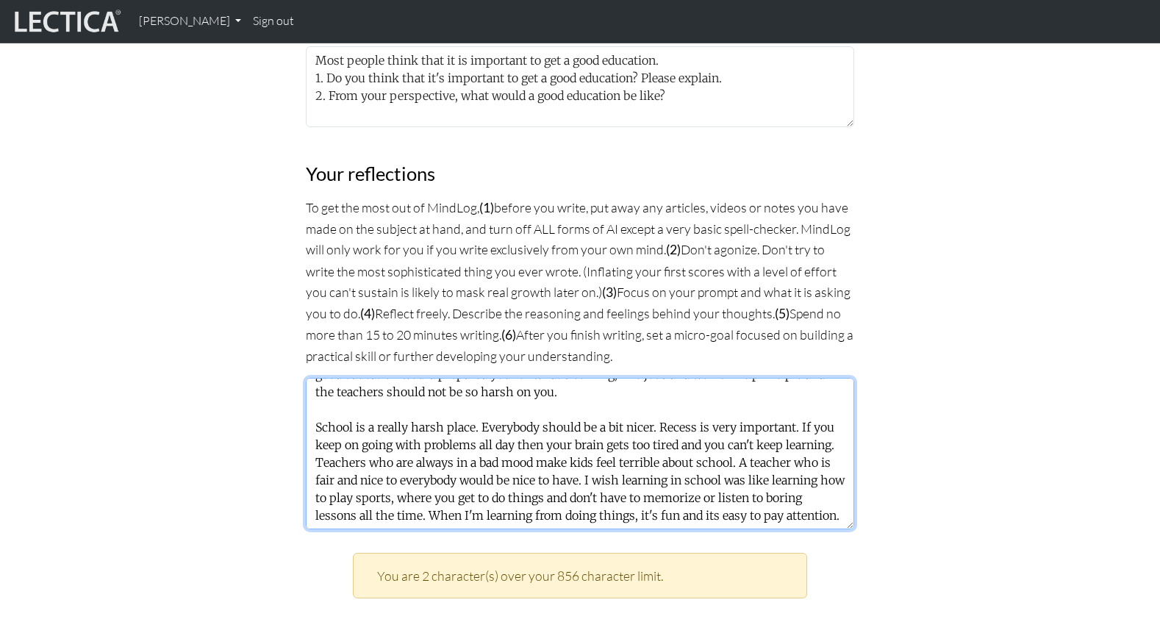
scroll to position [33, 0]
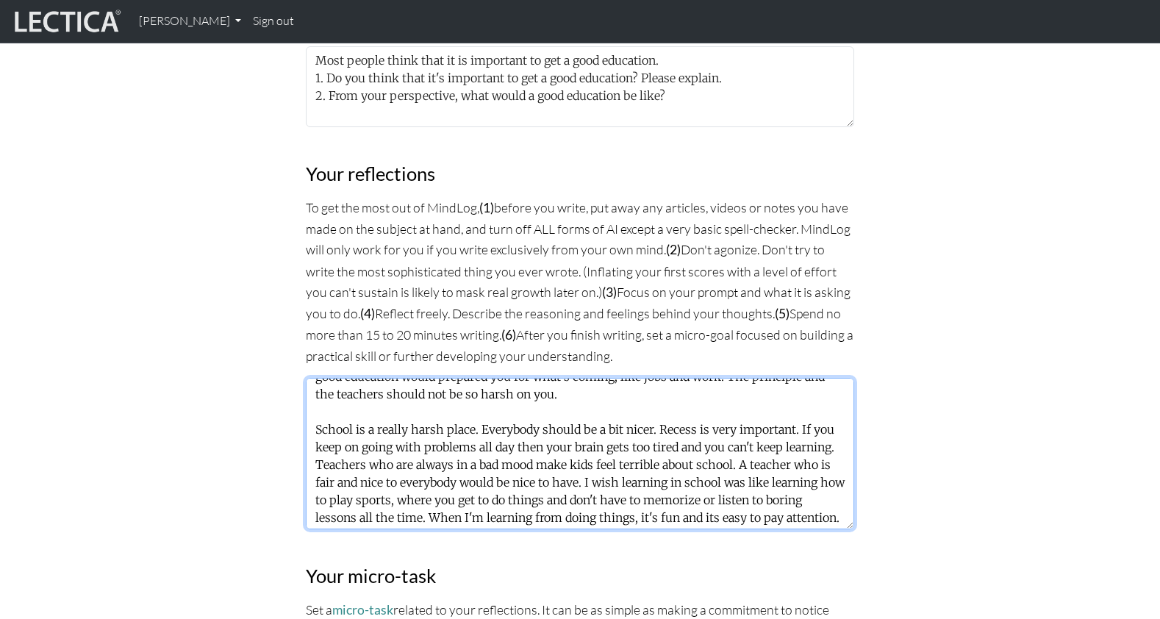
type textarea "The purpose of education is to educate your mind so you can make a good living …"
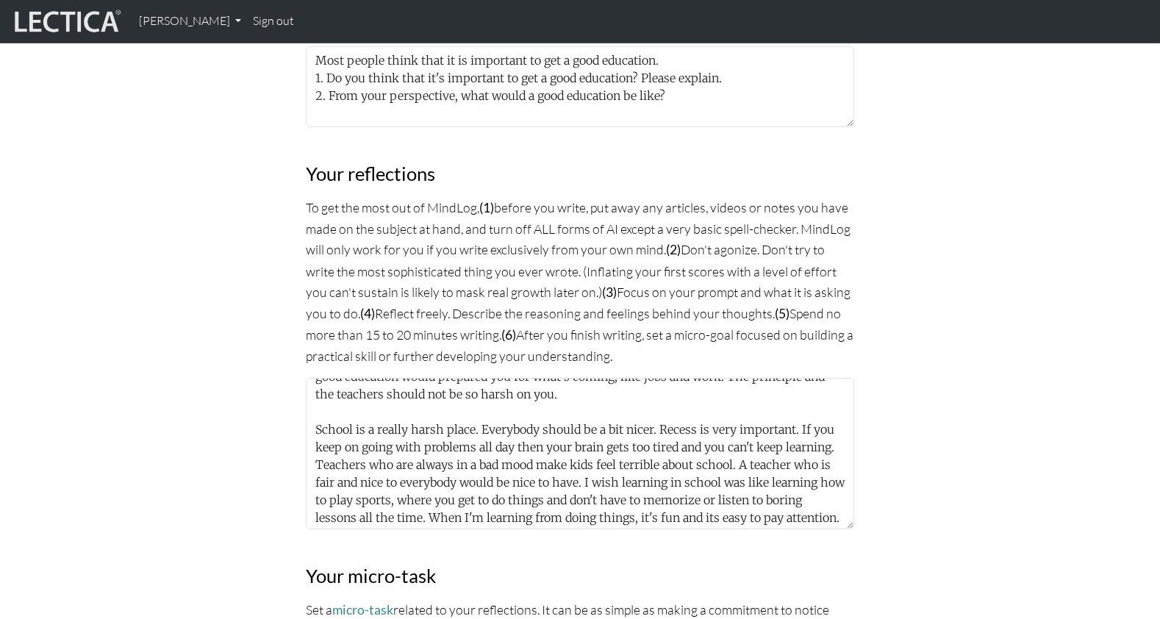
click at [208, 443] on div "MindLog is a tool for reflecting on and learning from life experience. It's des…" at bounding box center [580, 243] width 970 height 1789
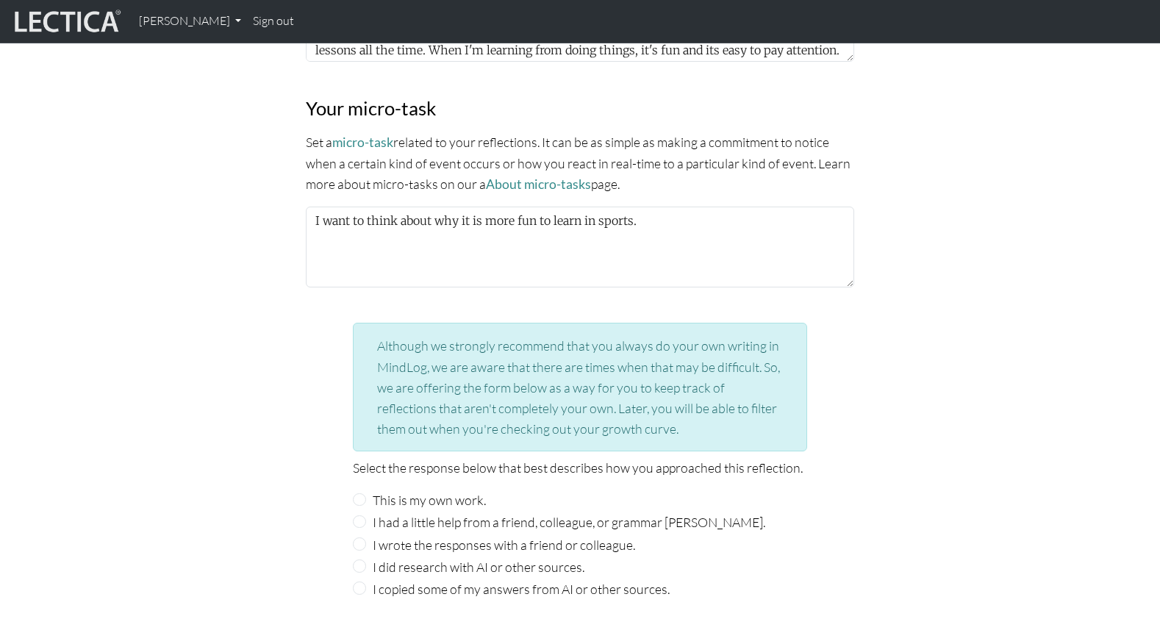
scroll to position [1306, 0]
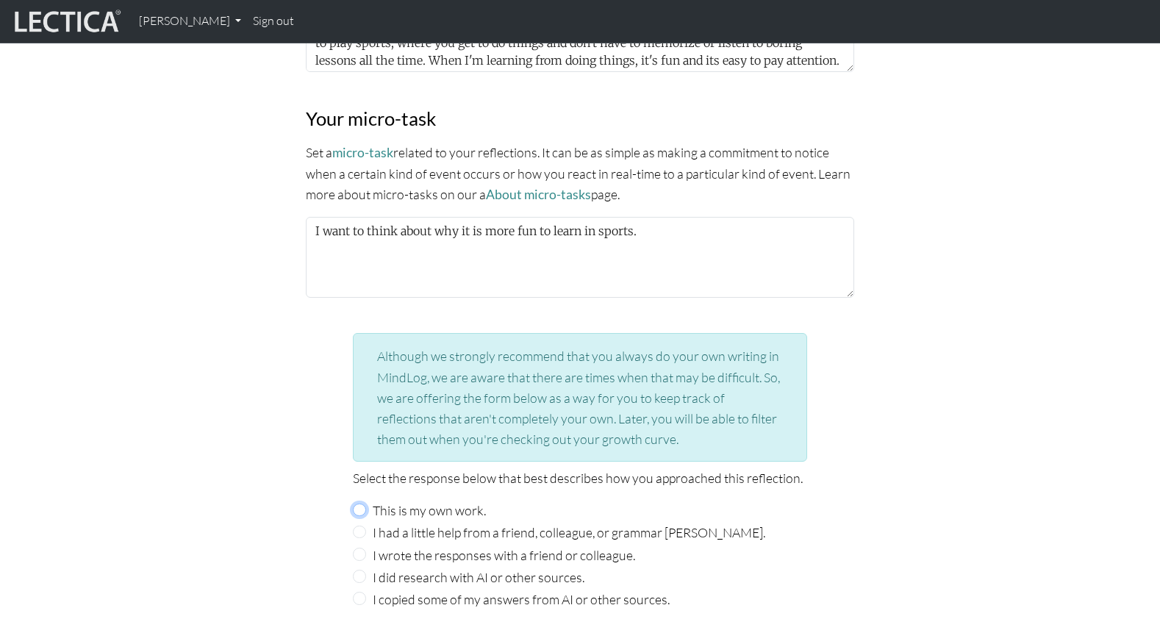
click at [360, 504] on input "This is my own work." at bounding box center [359, 510] width 13 height 13
radio input "true"
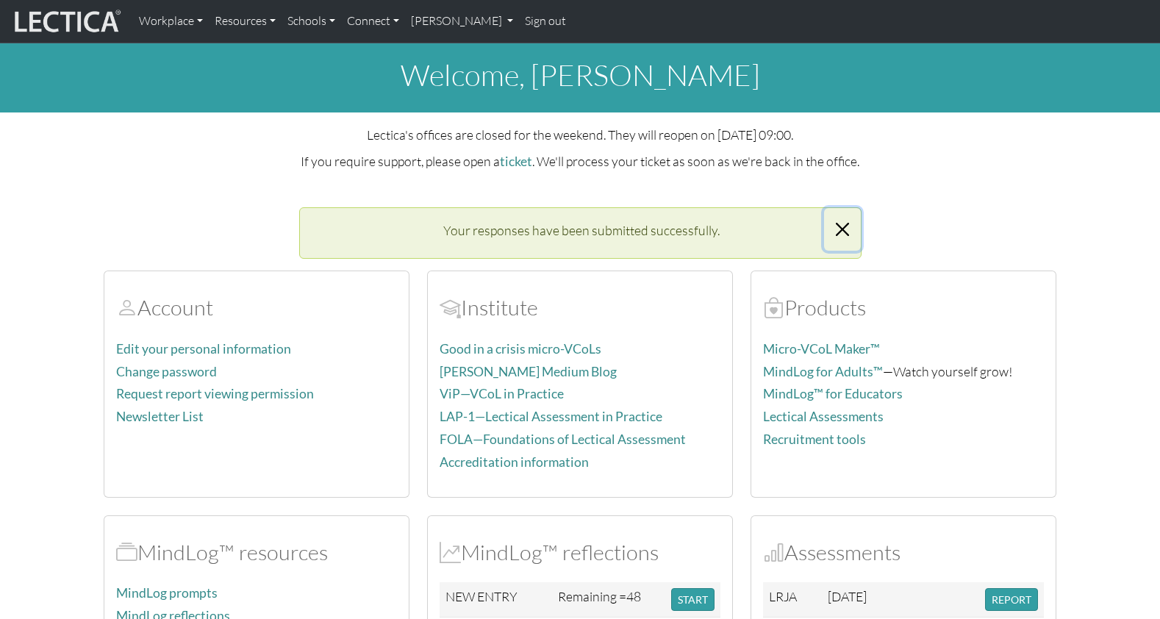
click at [843, 213] on button "Close" at bounding box center [842, 229] width 37 height 43
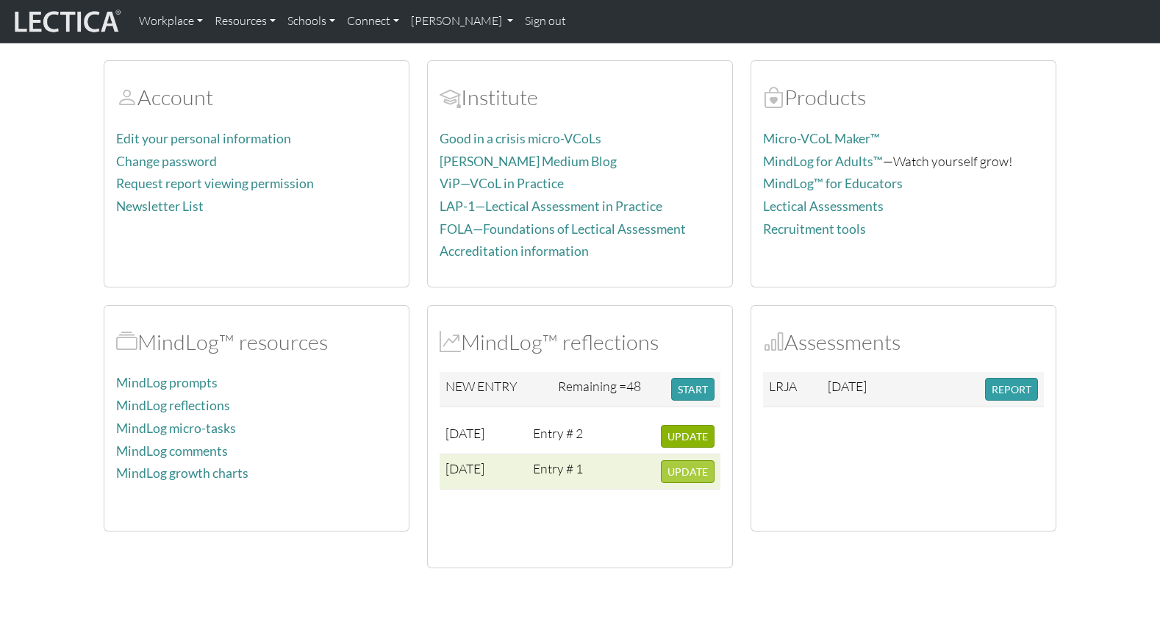
scroll to position [149, 0]
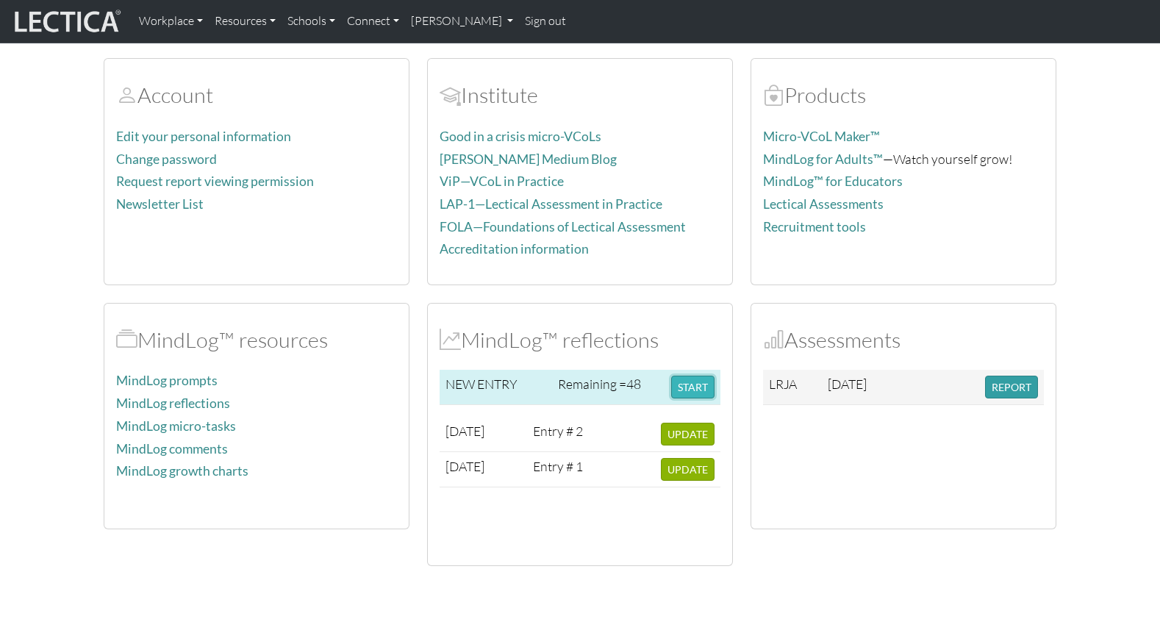
click at [691, 376] on button "START" at bounding box center [692, 387] width 43 height 23
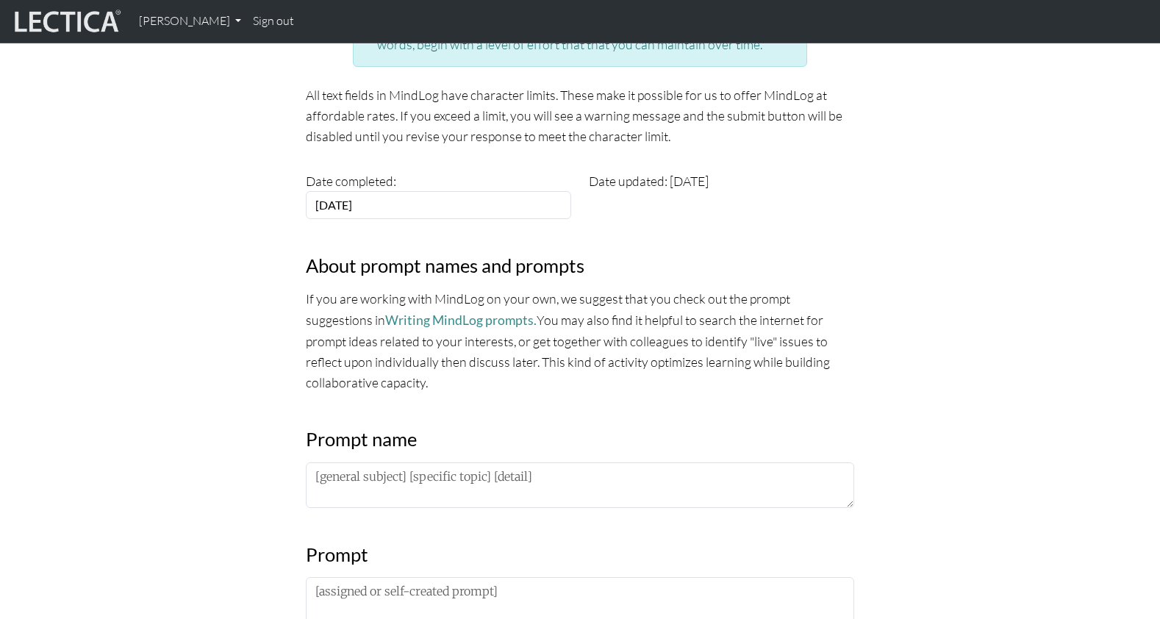
scroll to position [319, 0]
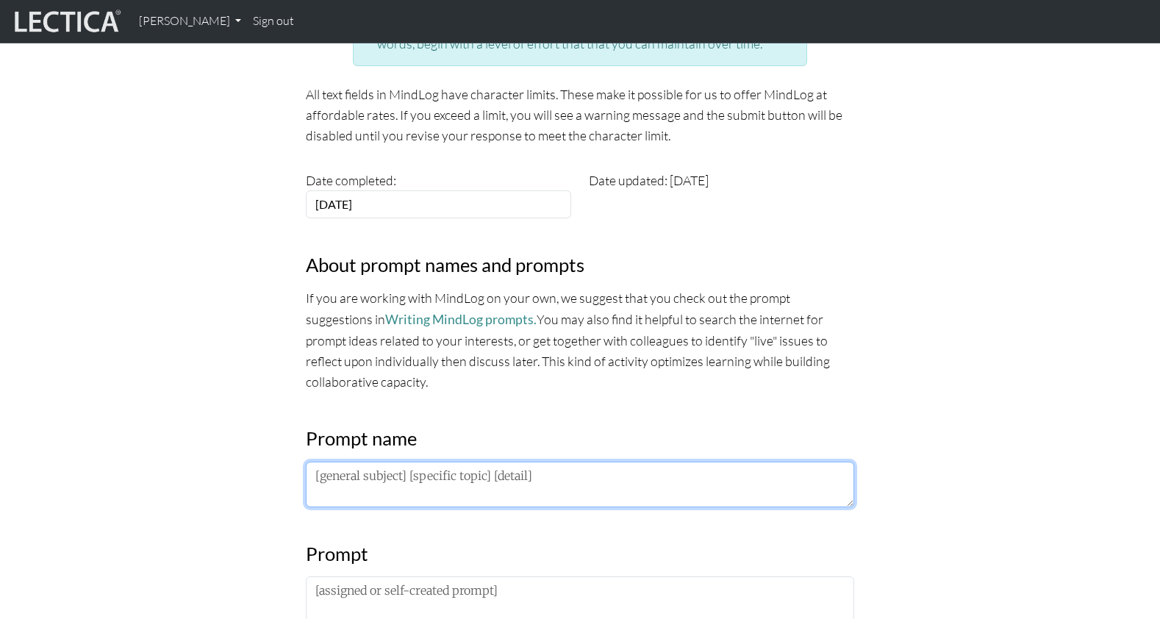
click at [315, 462] on textarea at bounding box center [580, 485] width 548 height 46
type textarea "C"
type textarea "P"
type textarea "L"
click at [436, 462] on textarea "English dilemma" at bounding box center [580, 485] width 548 height 46
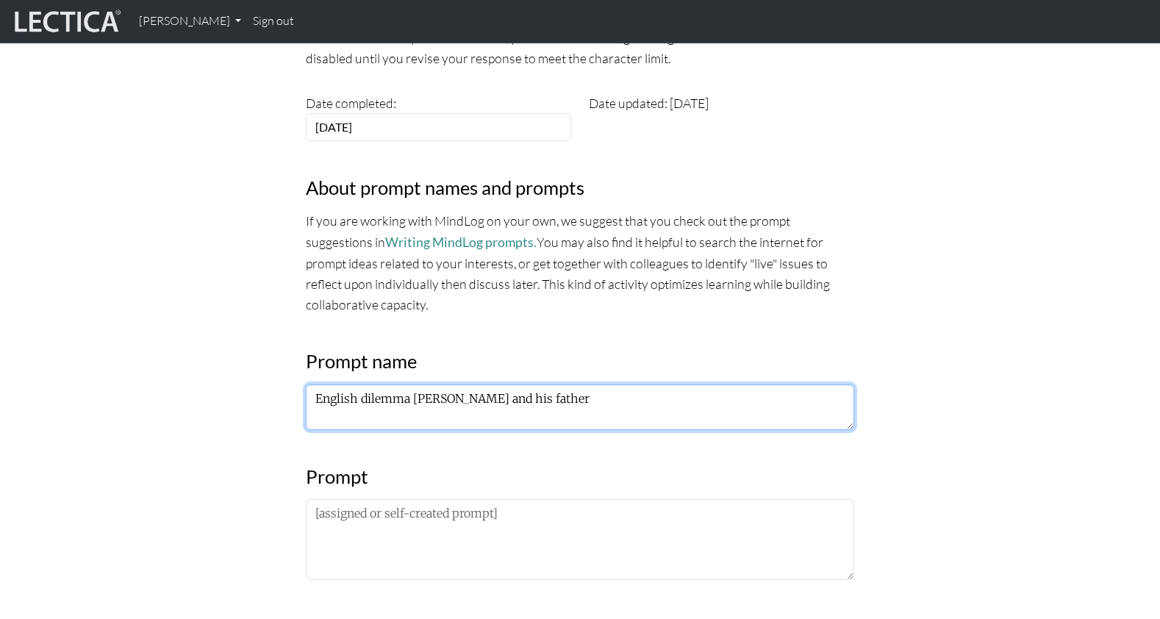
scroll to position [400, 0]
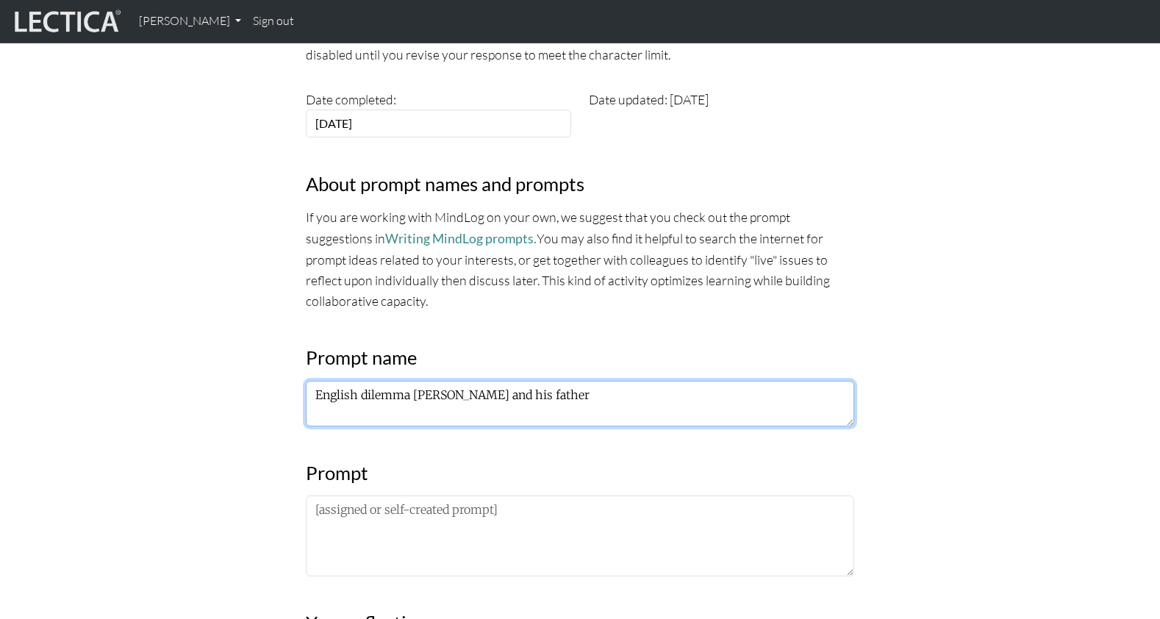
type textarea "English dilemma [PERSON_NAME] and his father"
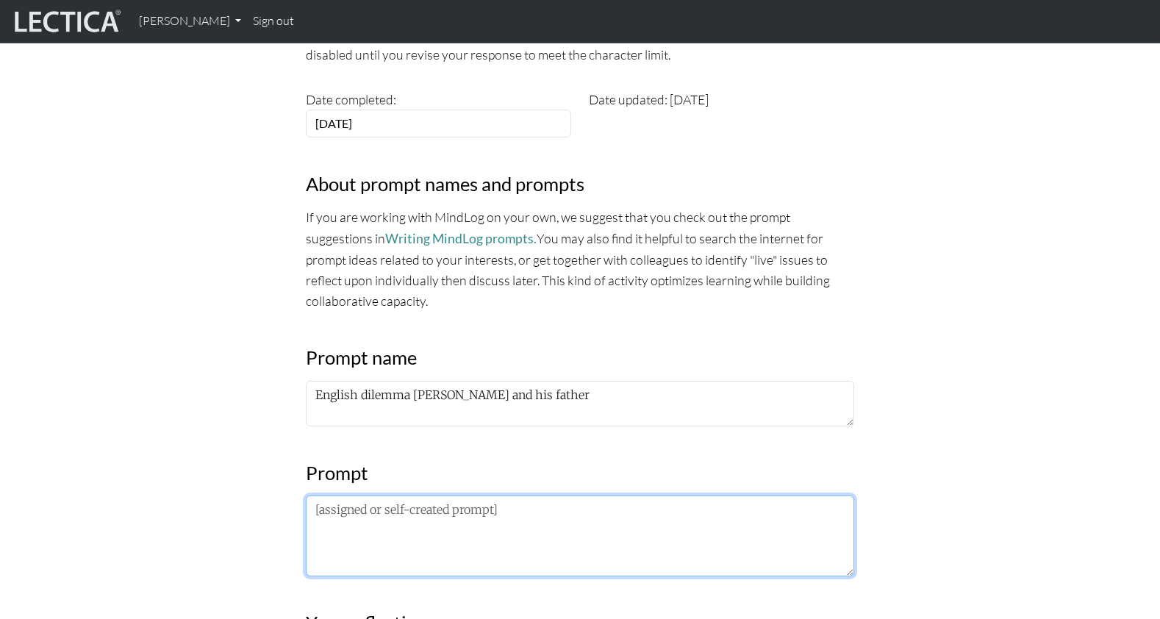
click at [318, 496] on textarea at bounding box center [580, 536] width 548 height 81
paste textarea "[PERSON_NAME] is a [DEMOGRAPHIC_DATA] boy who wanted to go to camp very much. H…"
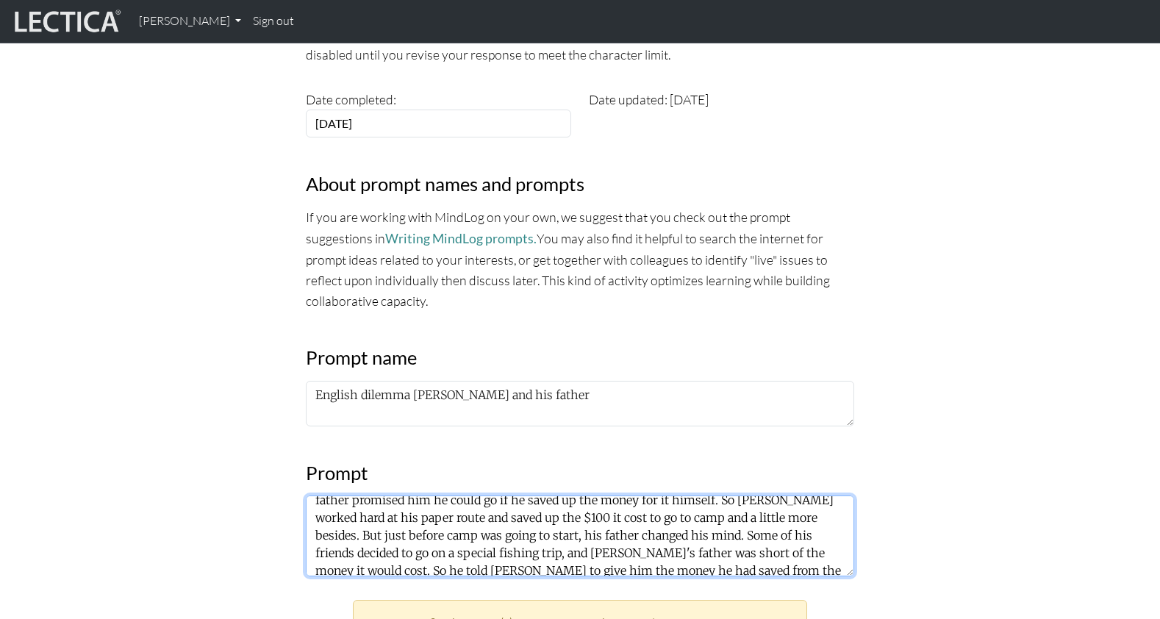
scroll to position [0, 0]
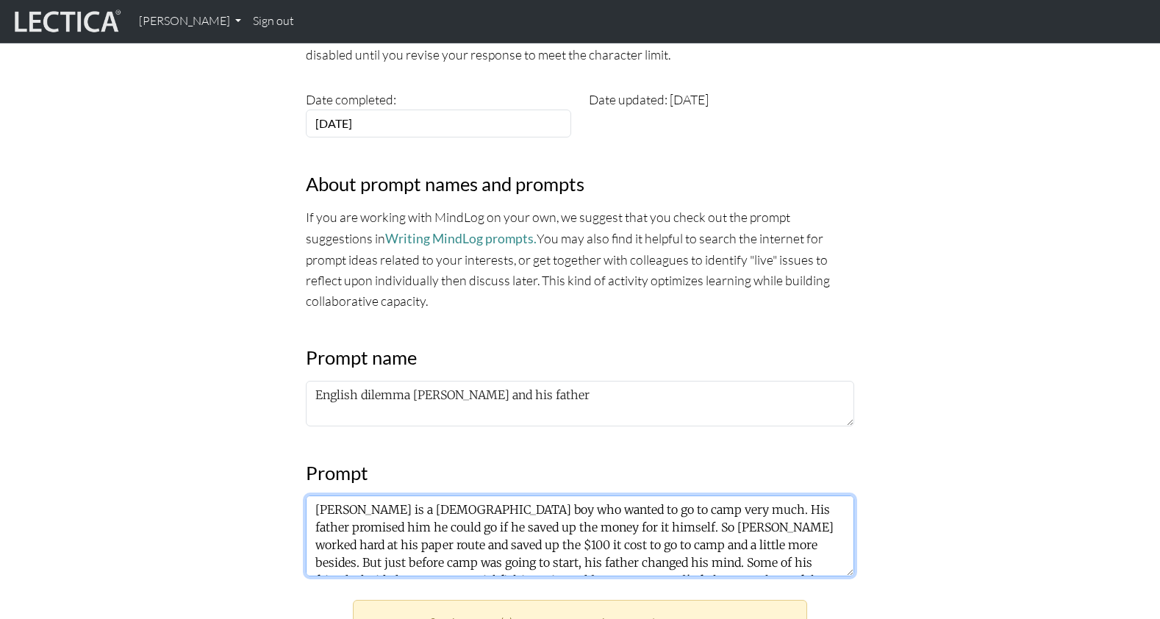
click at [502, 496] on textarea "[PERSON_NAME] is a [DEMOGRAPHIC_DATA] boy who wanted to go to camp very much. H…" at bounding box center [580, 536] width 548 height 81
click at [500, 496] on textarea "[PERSON_NAME] is a [DEMOGRAPHIC_DATA] boy who wanted to go to camp very much. H…" at bounding box center [580, 536] width 548 height 81
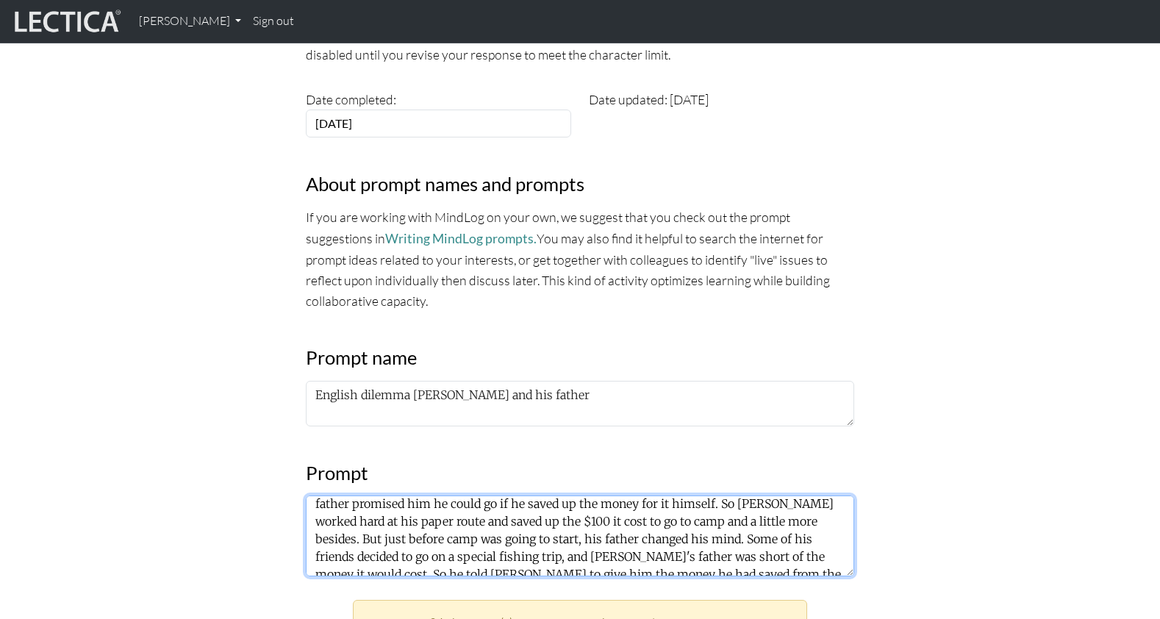
scroll to position [3, 0]
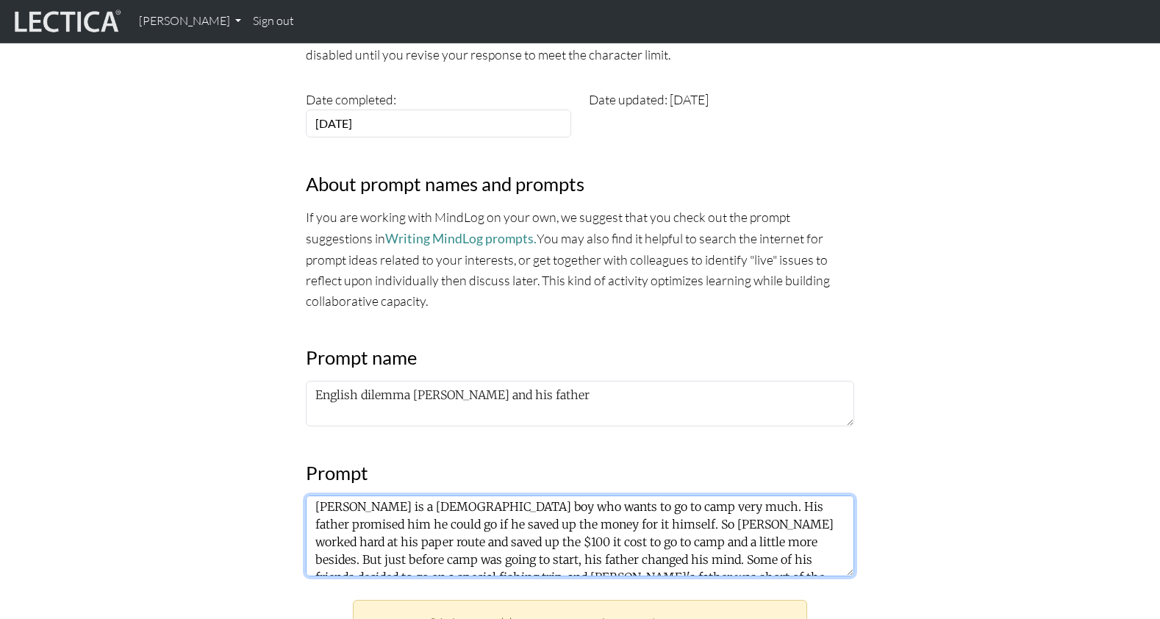
drag, startPoint x: 627, startPoint y: 446, endPoint x: 685, endPoint y: 448, distance: 58.1
click at [685, 496] on textarea "[PERSON_NAME] is a [DEMOGRAPHIC_DATA] boy who wants to go to camp very much. Hi…" at bounding box center [580, 536] width 548 height 81
drag, startPoint x: 529, startPoint y: 444, endPoint x: 720, endPoint y: 448, distance: 190.5
click at [720, 496] on textarea "[PERSON_NAME] is a [DEMOGRAPHIC_DATA] boy who wants to go to camp very much. Hi…" at bounding box center [580, 536] width 548 height 81
drag, startPoint x: 561, startPoint y: 448, endPoint x: 572, endPoint y: 450, distance: 11.1
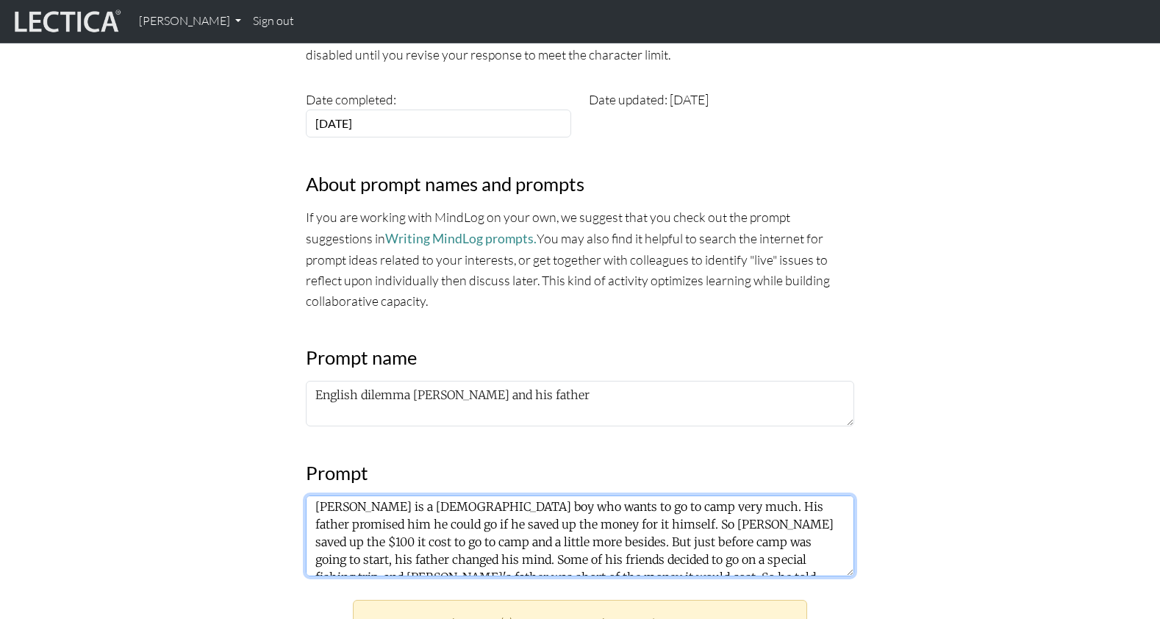
click at [572, 496] on textarea "[PERSON_NAME] is a [DEMOGRAPHIC_DATA] boy who wants to go to camp very much. Hi…" at bounding box center [580, 536] width 548 height 81
drag, startPoint x: 561, startPoint y: 446, endPoint x: 642, endPoint y: 448, distance: 80.9
click at [642, 496] on textarea "[PERSON_NAME] is a [DEMOGRAPHIC_DATA] boy who wants to go to camp very much. Hi…" at bounding box center [580, 536] width 548 height 81
click at [598, 496] on textarea "[PERSON_NAME] is a [DEMOGRAPHIC_DATA] boy who wants to go to camp very much. Hi…" at bounding box center [580, 536] width 548 height 81
click at [574, 496] on textarea "[PERSON_NAME] is a [DEMOGRAPHIC_DATA] boy who wants to go to camp very much. Hi…" at bounding box center [580, 536] width 548 height 81
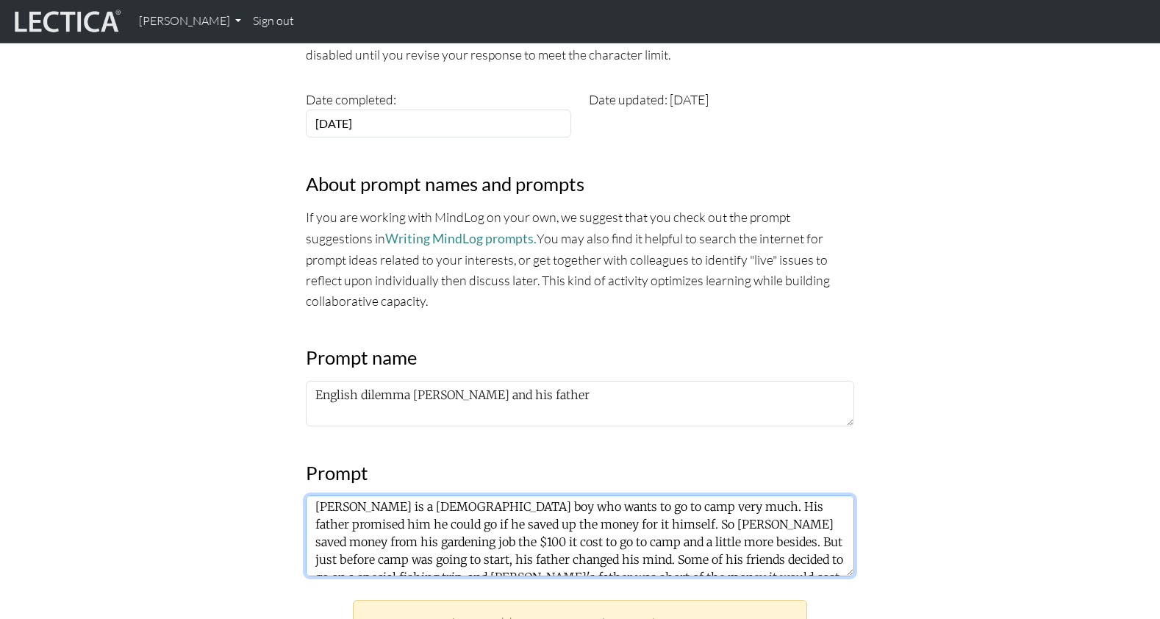
click at [574, 496] on textarea "[PERSON_NAME] is a [DEMOGRAPHIC_DATA] boy who wants to go to camp very much. Hi…" at bounding box center [580, 536] width 548 height 81
drag, startPoint x: 709, startPoint y: 448, endPoint x: 469, endPoint y: 464, distance: 240.2
click at [469, 496] on textarea "[PERSON_NAME] is a [DEMOGRAPHIC_DATA] boy who wants to go to camp very much. Hi…" at bounding box center [580, 536] width 548 height 81
drag, startPoint x: 815, startPoint y: 452, endPoint x: 319, endPoint y: 468, distance: 495.8
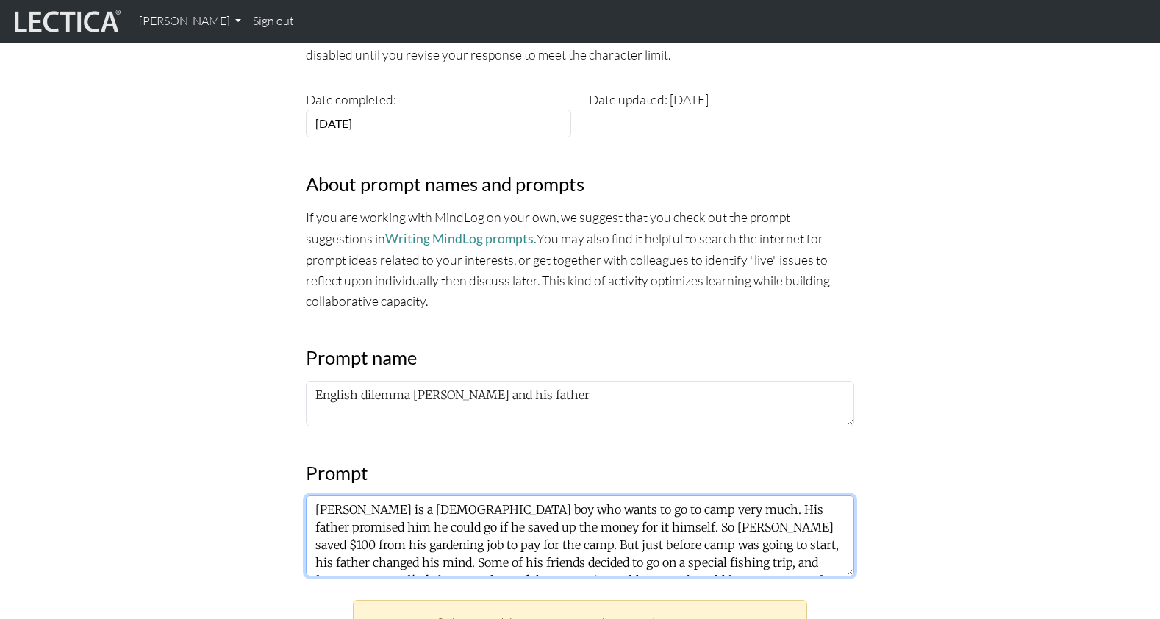
click at [319, 496] on textarea "Joe is a 14-year-old boy who wants to go to camp very much. His father promised…" at bounding box center [580, 536] width 548 height 81
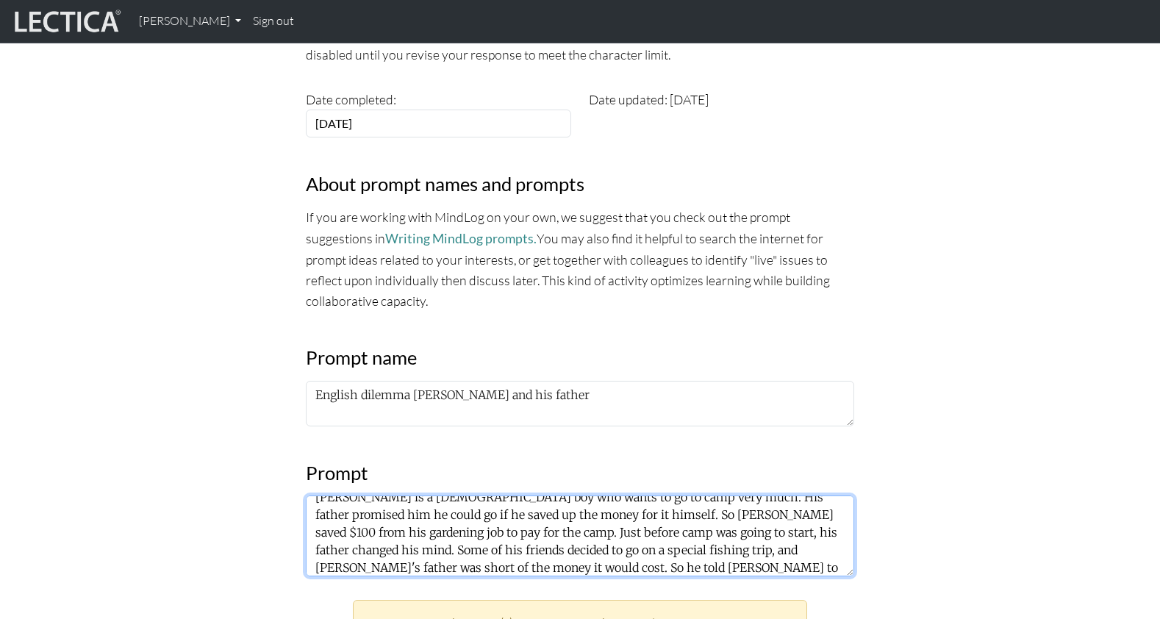
scroll to position [18, 0]
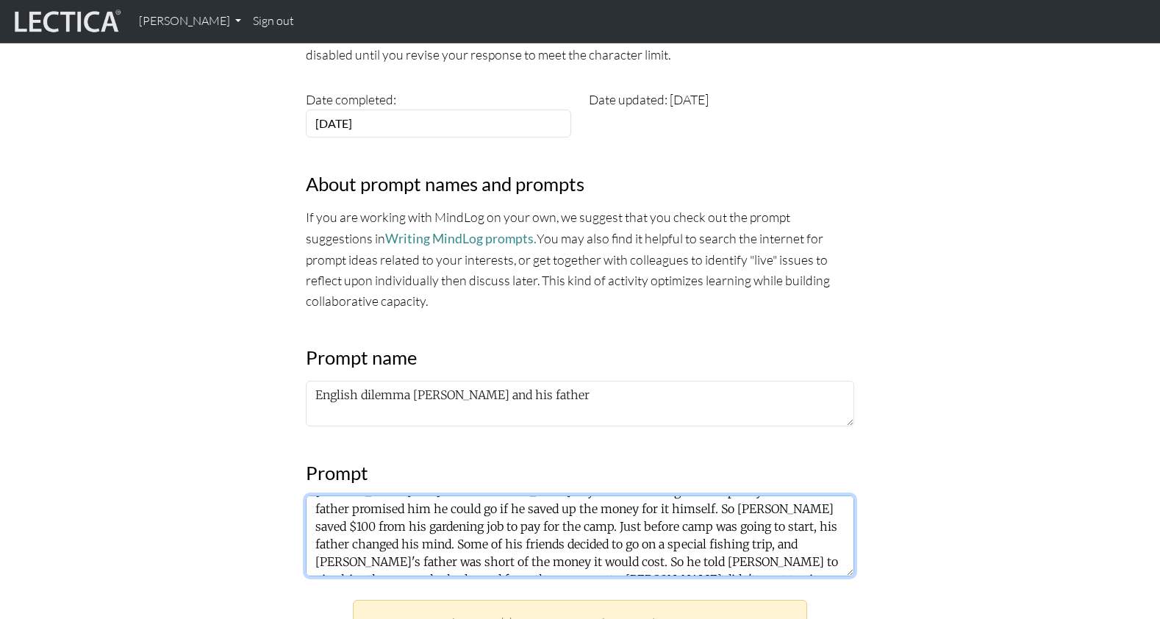
drag, startPoint x: 629, startPoint y: 449, endPoint x: 438, endPoint y: 466, distance: 191.9
click at [438, 496] on textarea "Joe is a 14-year-old boy who wants to go to camp very much. His father promised…" at bounding box center [580, 536] width 548 height 81
drag, startPoint x: 691, startPoint y: 448, endPoint x: 370, endPoint y: 469, distance: 322.0
click at [370, 496] on textarea "Joe is a 14-year-old boy who wants to go to camp very much. His father promised…" at bounding box center [580, 536] width 548 height 81
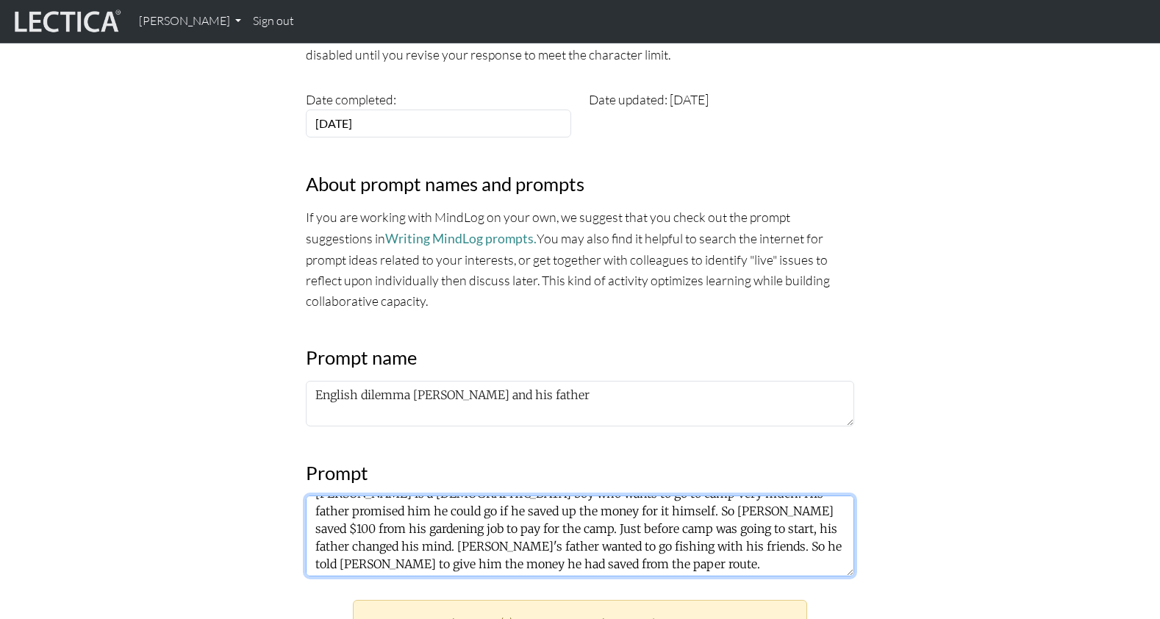
scroll to position [409, 0]
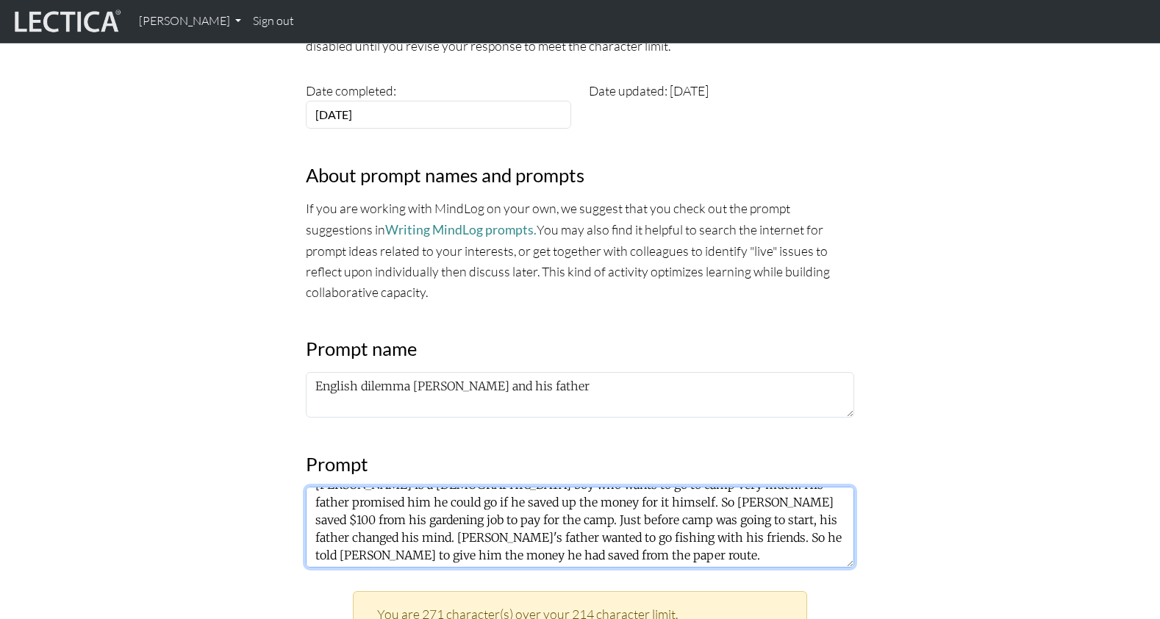
drag, startPoint x: 615, startPoint y: 456, endPoint x: 736, endPoint y: 478, distance: 122.6
click at [736, 487] on textarea "Joe is a 14-year-old boy who wants to go to camp very much. His father promised…" at bounding box center [580, 527] width 548 height 81
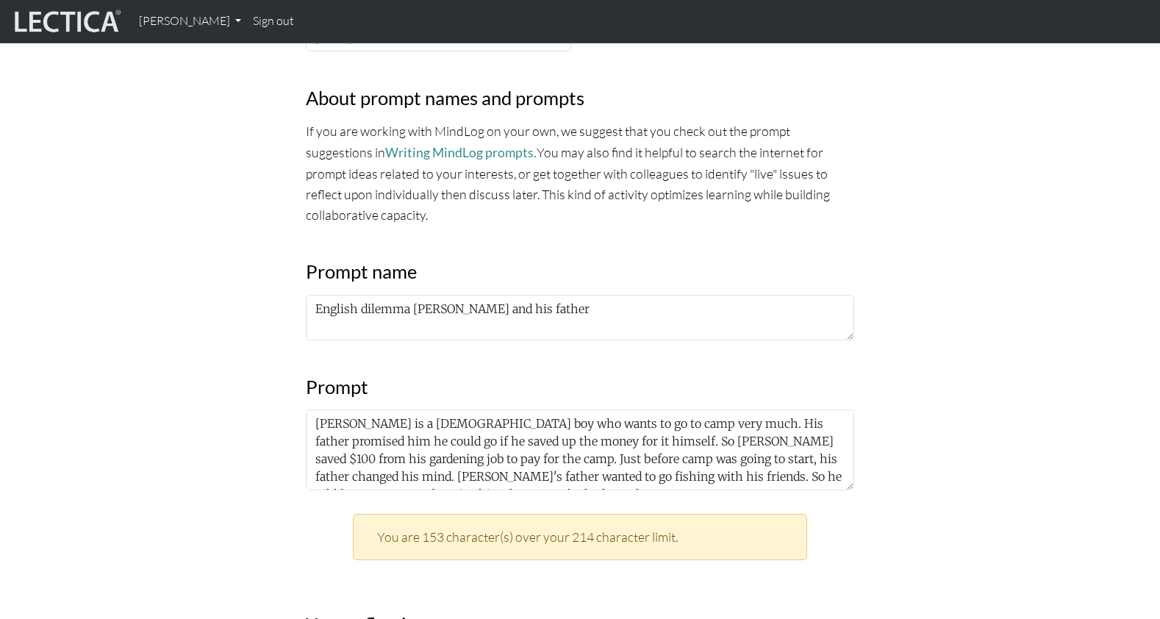
scroll to position [487, 0]
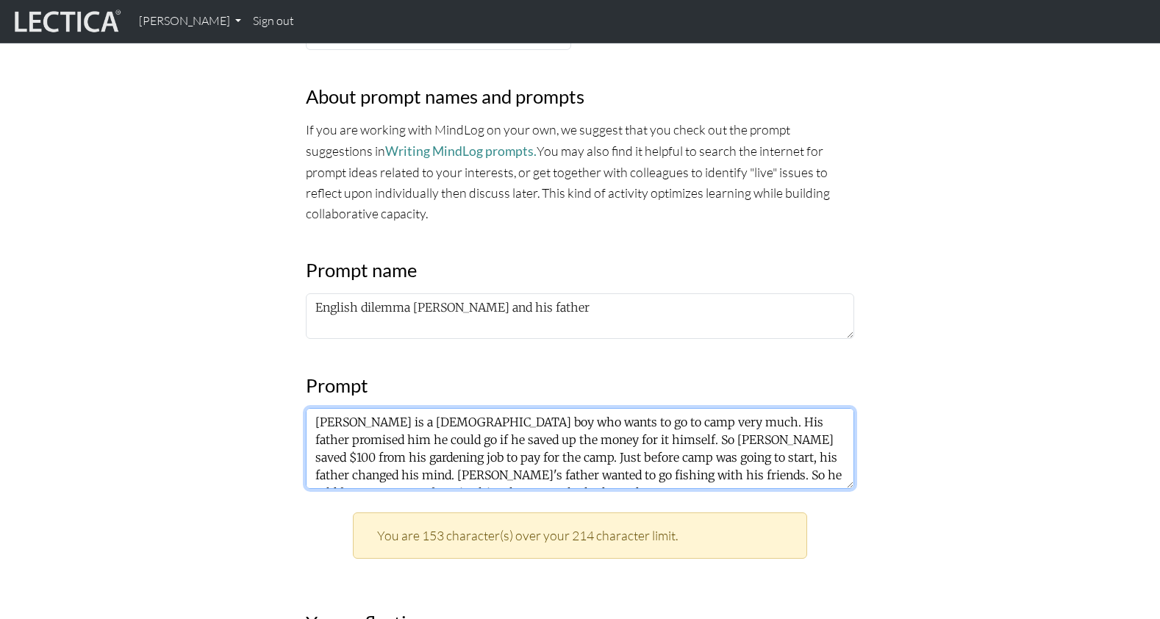
drag, startPoint x: 332, startPoint y: 346, endPoint x: 462, endPoint y: 349, distance: 130.2
click at [462, 408] on textarea "Joe is a 14-year-old boy who wants to go to camp very much. His father promised…" at bounding box center [580, 448] width 548 height 81
drag, startPoint x: 332, startPoint y: 347, endPoint x: 516, endPoint y: 349, distance: 183.8
click at [516, 408] on textarea "Joe wants to go to camp very much. His father promised him he could go if he sa…" at bounding box center [580, 448] width 548 height 81
click at [331, 408] on textarea "Joe 's father promised him he could go if he saved up the money for it himself.…" at bounding box center [580, 448] width 548 height 81
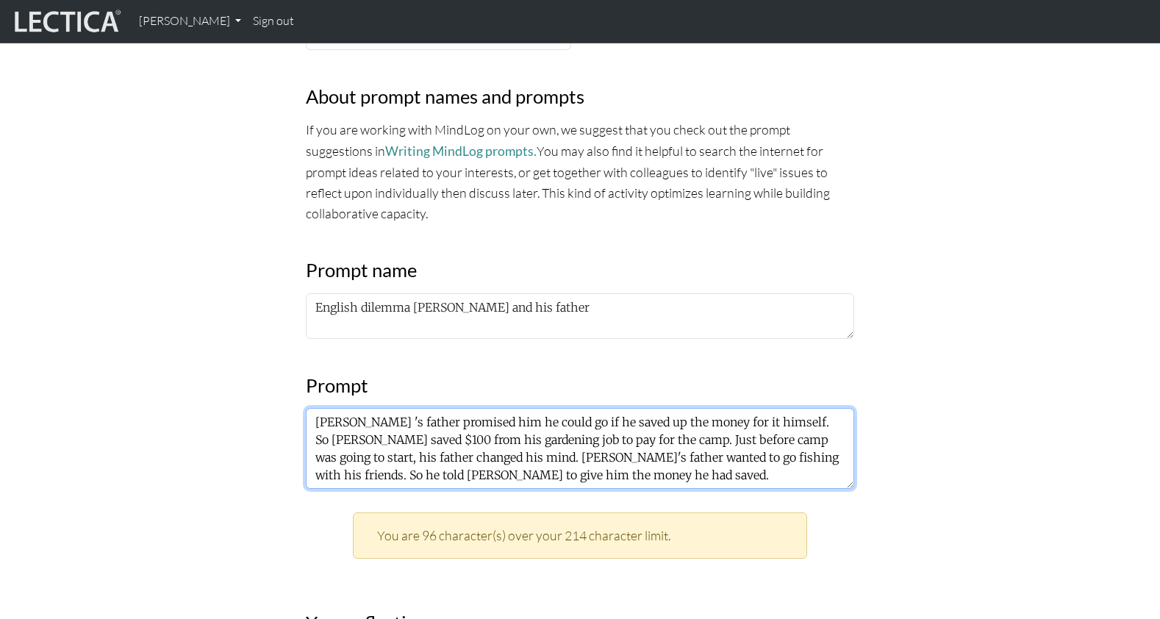
click at [332, 408] on textarea "Joe 's father promised him he could go if he saved up the money for it himself.…" at bounding box center [580, 448] width 548 height 81
click at [509, 408] on textarea "Joe's father promised him he could go if he saved up the money for it himself. …" at bounding box center [580, 448] width 548 height 81
click at [707, 408] on textarea "Joe's father promised him he could go to camp if he saved up the money for it h…" at bounding box center [580, 448] width 548 height 81
drag, startPoint x: 687, startPoint y: 346, endPoint x: 756, endPoint y: 350, distance: 68.5
click at [756, 408] on textarea "Joe's father promised him he could go to camp if he saved up the money for it h…" at bounding box center [580, 448] width 548 height 81
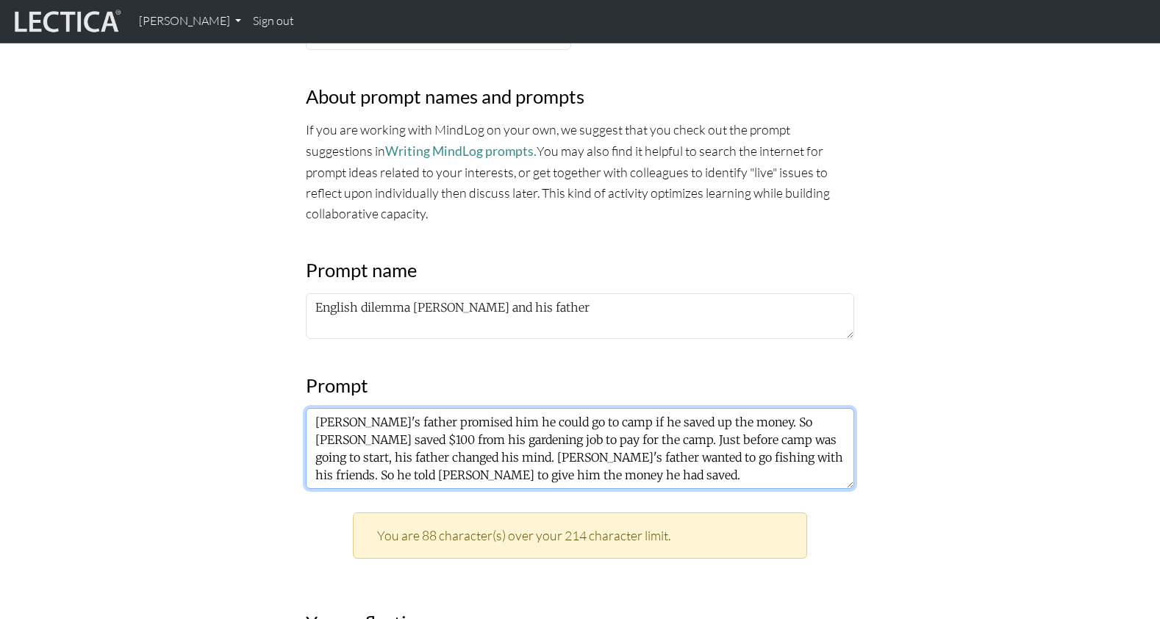
click at [704, 408] on textarea "Joe's father promised him he could go to camp if he saved up the money. So Joe …" at bounding box center [580, 448] width 548 height 81
drag, startPoint x: 551, startPoint y: 365, endPoint x: 579, endPoint y: 367, distance: 28.0
click at [579, 408] on textarea "Joe's father promised him he could go to camp if he saved up the money. So, Joe…" at bounding box center [580, 448] width 548 height 81
drag, startPoint x: 713, startPoint y: 363, endPoint x: 576, endPoint y: 380, distance: 138.5
click at [576, 408] on textarea "Joe's father promised him he could go to camp if he saved up the money. So, Joe…" at bounding box center [580, 448] width 548 height 81
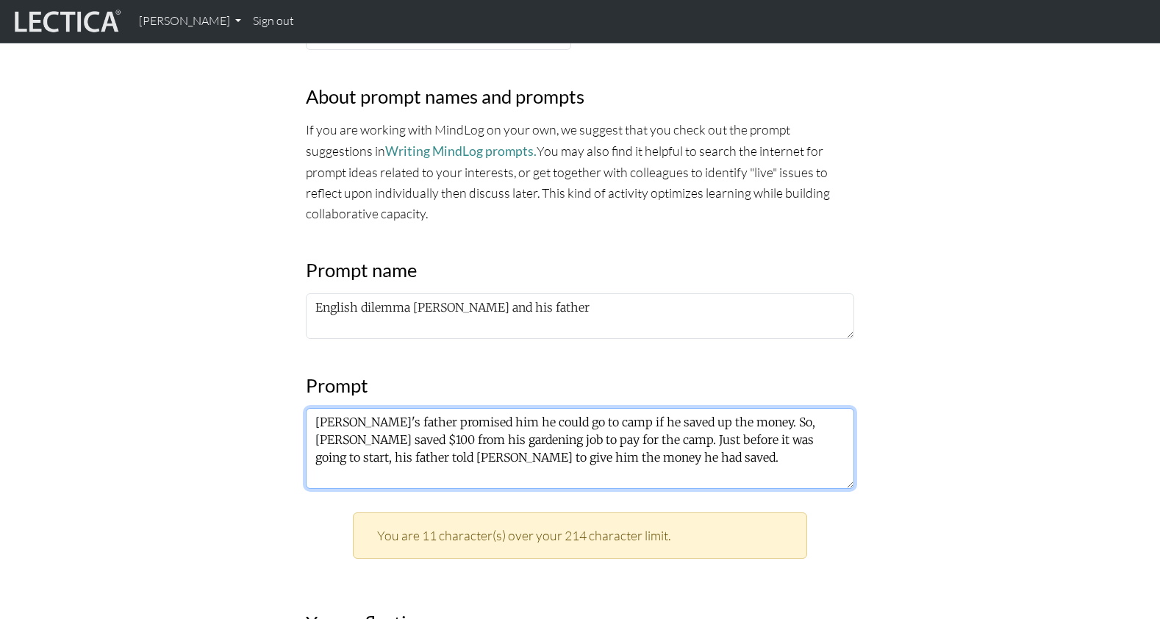
click at [420, 408] on textarea "Joe's father promised him he could go to camp if he saved up the money. So, Joe…" at bounding box center [580, 448] width 548 height 81
drag, startPoint x: 350, startPoint y: 383, endPoint x: 423, endPoint y: 383, distance: 73.5
click at [423, 408] on textarea "Joe's father promised him he could go to camp if he saved up the money. So, Joe…" at bounding box center [580, 448] width 548 height 81
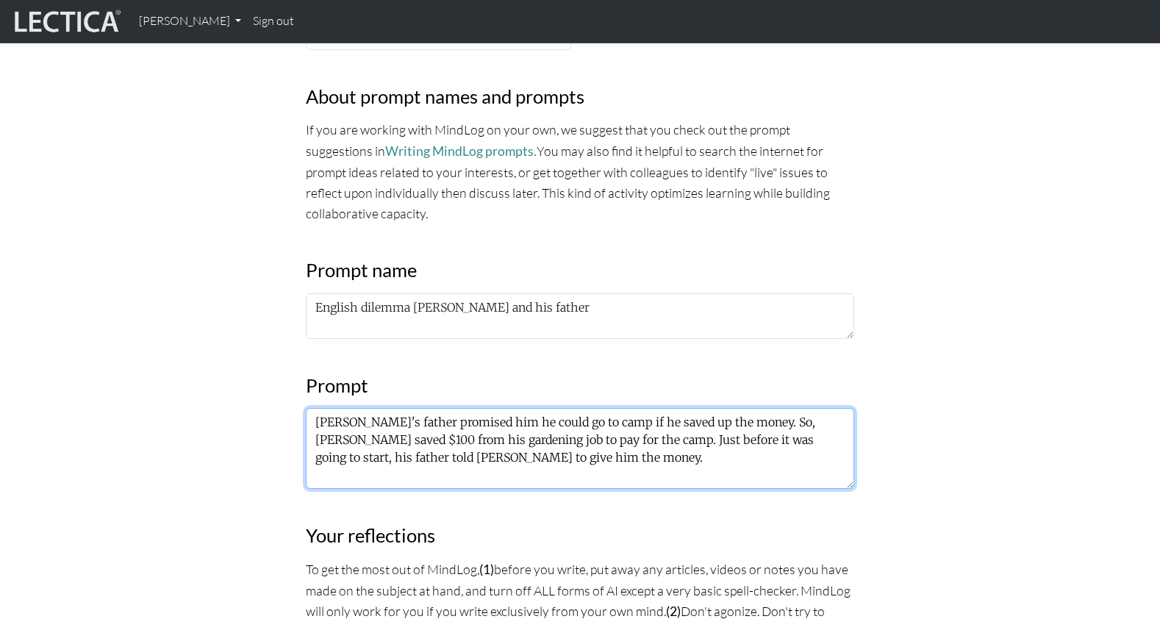
click at [388, 408] on textarea "Joe's father promised him he could go to camp if he saved up the money. So, Joe…" at bounding box center [580, 448] width 548 height 81
drag, startPoint x: 754, startPoint y: 362, endPoint x: 811, endPoint y: 365, distance: 57.4
click at [811, 408] on textarea "Joe's father promised him he could go to camp if he saved up the money. So, Joe…" at bounding box center [580, 448] width 548 height 81
drag, startPoint x: 348, startPoint y: 384, endPoint x: 362, endPoint y: 384, distance: 14.0
click at [348, 408] on textarea "Joe's father promised him he could go to camp if he saved up the money. So, Joe…" at bounding box center [580, 448] width 548 height 81
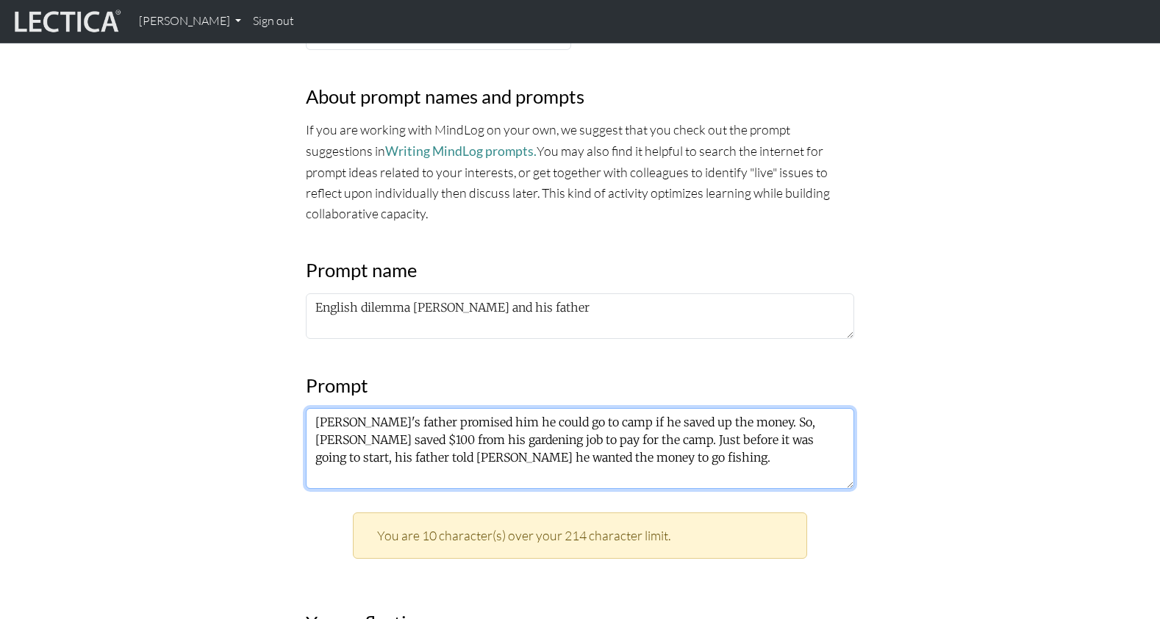
click at [382, 408] on textarea "Joe's father promised him he could go to camp if he saved up the money. So, Joe…" at bounding box center [580, 448] width 548 height 81
click at [443, 408] on textarea "Joe's father promised him he could go to camp if he saved up the money. So, Joe…" at bounding box center [580, 448] width 548 height 81
drag, startPoint x: 753, startPoint y: 363, endPoint x: 484, endPoint y: 384, distance: 269.9
click at [484, 408] on textarea "Joe's father promised him he could go to camp if he saved up the money. So, Joe…" at bounding box center [580, 448] width 548 height 81
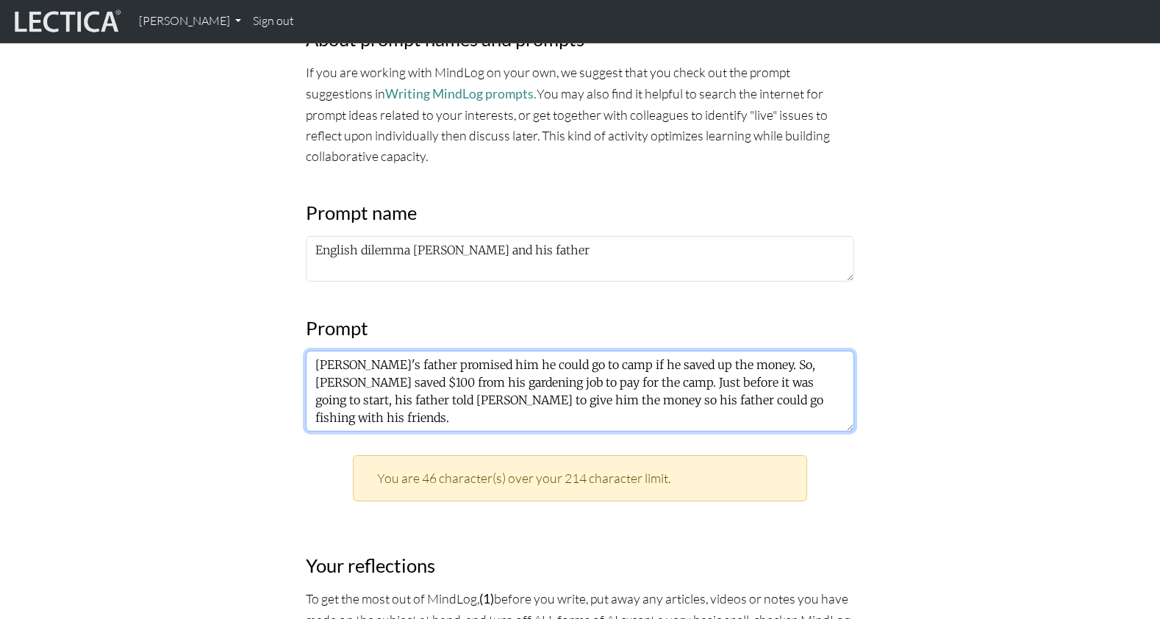
scroll to position [543, 0]
click at [494, 352] on textarea "Joe's father promised him he could go to camp if he saved up the money. So, Joe…" at bounding box center [580, 392] width 548 height 81
click at [519, 352] on textarea "Joe's father promised him he could go to camp if he saved up the money. So, Joe…" at bounding box center [580, 392] width 548 height 81
drag, startPoint x: 652, startPoint y: 329, endPoint x: 307, endPoint y: 290, distance: 347.7
click at [307, 352] on textarea "Joe's father promised him he could go to camp if he saved up the money. So, Joe…" at bounding box center [580, 392] width 548 height 81
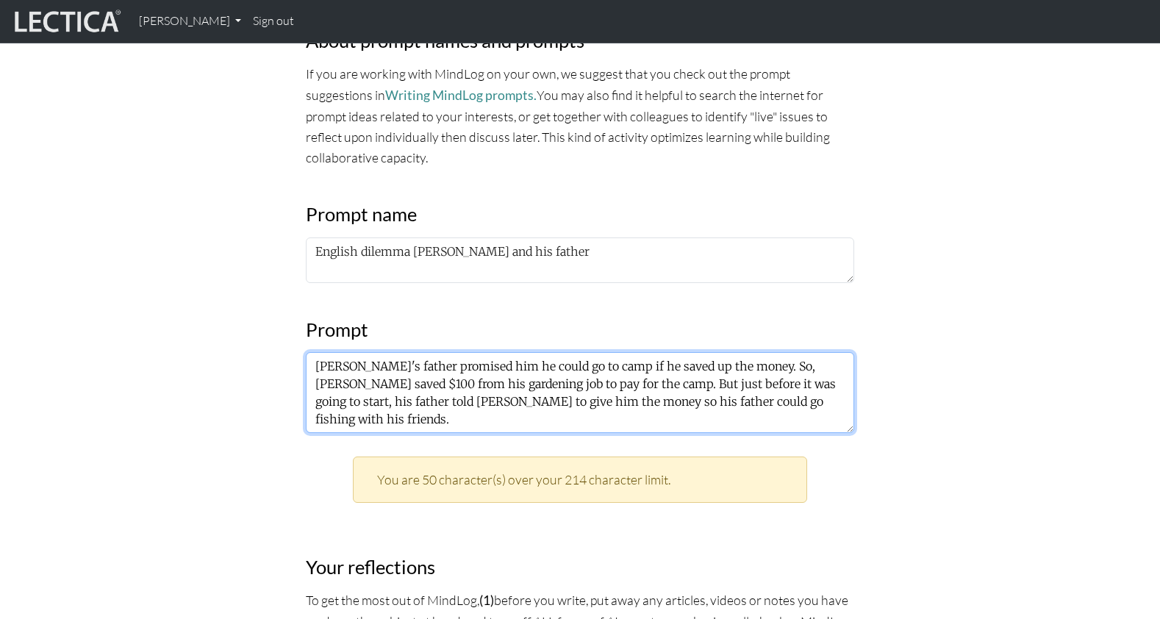
drag, startPoint x: 674, startPoint y: 304, endPoint x: 673, endPoint y: 326, distance: 22.1
click at [673, 352] on textarea "Joe's father promised him he could go to camp if he saved up the money. So, Joe…" at bounding box center [580, 392] width 548 height 81
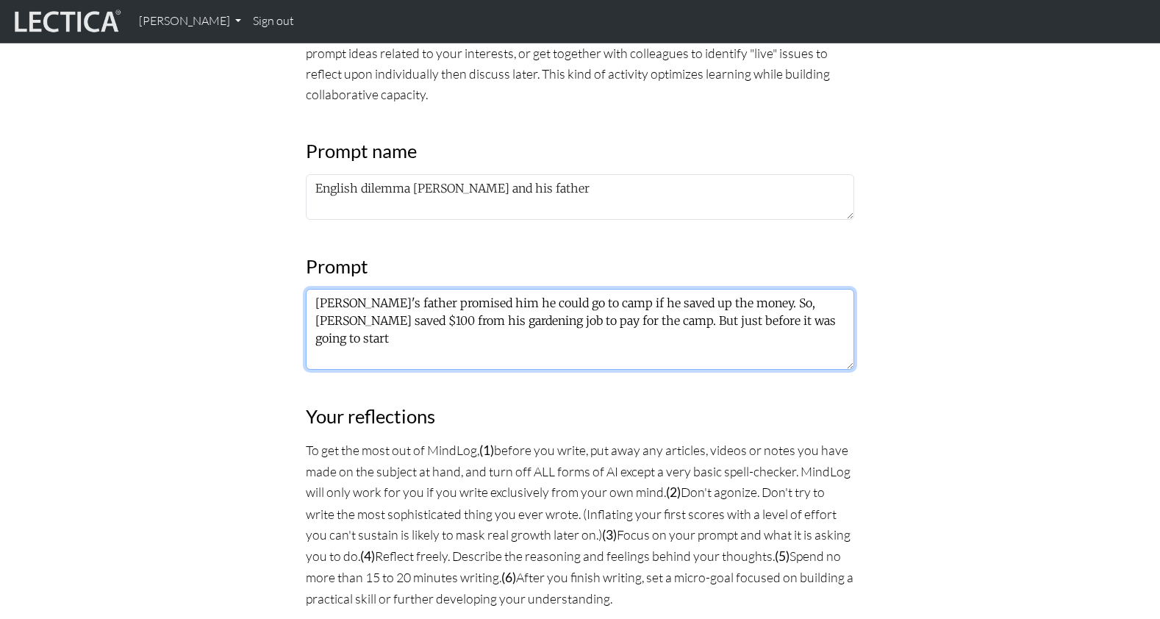
scroll to position [590, 0]
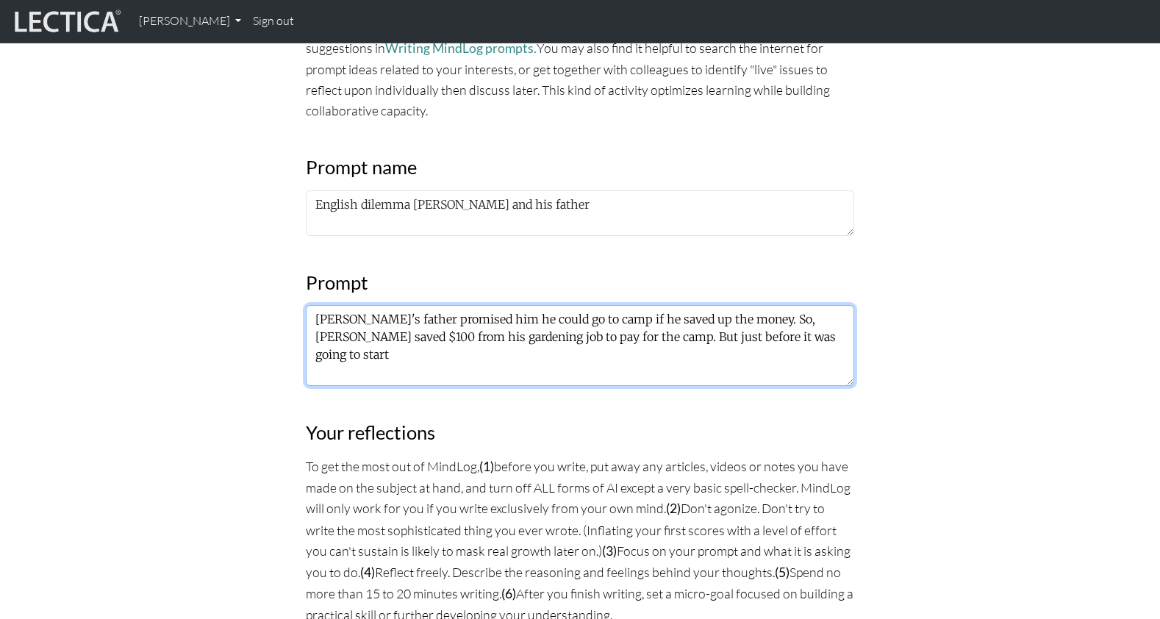
drag, startPoint x: 496, startPoint y: 255, endPoint x: 679, endPoint y: 262, distance: 183.2
click at [679, 305] on textarea "Joe's father promised him he could go to camp if he saved up the money. So, Joe…" at bounding box center [580, 345] width 548 height 81
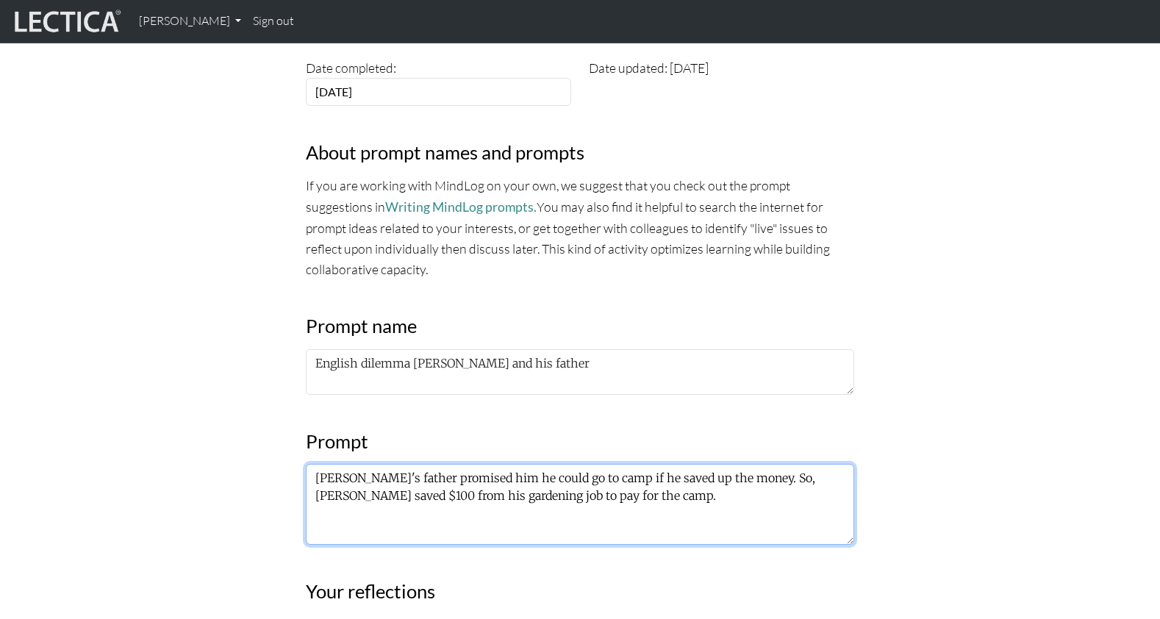
scroll to position [433, 0]
type textarea "Joe's father promised him he could go to camp if he saved up the money. So, Joe…"
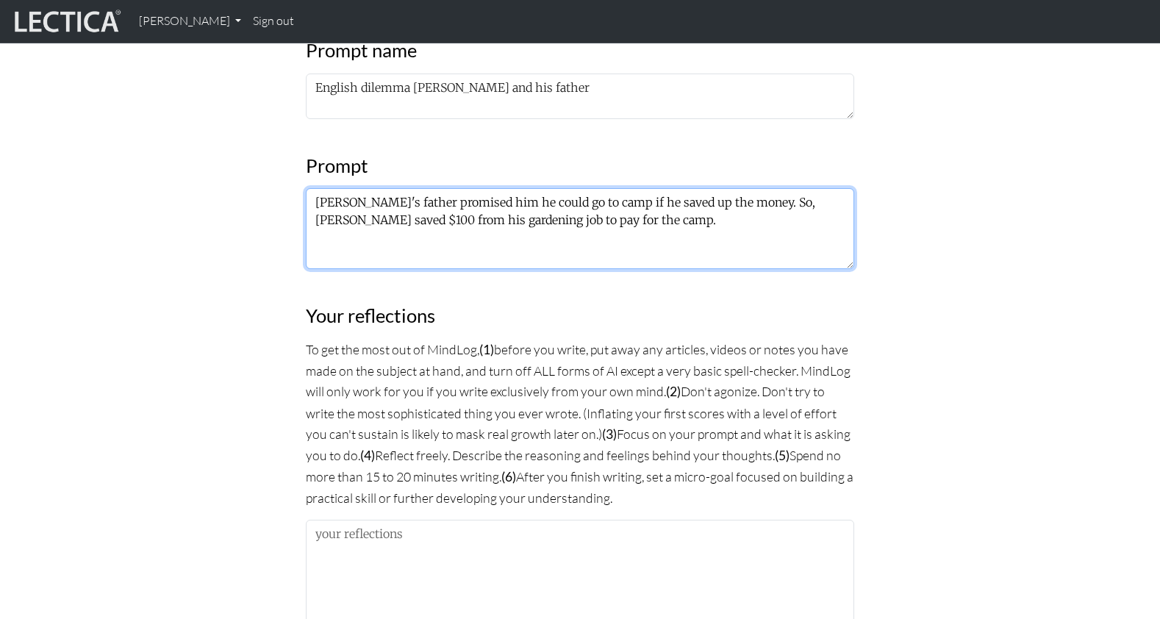
scroll to position [715, 0]
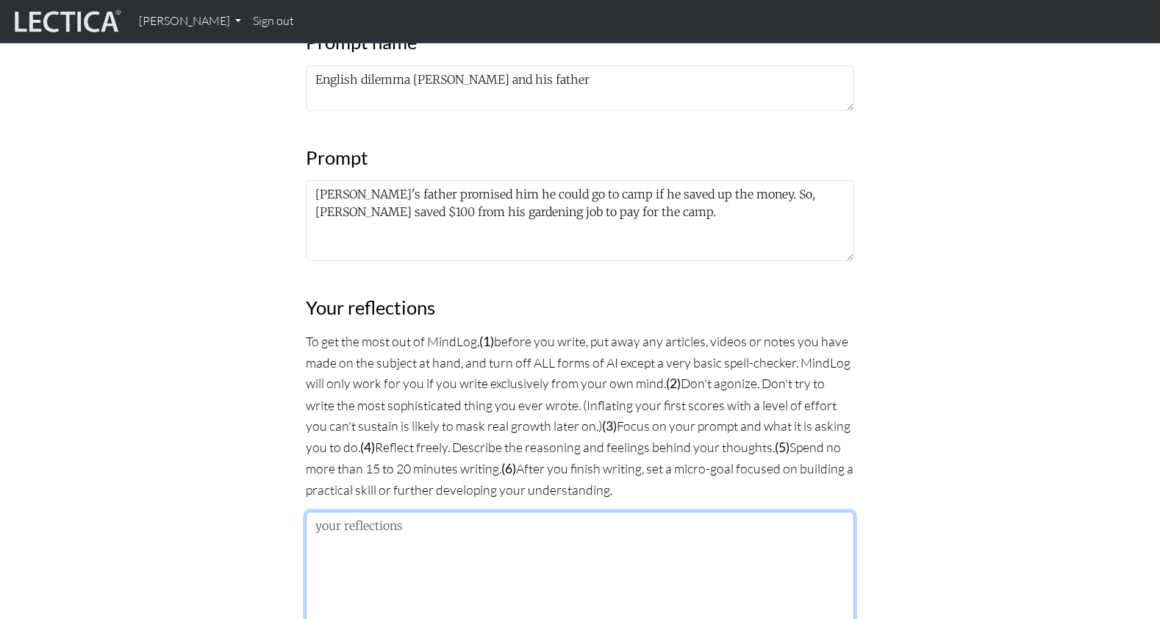
click at [365, 512] on textarea at bounding box center [580, 587] width 548 height 151
paste textarea "If he wanted to go real bad, maybe he could make an agreement with his father. …"
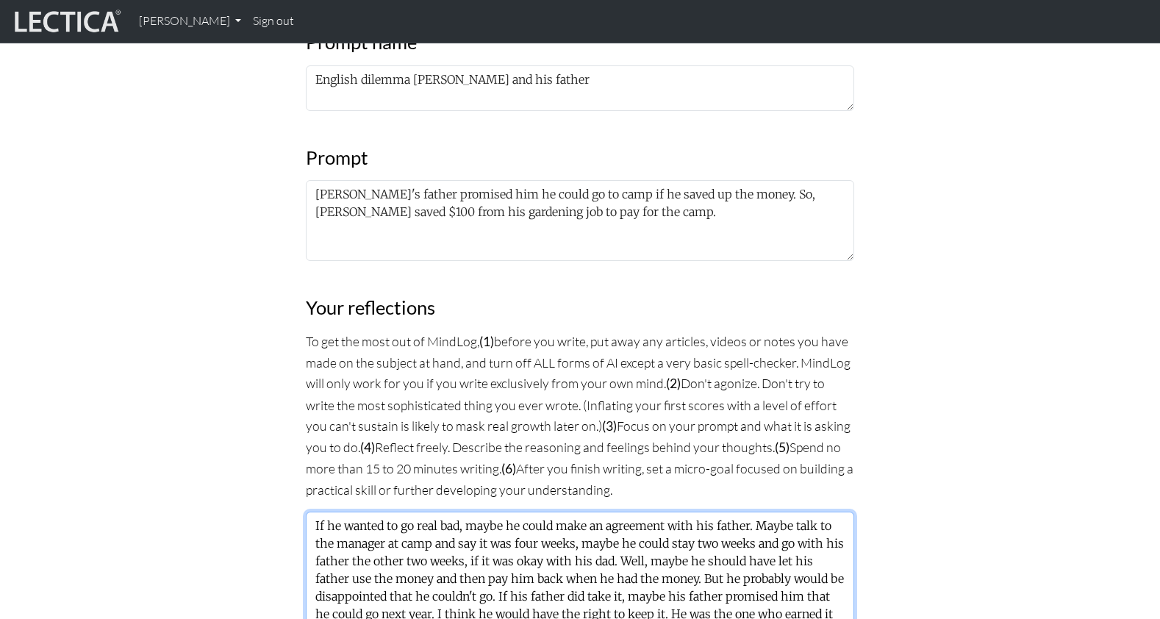
click at [373, 532] on textarea "If he wanted to go real bad, maybe he could make an agreement with his father. …" at bounding box center [580, 587] width 548 height 151
paste textarea "Once you make a promise, it isn't right to say that you don't want to do it."
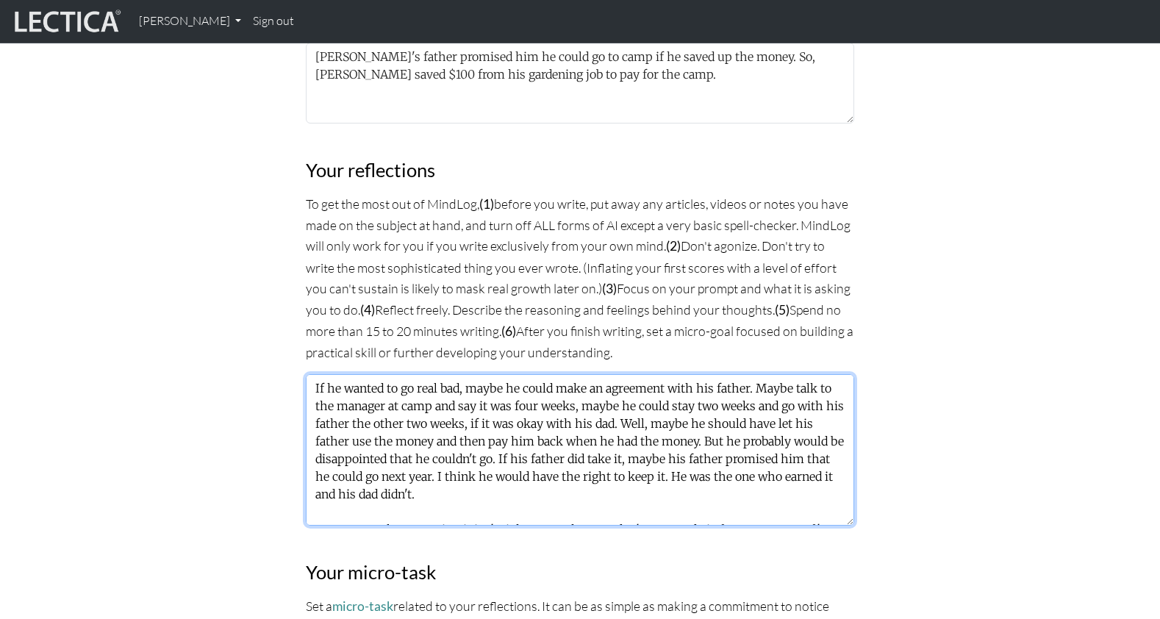
scroll to position [11, 0]
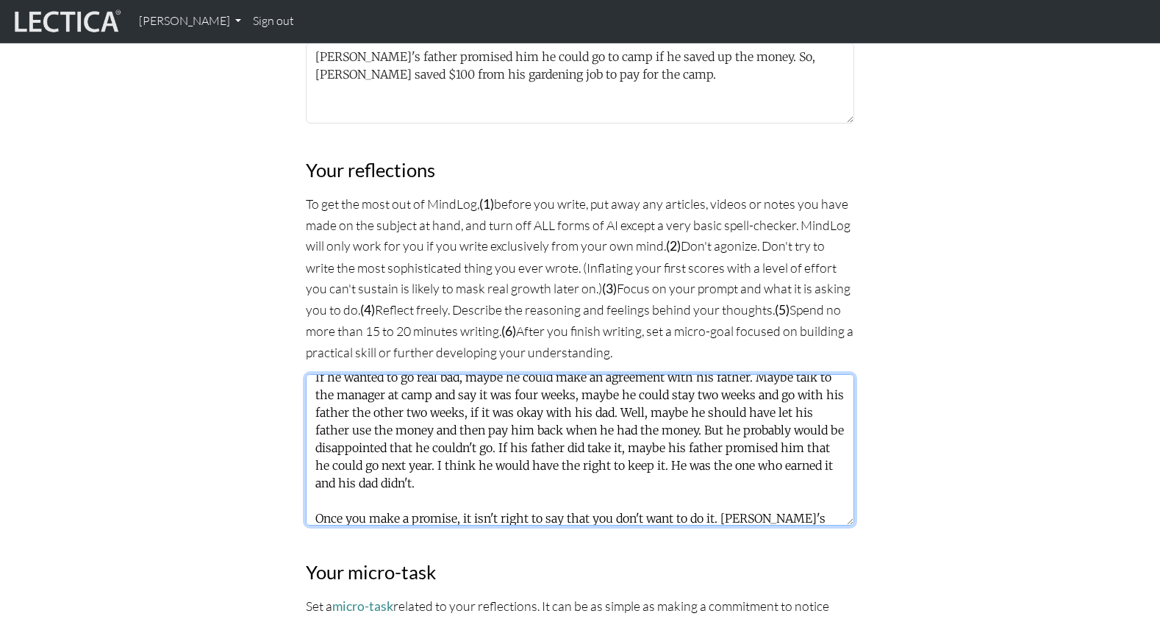
click at [330, 408] on textarea "If he wanted to go real bad, maybe he could make an agreement with his father. …" at bounding box center [580, 449] width 548 height 151
click at [429, 403] on textarea "If he wanted to go real bad, maybe he could make an agreement with his father. …" at bounding box center [580, 449] width 548 height 151
click at [437, 408] on textarea "If he wanted to go real bad, maybe he could make an agreement with his father. …" at bounding box center [580, 449] width 548 height 151
click at [595, 410] on textarea "If he wanted to go real bad, maybe he could make an agreement with his father. …" at bounding box center [580, 449] width 548 height 151
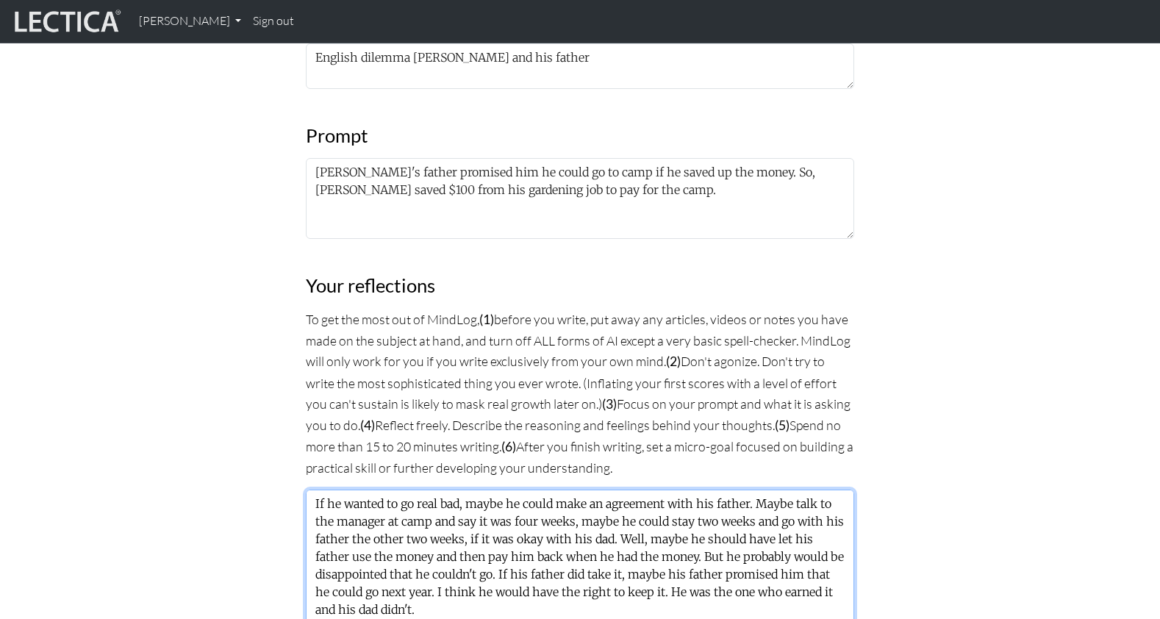
scroll to position [16, 0]
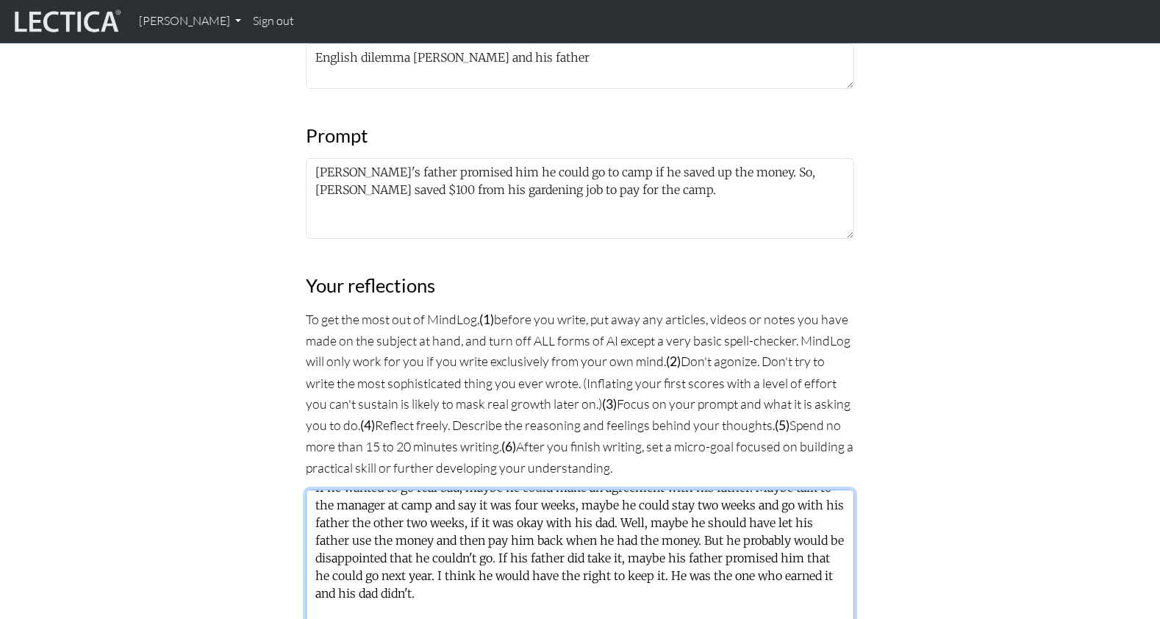
click at [776, 504] on textarea "If he wanted to go real bad, maybe he could make an agreement with his father. …" at bounding box center [580, 565] width 548 height 151
click at [651, 519] on textarea "If he wanted to go real bad, maybe he could make an agreement with his father. …" at bounding box center [580, 565] width 548 height 151
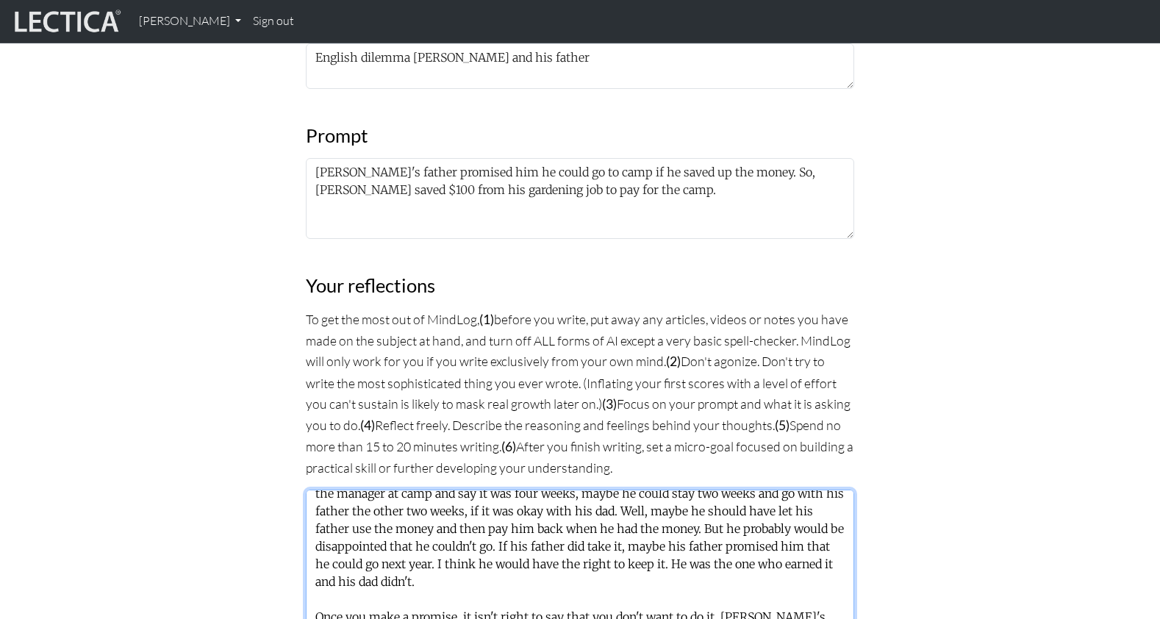
scroll to position [0, 0]
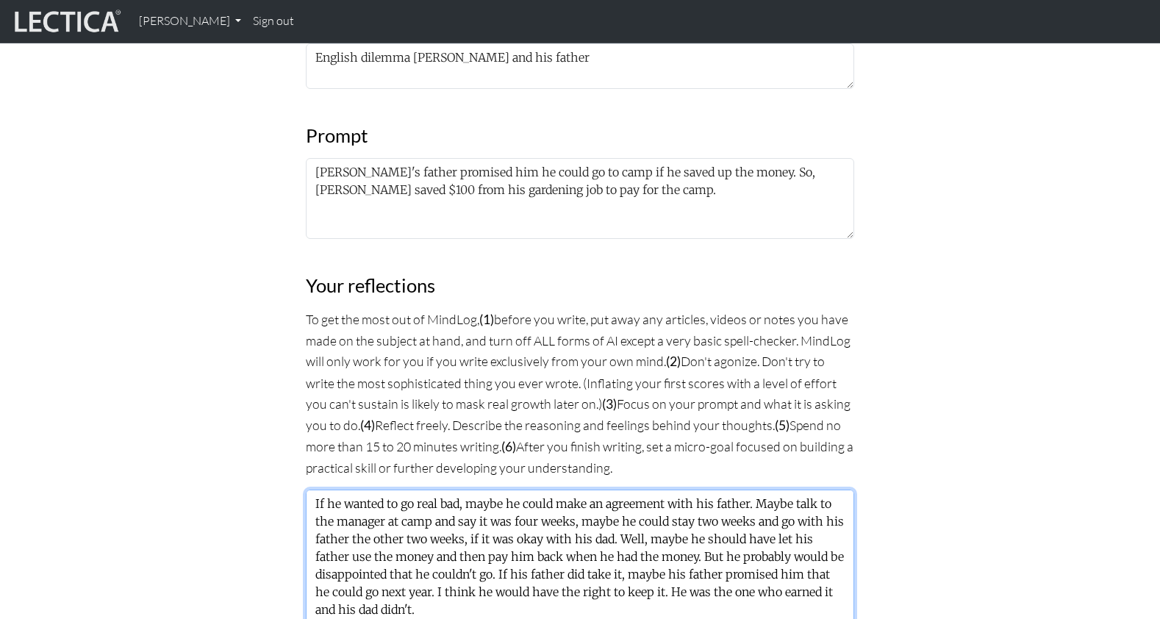
drag, startPoint x: 626, startPoint y: 440, endPoint x: 690, endPoint y: 442, distance: 63.2
click at [690, 490] on textarea "If he wanted to go real bad, maybe he could make an agreement with his father. …" at bounding box center [580, 565] width 548 height 151
drag, startPoint x: 546, startPoint y: 435, endPoint x: 618, endPoint y: 438, distance: 71.4
click at [618, 490] on textarea "If he wanted to go real bad, maybe he could make an agreement with his father. …" at bounding box center [580, 565] width 548 height 151
click at [526, 490] on textarea "If he wanted to go real bad, maybe he could make an agreement with his father. …" at bounding box center [580, 565] width 548 height 151
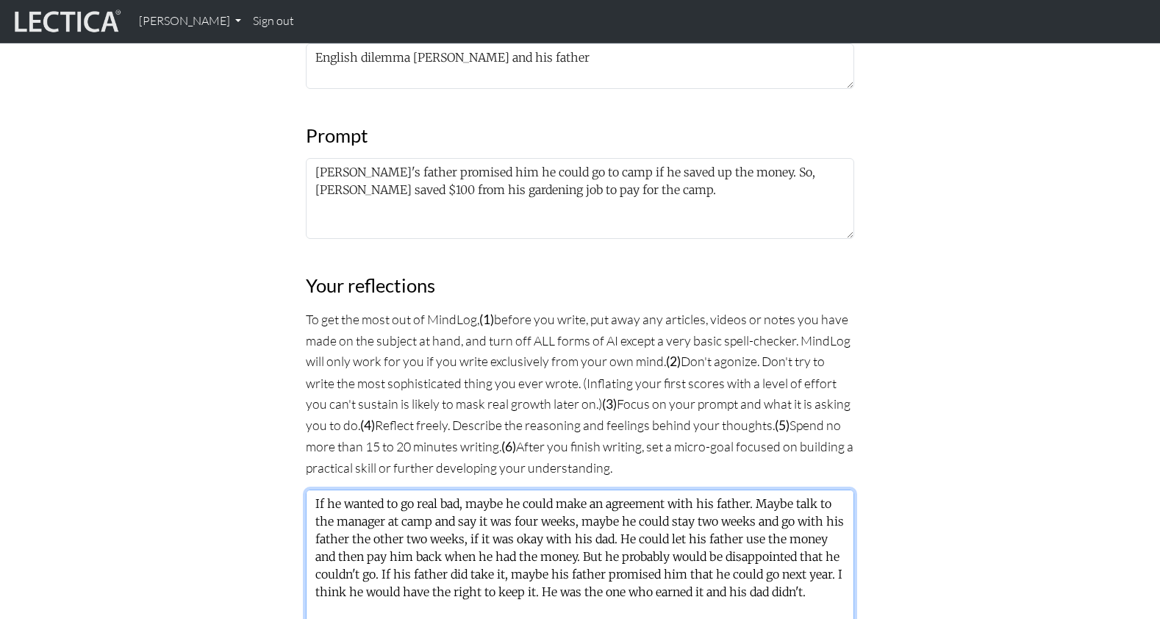
click at [526, 490] on textarea "If he wanted to go real bad, maybe he could make an agreement with his father. …" at bounding box center [580, 565] width 548 height 151
drag, startPoint x: 493, startPoint y: 451, endPoint x: 504, endPoint y: 454, distance: 11.6
click at [504, 490] on textarea "If he wanted to go real bad, maybe he could make an agreement with his father. …" at bounding box center [580, 565] width 548 height 151
click at [608, 490] on textarea "If he wanted to go real bad, maybe he could make an agreement with his father. …" at bounding box center [580, 565] width 548 height 151
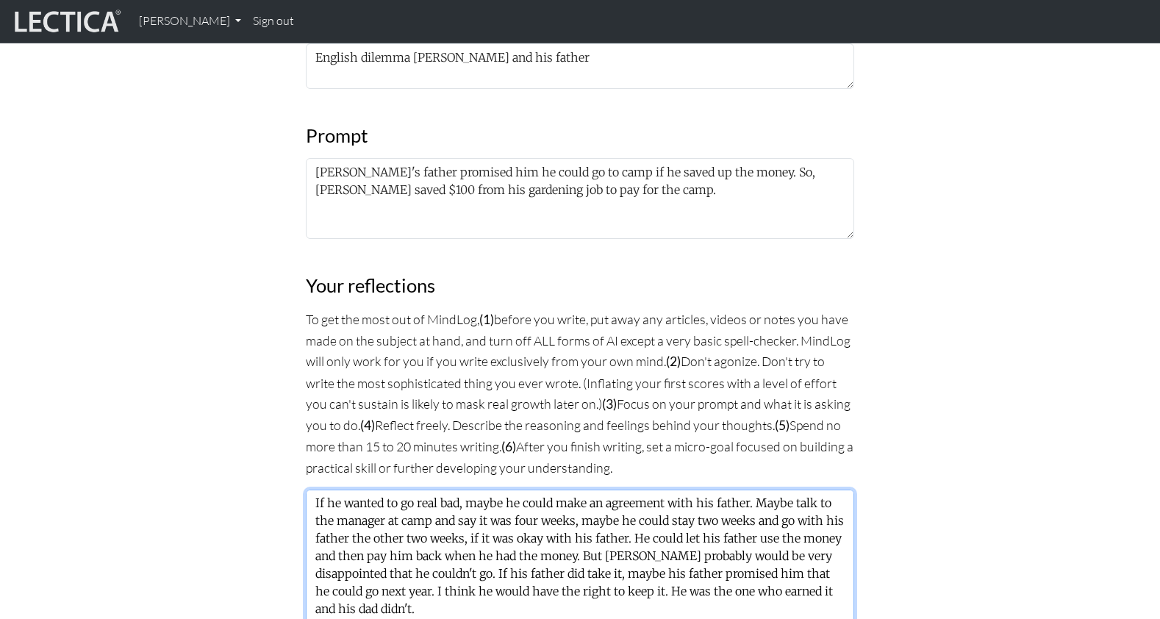
drag, startPoint x: 391, startPoint y: 470, endPoint x: 399, endPoint y: 472, distance: 8.4
click at [399, 490] on textarea "If he wanted to go real bad, maybe he could make an agreement with his father. …" at bounding box center [580, 565] width 548 height 151
drag, startPoint x: 347, startPoint y: 468, endPoint x: 391, endPoint y: 472, distance: 44.3
click at [391, 490] on textarea "If he wanted to go real bad, maybe he could make an agreement with his father. …" at bounding box center [580, 565] width 548 height 151
click at [536, 490] on textarea "If he wanted to go real bad, maybe he could make an agreement with his father. …" at bounding box center [580, 565] width 548 height 151
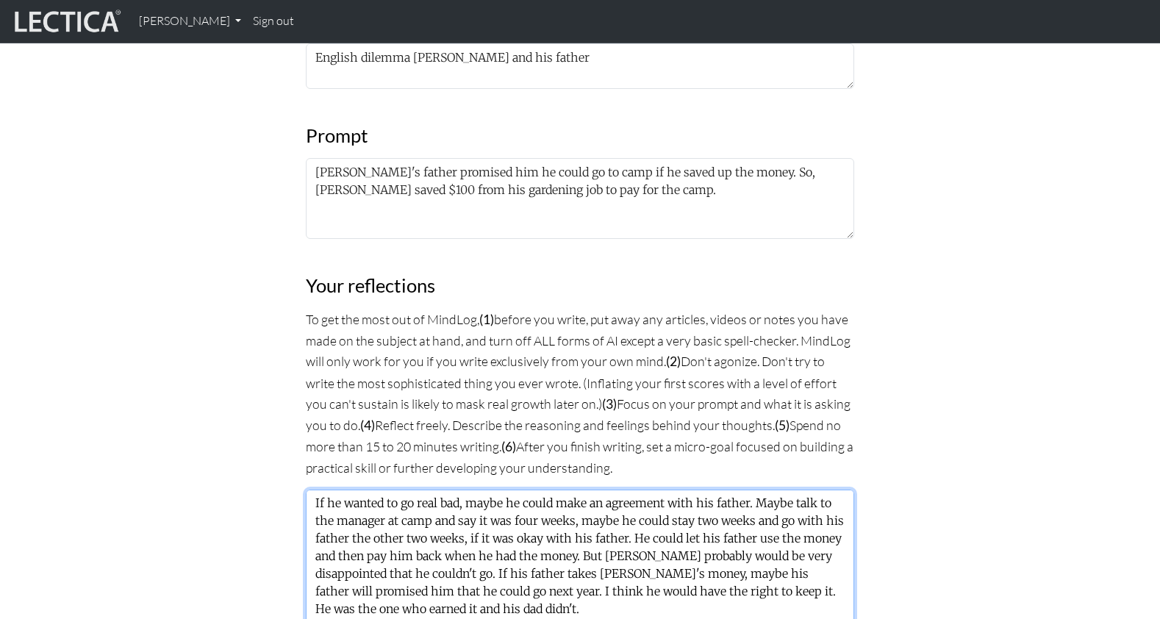
click at [606, 490] on textarea "If he wanted to go real bad, maybe he could make an agreement with his father. …" at bounding box center [580, 565] width 548 height 151
drag, startPoint x: 671, startPoint y: 471, endPoint x: 696, endPoint y: 472, distance: 24.3
click at [696, 490] on textarea "If he wanted to go real bad, maybe he could make an agreement with his father. …" at bounding box center [580, 565] width 548 height 151
click at [801, 490] on textarea "If he wanted to go real bad, maybe he could make an agreement with his father. …" at bounding box center [580, 565] width 548 height 151
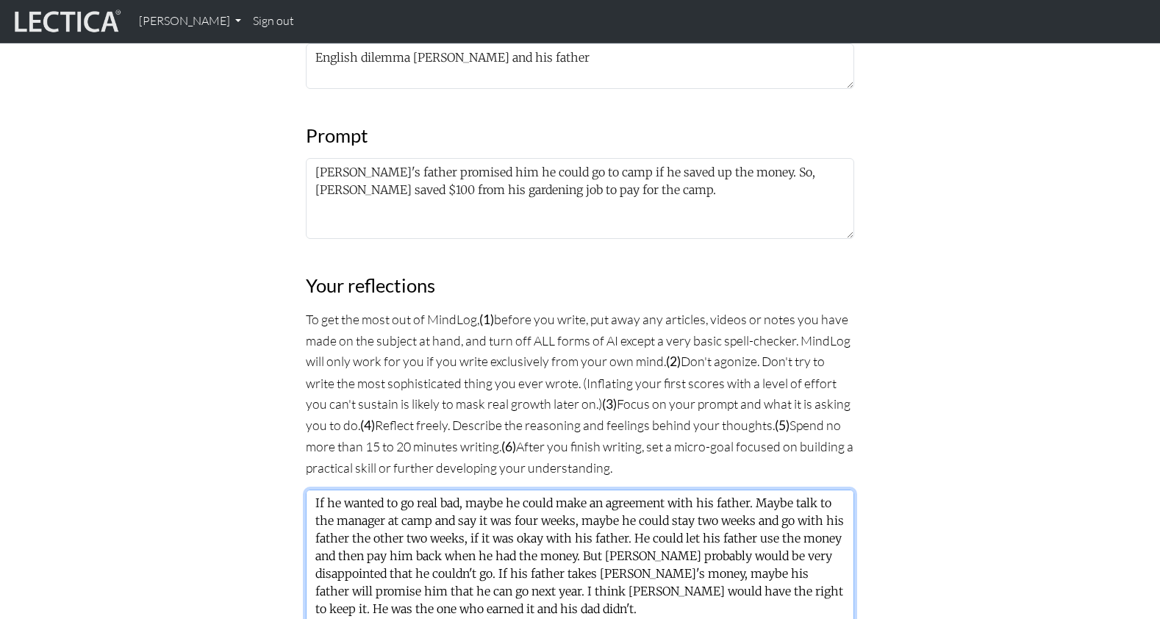
click at [830, 490] on textarea "If he wanted to go real bad, maybe he could make an agreement with his father. …" at bounding box center [580, 565] width 548 height 151
click at [326, 490] on textarea "If he wanted to go real bad, maybe he could make an agreement with his father. …" at bounding box center [580, 565] width 548 height 151
drag, startPoint x: 326, startPoint y: 482, endPoint x: 340, endPoint y: 482, distance: 14.0
click at [326, 490] on textarea "If he wanted to go real bad, maybe he could make an agreement with his father. …" at bounding box center [580, 565] width 548 height 151
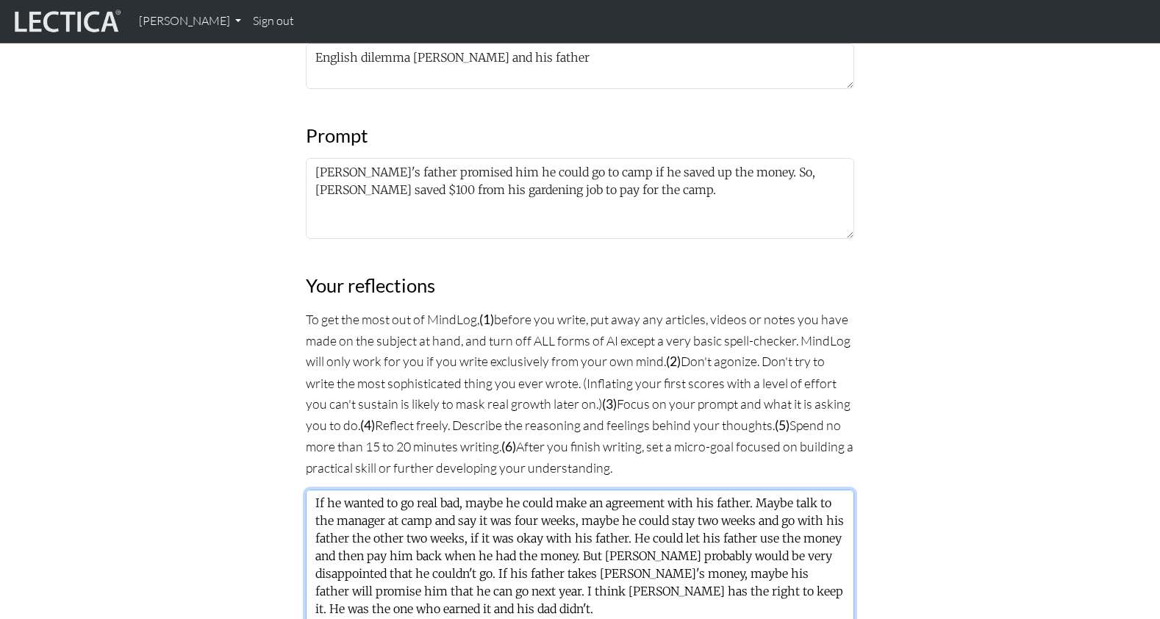
click at [677, 490] on textarea "If he wanted to go real bad, maybe he could make an agreement with his father. …" at bounding box center [580, 565] width 548 height 151
click at [623, 490] on textarea "If he wanted to go real bad, maybe he could make an agreement with his father. …" at bounding box center [580, 565] width 548 height 151
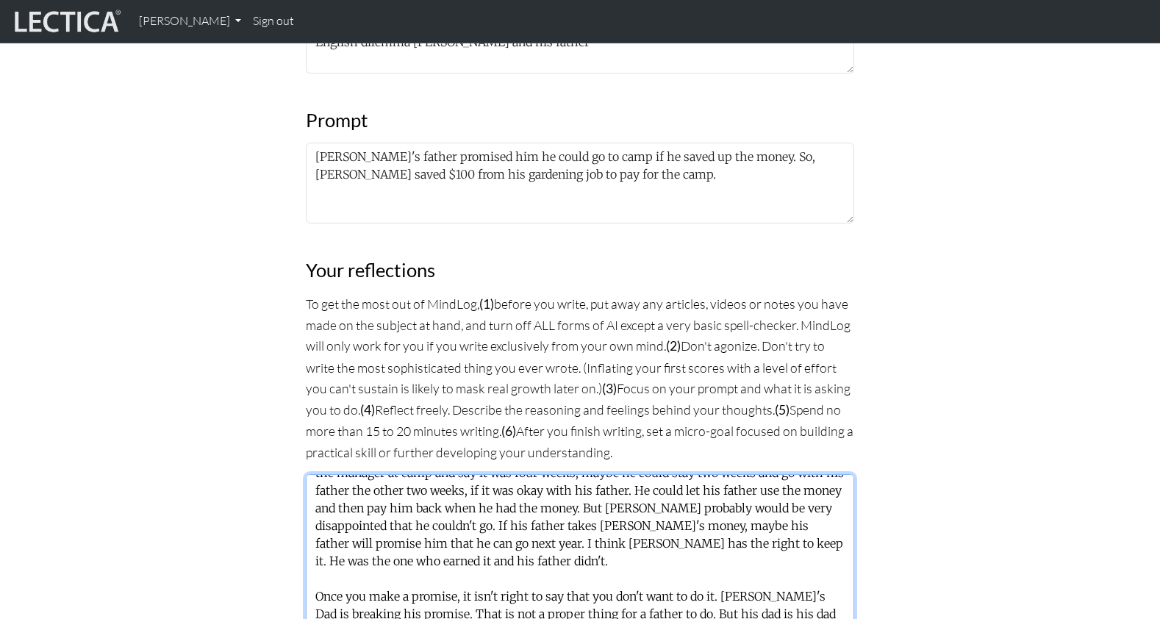
scroll to position [757, 0]
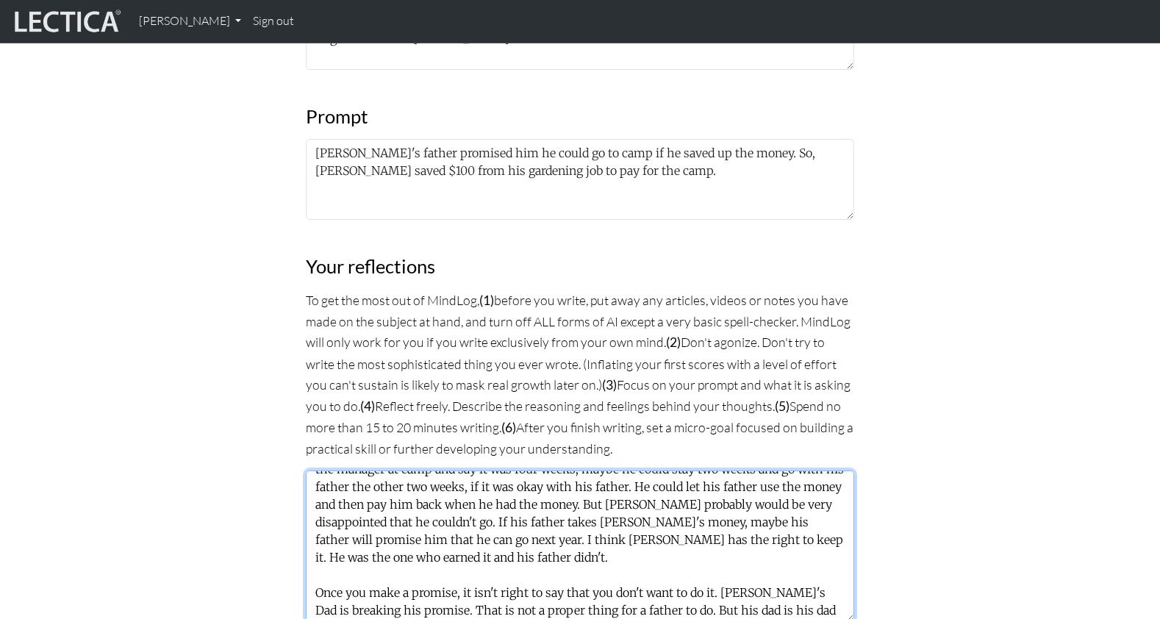
drag, startPoint x: 610, startPoint y: 481, endPoint x: 699, endPoint y: 483, distance: 89.0
click at [699, 483] on textarea "If he wanted to go real bad, maybe he could make an agreement with his father. …" at bounding box center [580, 546] width 548 height 151
drag, startPoint x: 720, startPoint y: 483, endPoint x: 801, endPoint y: 485, distance: 81.6
click at [801, 485] on textarea "If he wanted to go real bad, maybe he could make an agreement with his father. …" at bounding box center [580, 545] width 548 height 151
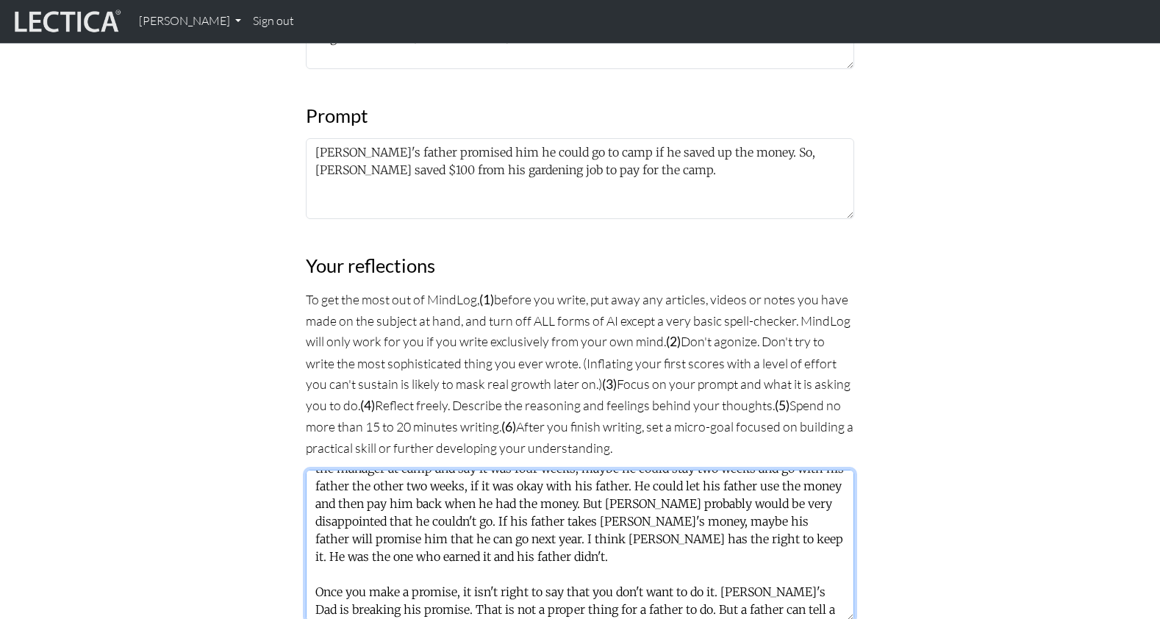
drag, startPoint x: 418, startPoint y: 501, endPoint x: 529, endPoint y: 501, distance: 111.8
click at [529, 501] on textarea "If he wanted to go real bad, maybe he could make an agreement with his father. …" at bounding box center [580, 545] width 548 height 151
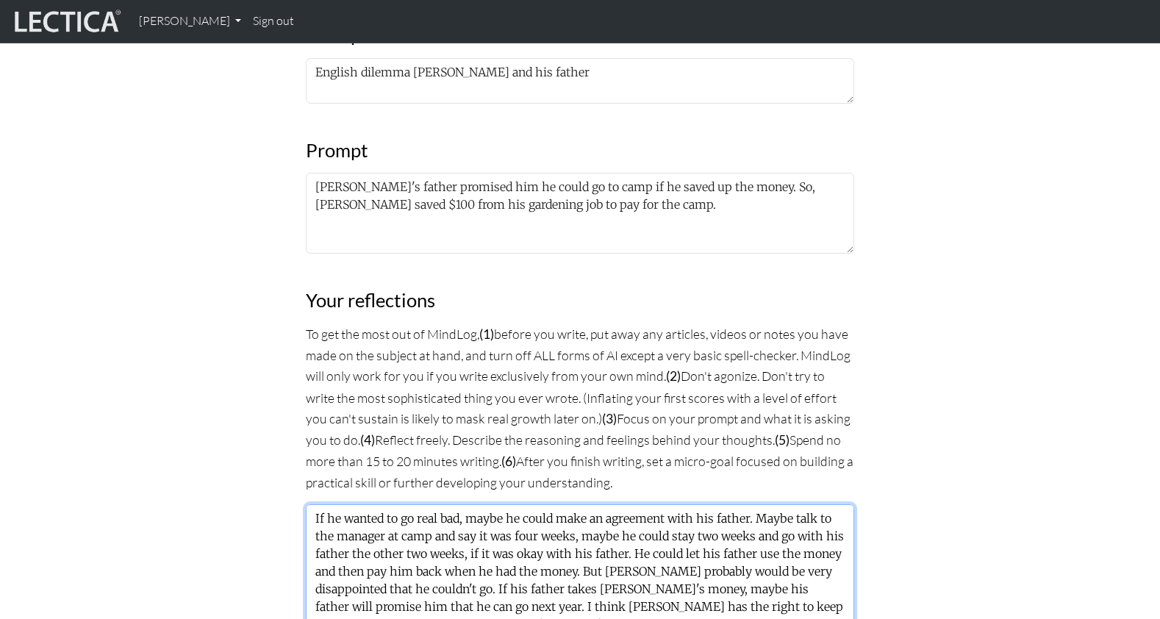
scroll to position [721, 0]
drag, startPoint x: 607, startPoint y: 453, endPoint x: 666, endPoint y: 452, distance: 59.6
click at [607, 506] on textarea "If he wanted to go real bad, maybe he could make an agreement with his father. …" at bounding box center [580, 581] width 548 height 151
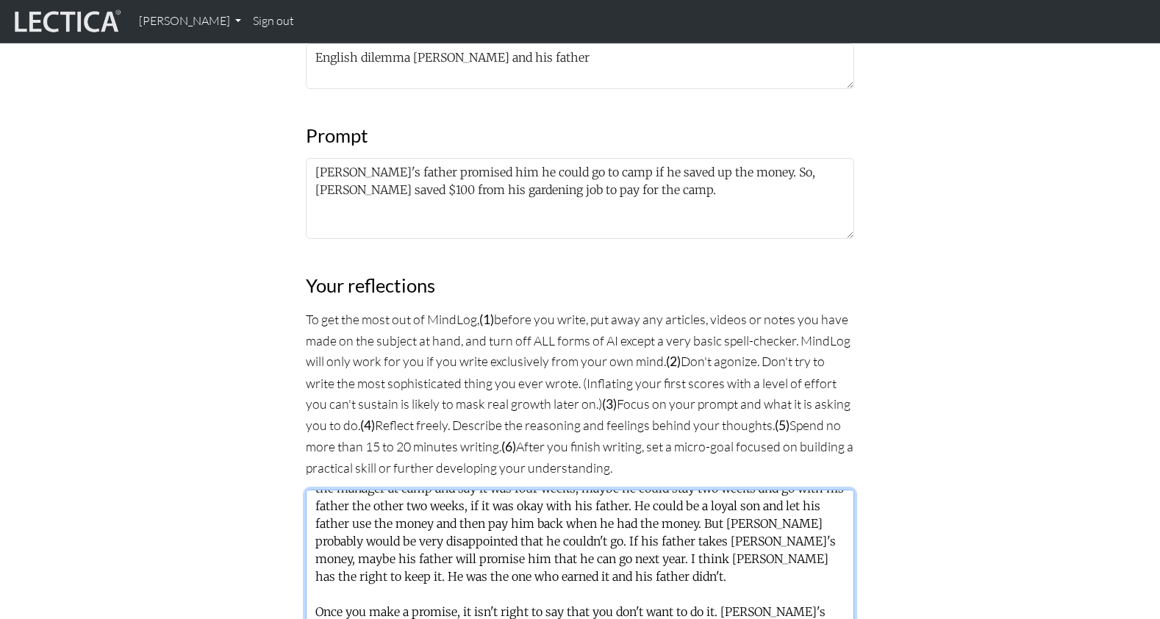
scroll to position [743, 0]
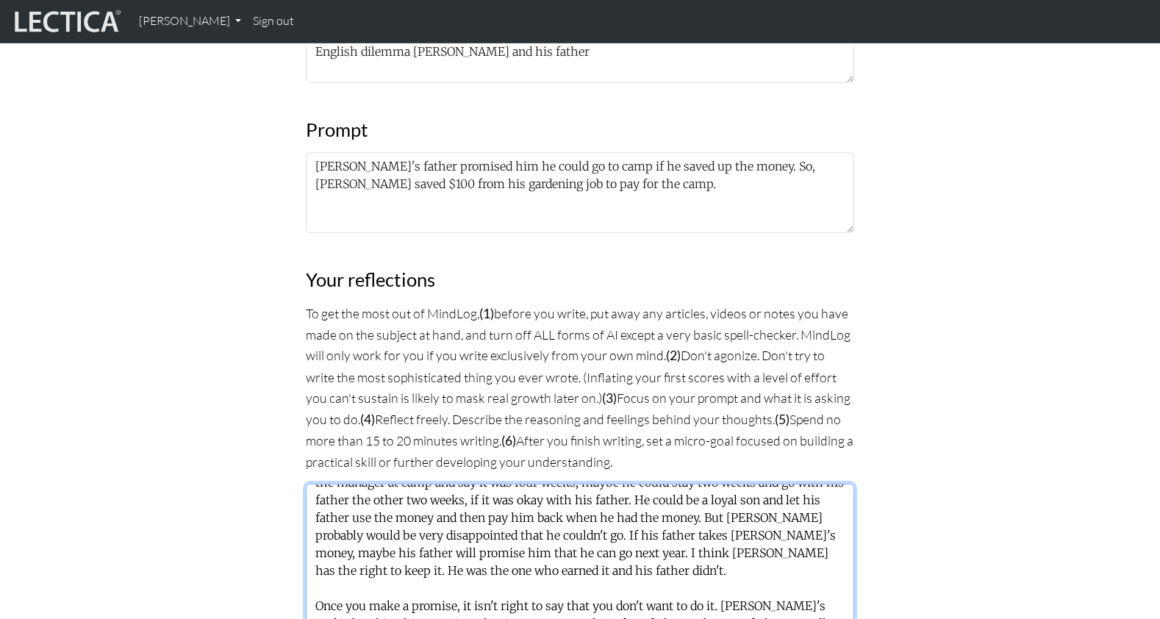
drag, startPoint x: 531, startPoint y: 483, endPoint x: 690, endPoint y: 482, distance: 158.8
click at [690, 484] on textarea "If he wanted to go real bad, maybe he could make an agreement with his father. …" at bounding box center [580, 559] width 548 height 151
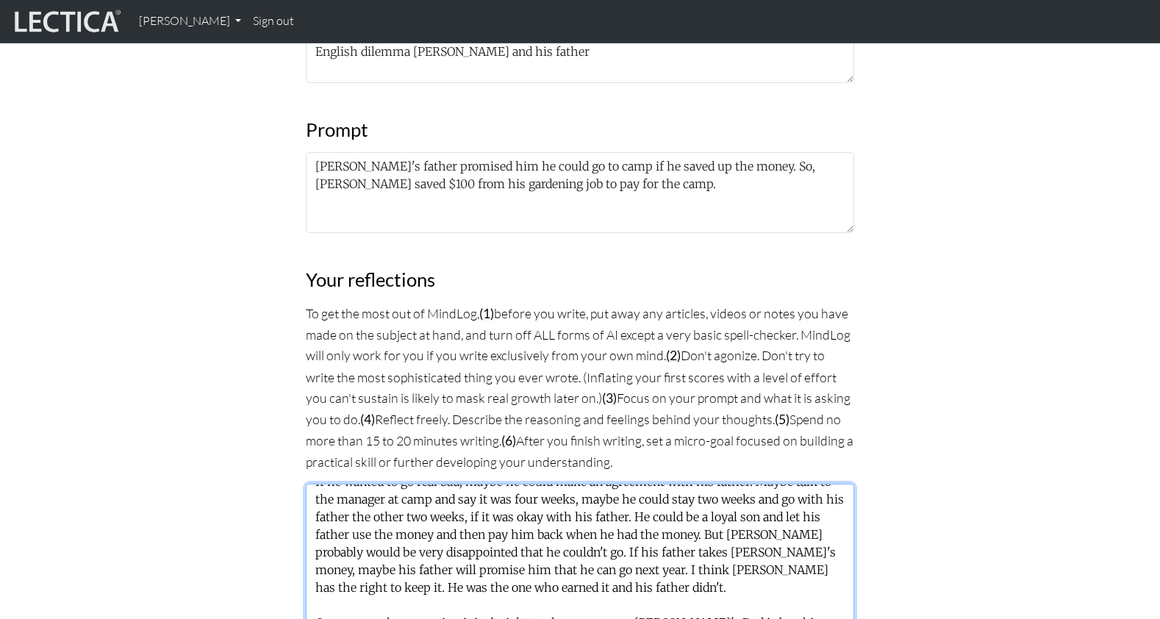
scroll to position [33, 0]
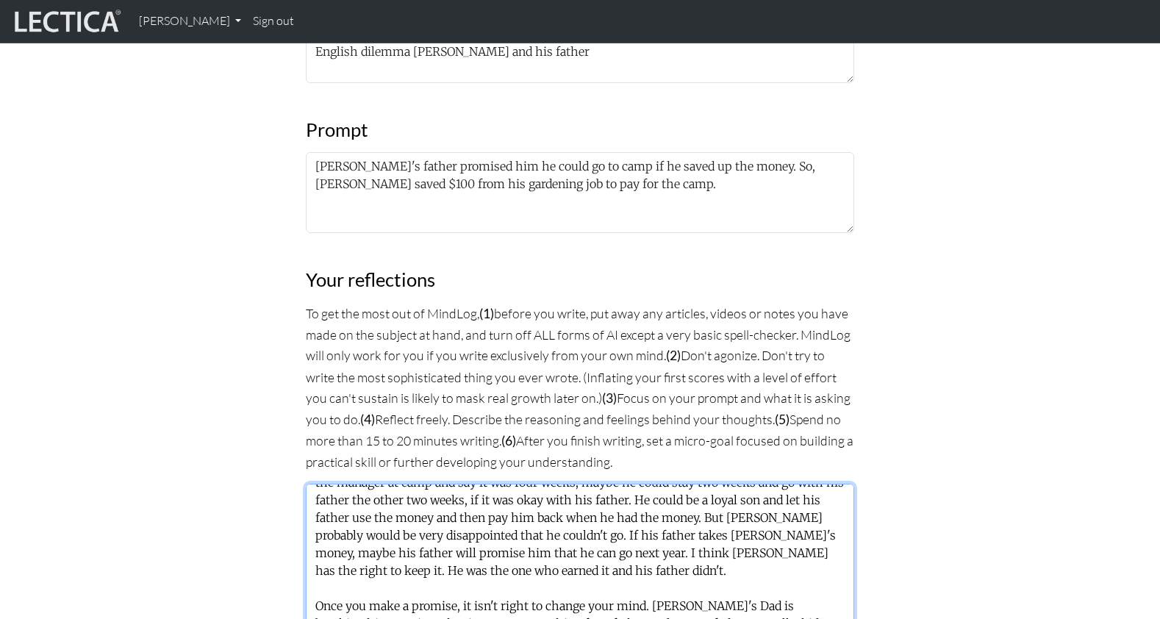
click at [691, 484] on textarea "If he wanted to go real bad, maybe he could make an agreement with his father. …" at bounding box center [580, 559] width 548 height 151
click at [462, 516] on textarea "If he wanted to go real bad, maybe he could make an agreement with his father. …" at bounding box center [580, 559] width 548 height 151
click at [468, 508] on textarea "If he wanted to go real bad, maybe he could make an agreement with his father. …" at bounding box center [580, 559] width 548 height 151
click at [490, 504] on textarea "If he wanted to go real bad, maybe he could make an agreement with his father. …" at bounding box center [580, 559] width 548 height 151
type textarea "If he wanted to go real bad, maybe he could make an agreement with his father. …"
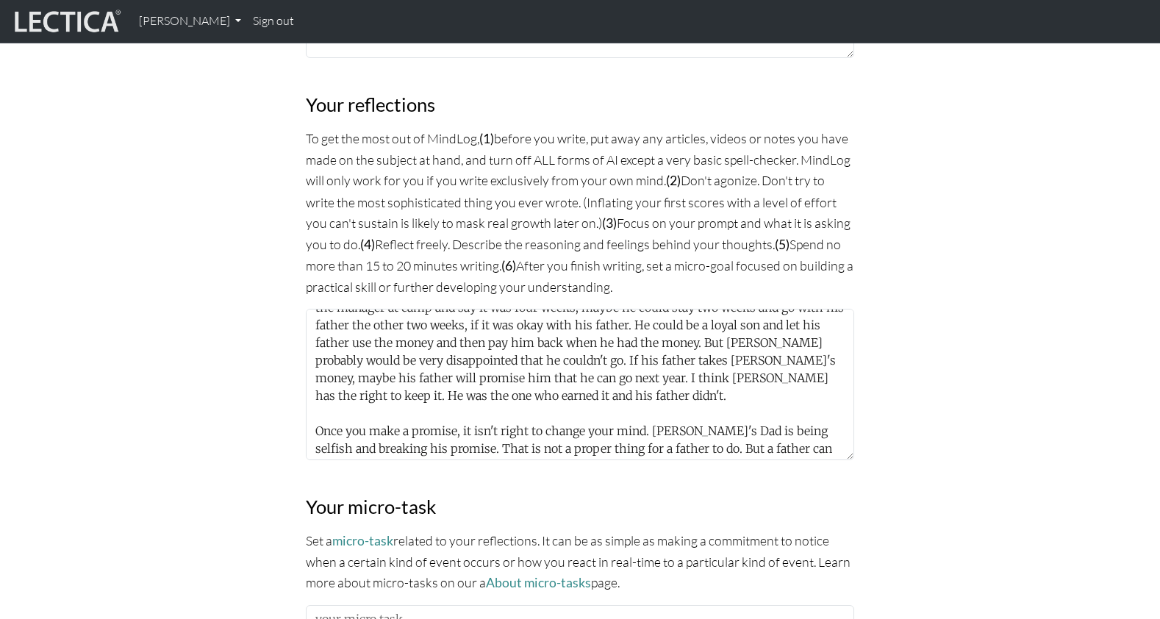
scroll to position [920, 0]
drag, startPoint x: 362, startPoint y: 496, endPoint x: 392, endPoint y: 495, distance: 29.4
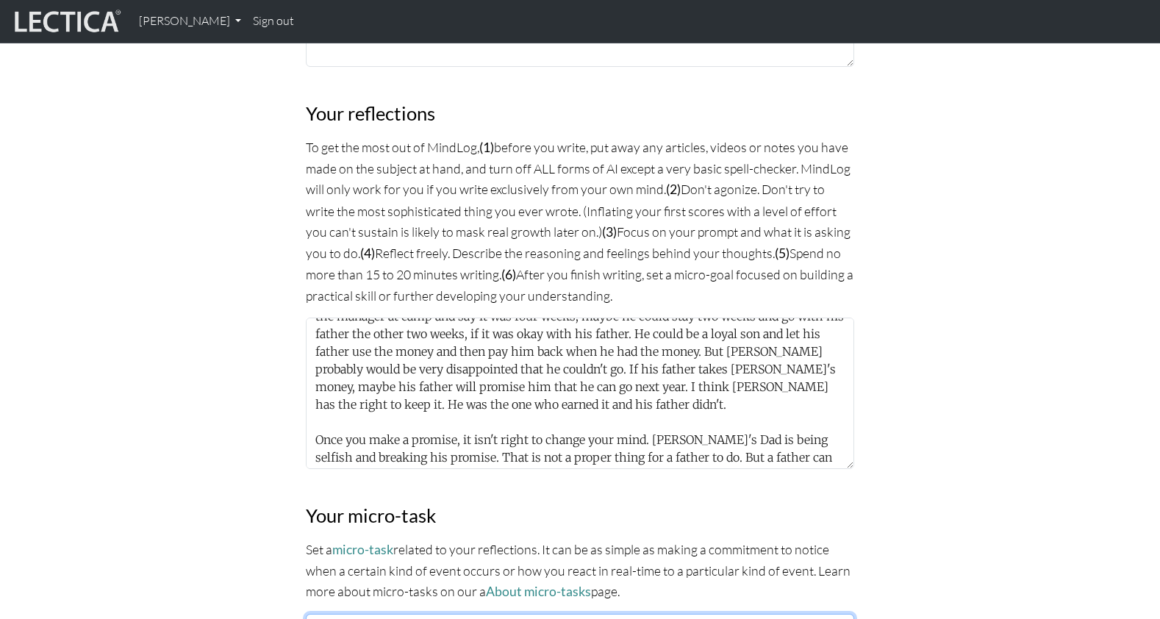
scroll to position [908, 0]
type textarea "Talk to my Dad about Joe's problem with his father."
click at [199, 451] on div "MindLog is a tool for reflecting on and learning from life experience. It's des…" at bounding box center [580, 184] width 970 height 1789
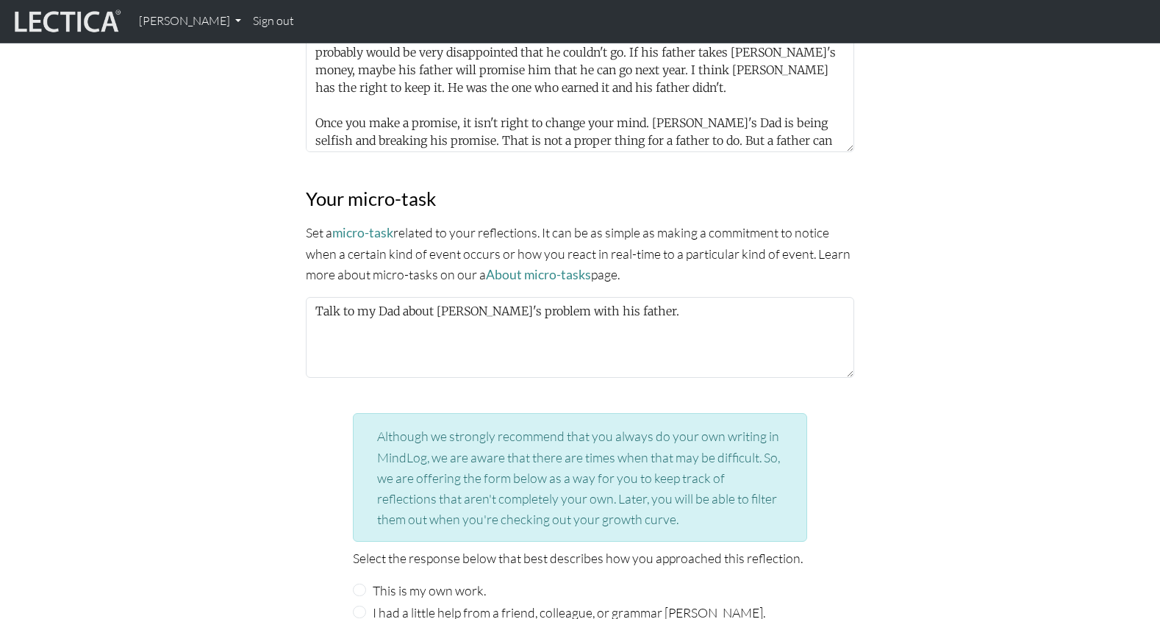
scroll to position [1237, 0]
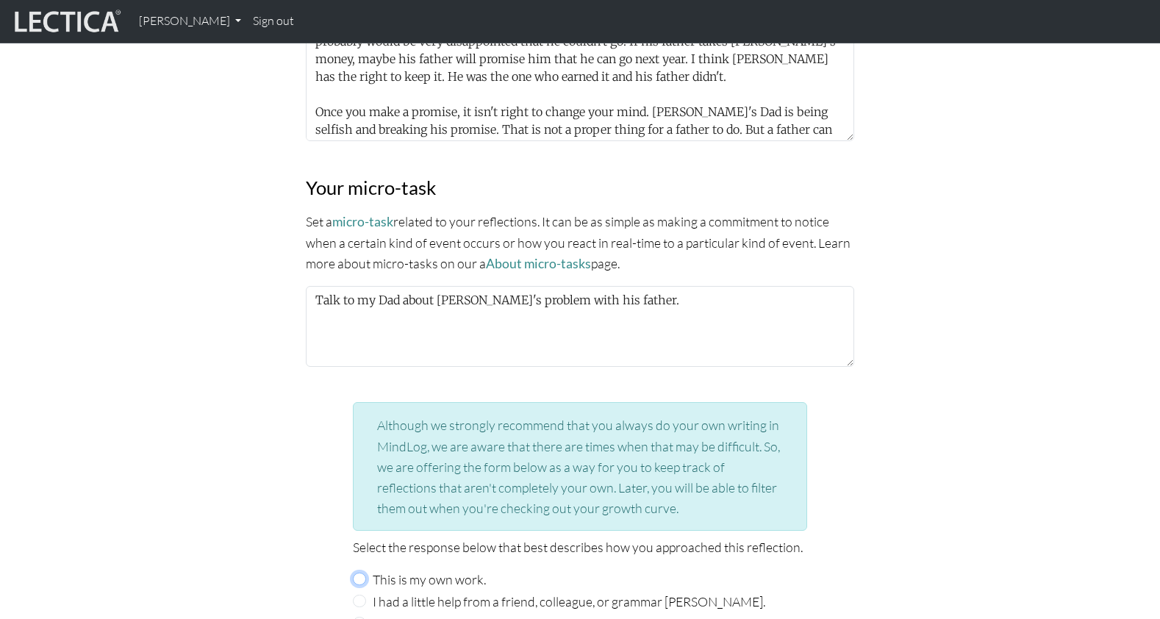
click at [360, 573] on input "This is my own work." at bounding box center [359, 579] width 13 height 13
radio input "true"
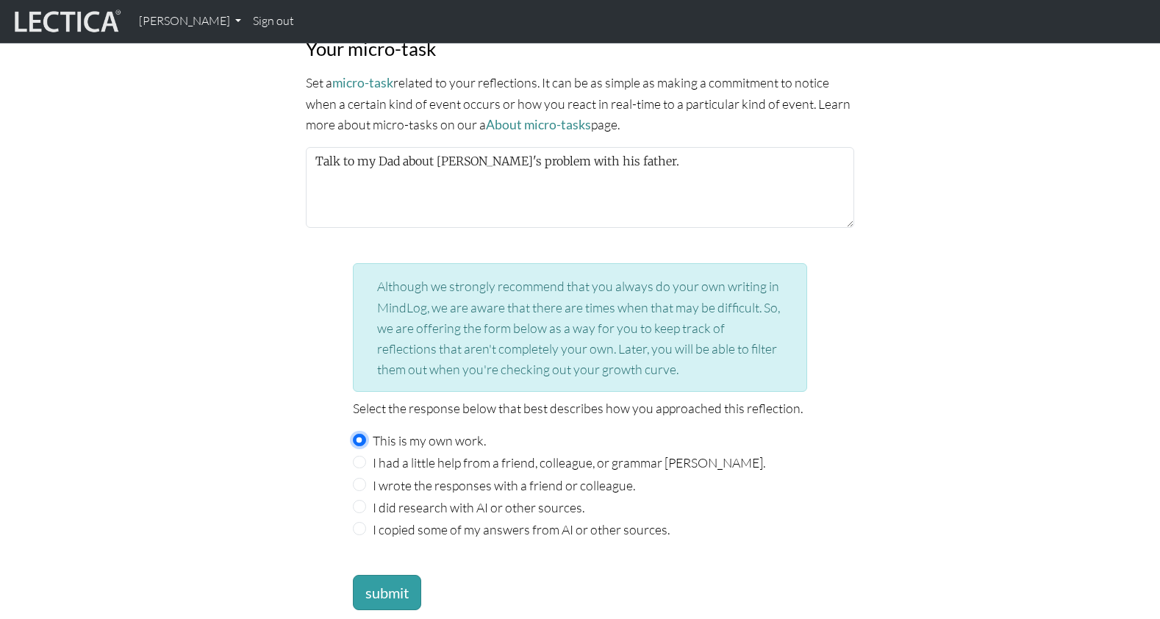
scroll to position [1379, 0]
click at [383, 573] on button "submit" at bounding box center [387, 590] width 68 height 35
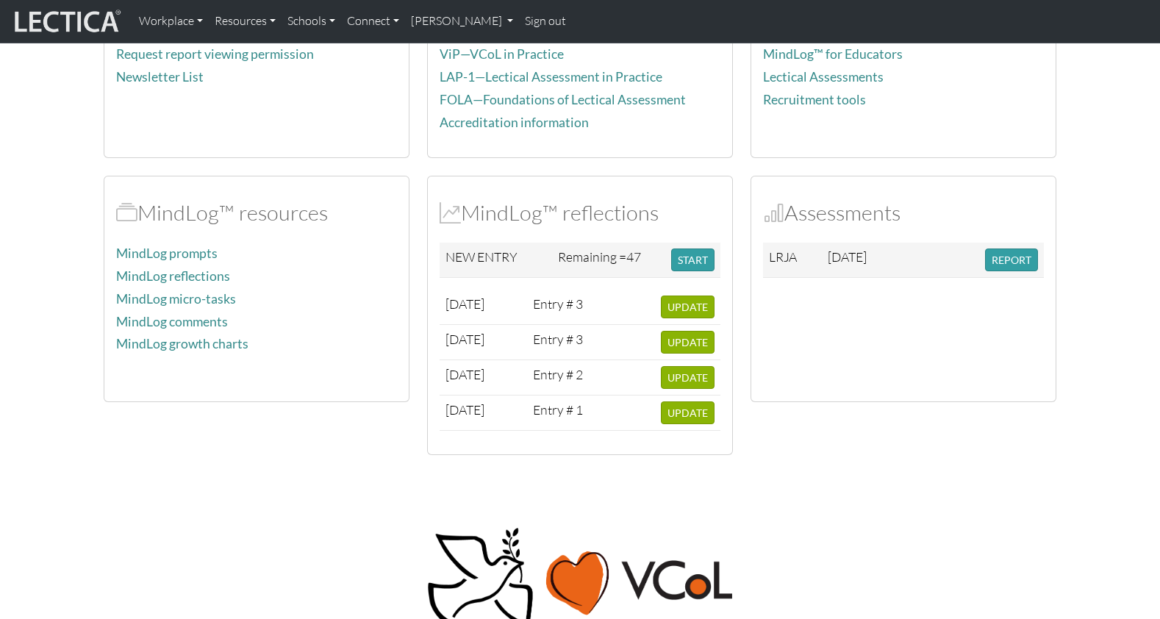
scroll to position [341, 0]
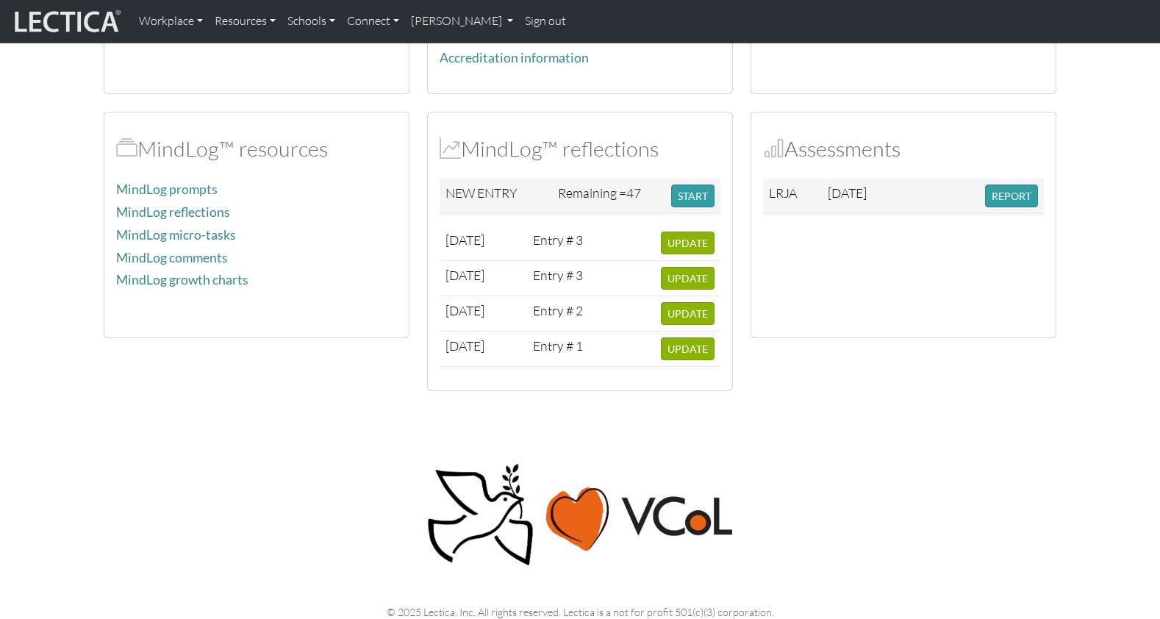
scroll to position [341, 0]
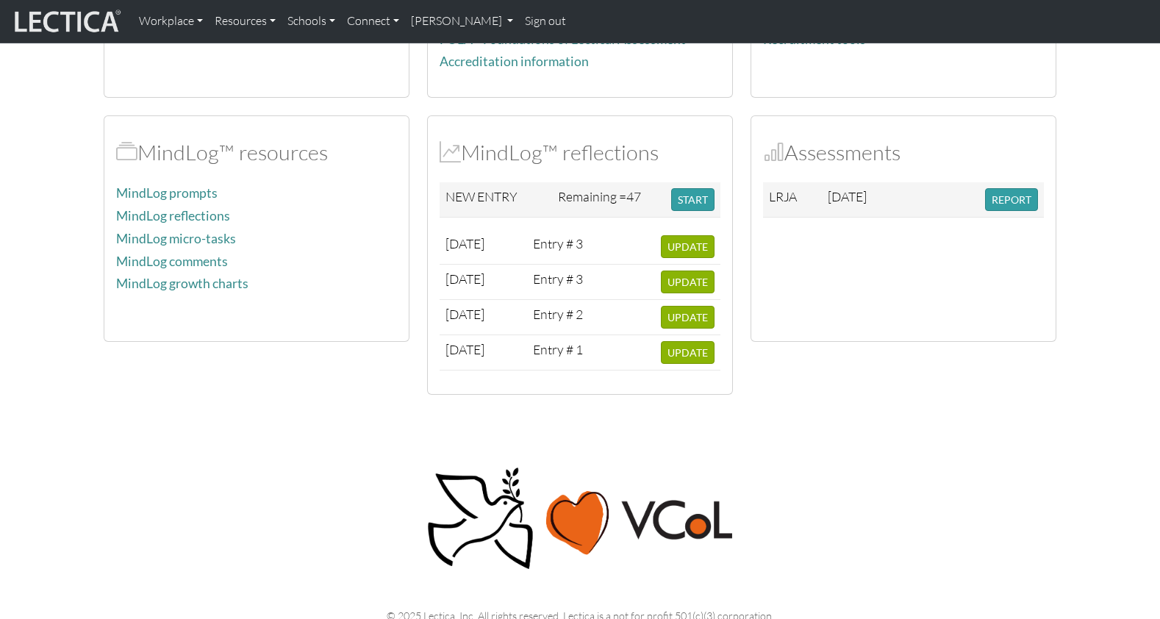
scroll to position [341, 0]
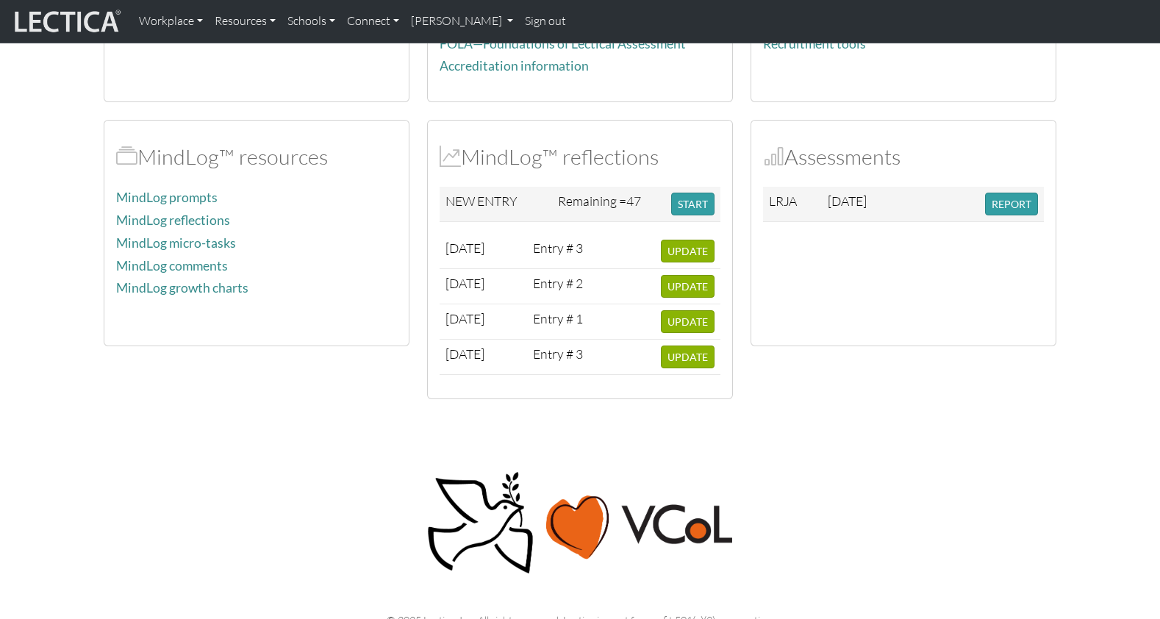
scroll to position [341, 0]
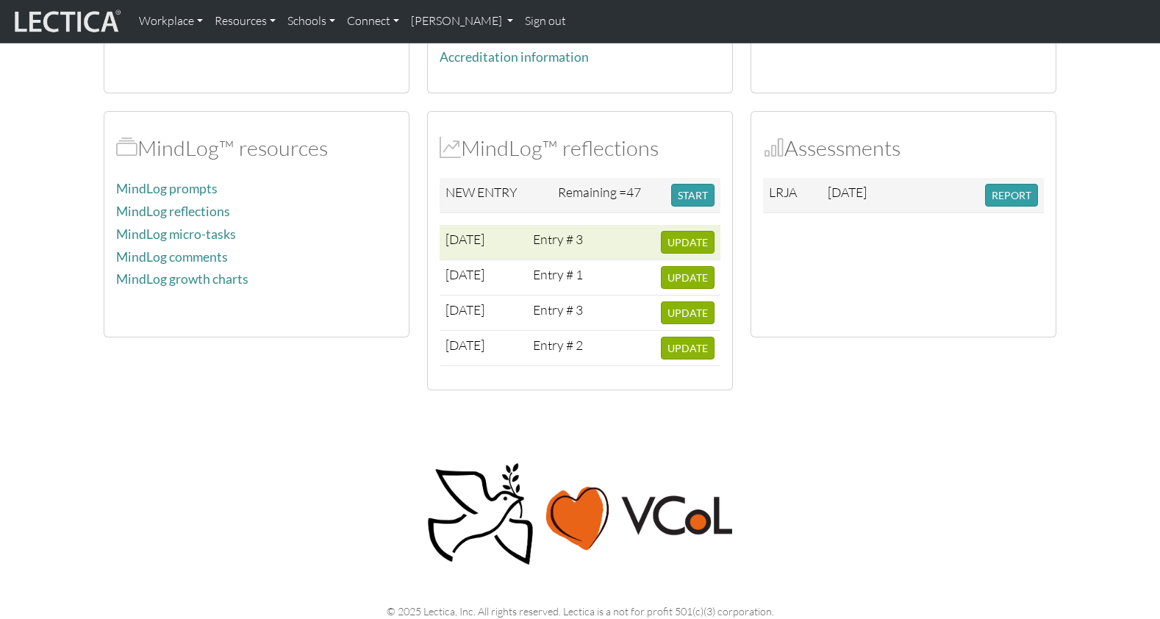
scroll to position [342, 0]
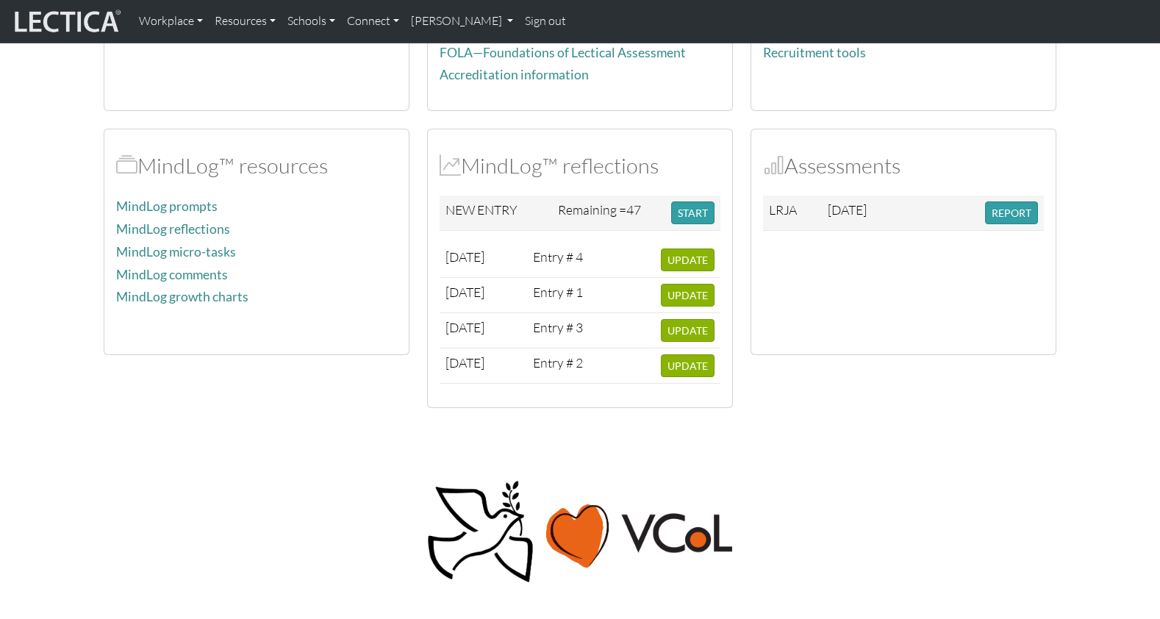
scroll to position [342, 0]
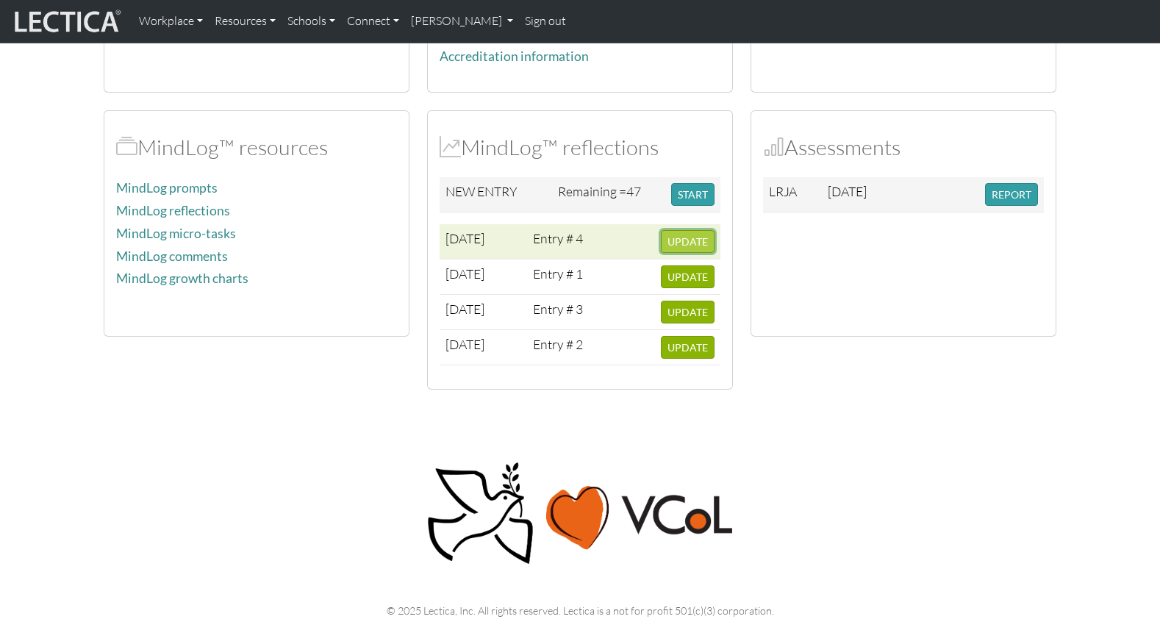
click at [686, 235] on span "UPDATE" at bounding box center [688, 241] width 40 height 12
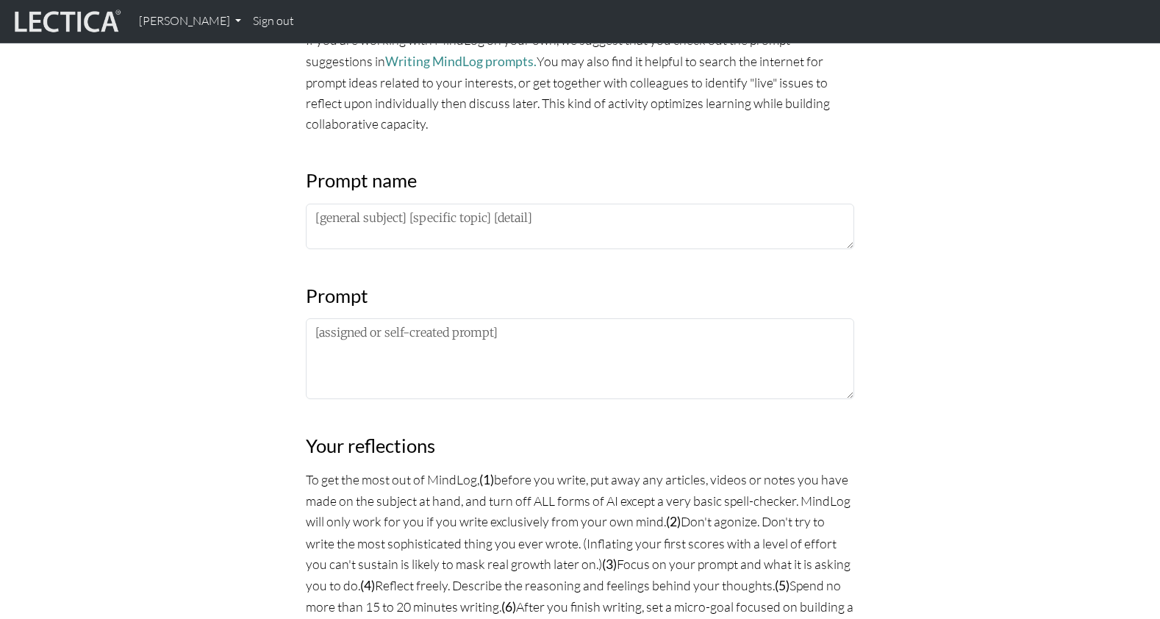
scroll to position [598, 0]
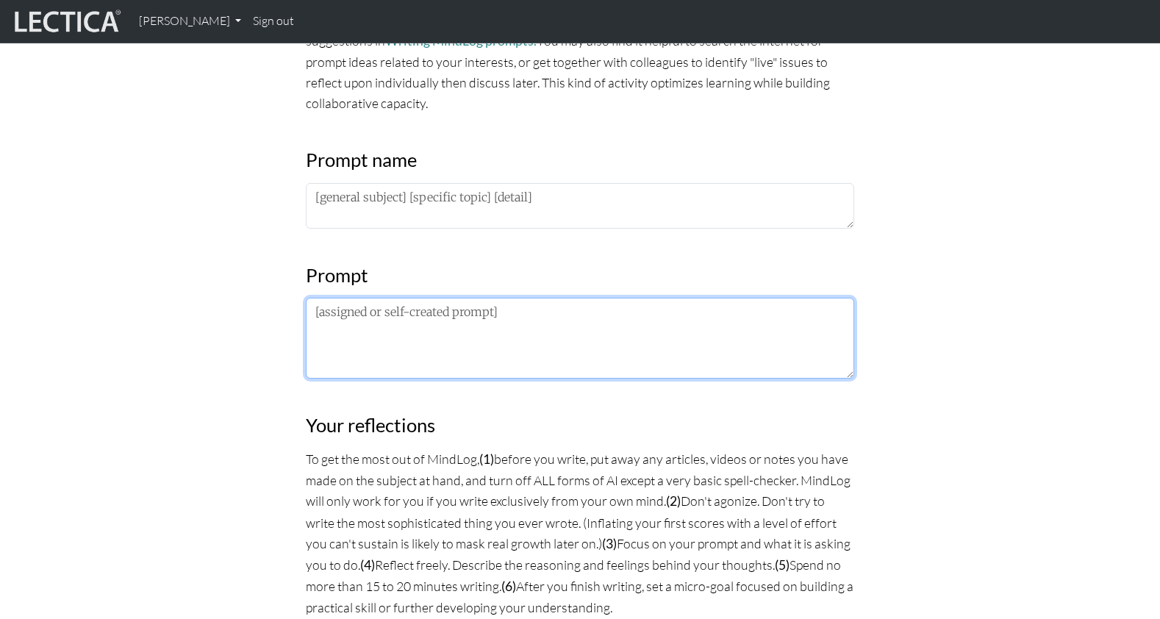
click at [312, 298] on textarea at bounding box center [580, 338] width 548 height 81
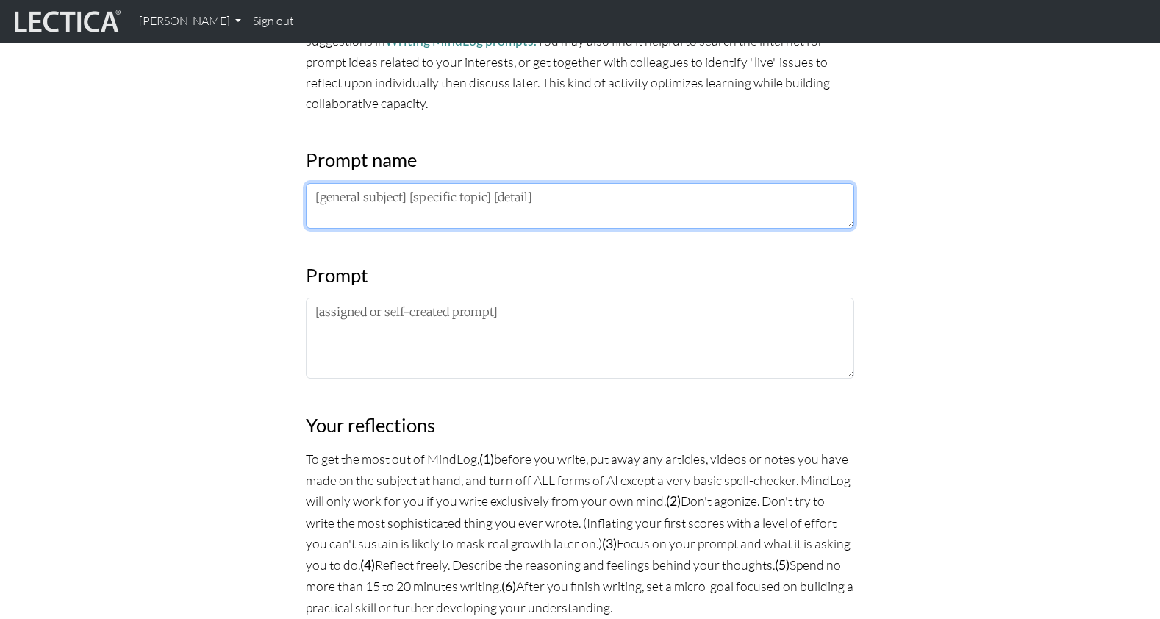
click at [311, 183] on textarea at bounding box center [580, 206] width 548 height 46
type textarea "Math, multiplication, how it works"
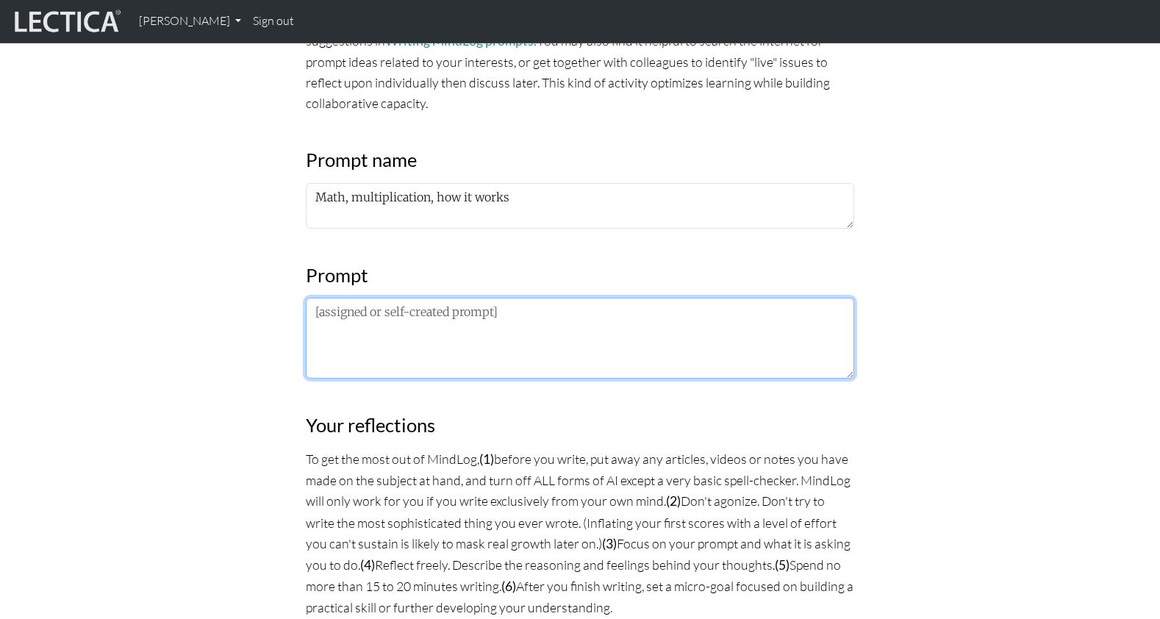
click at [352, 298] on textarea at bounding box center [580, 338] width 548 height 81
drag, startPoint x: 460, startPoint y: 235, endPoint x: 548, endPoint y: 238, distance: 88.3
click at [548, 298] on textarea "Explain how multiplication works and how it is different from adding and subtra…" at bounding box center [580, 338] width 548 height 81
drag, startPoint x: 609, startPoint y: 235, endPoint x: 668, endPoint y: 237, distance: 59.6
click at [668, 298] on textarea "Explain how multiplication is different from adding and subtracting" at bounding box center [580, 338] width 548 height 81
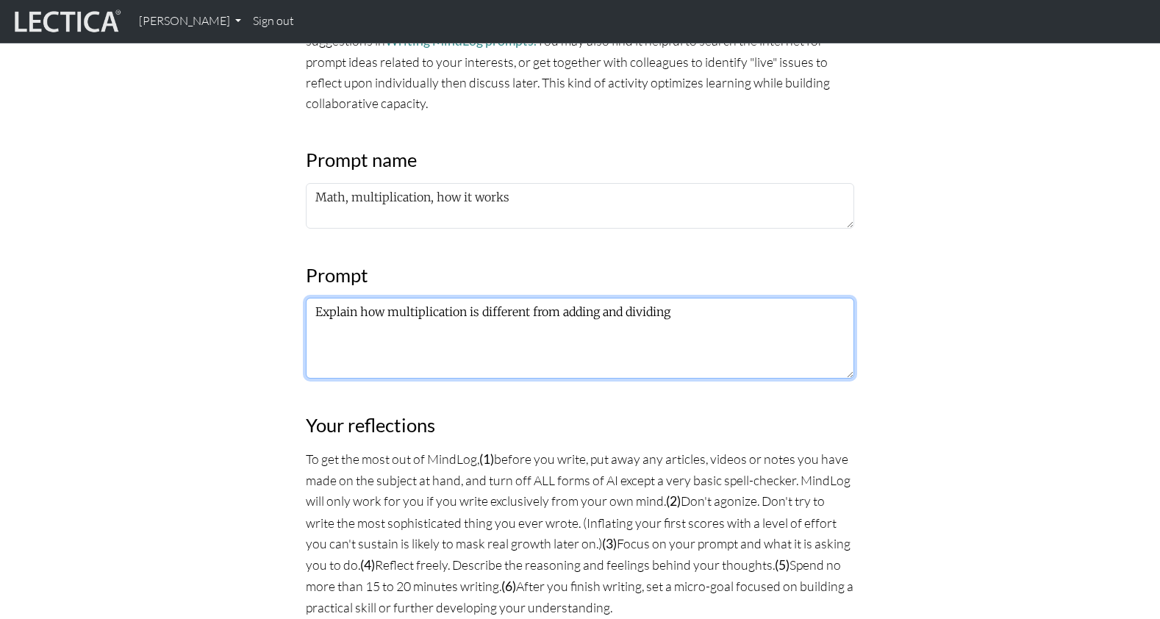
click at [550, 298] on textarea "Explain how multiplication is different from adding and dividing" at bounding box center [580, 338] width 548 height 81
click at [672, 298] on textarea "Explain how multiplication is different from adding and dividing" at bounding box center [580, 338] width 548 height 81
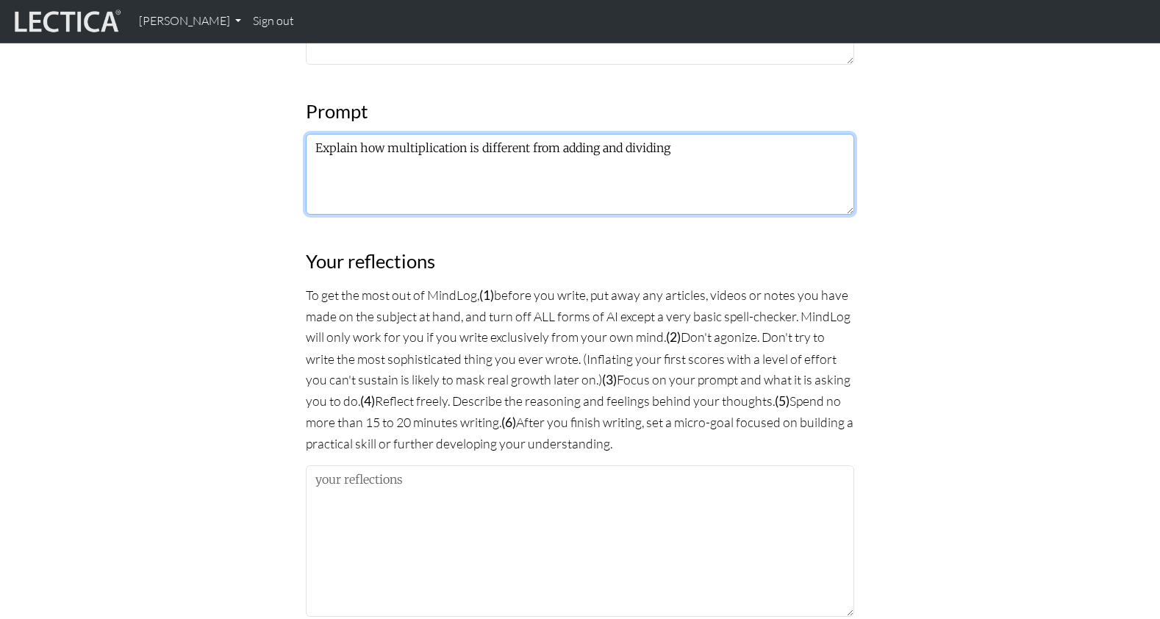
type textarea "Explain how multiplication is different from adding and dividing"
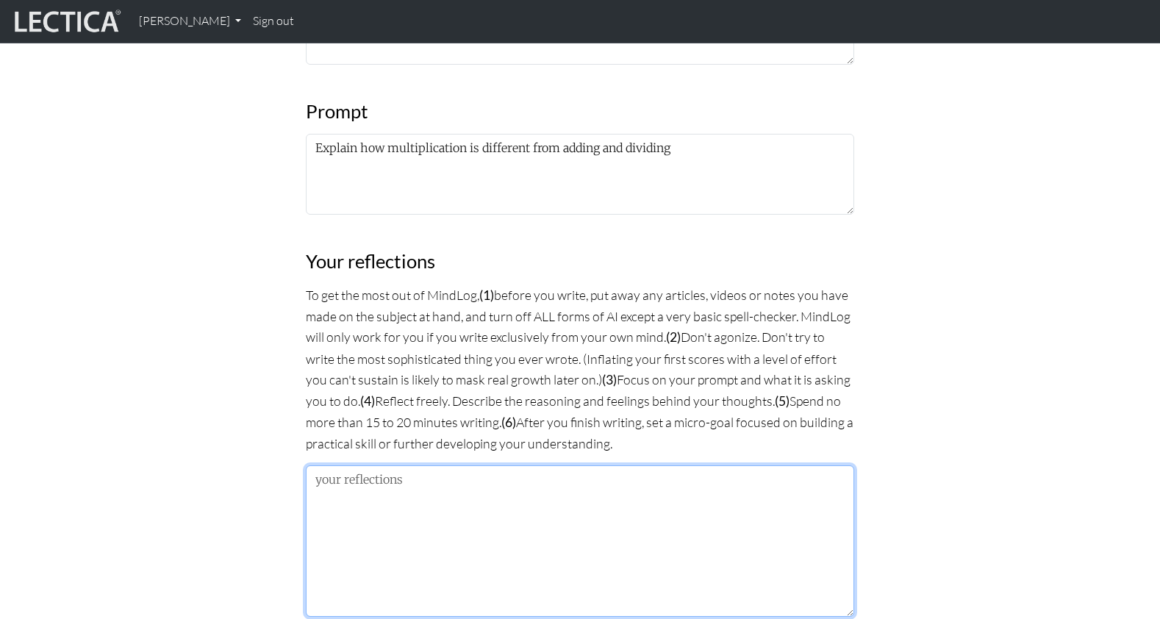
click at [350, 465] on textarea at bounding box center [580, 540] width 548 height 151
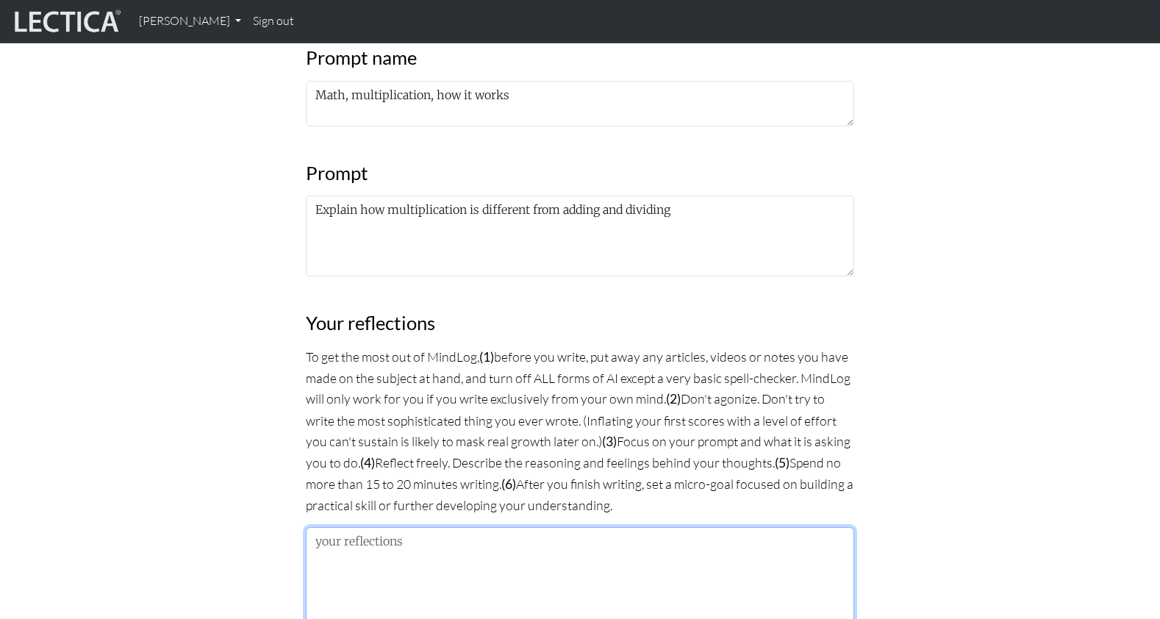
scroll to position [698, 0]
type textarea "Multiplication"
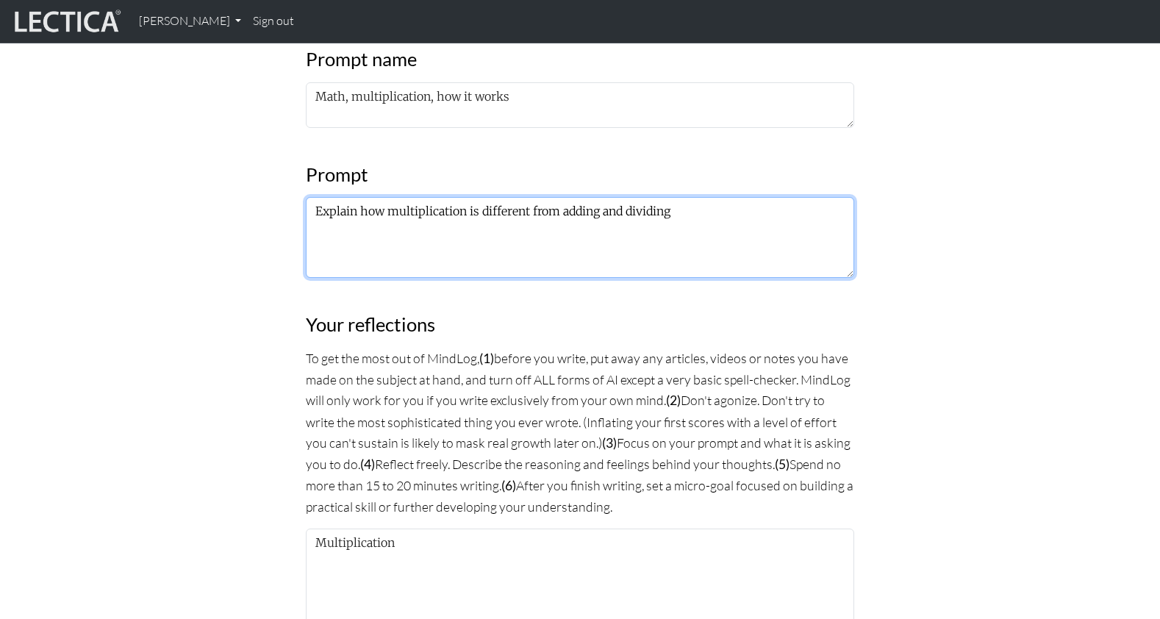
click at [413, 197] on textarea "Explain how multiplication is different from adding and dividing" at bounding box center [580, 237] width 548 height 81
click at [454, 197] on textarea "Explain how multiplication is different from adding and dividing" at bounding box center [580, 237] width 548 height 81
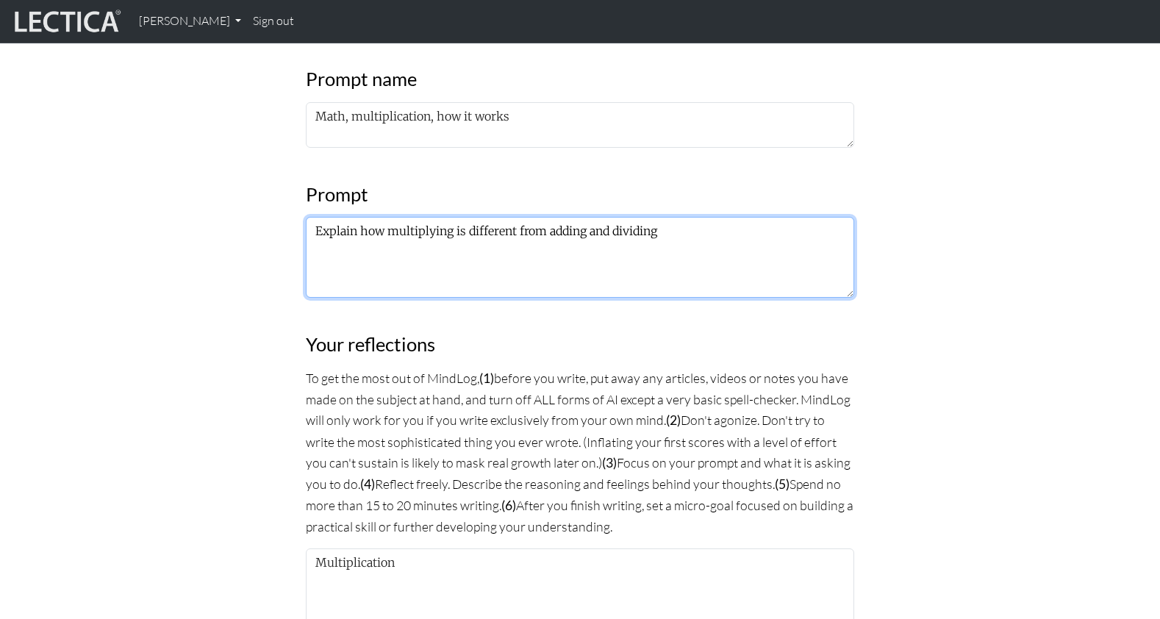
scroll to position [676, 0]
click at [367, 219] on textarea "Explain how multiplying is different from adding and dividing" at bounding box center [580, 259] width 548 height 81
click at [461, 219] on textarea "Explain what multiplying is different from adding and dividing" at bounding box center [580, 259] width 548 height 81
click at [718, 219] on textarea "Explain what multiplying is and how it is different from adding and dividing" at bounding box center [580, 259] width 548 height 81
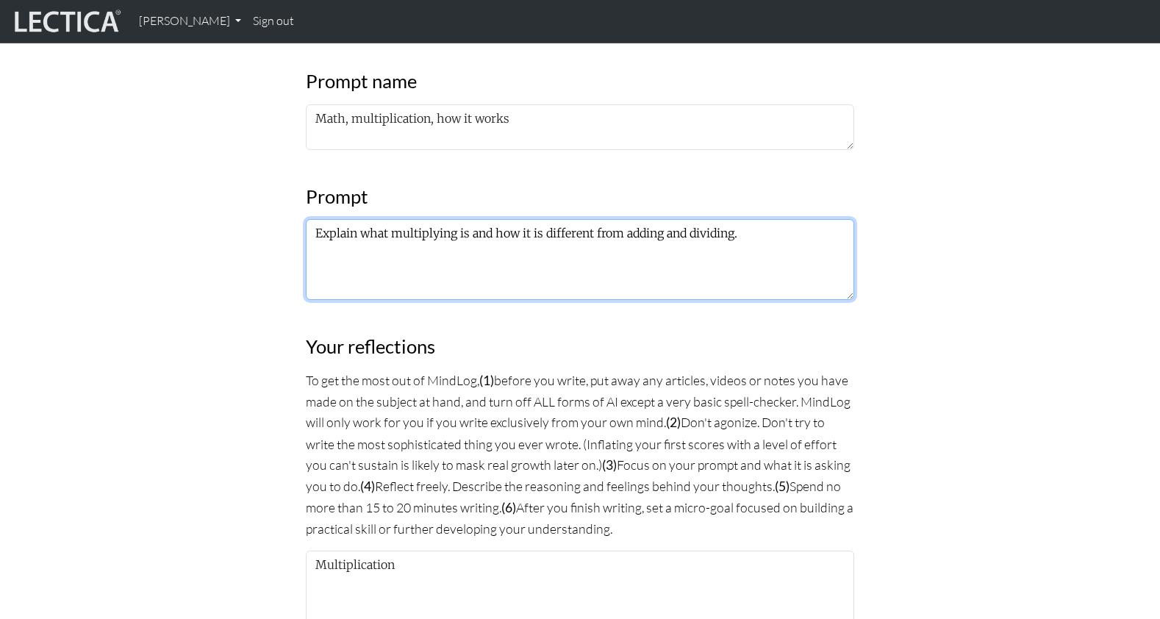
click at [522, 219] on textarea "Explain what multiplying is and how it is different from adding and dividing." at bounding box center [580, 259] width 548 height 81
type textarea "Explain what multiplying is and how it's different from adding and dividing."
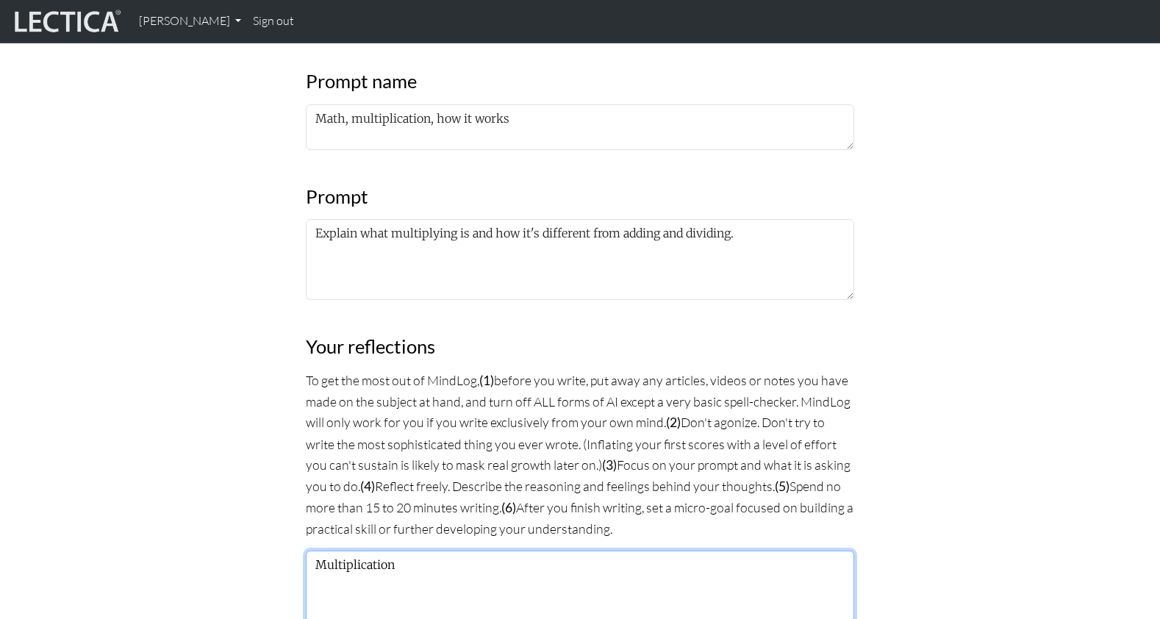
click at [416, 551] on textarea "Multiplication" at bounding box center [580, 626] width 548 height 151
click at [412, 551] on textarea "Multiplication" at bounding box center [580, 626] width 548 height 151
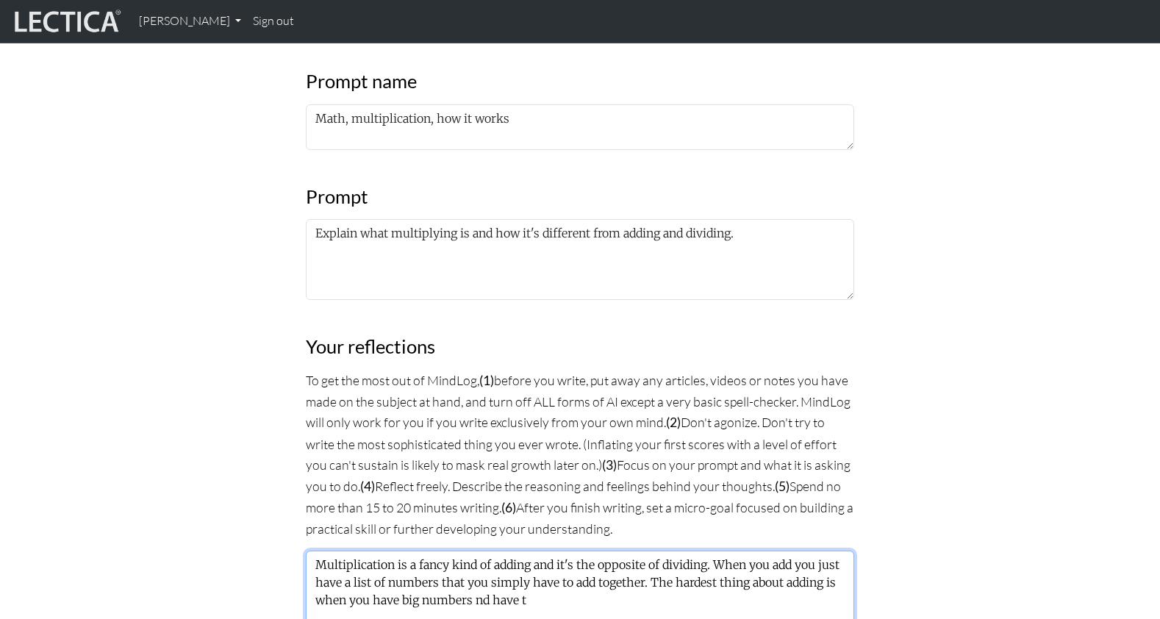
click at [412, 551] on textarea "Multiplication is a fancy kind of adding and it's the opposite of dividing. Whe…" at bounding box center [580, 626] width 548 height 151
click at [467, 551] on textarea "Multiplication is a fancy kind of adding and it's the opposite of dividing. Whe…" at bounding box center [580, 626] width 548 height 151
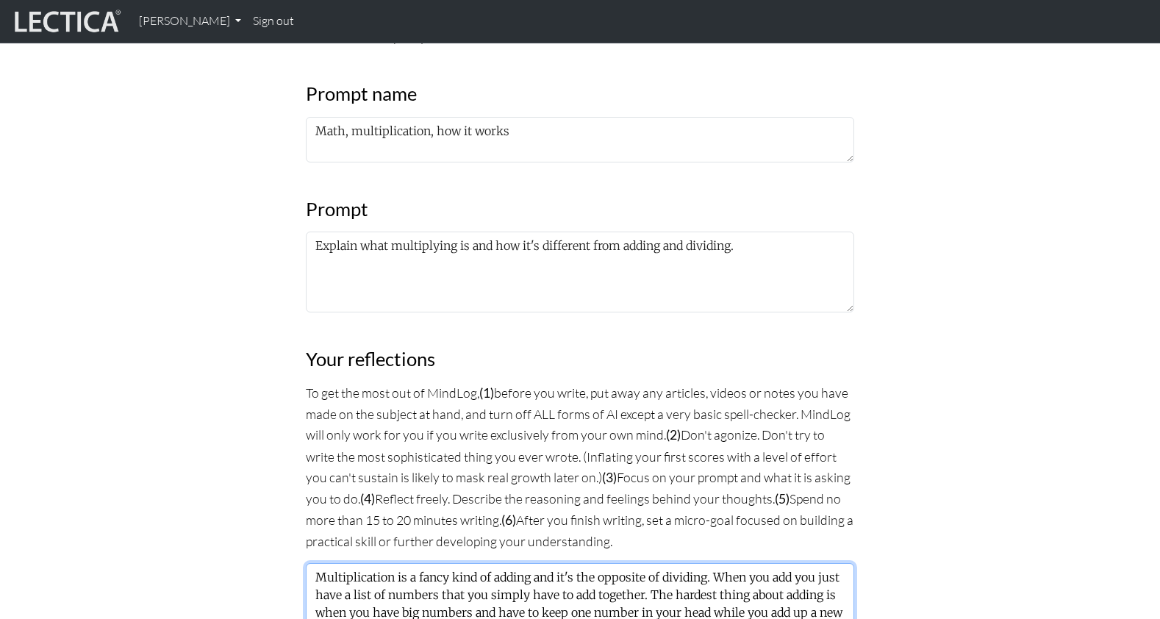
drag, startPoint x: 503, startPoint y: 573, endPoint x: 541, endPoint y: 575, distance: 38.3
drag, startPoint x: 765, startPoint y: 575, endPoint x: 781, endPoint y: 576, distance: 16.2
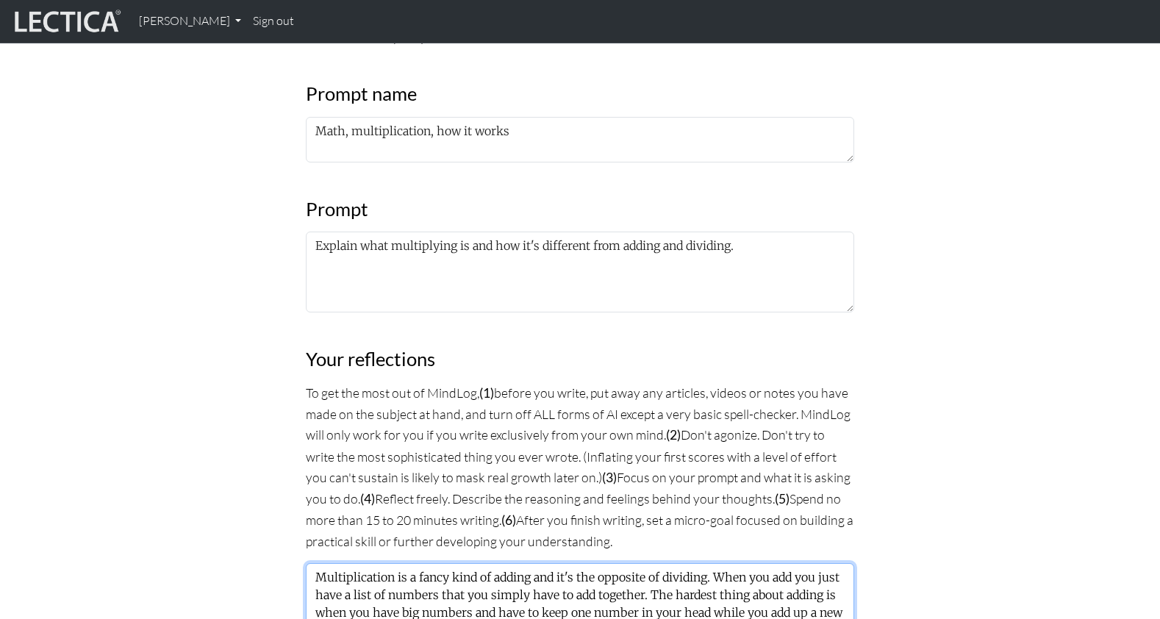
drag, startPoint x: 498, startPoint y: 576, endPoint x: 545, endPoint y: 576, distance: 46.3
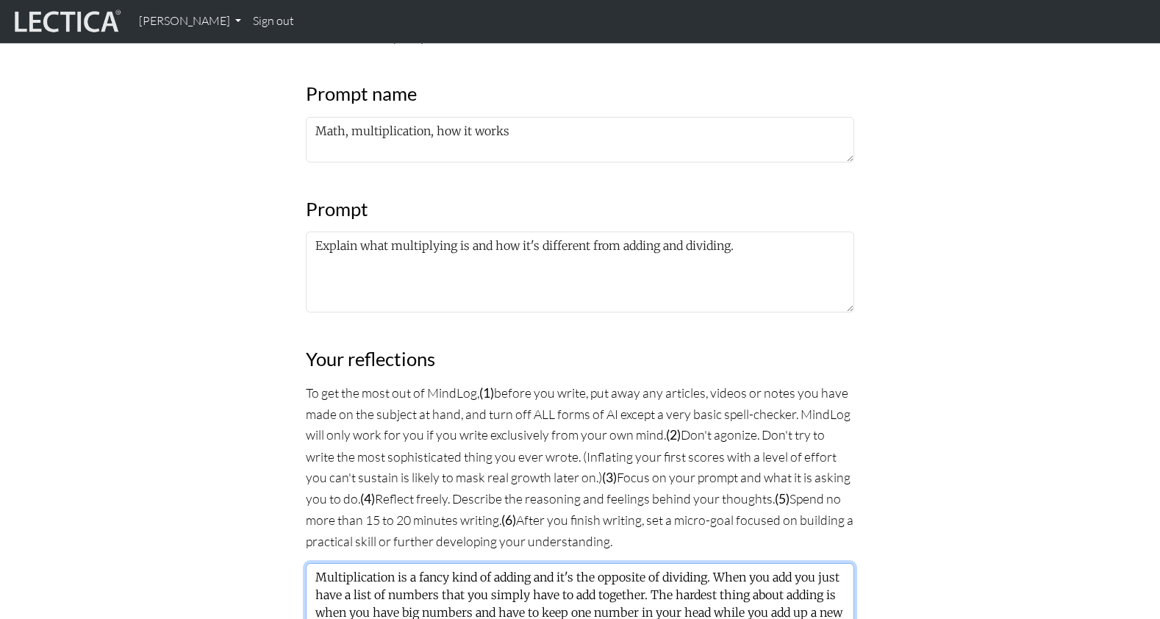
drag, startPoint x: 592, startPoint y: 560, endPoint x: 692, endPoint y: 561, distance: 100.0
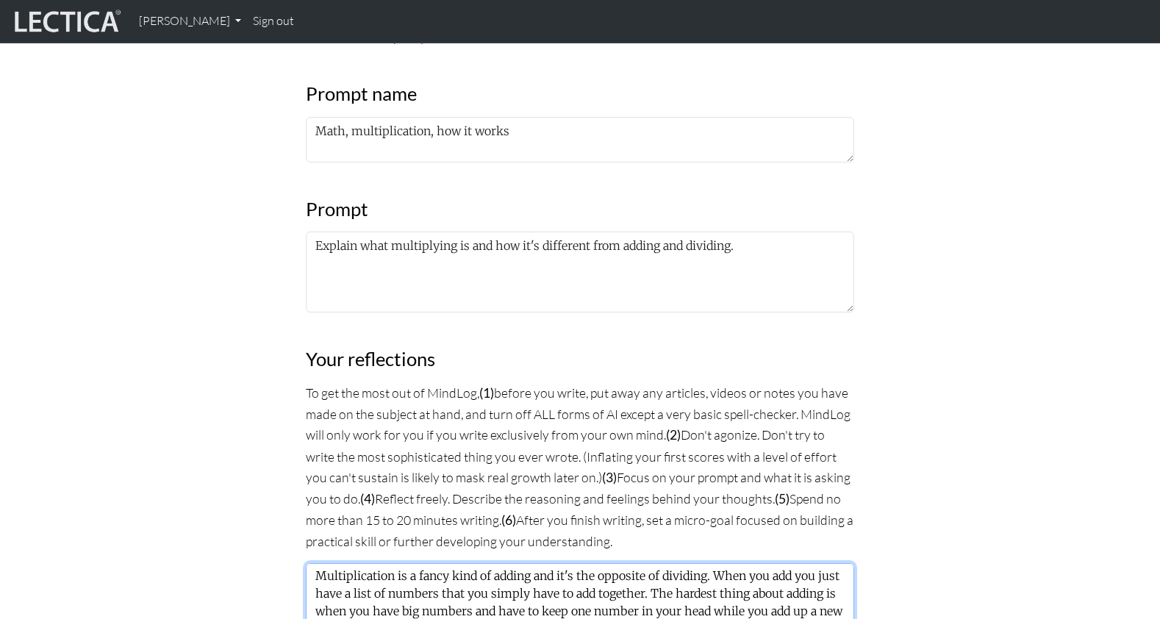
scroll to position [0, 0]
drag, startPoint x: 518, startPoint y: 475, endPoint x: 682, endPoint y: 482, distance: 164.1
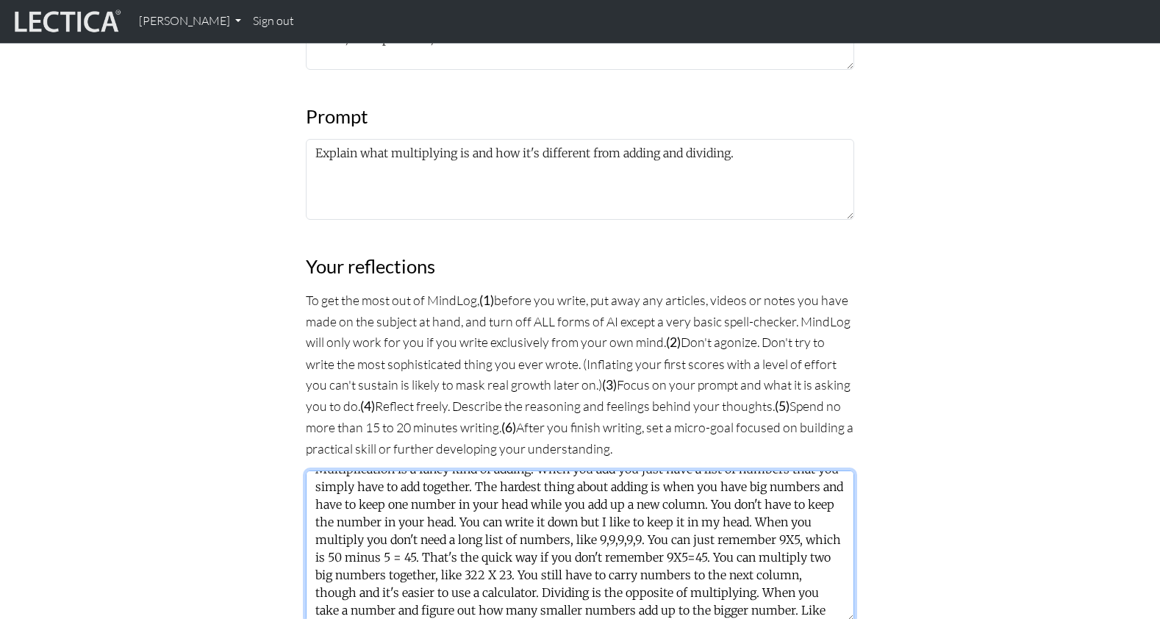
scroll to position [775, 0]
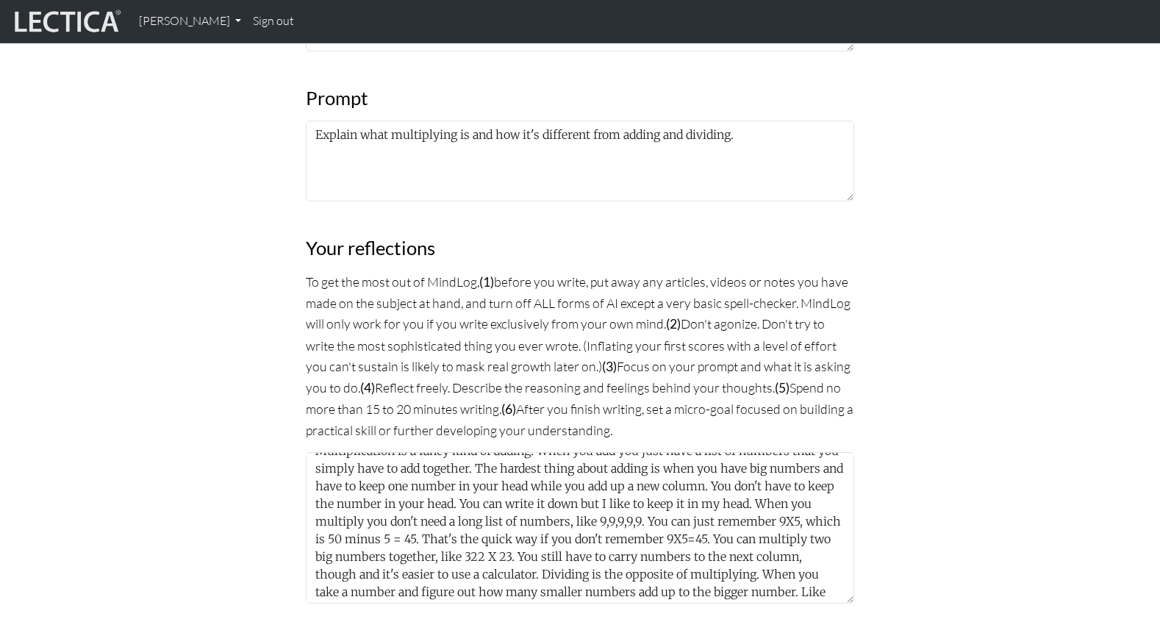
click at [157, 429] on div "MindLog is a tool for reflecting on and learning from life experience. It's des…" at bounding box center [580, 317] width 970 height 1789
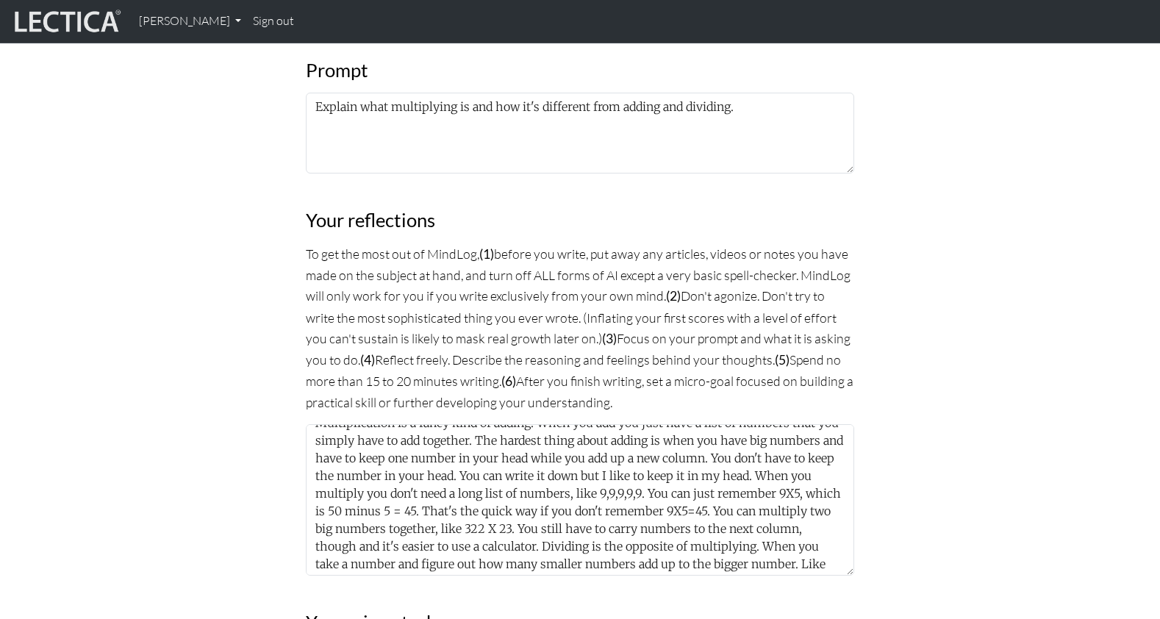
scroll to position [815, 0]
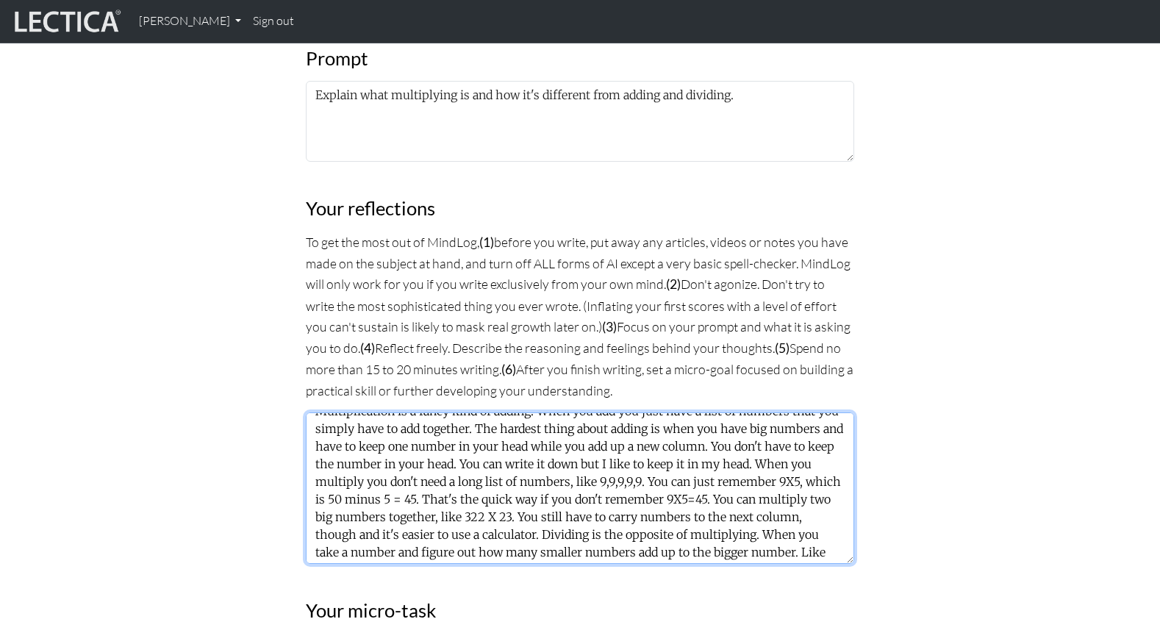
click at [508, 444] on textarea "Multiplication is a fancy kind of adding. When you add you just have a list of …" at bounding box center [580, 487] width 548 height 151
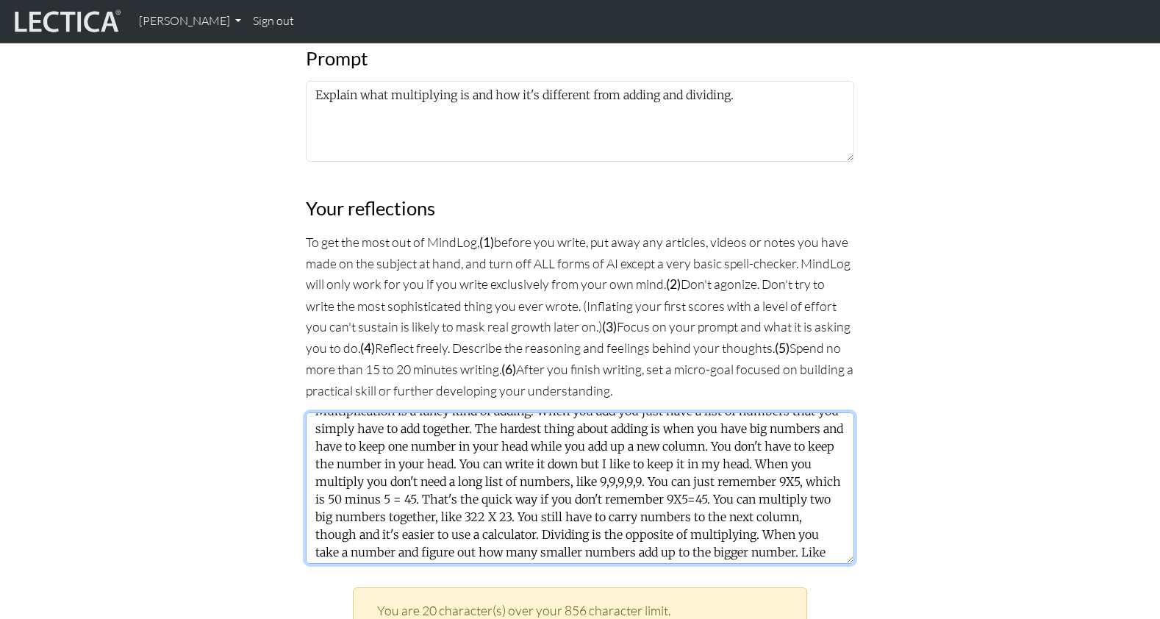
scroll to position [16, 0]
drag, startPoint x: 500, startPoint y: 445, endPoint x: 770, endPoint y: 442, distance: 269.8
click at [770, 442] on textarea "Multiplication is a fancy kind of adding. When you add you just have a list of …" at bounding box center [580, 487] width 548 height 151
type textarea "Multiplication is a fancy kind of adding. When you add you just have a list of …"
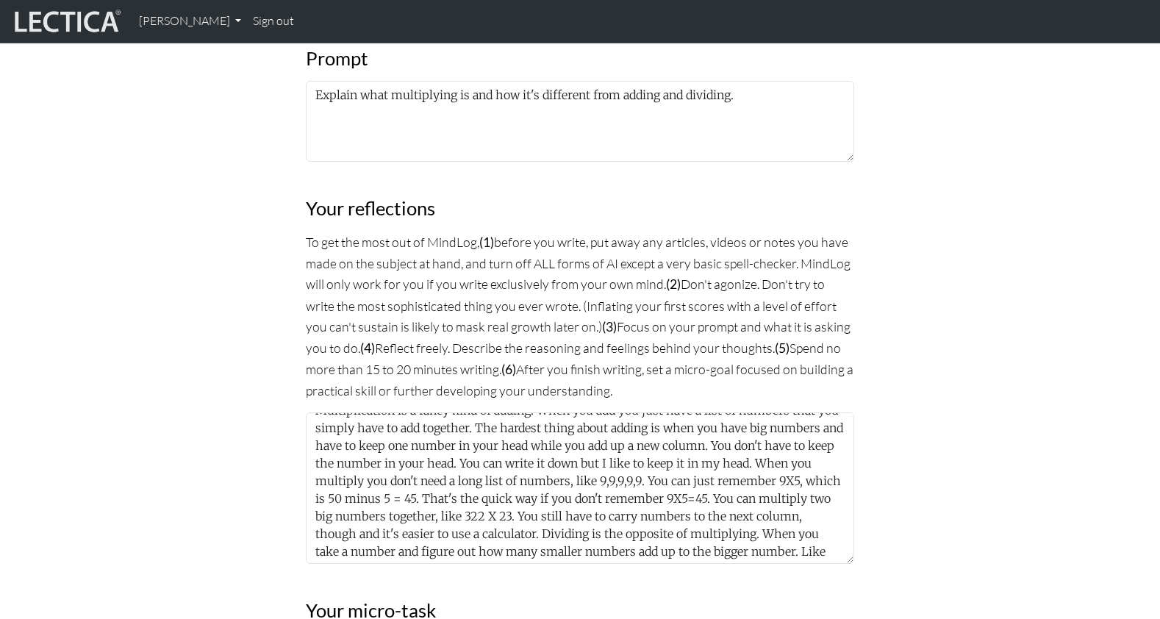
click at [176, 389] on div "MindLog is a tool for reflecting on and learning from life experience. It's des…" at bounding box center [580, 277] width 970 height 1789
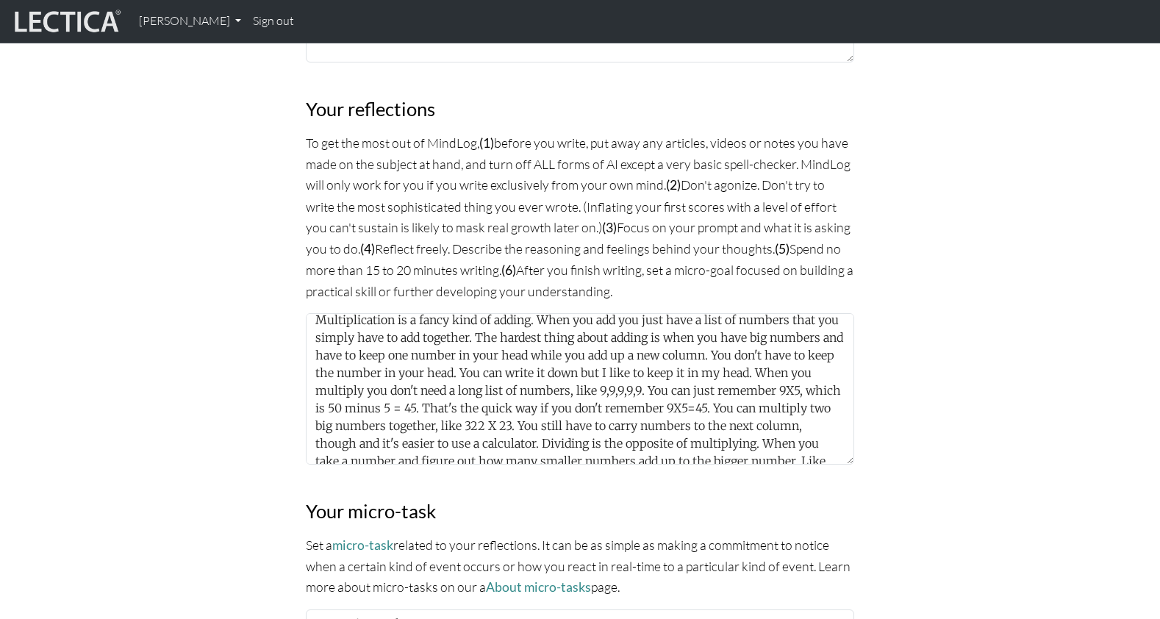
scroll to position [0, 0]
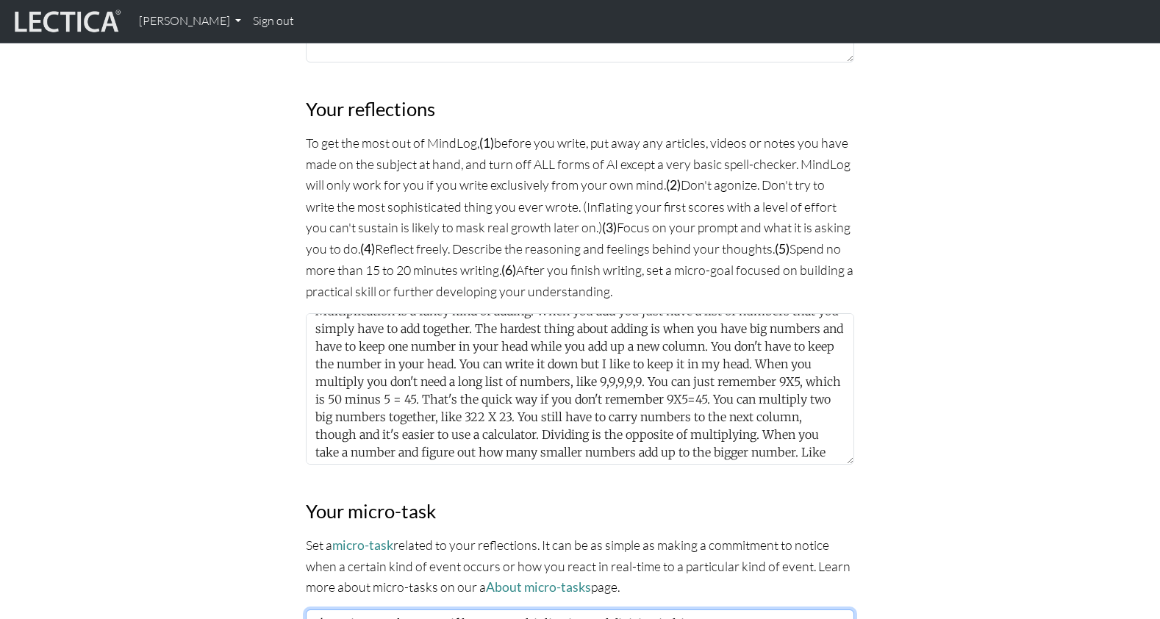
type textarea "I'm going to ask my Dat if he uses multiplication and division in his"
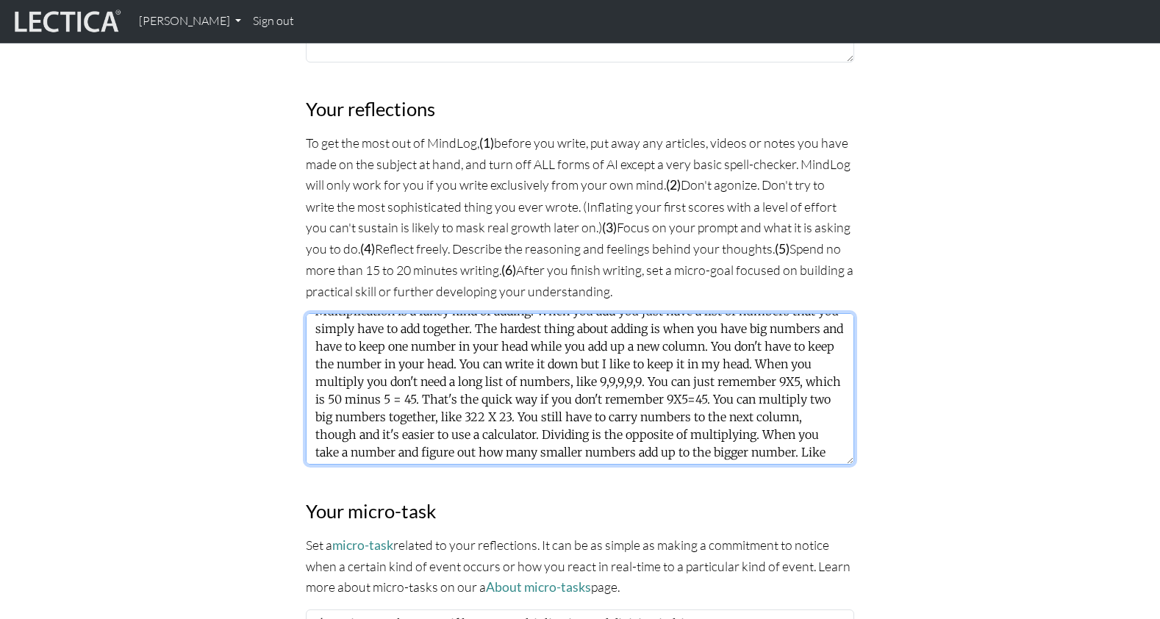
click at [447, 323] on textarea "Multiplication is a fancy kind of adding. When you add you just have a list of …" at bounding box center [580, 388] width 548 height 151
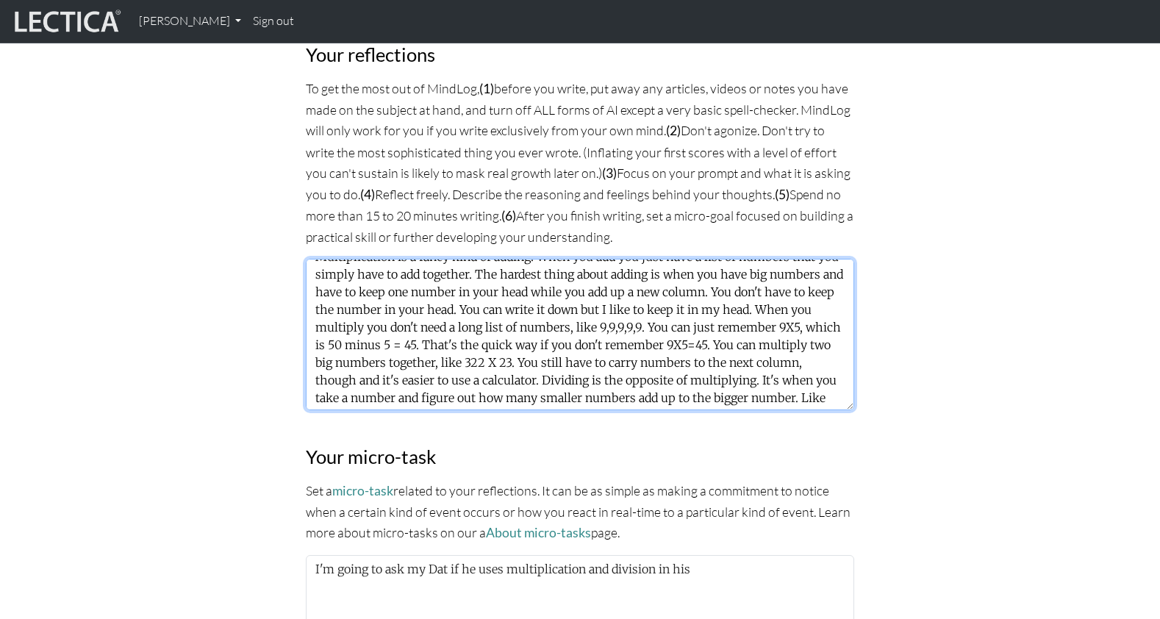
scroll to position [971, 0]
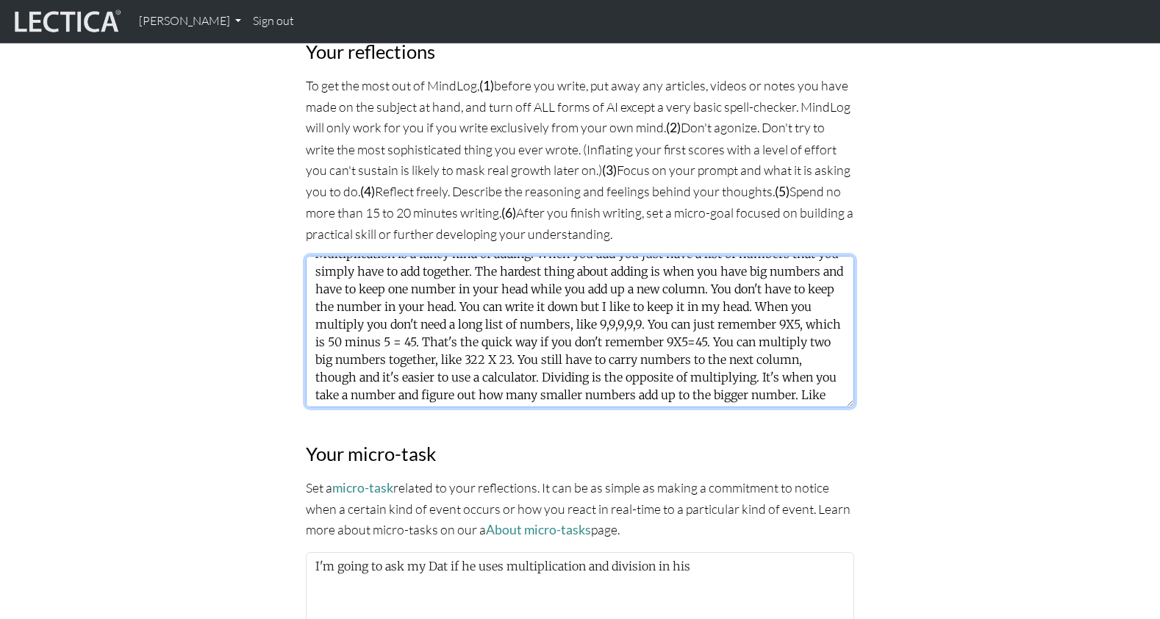
type textarea "Multiplication is a fancy kind of adding. When you add you just have a list of …"
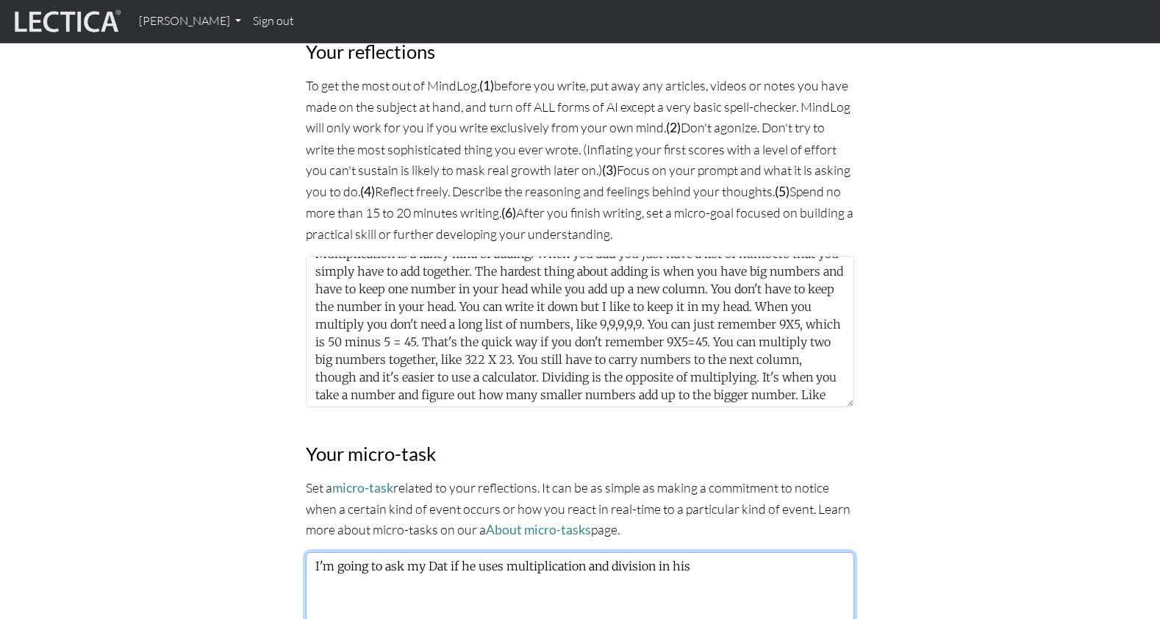
click at [684, 552] on textarea "I'm going to ask my Dat if he uses multiplication and division in his" at bounding box center [580, 592] width 548 height 81
click at [437, 552] on textarea "I'm going to ask my Dat if he uses multiplication and division in his job." at bounding box center [580, 592] width 548 height 81
type textarea "I'm going to ask my Dad if he uses multiplication and division in his job."
click at [186, 421] on div "MindLog is a tool for reflecting on and learning from life experience. It's des…" at bounding box center [580, 121] width 970 height 1789
click at [214, 393] on div "MindLog is a tool for reflecting on and learning from life experience. It's des…" at bounding box center [580, 121] width 970 height 1789
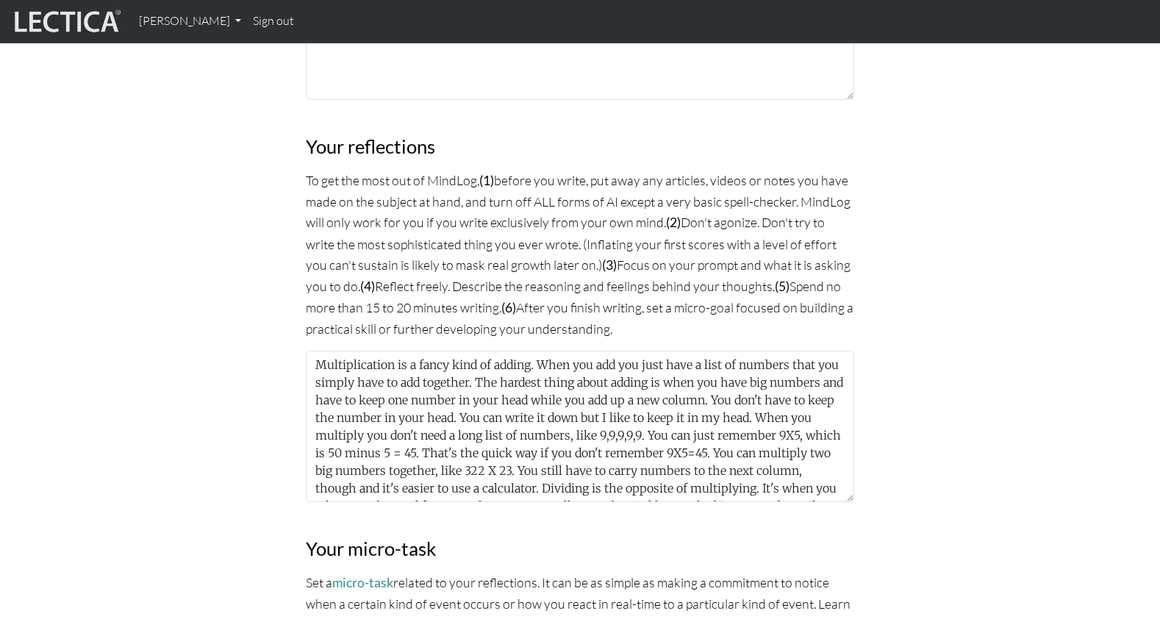
scroll to position [876, 0]
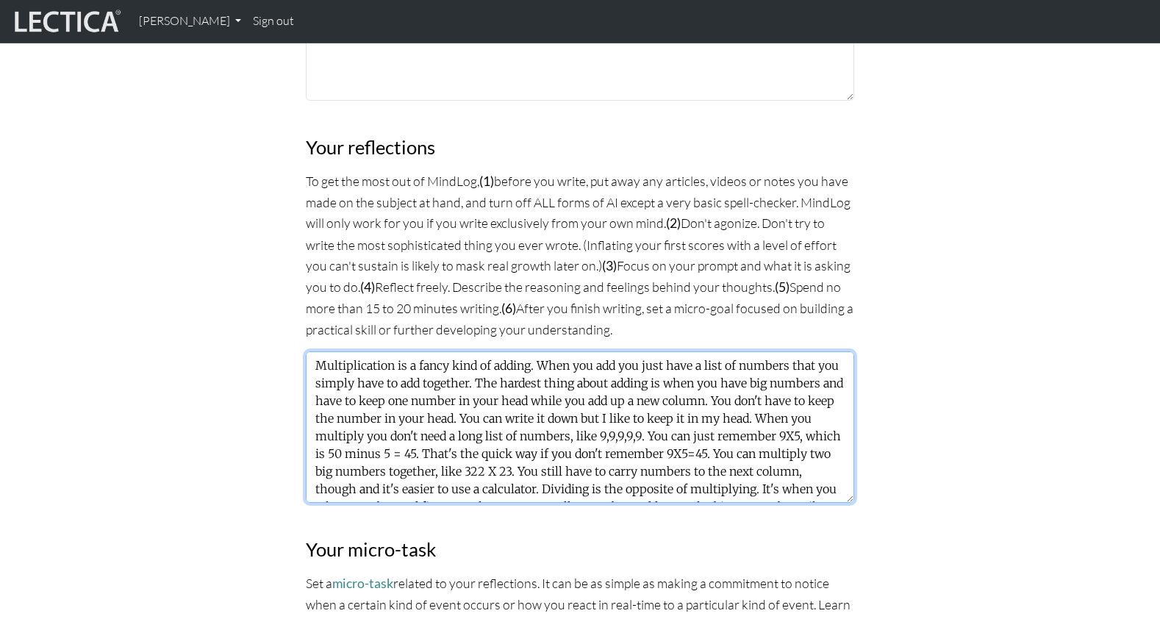
click at [523, 351] on textarea "Multiplication is a fancy kind of adding. When you add you just have a list of …" at bounding box center [580, 426] width 548 height 151
click at [456, 351] on textarea "Multiplication is a fancy kind of adding. When you add you just have a list of …" at bounding box center [580, 426] width 548 height 151
drag, startPoint x: 713, startPoint y: 281, endPoint x: 732, endPoint y: 284, distance: 19.3
click at [732, 351] on textarea "Multiplication is a fancy kind of adding. When you add you just have a list of …" at bounding box center [580, 426] width 548 height 151
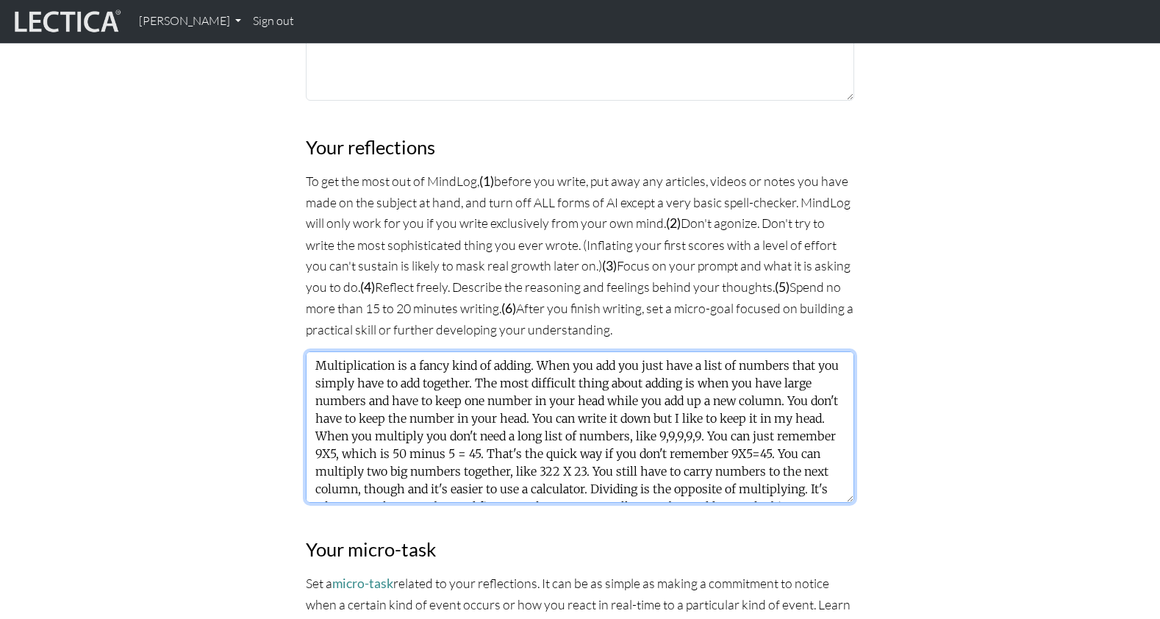
drag, startPoint x: 818, startPoint y: 280, endPoint x: 843, endPoint y: 280, distance: 25.7
click at [843, 351] on textarea "Multiplication is a fancy kind of adding. When you add you just have a list of …" at bounding box center [580, 426] width 548 height 151
click at [709, 351] on textarea "Multiplication is a fancy kind of adding. When you add you just have a list of …" at bounding box center [580, 426] width 548 height 151
paste textarea "necessarily"
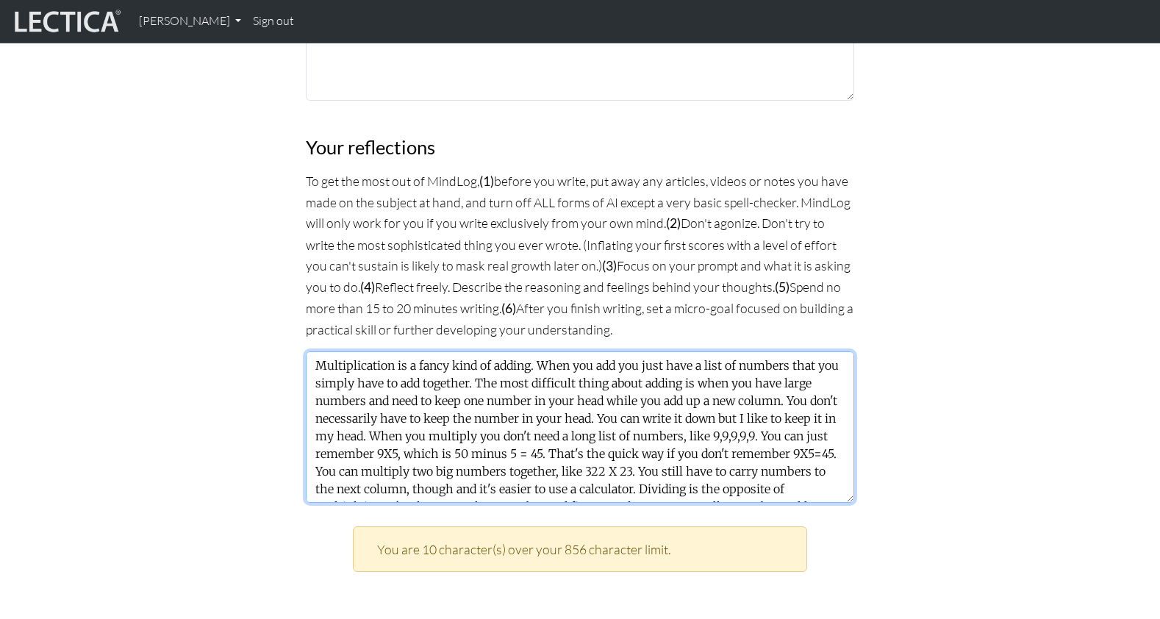
scroll to position [16, 0]
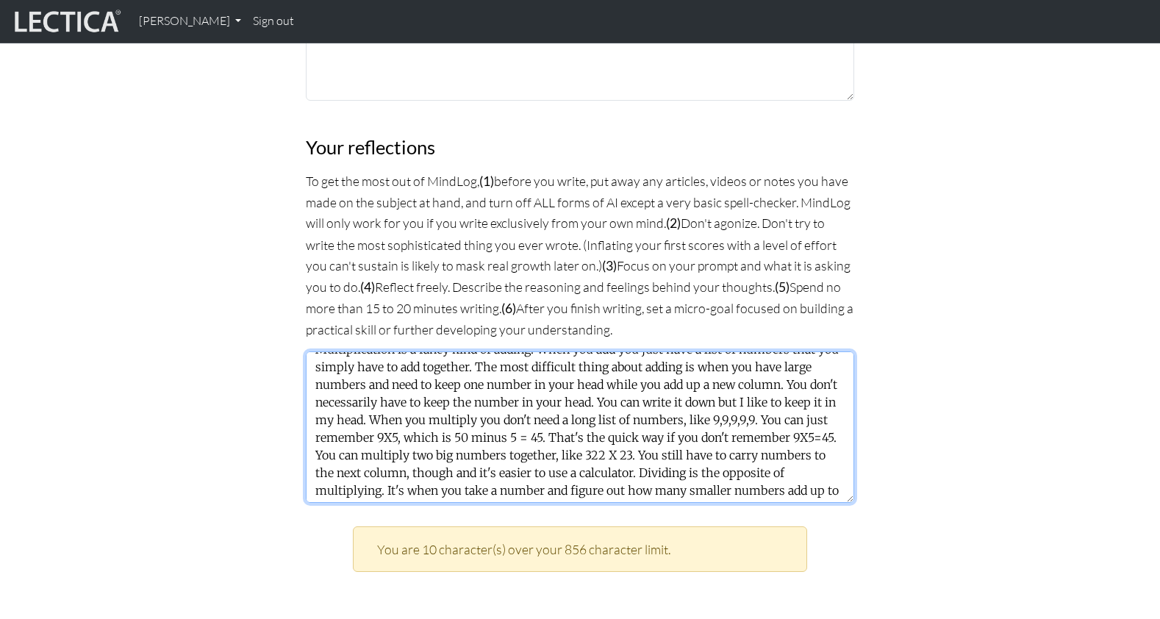
drag, startPoint x: 648, startPoint y: 365, endPoint x: 747, endPoint y: 368, distance: 98.5
click at [747, 368] on textarea "Multiplication is a fancy kind of adding. When you add you just have a list of …" at bounding box center [580, 426] width 548 height 151
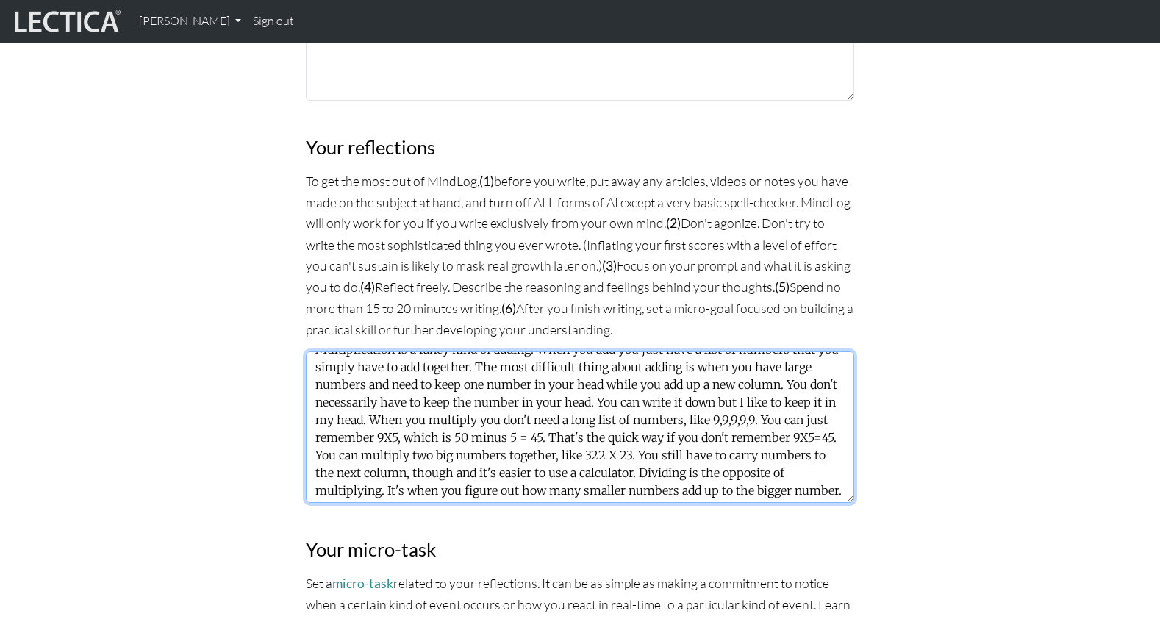
click at [378, 382] on textarea "Multiplication is a fancy kind of adding. When you add you just have a list of …" at bounding box center [580, 426] width 548 height 151
click at [377, 382] on textarea "Multiplication is a fancy kind of adding. When you add you just have a list of …" at bounding box center [580, 426] width 548 height 151
drag, startPoint x: 647, startPoint y: 368, endPoint x: 696, endPoint y: 370, distance: 48.6
click at [696, 370] on textarea "Multiplication is a fancy kind of adding. When you add you just have a list of …" at bounding box center [580, 426] width 548 height 151
click at [674, 368] on textarea "Multiplication is a fancy kind of adding. When you add you just have a list of …" at bounding box center [580, 426] width 548 height 151
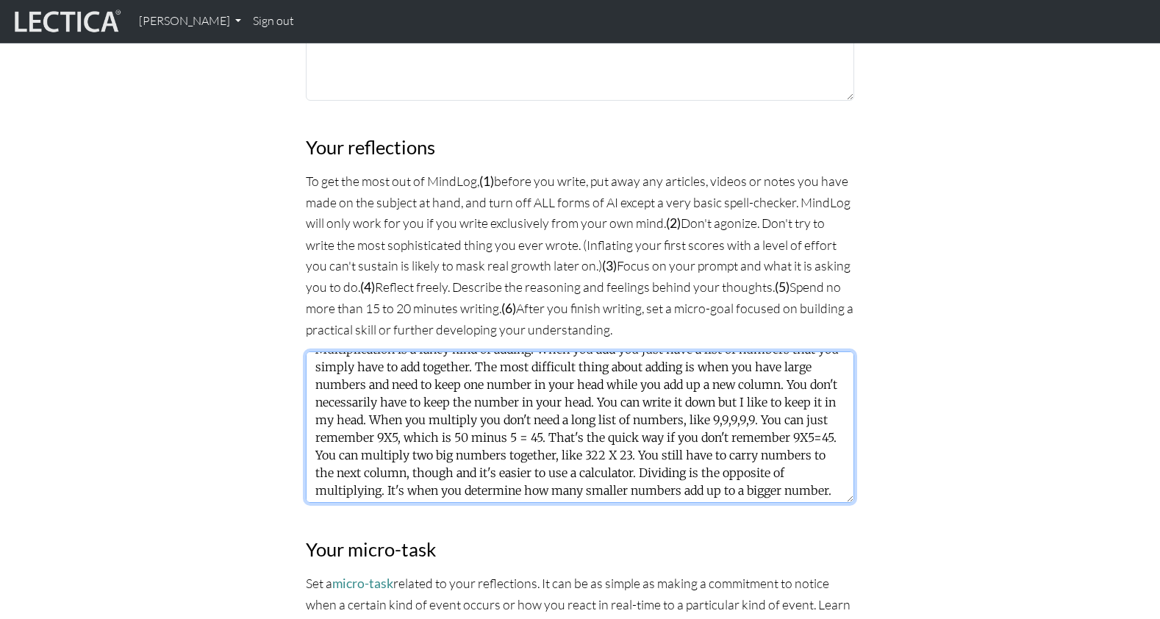
click at [674, 368] on textarea "Multiplication is a fancy kind of adding. When you add you just have a list of …" at bounding box center [580, 426] width 548 height 151
click at [657, 351] on textarea "Multiplication is a fancy kind of adding. When you add you just have a list of …" at bounding box center [580, 426] width 548 height 151
drag, startPoint x: 365, startPoint y: 316, endPoint x: 390, endPoint y: 315, distance: 25.0
click at [390, 351] on textarea "Multiplication is a fancy kind of adding. When you add you just have a list of …" at bounding box center [580, 426] width 548 height 151
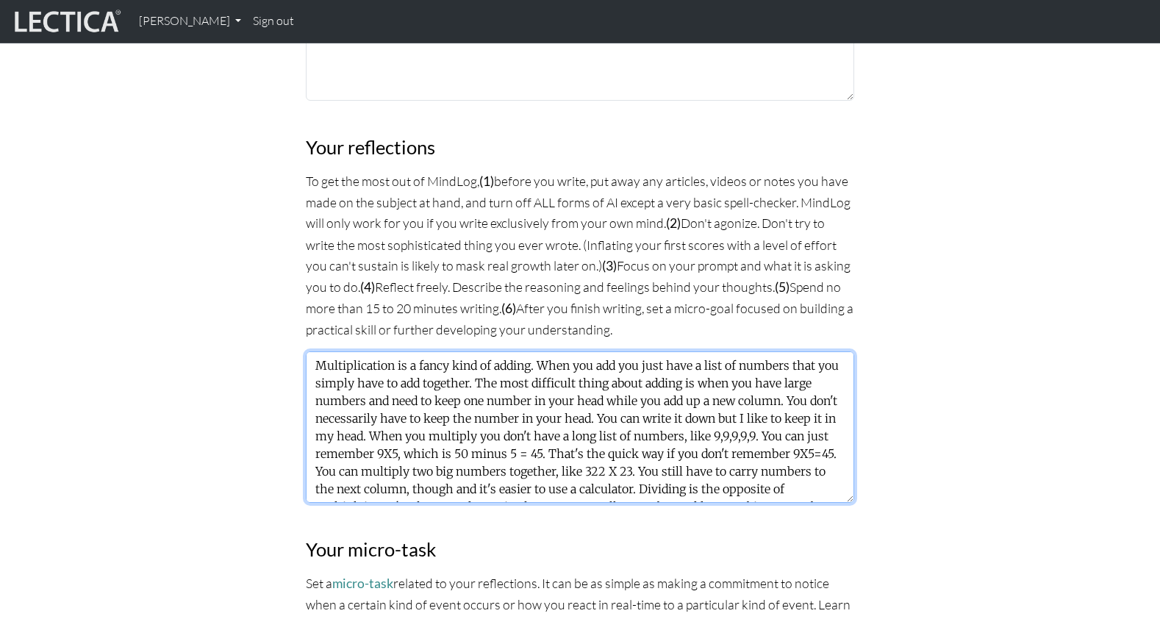
drag, startPoint x: 618, startPoint y: 331, endPoint x: 692, endPoint y: 332, distance: 73.5
click at [692, 351] on textarea "Multiplication is a fancy kind of adding. When you add you just have a list of …" at bounding box center [580, 426] width 548 height 151
click at [628, 351] on textarea "Multiplication is a fancy kind of adding. When you add you just have a list of …" at bounding box center [580, 426] width 548 height 151
click at [638, 351] on textarea "Multiplication is a fancy kind of adding. When you add you just have a list of …" at bounding box center [580, 426] width 548 height 151
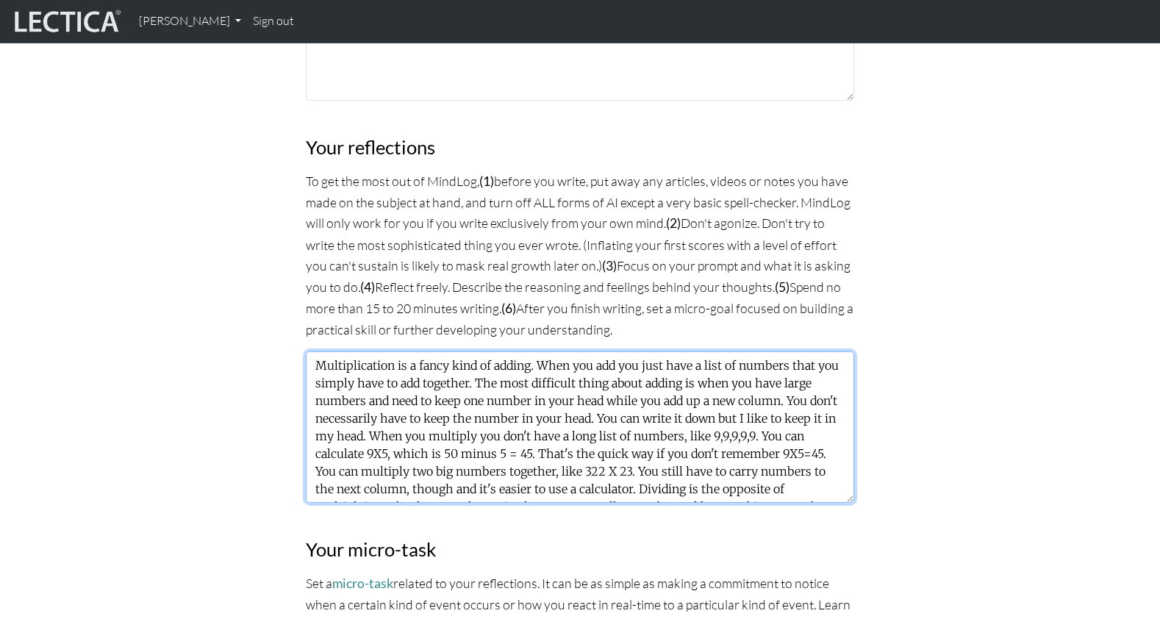
click at [638, 351] on textarea "Multiplication is a fancy kind of adding. When you add you just have a list of …" at bounding box center [580, 426] width 548 height 151
click at [634, 351] on textarea "Multiplication is a fancy kind of adding. When you add you just have a list of …" at bounding box center [580, 426] width 548 height 151
type textarea "Multiplication is a fancy kind of adding. When you add you just have a list of …"
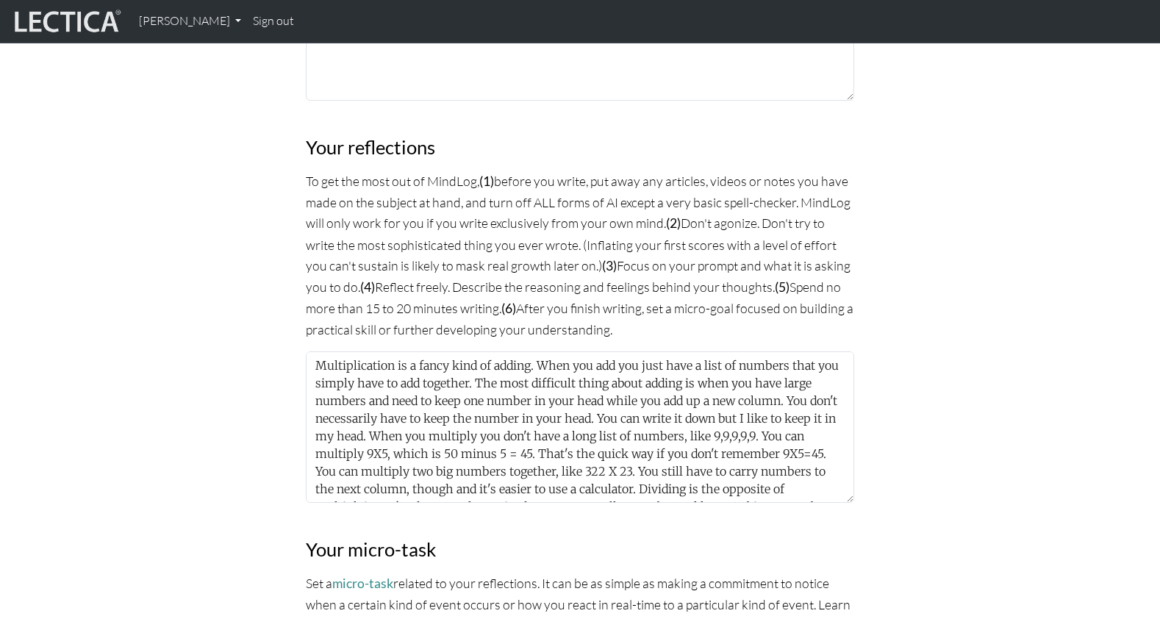
click at [1015, 333] on div "MindLog is a tool for reflecting on and learning from life experience. It's des…" at bounding box center [580, 216] width 970 height 1789
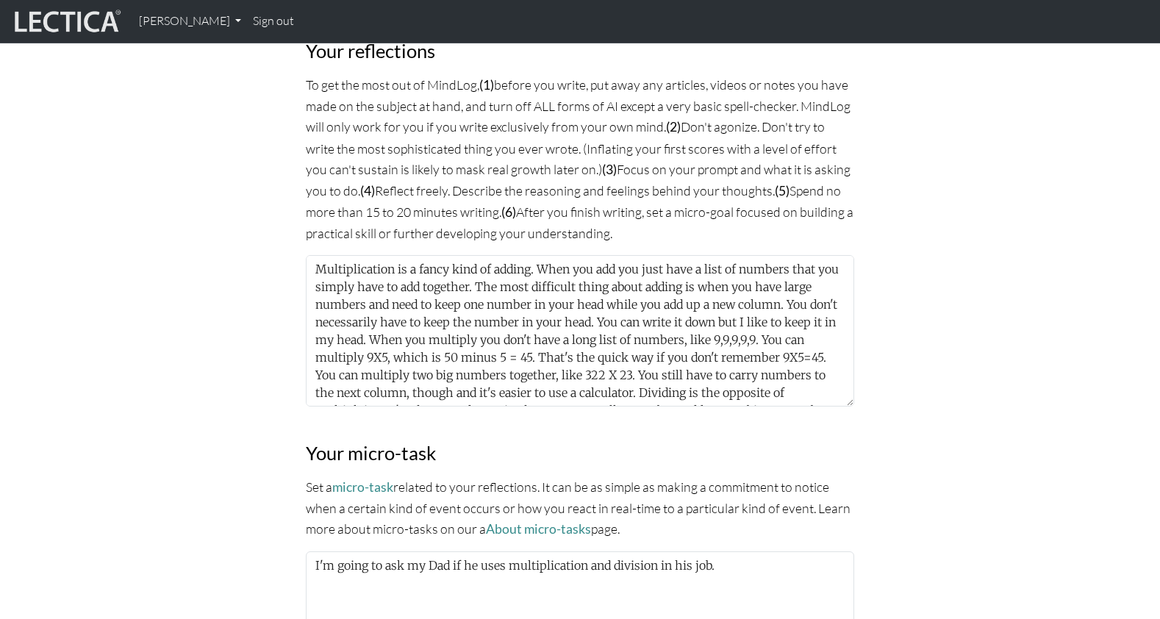
scroll to position [970, 0]
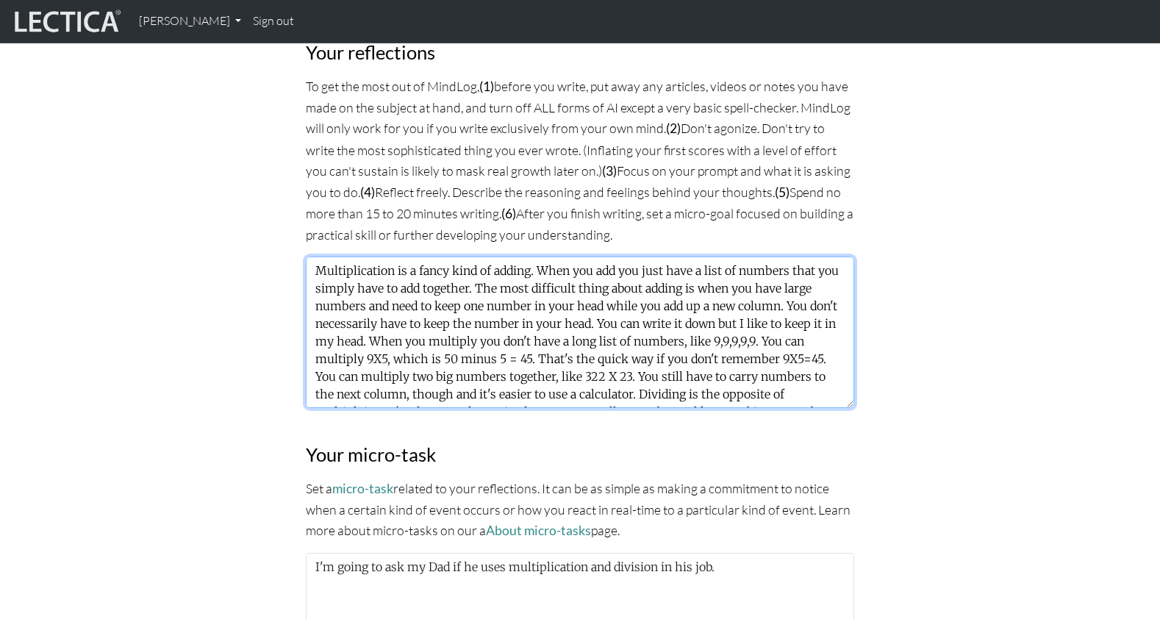
click at [691, 257] on textarea "Multiplication is a fancy kind of adding. When you add you just have a list of …" at bounding box center [580, 332] width 548 height 151
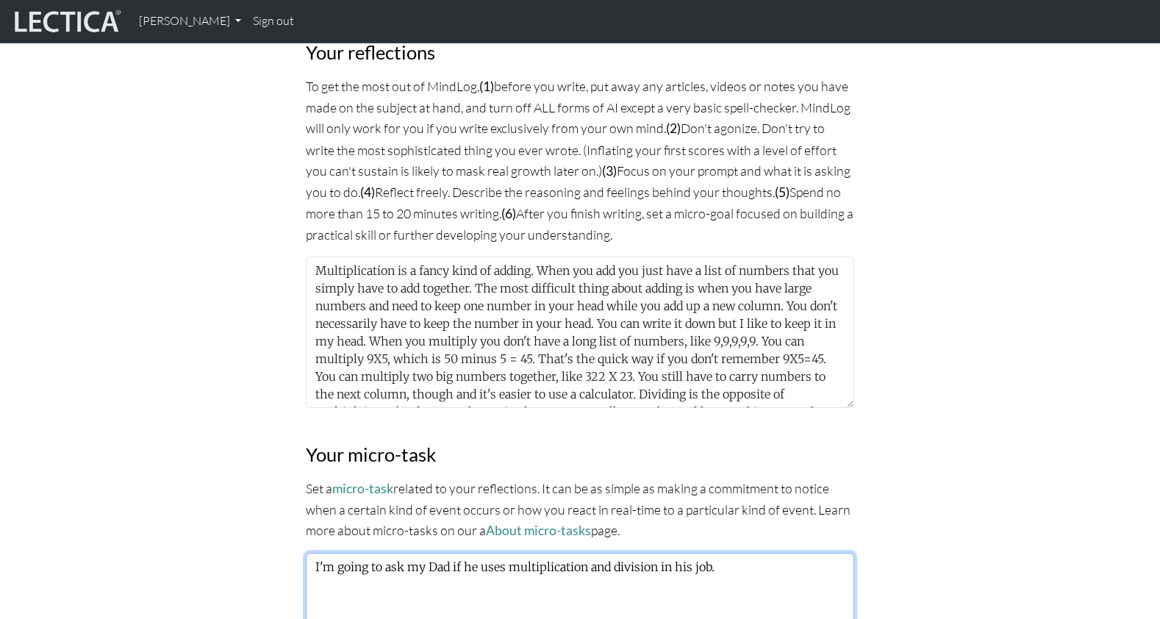
click at [482, 553] on textarea "I'm going to ask my Dad if he uses multiplication and division in his job." at bounding box center [580, 593] width 548 height 81
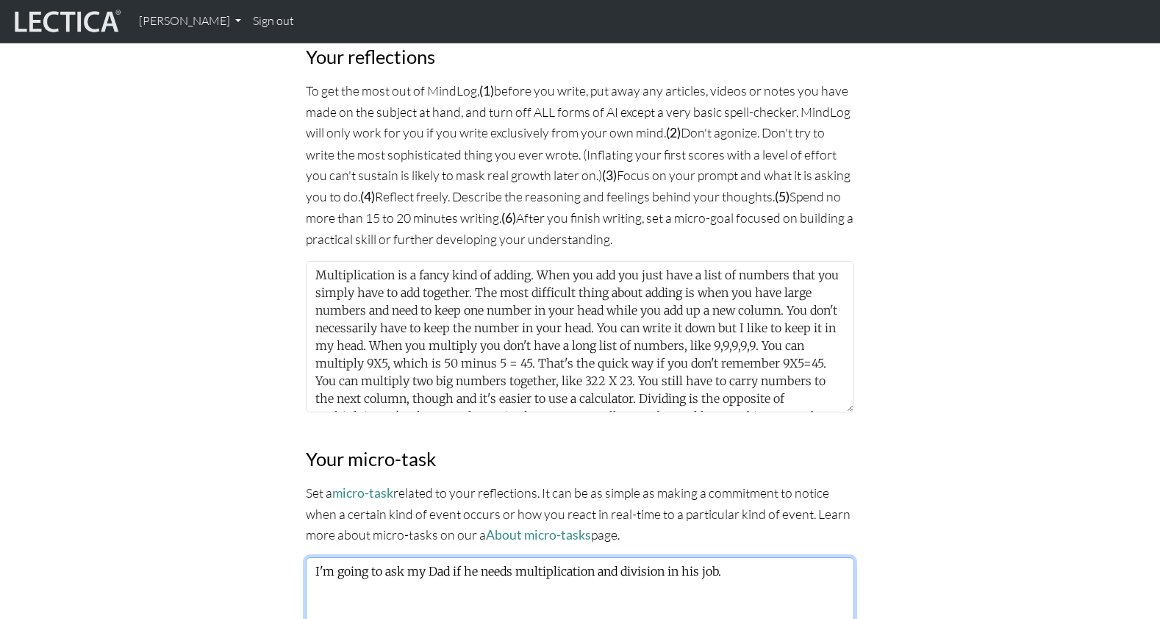
scroll to position [965, 0]
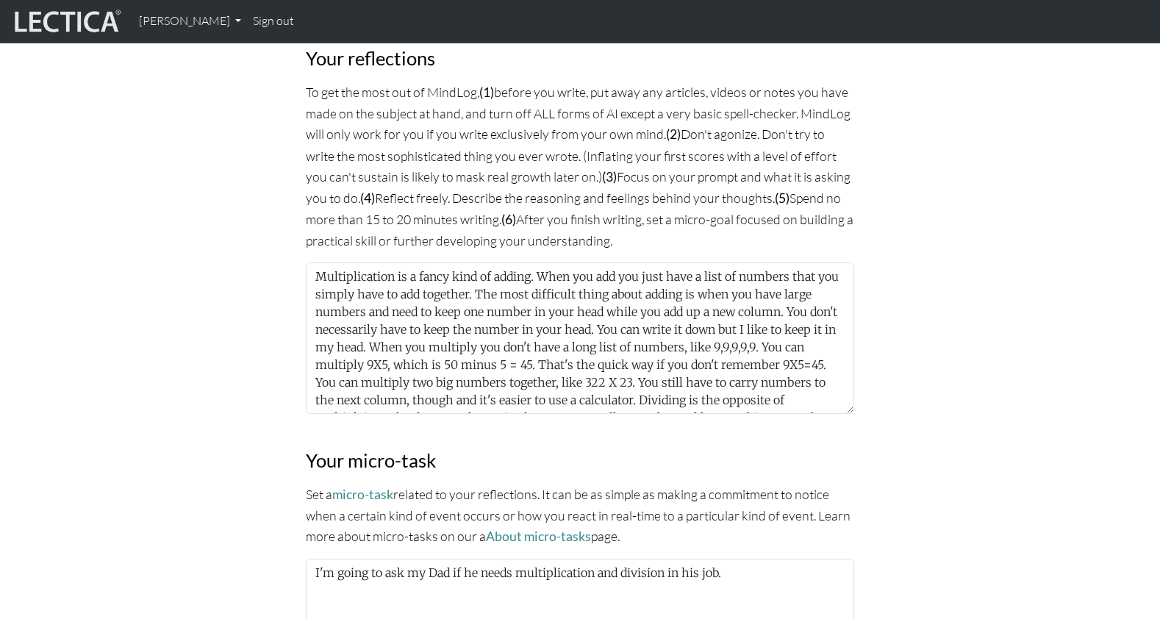
click at [173, 351] on div "MindLog is a tool for reflecting on and learning from life experience. It's des…" at bounding box center [580, 127] width 970 height 1789
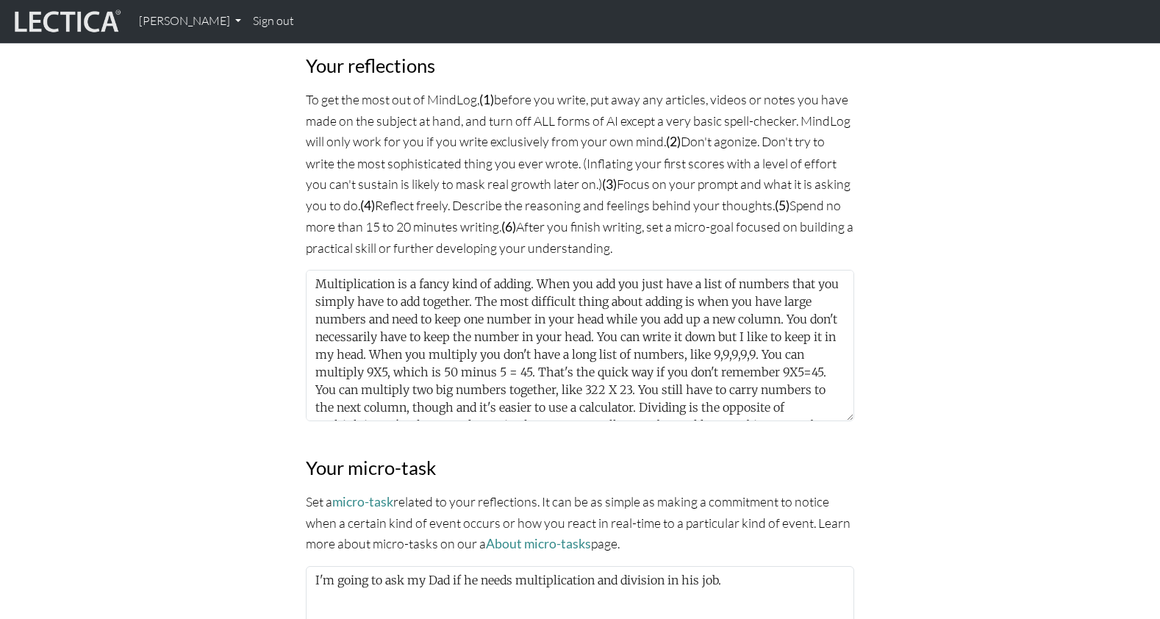
scroll to position [963, 0]
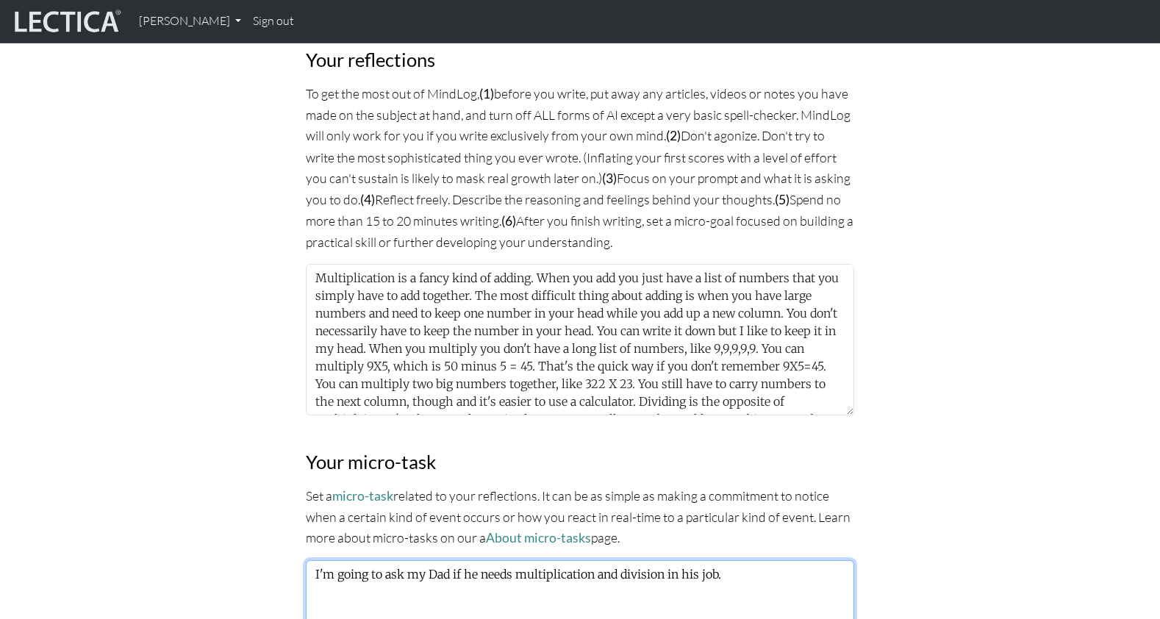
click at [429, 560] on textarea "I'm going to ask my Dad if he needs multiplication and division in his job." at bounding box center [580, 600] width 548 height 81
click at [463, 560] on textarea "I'm going to ask my Mom if he needs multiplication and division in his job." at bounding box center [580, 600] width 548 height 81
click at [263, 328] on div "MindLog is a tool for reflecting on and learning from life experience. It's des…" at bounding box center [580, 129] width 970 height 1789
drag, startPoint x: 462, startPoint y: 457, endPoint x: 471, endPoint y: 458, distance: 8.9
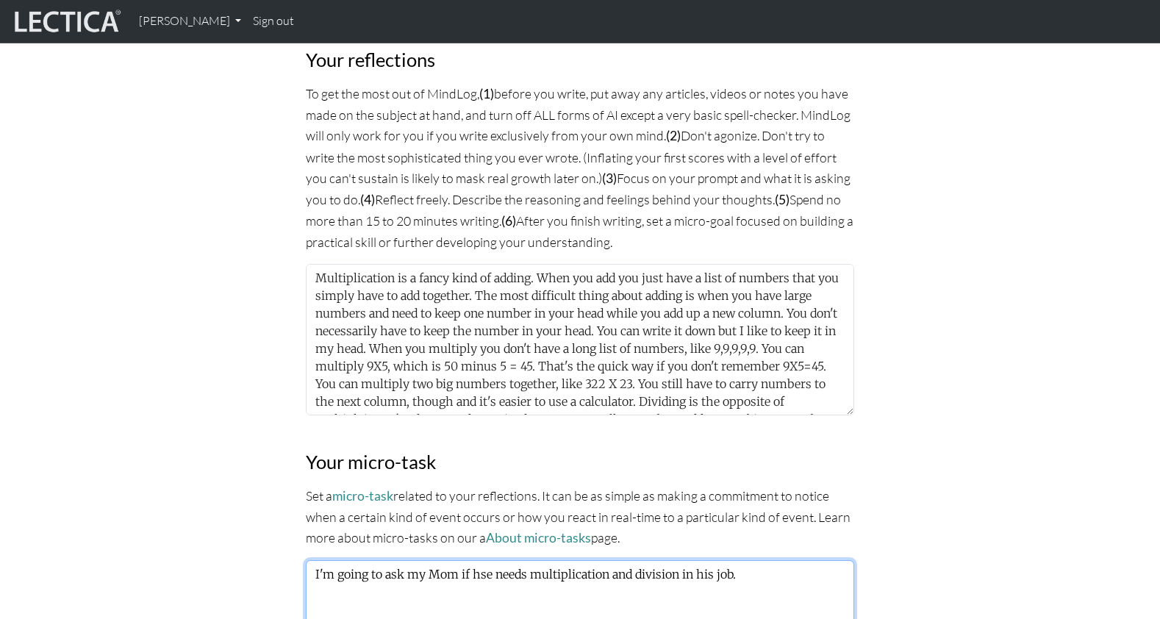
click at [471, 560] on textarea "I'm going to ask my Mom if hse needs multiplication and division in his job." at bounding box center [580, 600] width 548 height 81
type textarea "I'm going to ask my Mom if she needs multiplication and division in his job."
click at [205, 415] on div "MindLog is a tool for reflecting on and learning from life experience. It's des…" at bounding box center [580, 129] width 970 height 1789
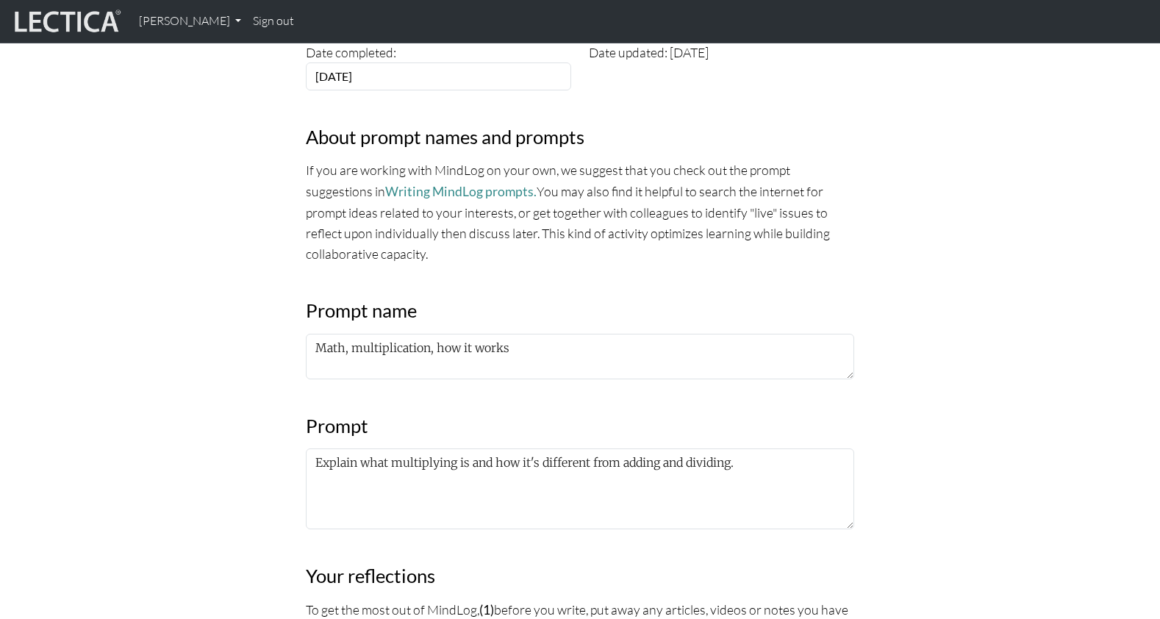
scroll to position [452, 0]
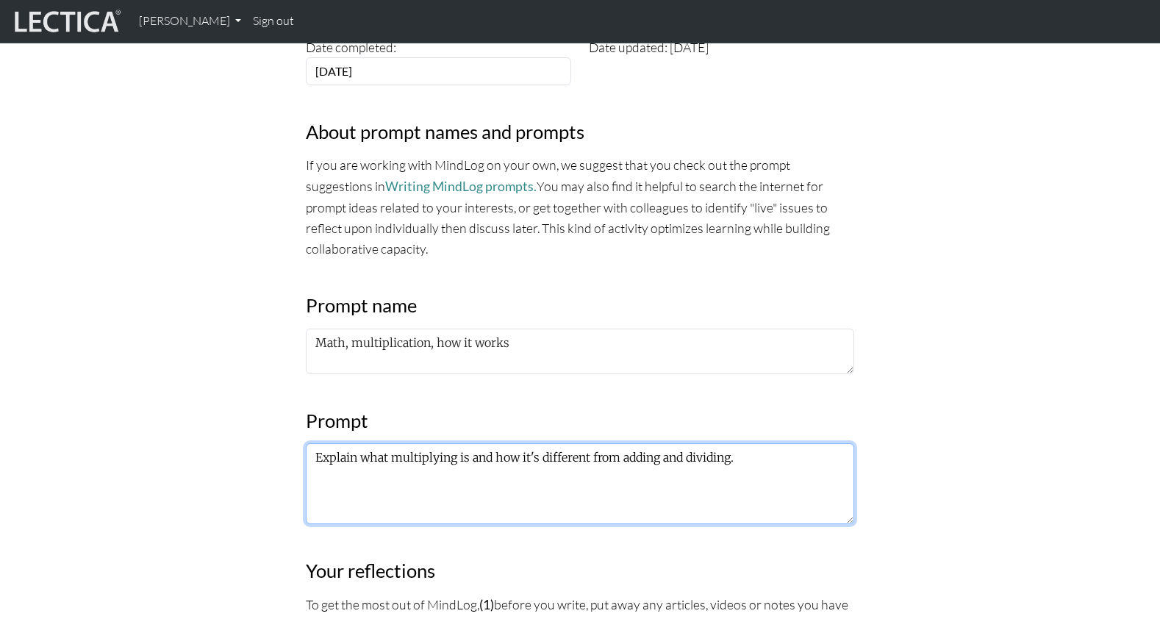
click at [725, 443] on textarea "Explain what multiplying is and how it's different from adding and dividing." at bounding box center [580, 483] width 548 height 81
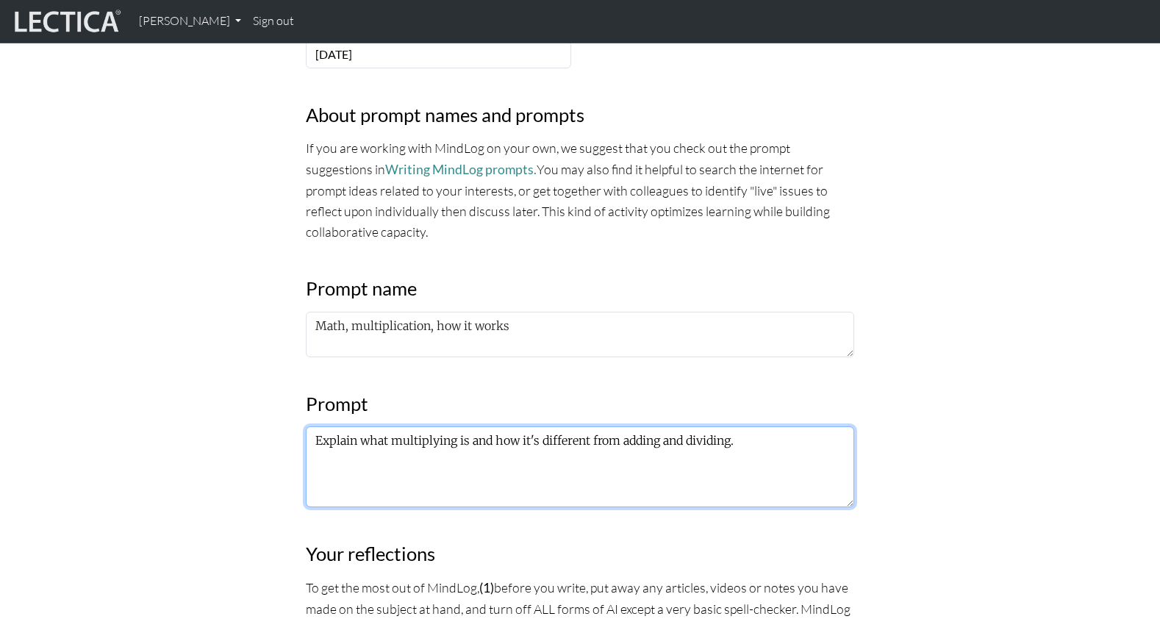
scroll to position [481, 0]
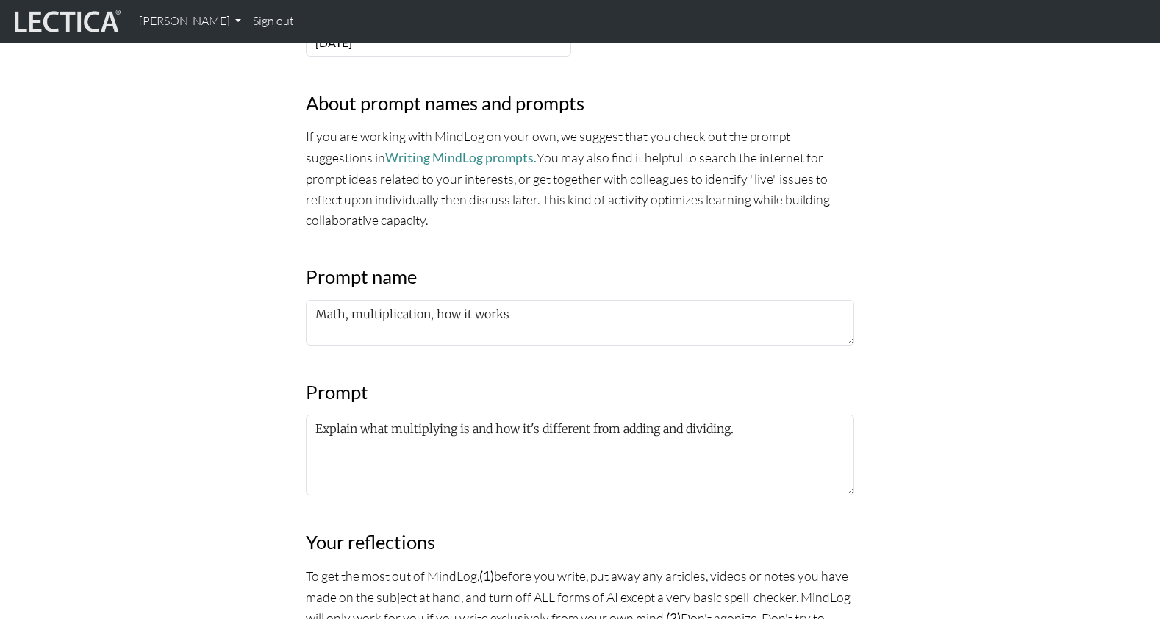
drag, startPoint x: 1106, startPoint y: 298, endPoint x: 1068, endPoint y: 301, distance: 38.3
click at [1106, 298] on section "MindLog is a tool for reflecting on and learning from life experience. It's des…" at bounding box center [580, 611] width 1160 height 1789
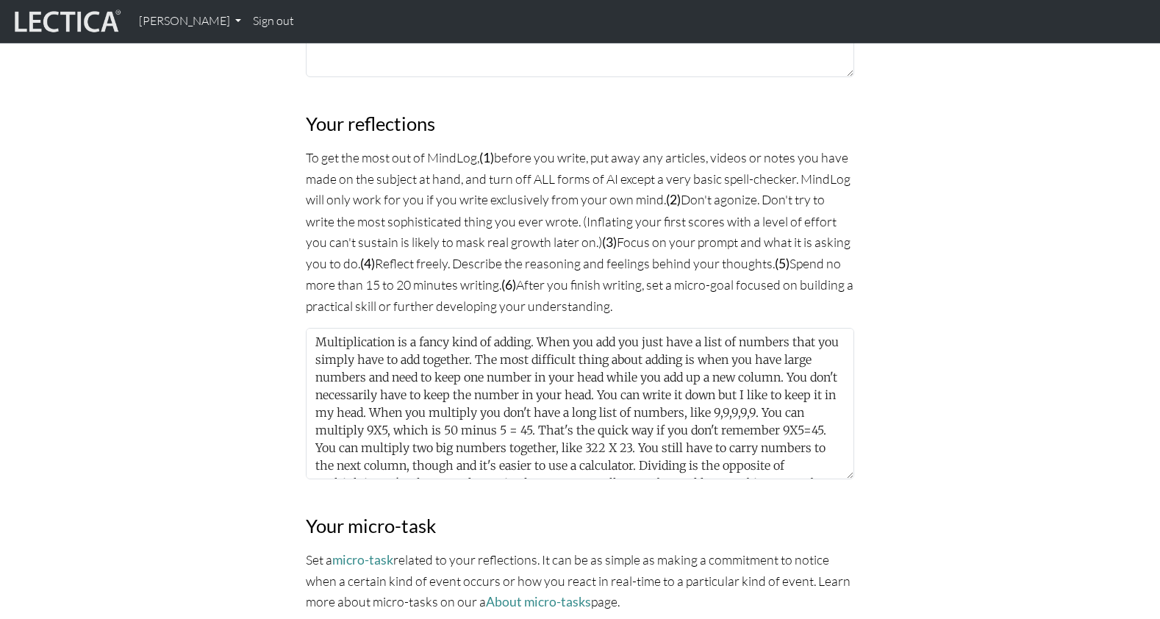
scroll to position [896, 0]
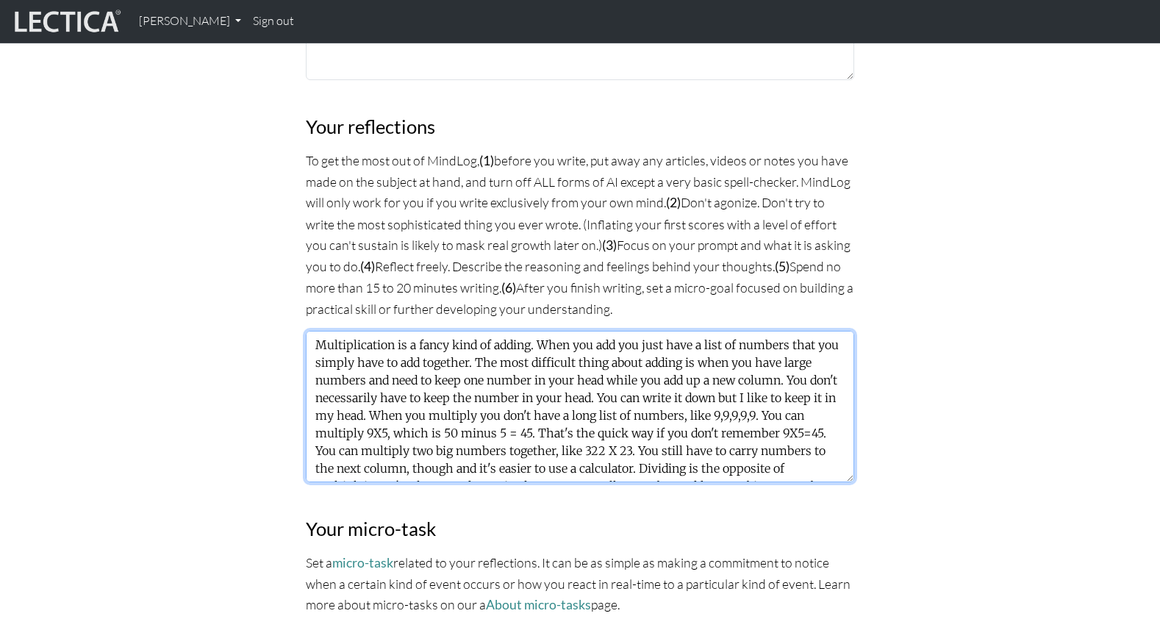
click at [593, 331] on textarea "Multiplication is a fancy kind of adding. When you add you just have a list of …" at bounding box center [580, 406] width 548 height 151
click at [592, 331] on textarea "Multiplication is a fancy kind of adding. When you add you just have a list of …" at bounding box center [580, 406] width 548 height 151
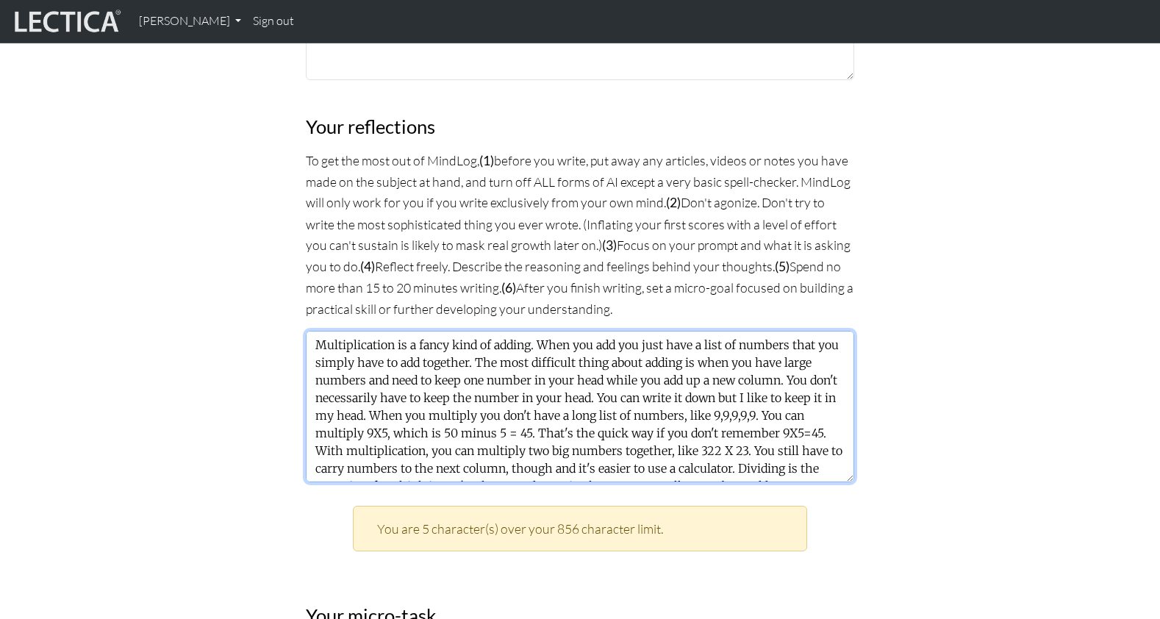
click at [448, 346] on textarea "Multiplication is a fancy kind of adding. When you add you just have a list of …" at bounding box center [580, 406] width 548 height 151
click at [451, 346] on textarea "Multiplication is a fancy kind of adding. When you add you just have a list of …" at bounding box center [580, 406] width 548 height 151
click at [474, 346] on textarea "Multiplication is a fancy kind of adding. When you add you just have a list of …" at bounding box center [580, 406] width 548 height 151
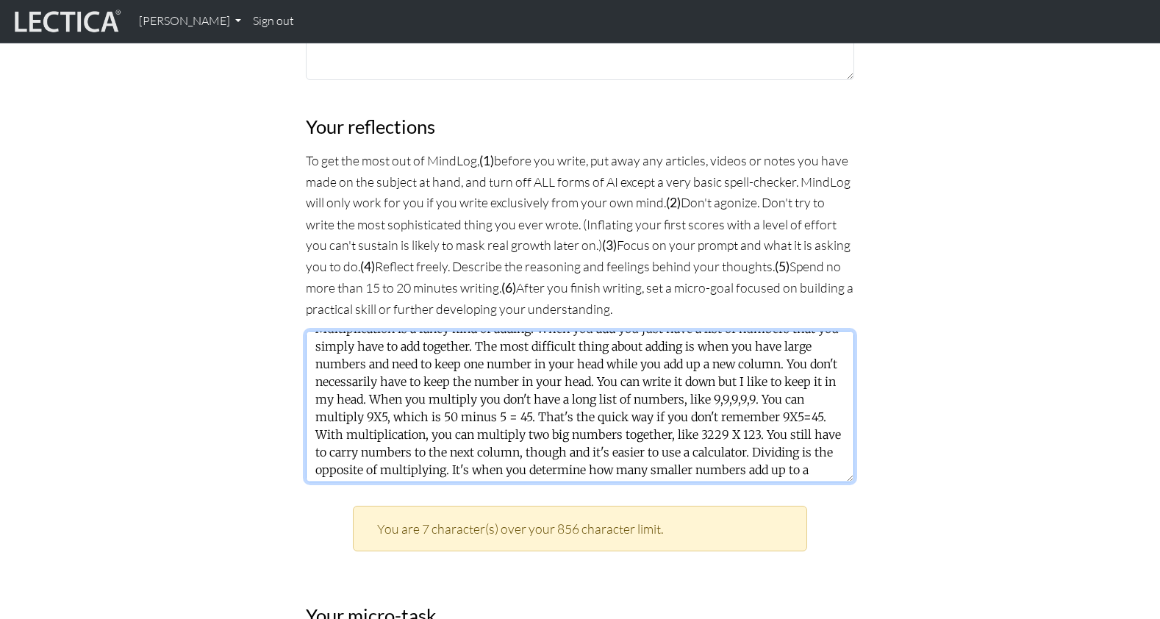
scroll to position [0, 0]
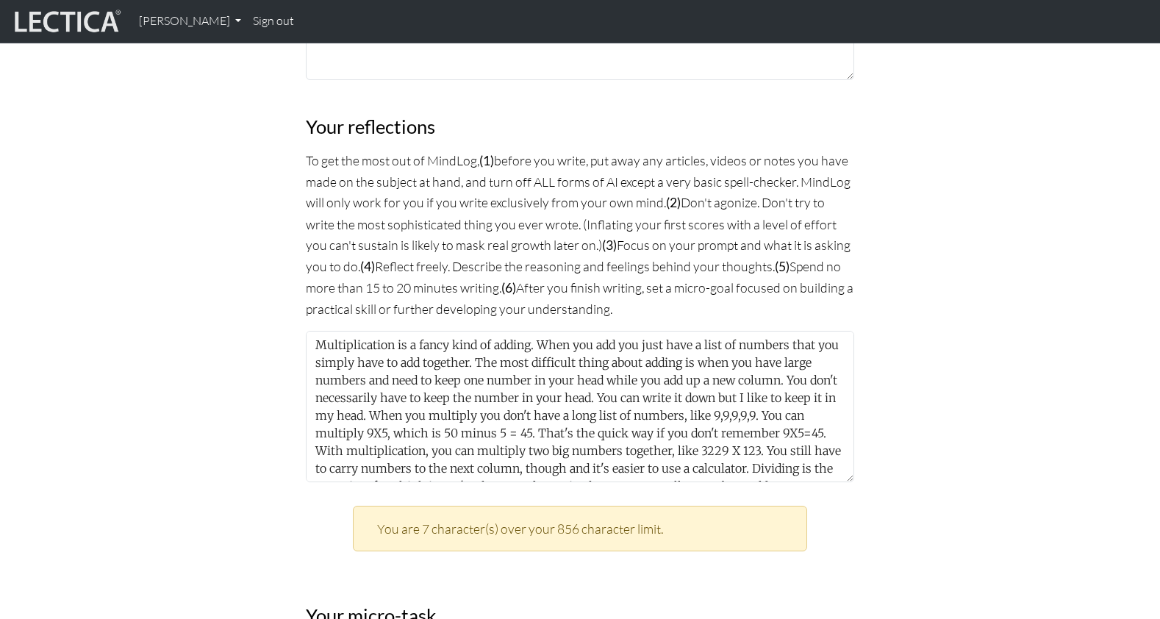
click at [934, 348] on div "MindLog is a tool for reflecting on and learning from life experience. It's des…" at bounding box center [580, 240] width 970 height 1876
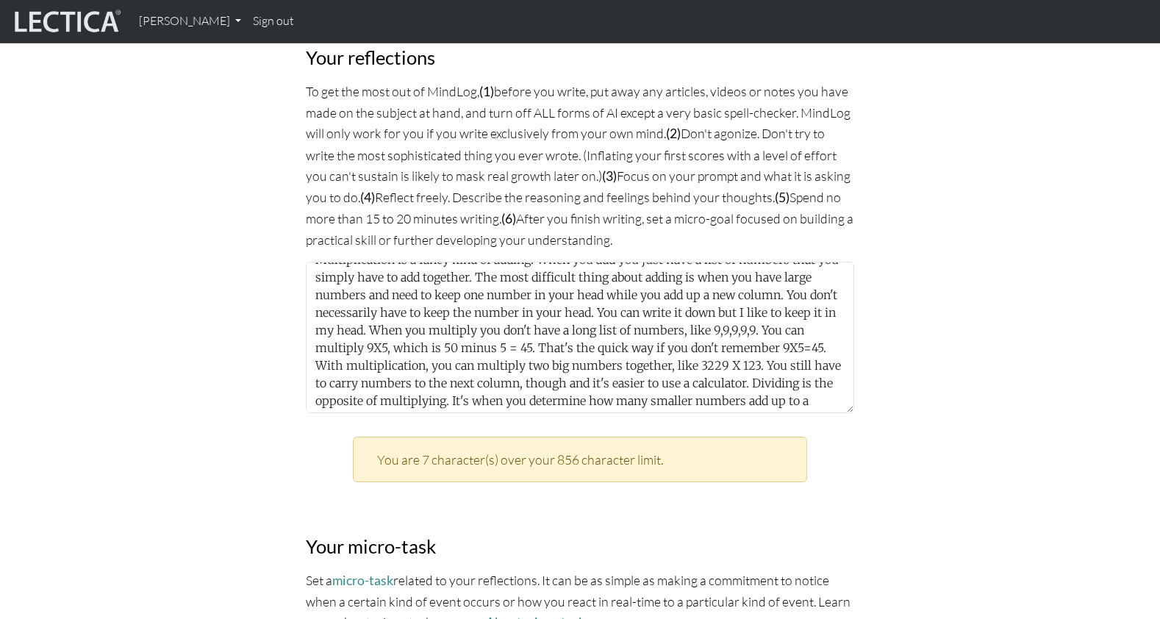
scroll to position [966, 0]
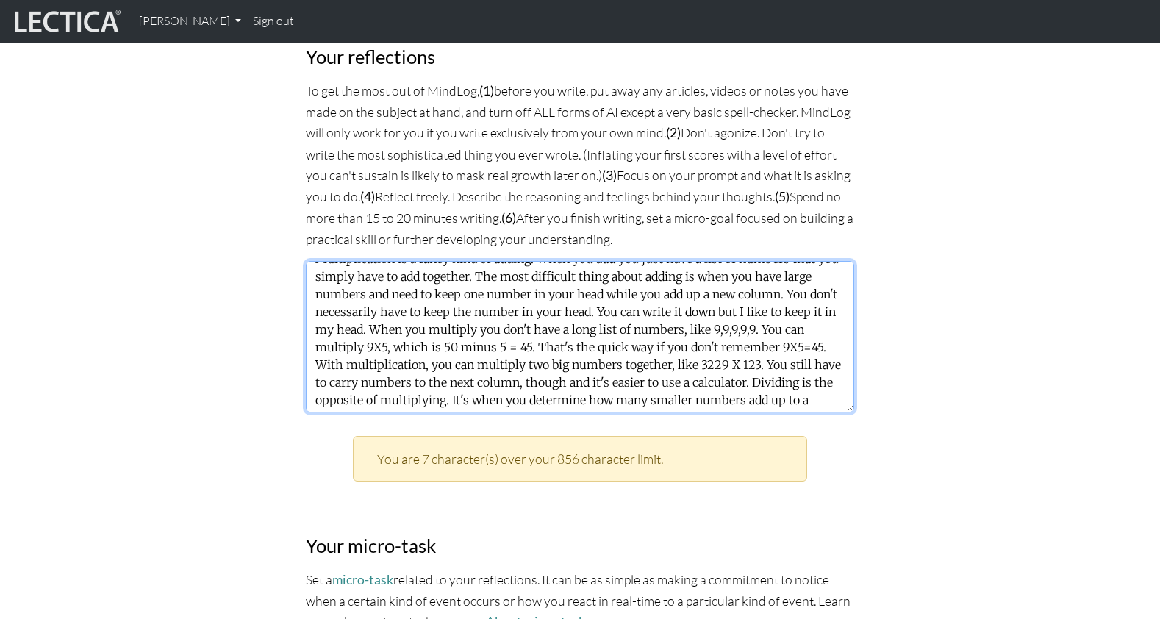
drag, startPoint x: 589, startPoint y: 191, endPoint x: 651, endPoint y: 194, distance: 61.8
click at [651, 261] on textarea "Multiplication is a fancy kind of adding. When you add you just have a list of …" at bounding box center [580, 336] width 548 height 151
drag, startPoint x: 408, startPoint y: 260, endPoint x: 490, endPoint y: 261, distance: 82.3
click at [490, 261] on textarea "Multiplication is a fancy kind of adding. When you add you just have a list of …" at bounding box center [580, 336] width 548 height 151
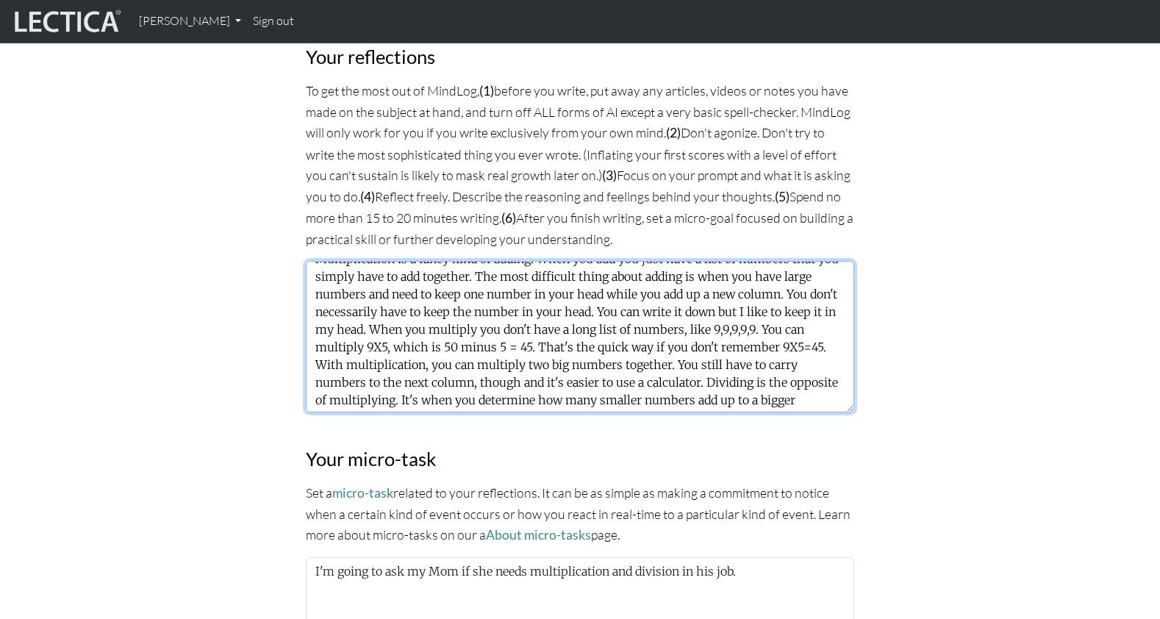
type textarea "Multiplication is a fancy kind of adding. When you add you just have a list of …"
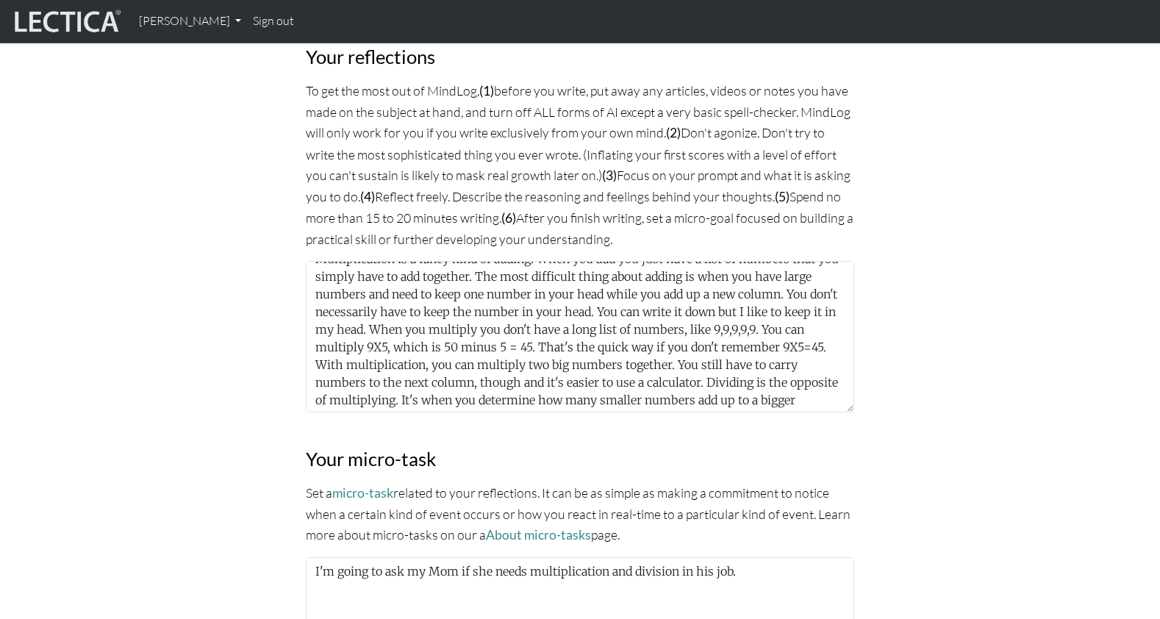
click at [154, 266] on div "MindLog is a tool for reflecting on and learning from life experience. It's des…" at bounding box center [580, 126] width 970 height 1789
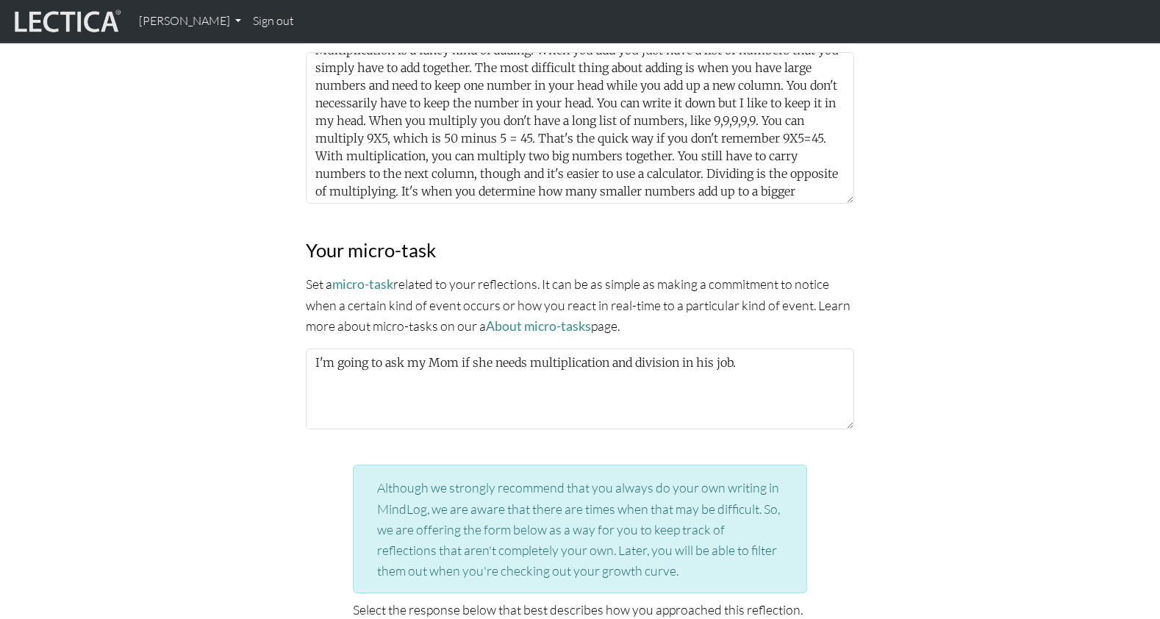
scroll to position [1186, 0]
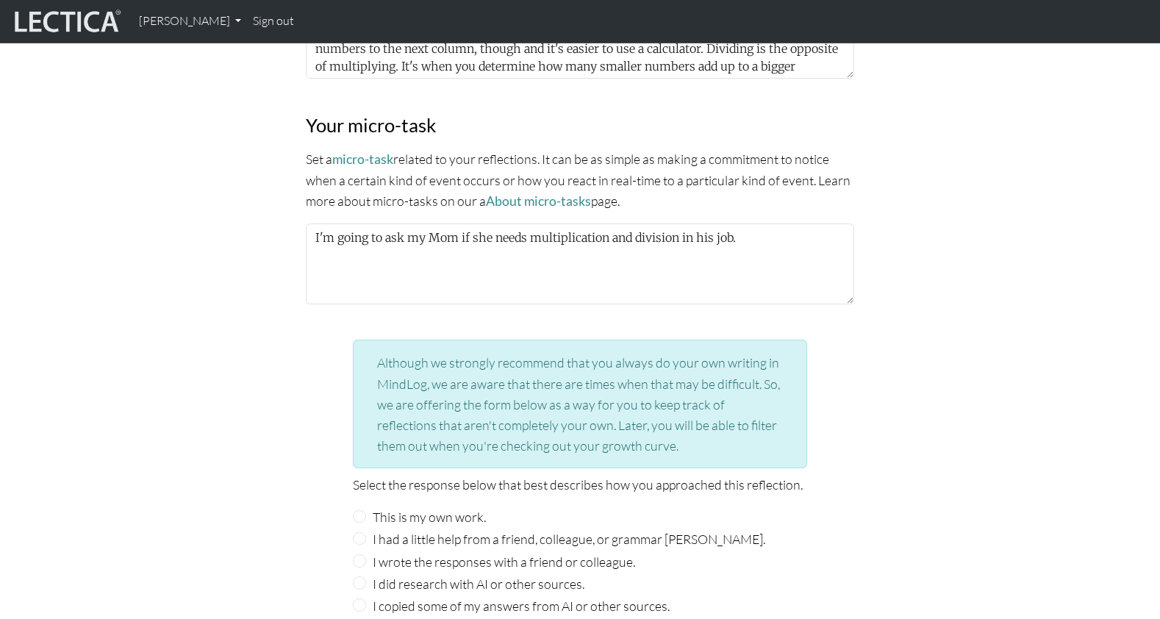
scroll to position [1303, 0]
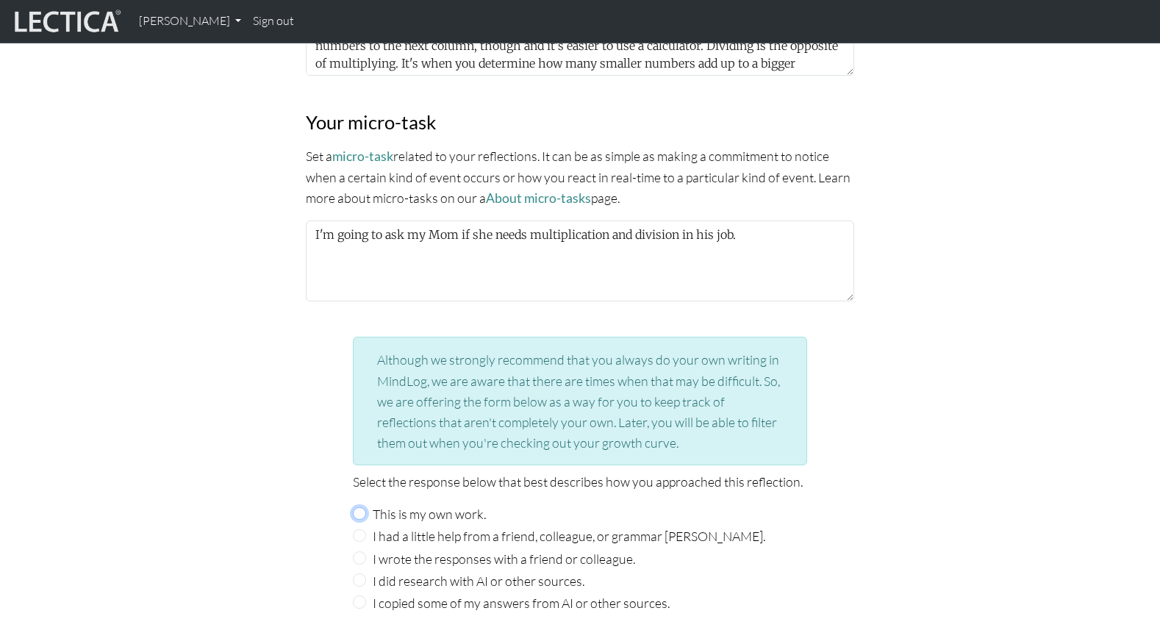
click at [358, 507] on input "This is my own work." at bounding box center [359, 513] width 13 height 13
radio input "true"
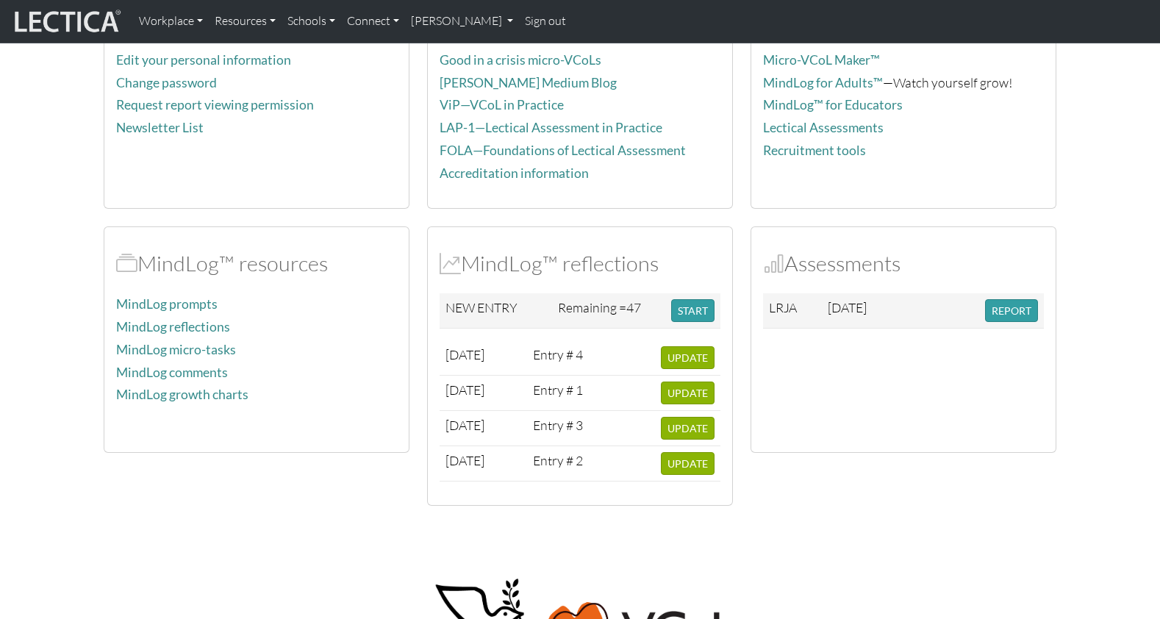
scroll to position [293, 0]
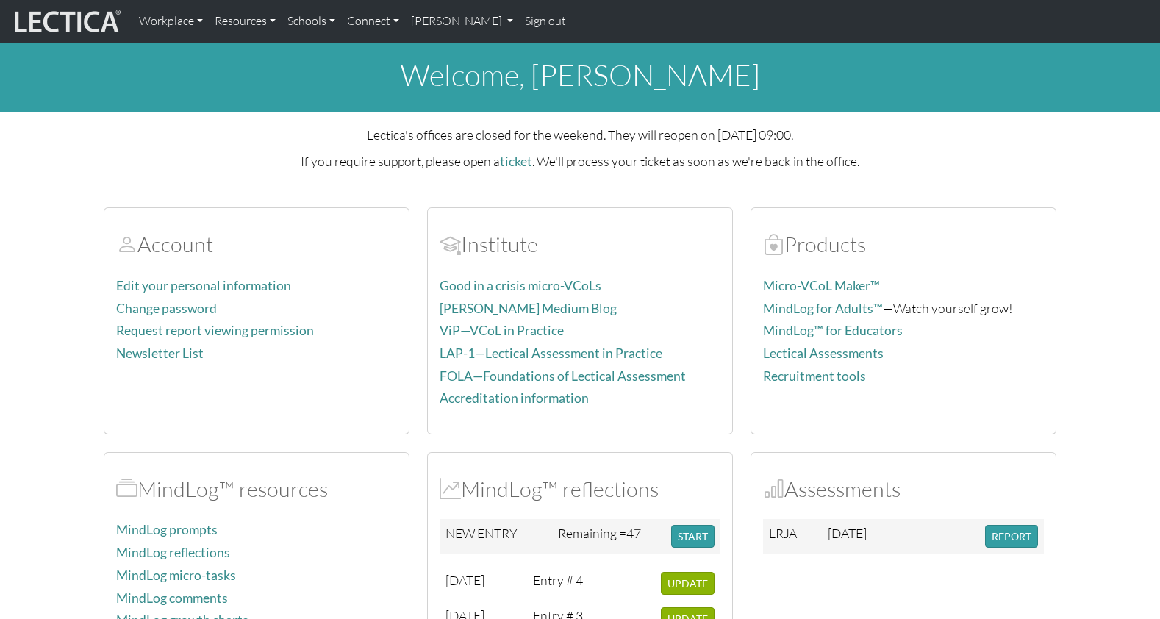
click at [519, 21] on link "Sign out" at bounding box center [545, 21] width 53 height 31
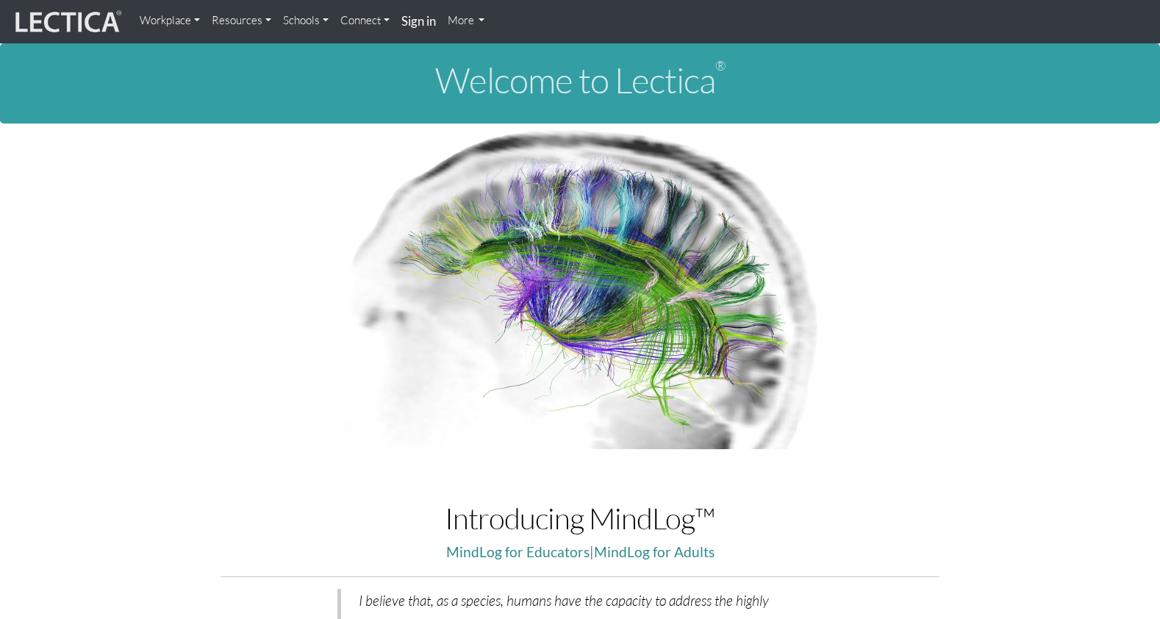
click at [443, 20] on link "More" at bounding box center [466, 20] width 49 height 29
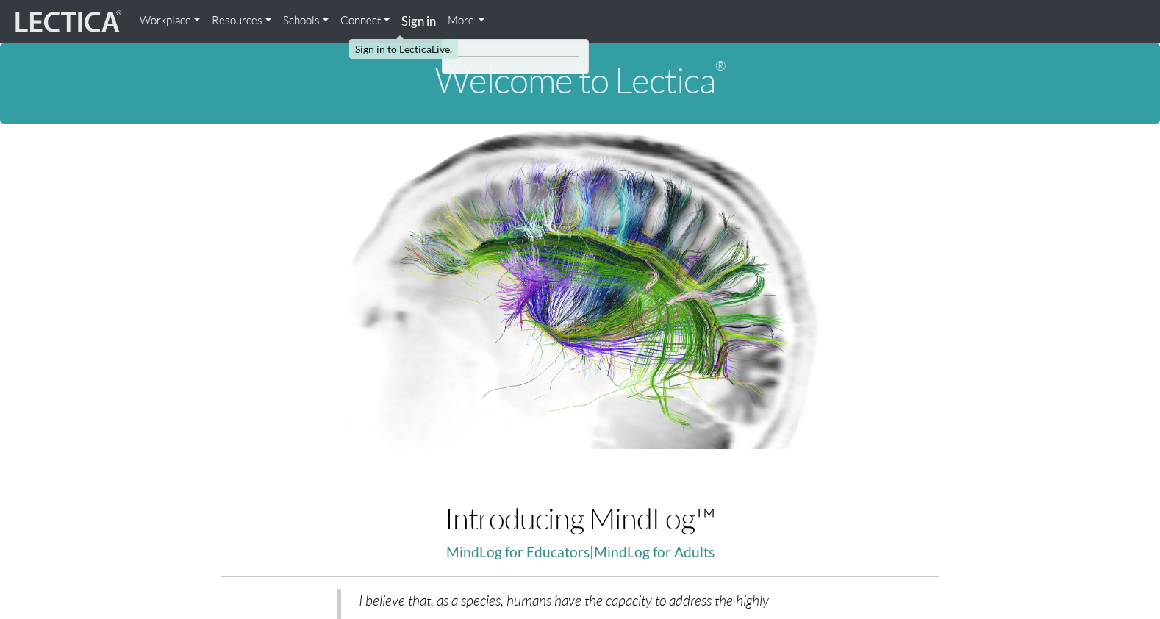
click at [401, 25] on strong "Sign in" at bounding box center [418, 20] width 35 height 15
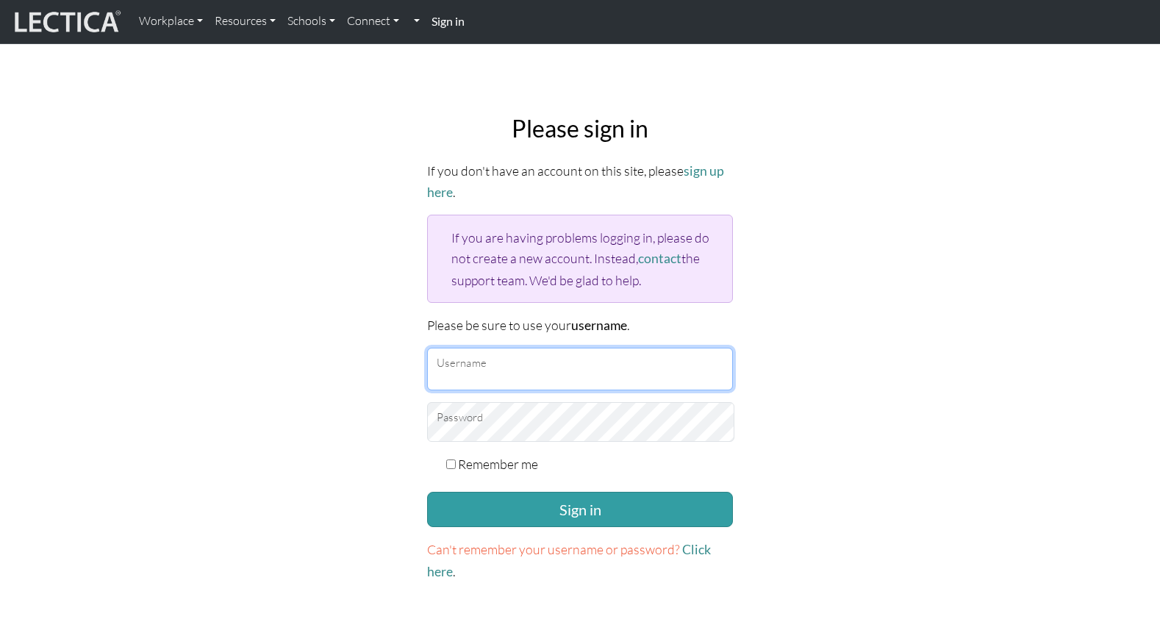
click at [504, 348] on input "Username" at bounding box center [580, 369] width 306 height 43
type input "theodawson"
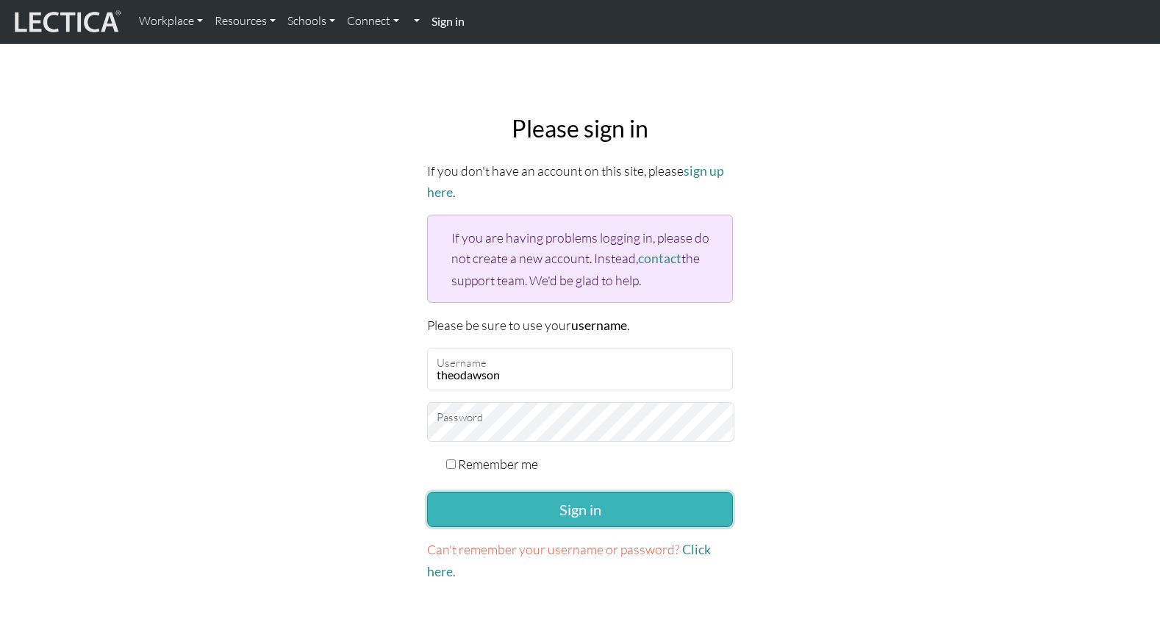
click at [521, 492] on button "Sign in" at bounding box center [580, 509] width 306 height 35
